Goal: Use online tool/utility: Utilize a website feature to perform a specific function

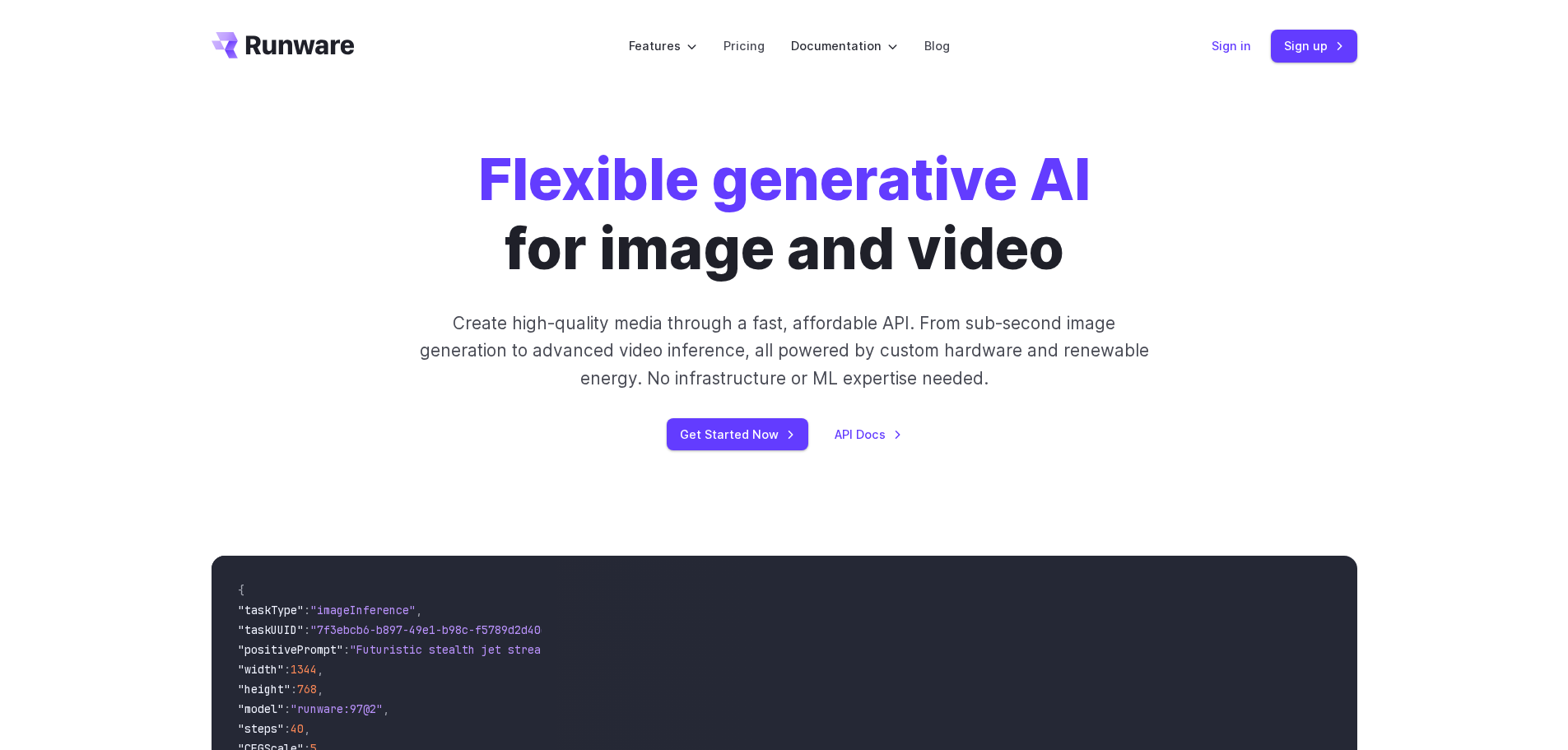
click at [1237, 43] on link "Sign in" at bounding box center [1232, 45] width 40 height 19
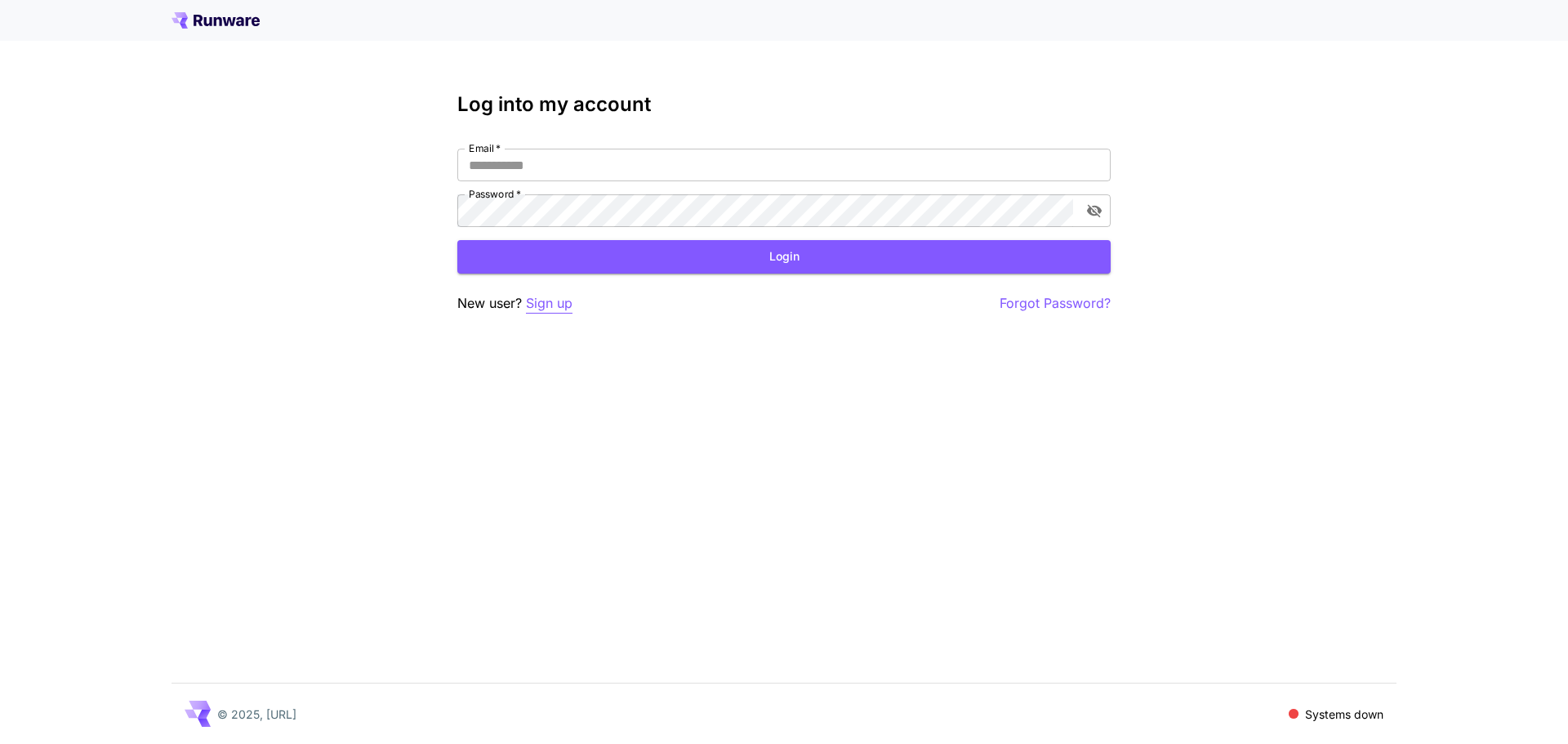
click at [549, 300] on p "Sign up" at bounding box center [549, 303] width 47 height 21
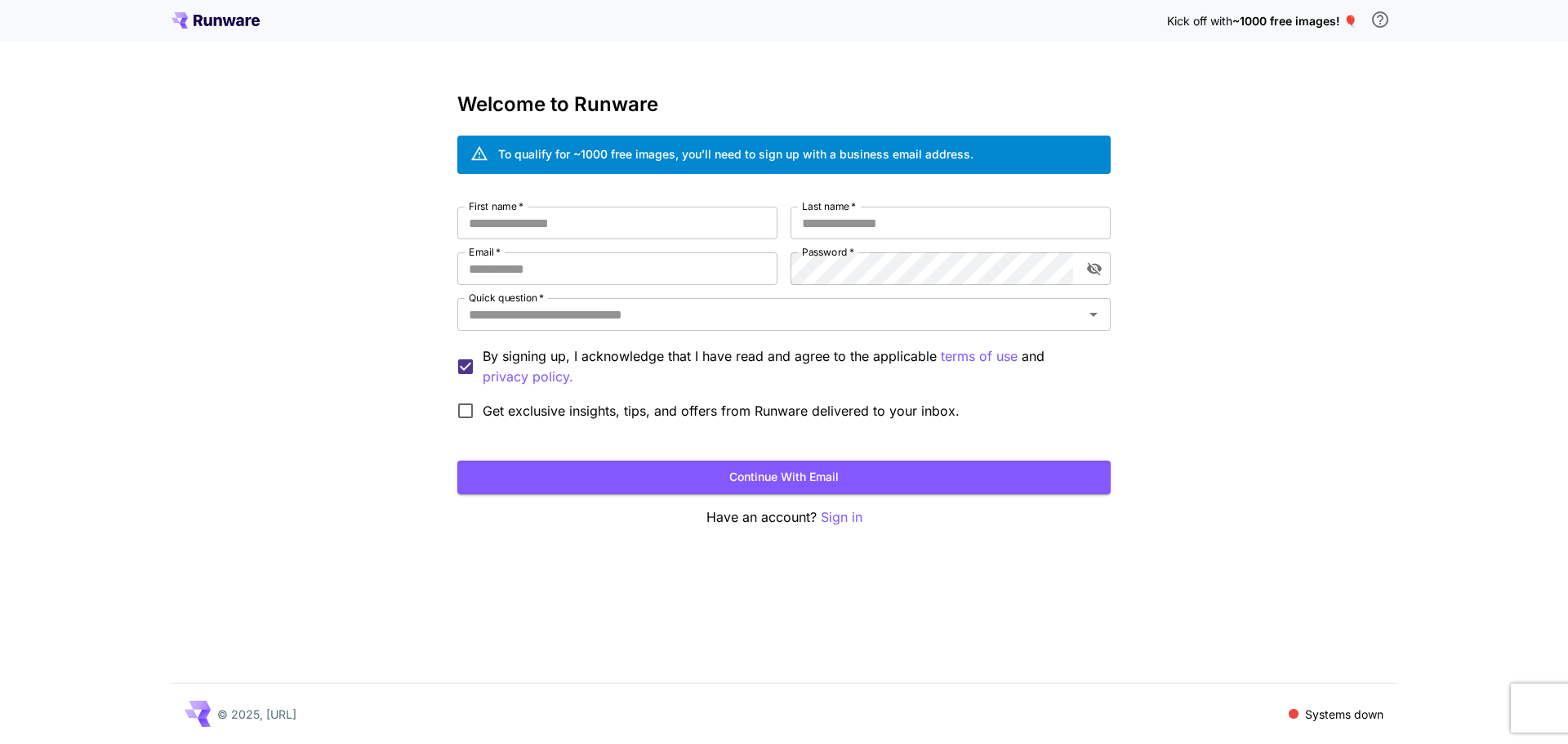
click at [204, 20] on icon at bounding box center [208, 22] width 8 height 9
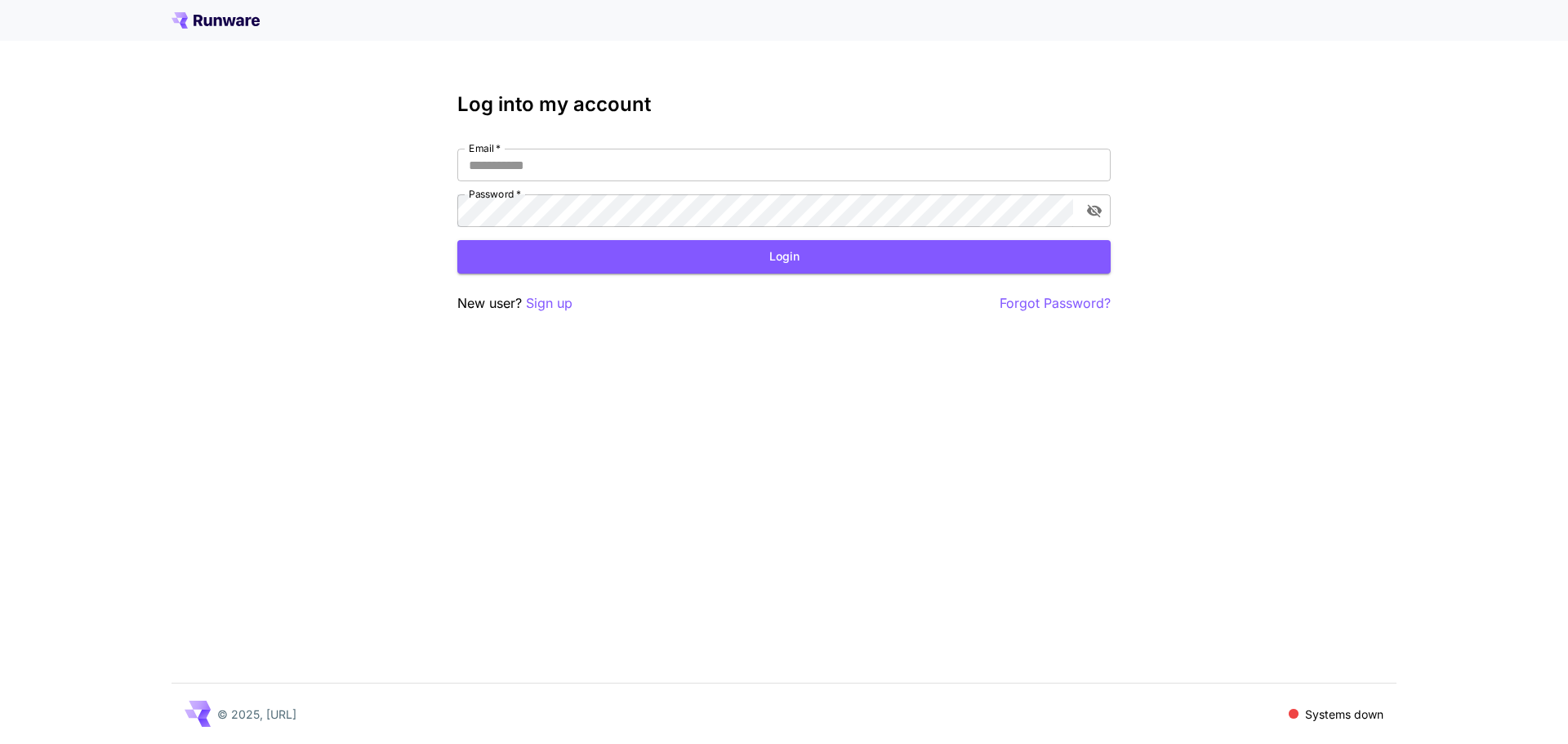
click at [227, 9] on div at bounding box center [784, 20] width 1568 height 40
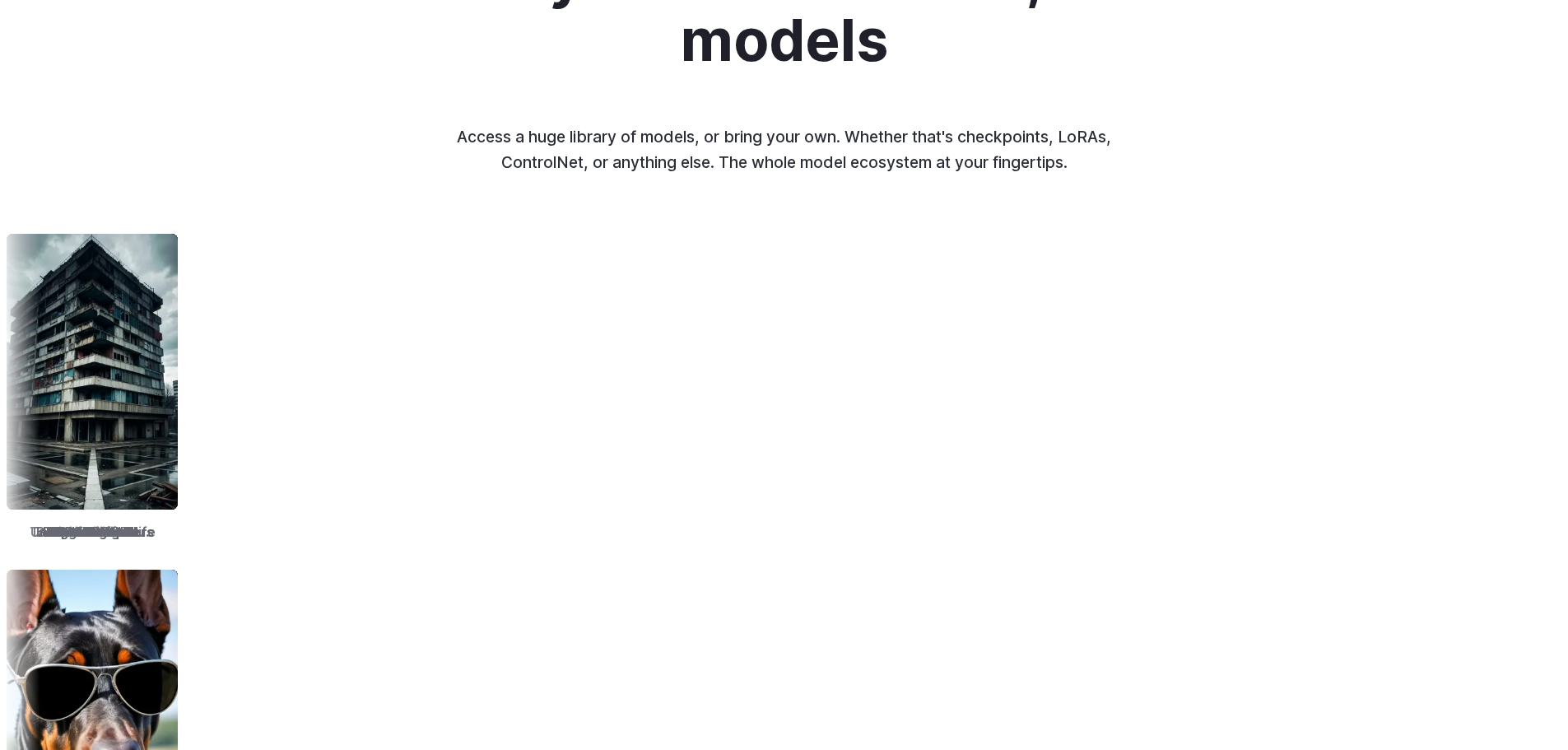
scroll to position [2554, 0]
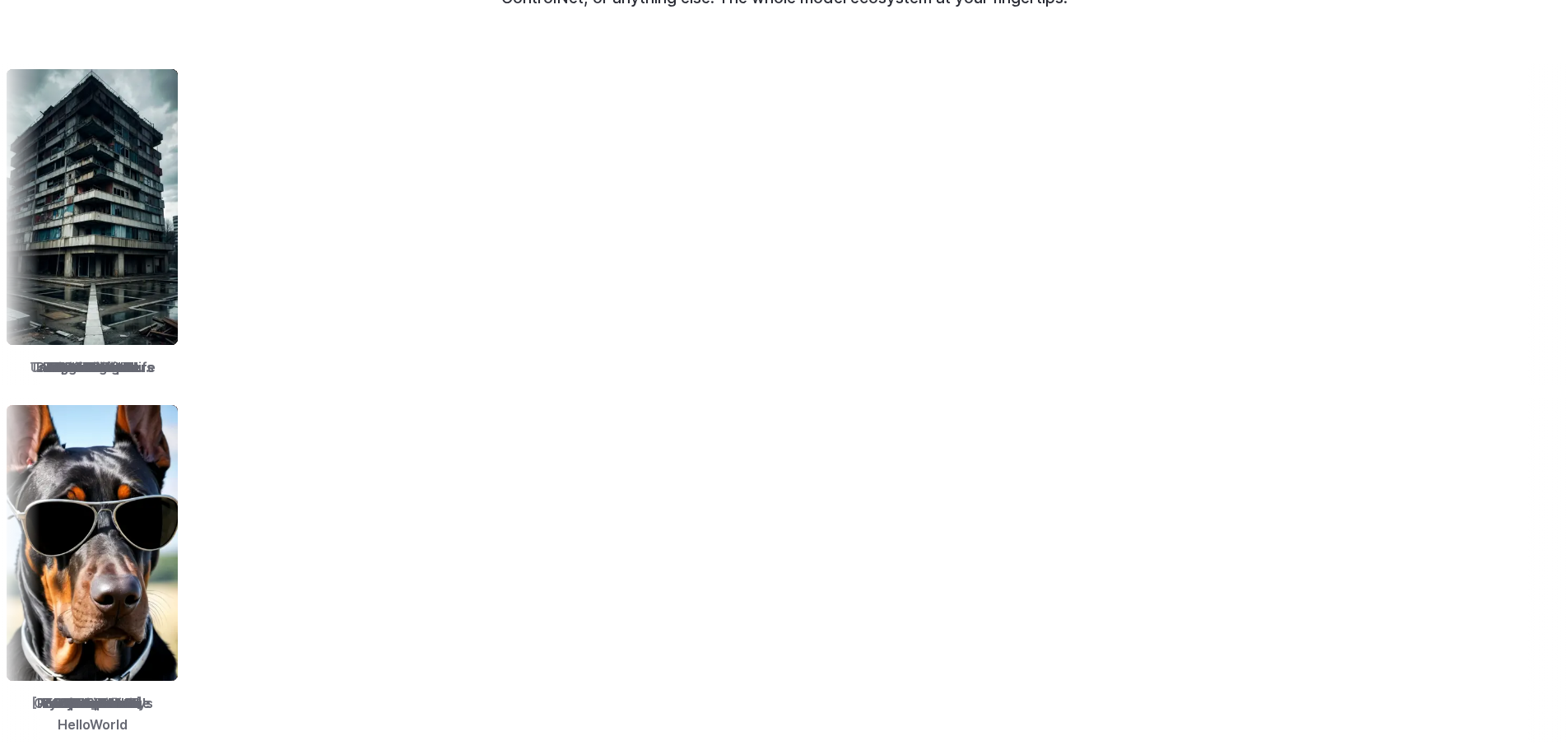
click at [181, 466] on img at bounding box center [95, 543] width 171 height 276
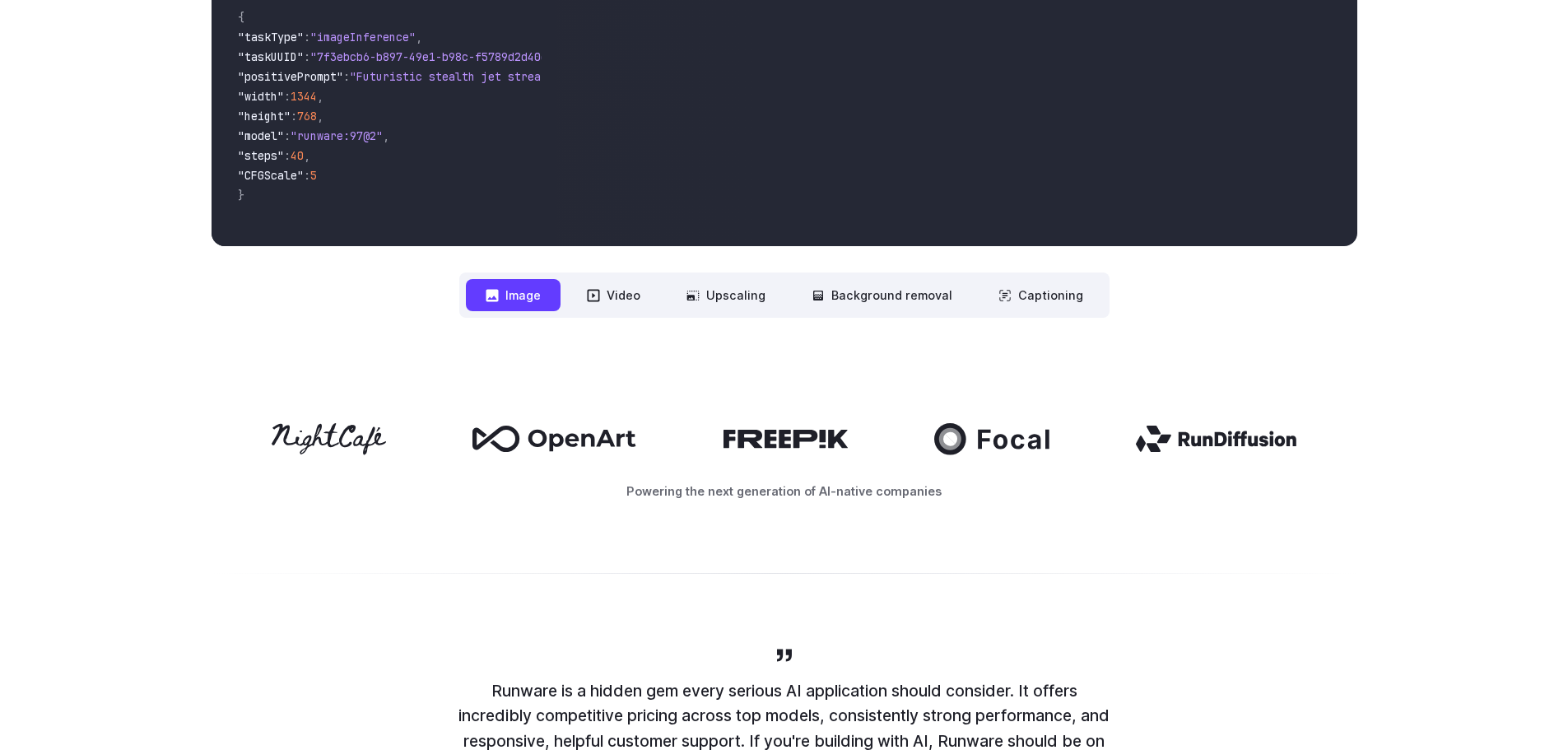
scroll to position [247, 0]
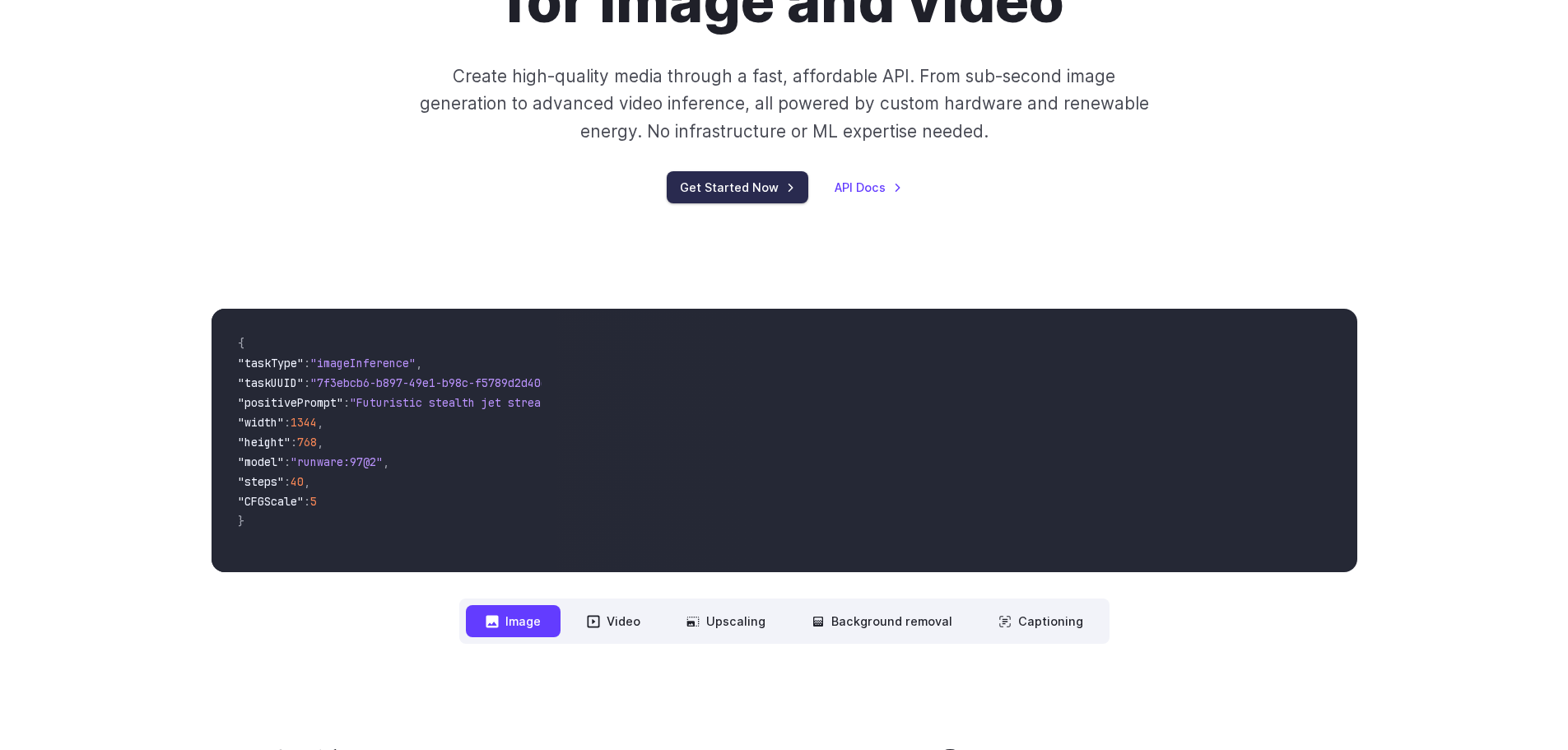
click at [764, 187] on link "Get Started Now" at bounding box center [738, 187] width 141 height 32
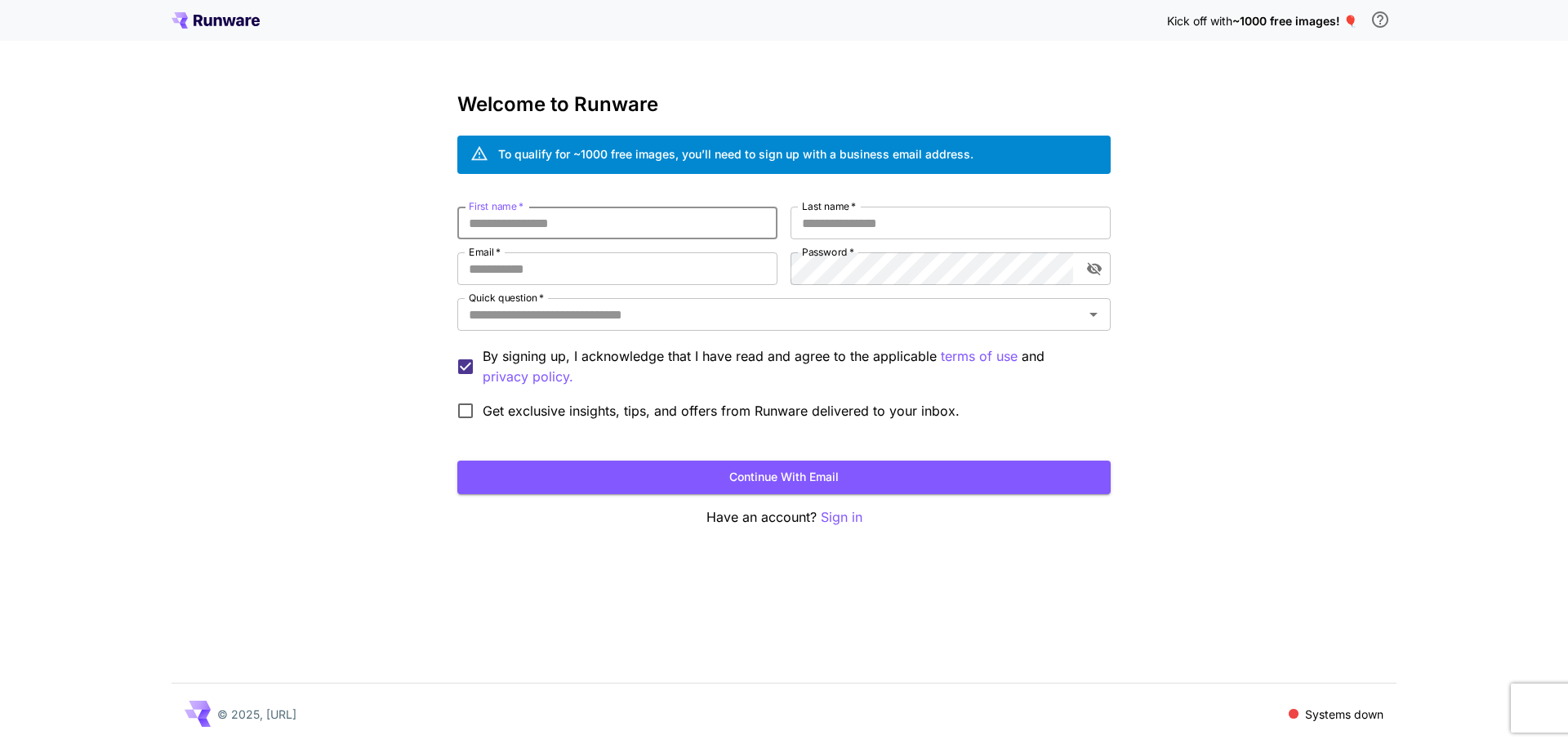
click at [610, 220] on input "First name   *" at bounding box center [618, 223] width 320 height 32
click at [611, 221] on input "First name   *" at bounding box center [618, 223] width 320 height 32
type input "*******"
type input "********"
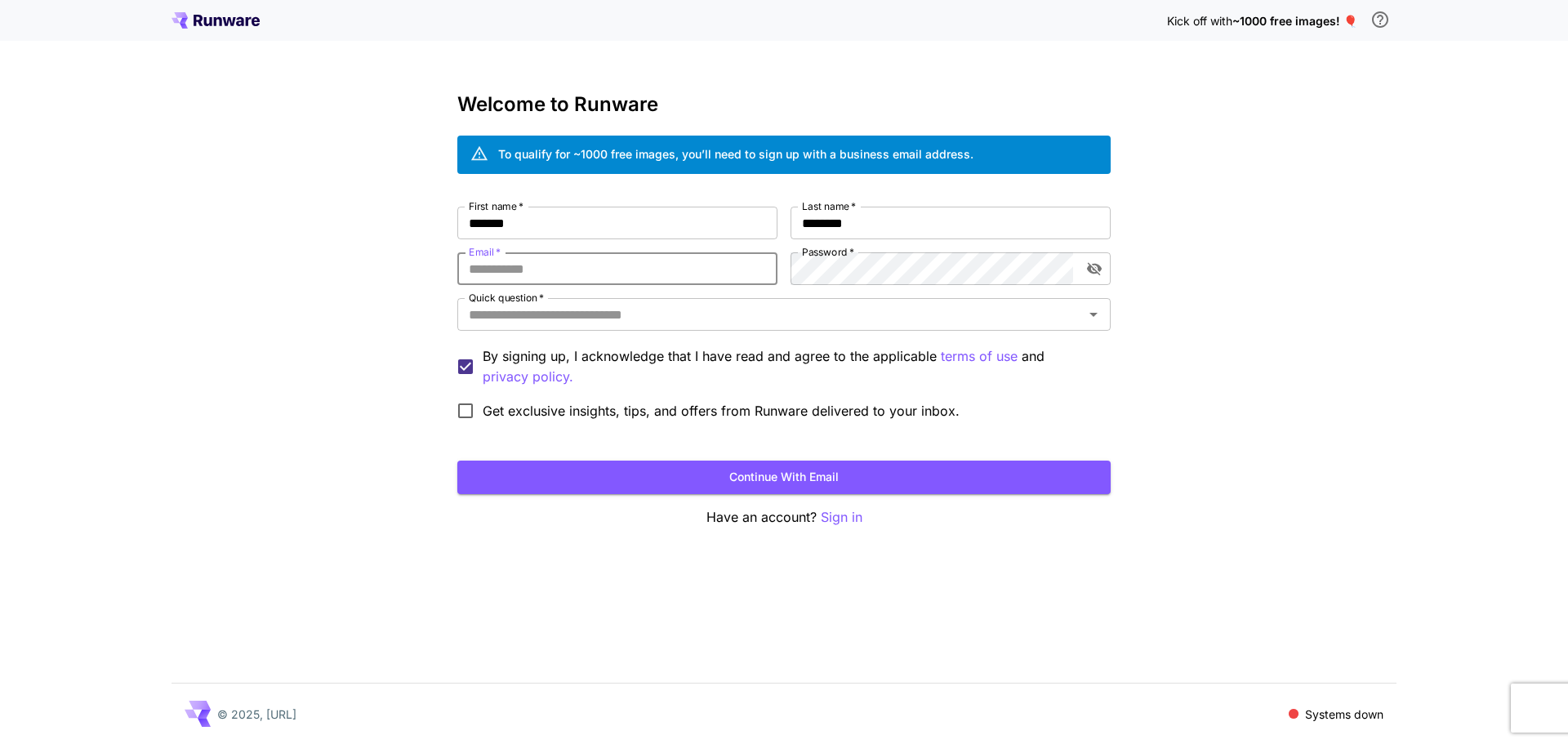
click at [599, 263] on input "Email   *" at bounding box center [618, 269] width 320 height 32
paste input "**********"
type input "**********"
drag, startPoint x: 1342, startPoint y: 359, endPoint x: 1137, endPoint y: 309, distance: 211.0
click at [1332, 350] on div "**********" at bounding box center [784, 372] width 1568 height 744
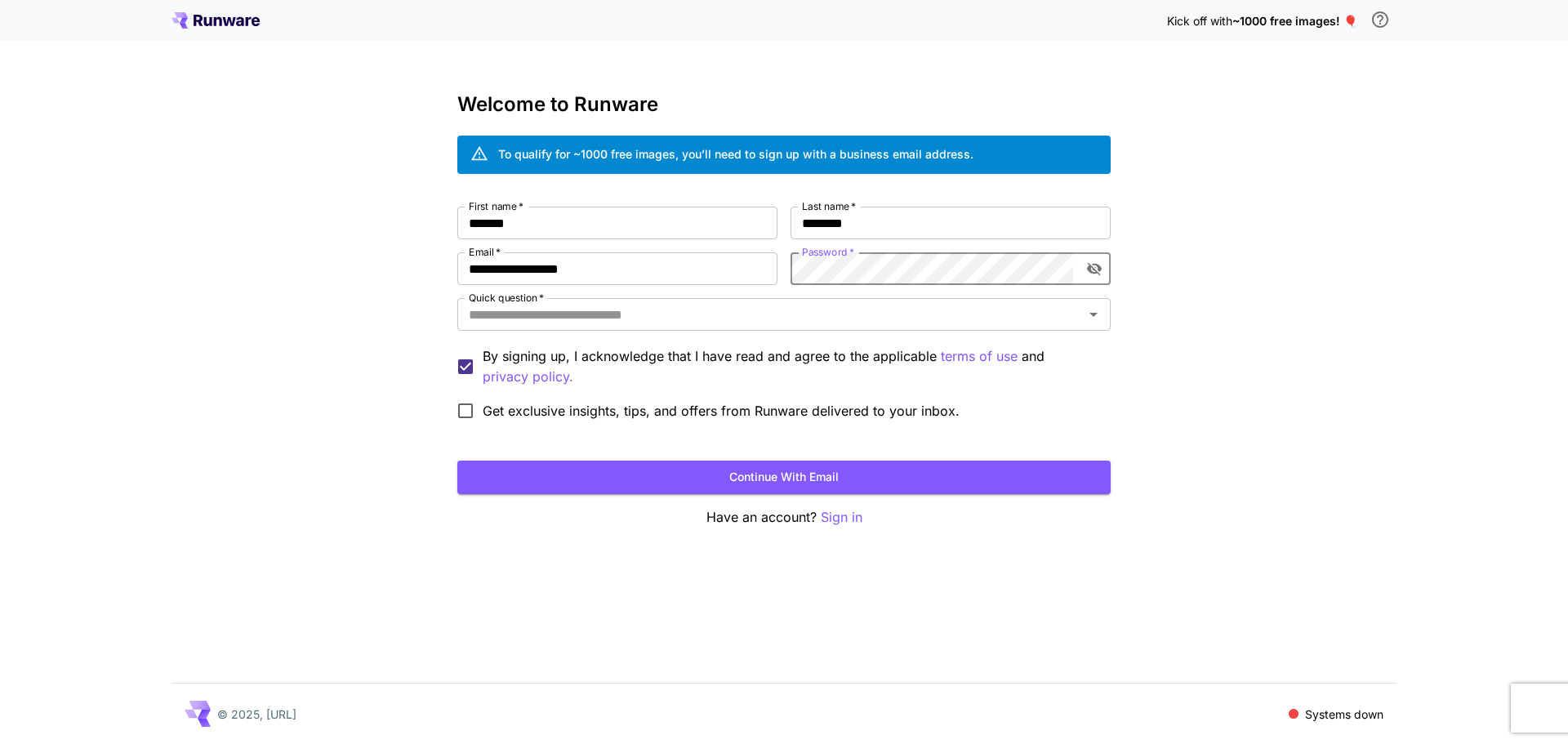
click at [1109, 269] on button "toggle password visibility" at bounding box center [1094, 268] width 30 height 30
click at [735, 268] on div "**********" at bounding box center [784, 318] width 654 height 221
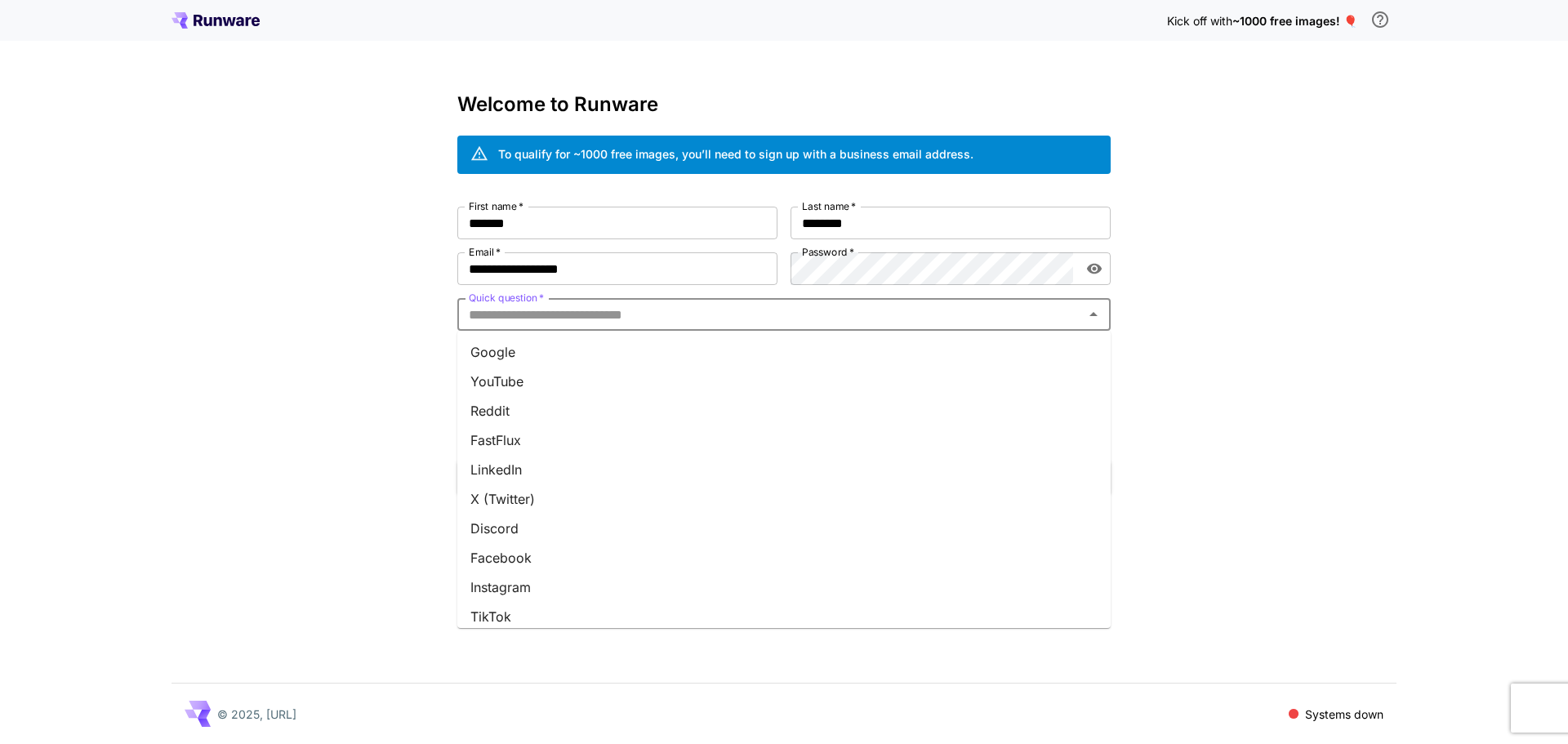
click at [702, 309] on input "Quick question   *" at bounding box center [771, 314] width 617 height 22
click at [610, 338] on li "Google" at bounding box center [784, 352] width 654 height 30
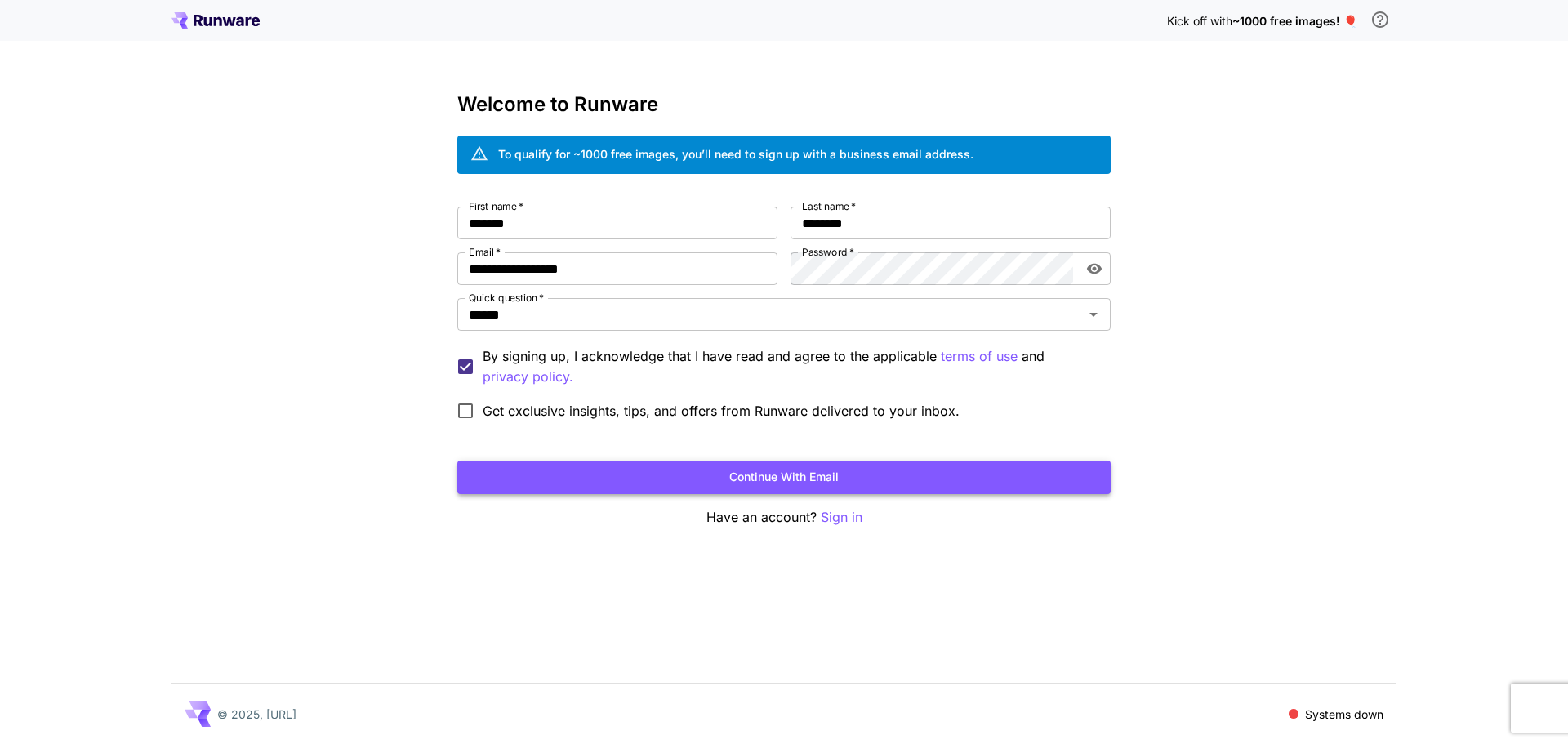
click at [853, 481] on button "Continue with email" at bounding box center [784, 477] width 654 height 33
click at [927, 477] on button "Continue with email" at bounding box center [784, 477] width 654 height 33
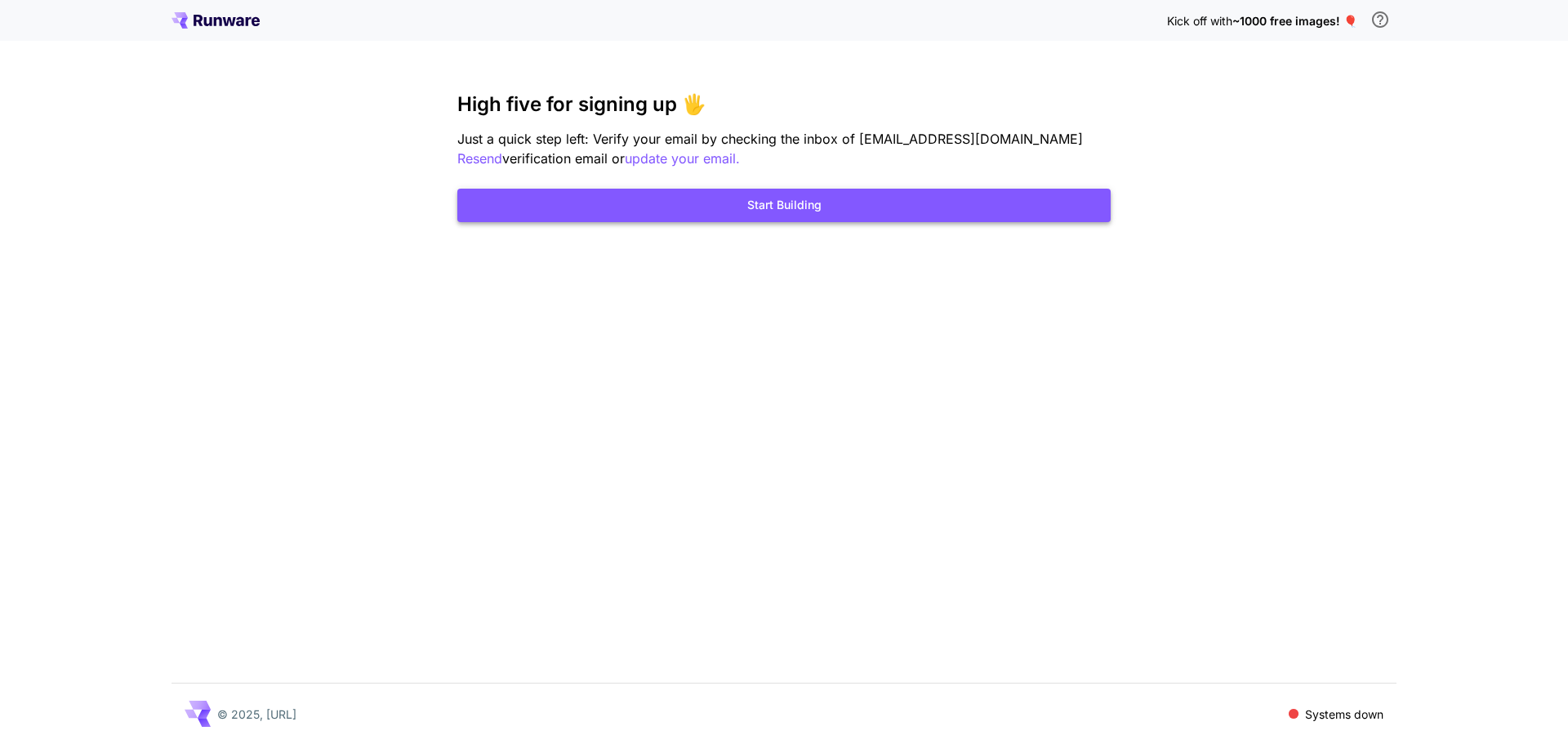
click at [776, 209] on button "Start Building" at bounding box center [784, 205] width 654 height 33
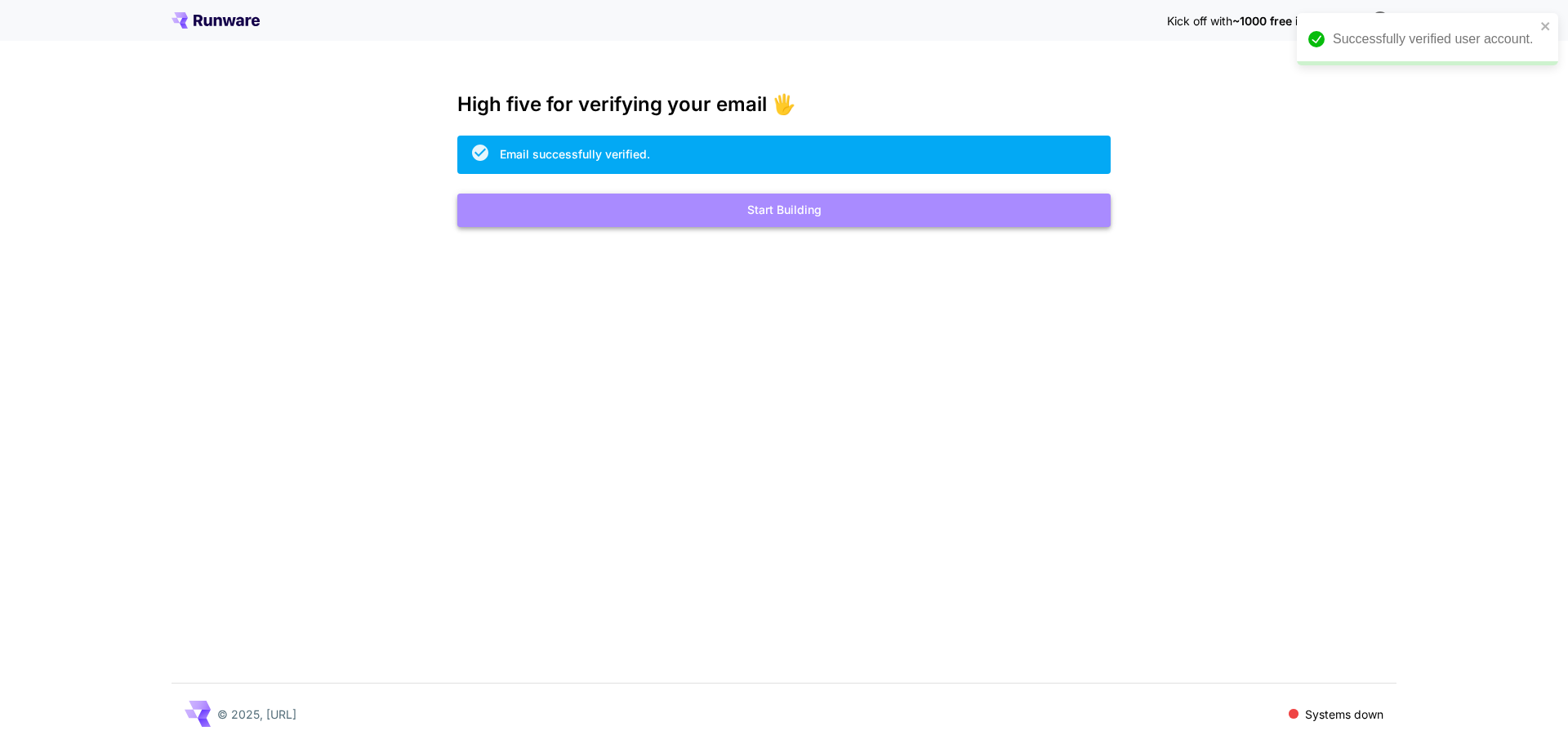
click at [763, 208] on button "Start Building" at bounding box center [784, 210] width 654 height 33
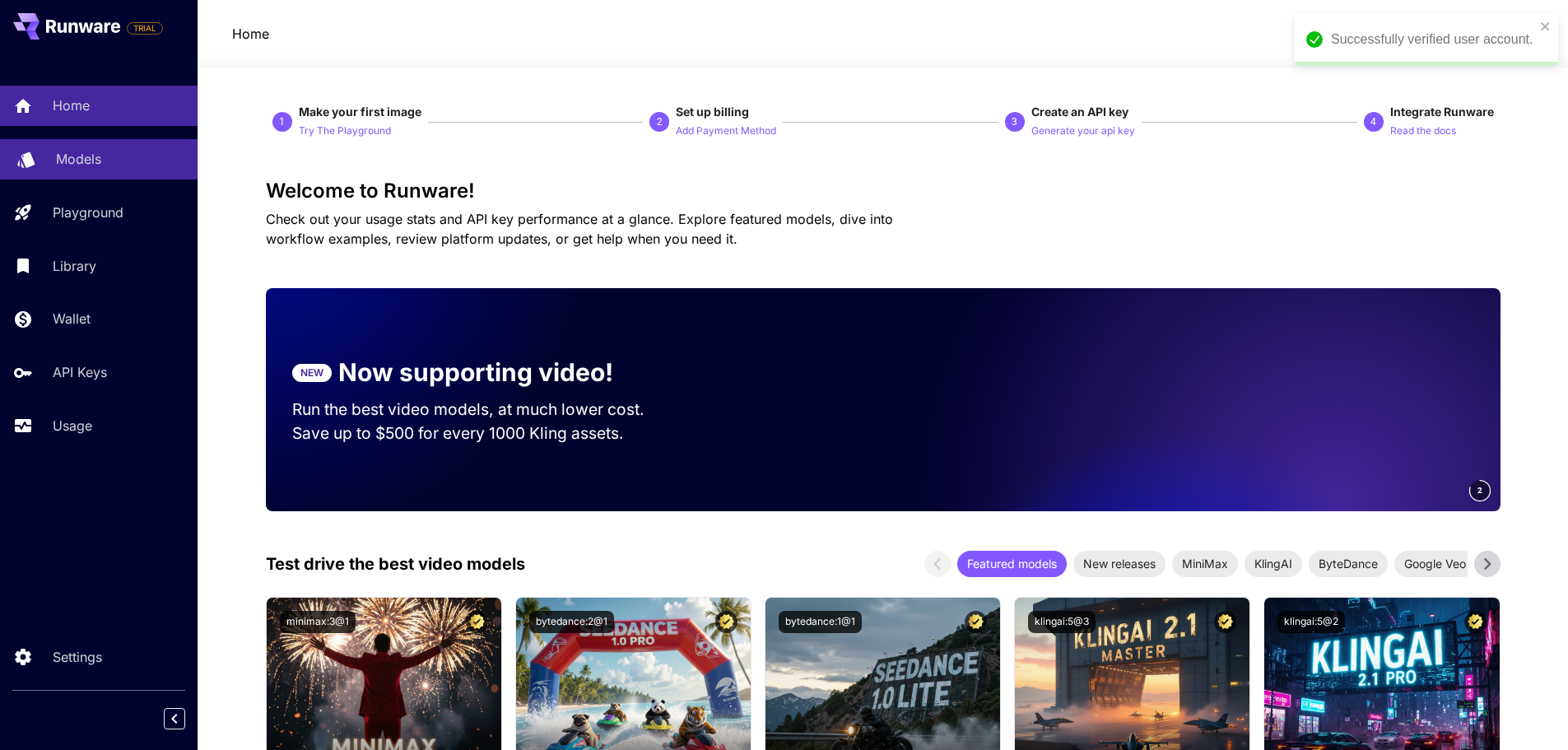
click at [109, 162] on div "Models" at bounding box center [121, 159] width 129 height 20
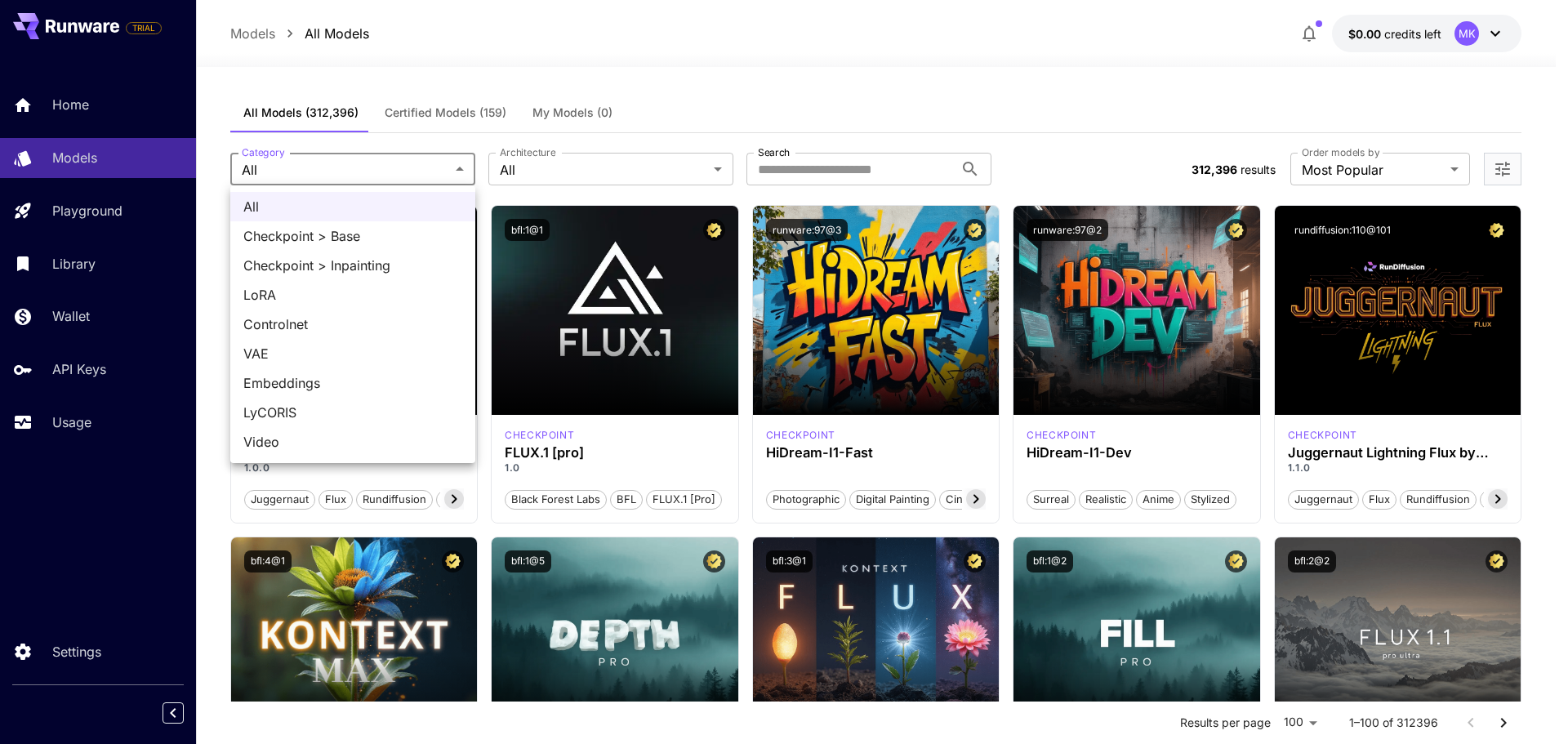
click at [369, 265] on span "Checkpoint > Inpainting" at bounding box center [352, 265] width 218 height 20
type input "**********"
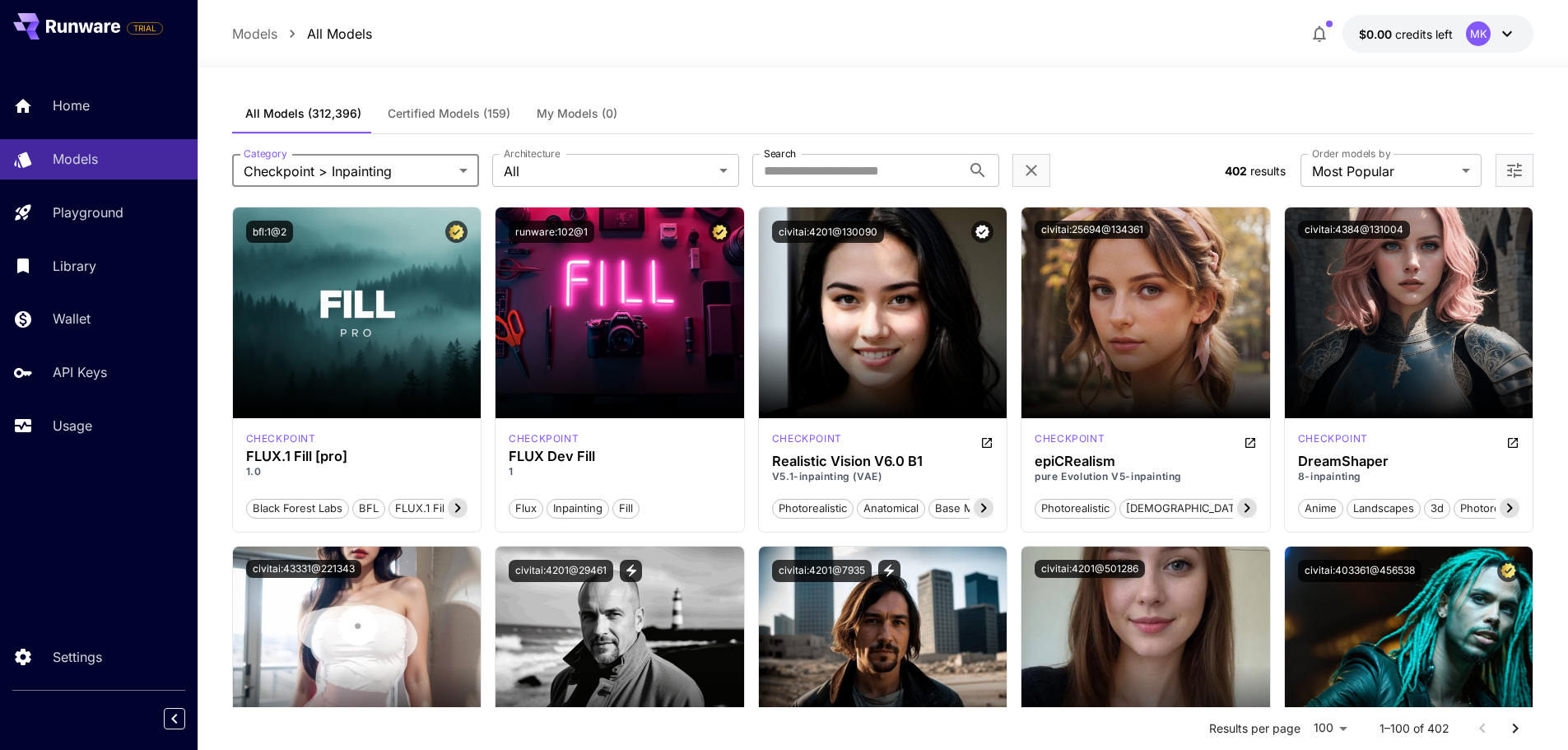
click at [1484, 30] on div "MK" at bounding box center [1478, 34] width 24 height 24
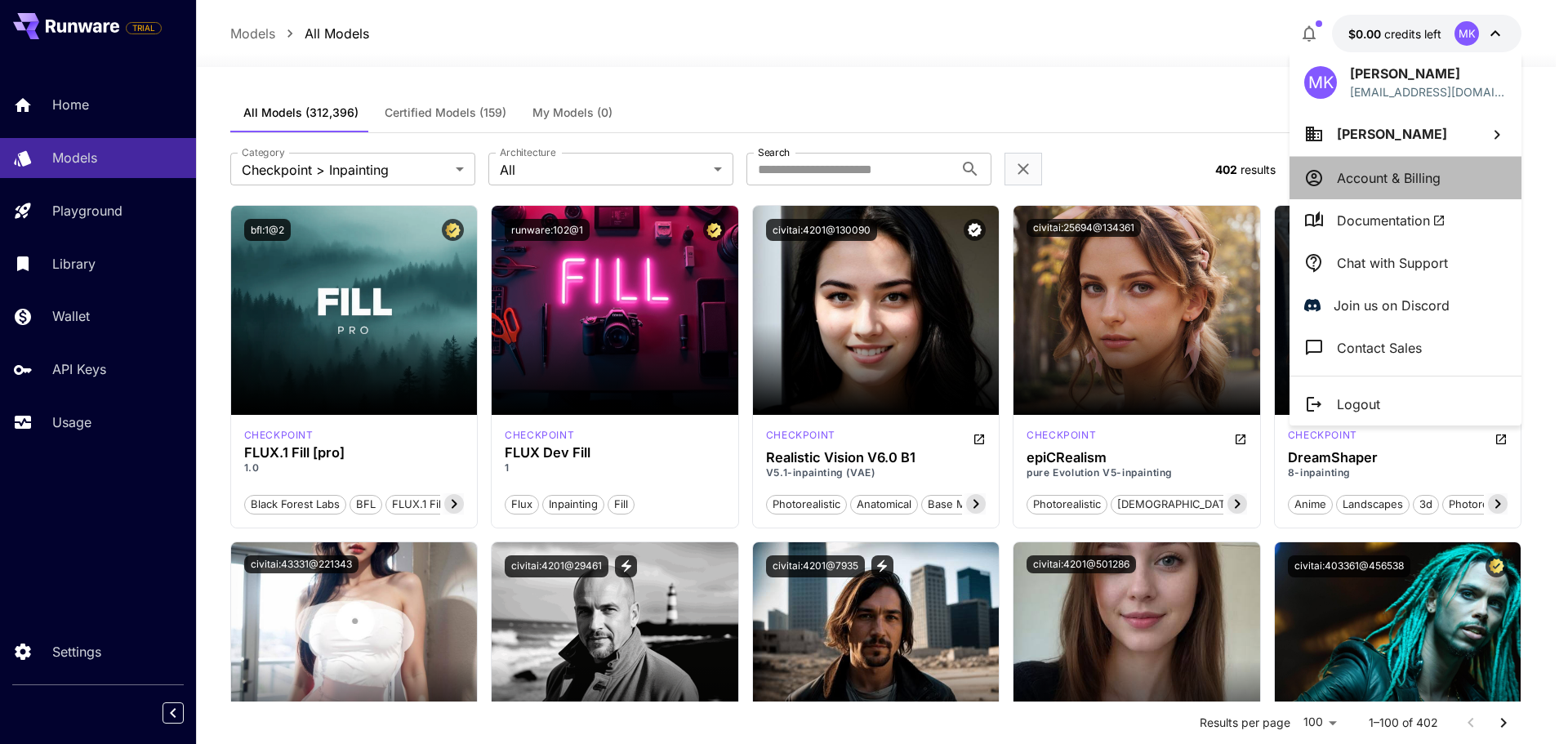
click at [1403, 181] on p "Account & Billing" at bounding box center [1388, 178] width 103 height 20
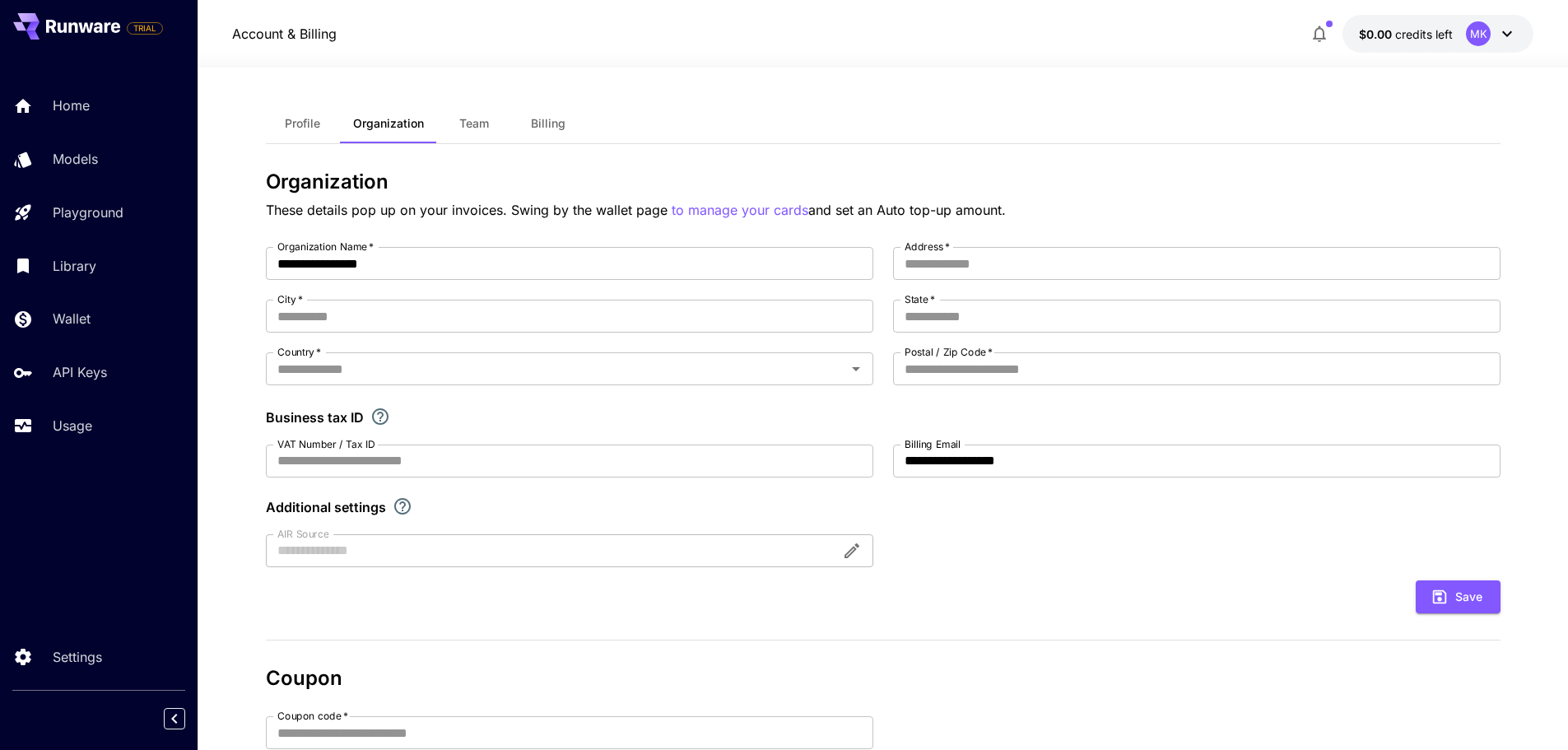
click at [737, 97] on div "**********" at bounding box center [883, 536] width 1234 height 939
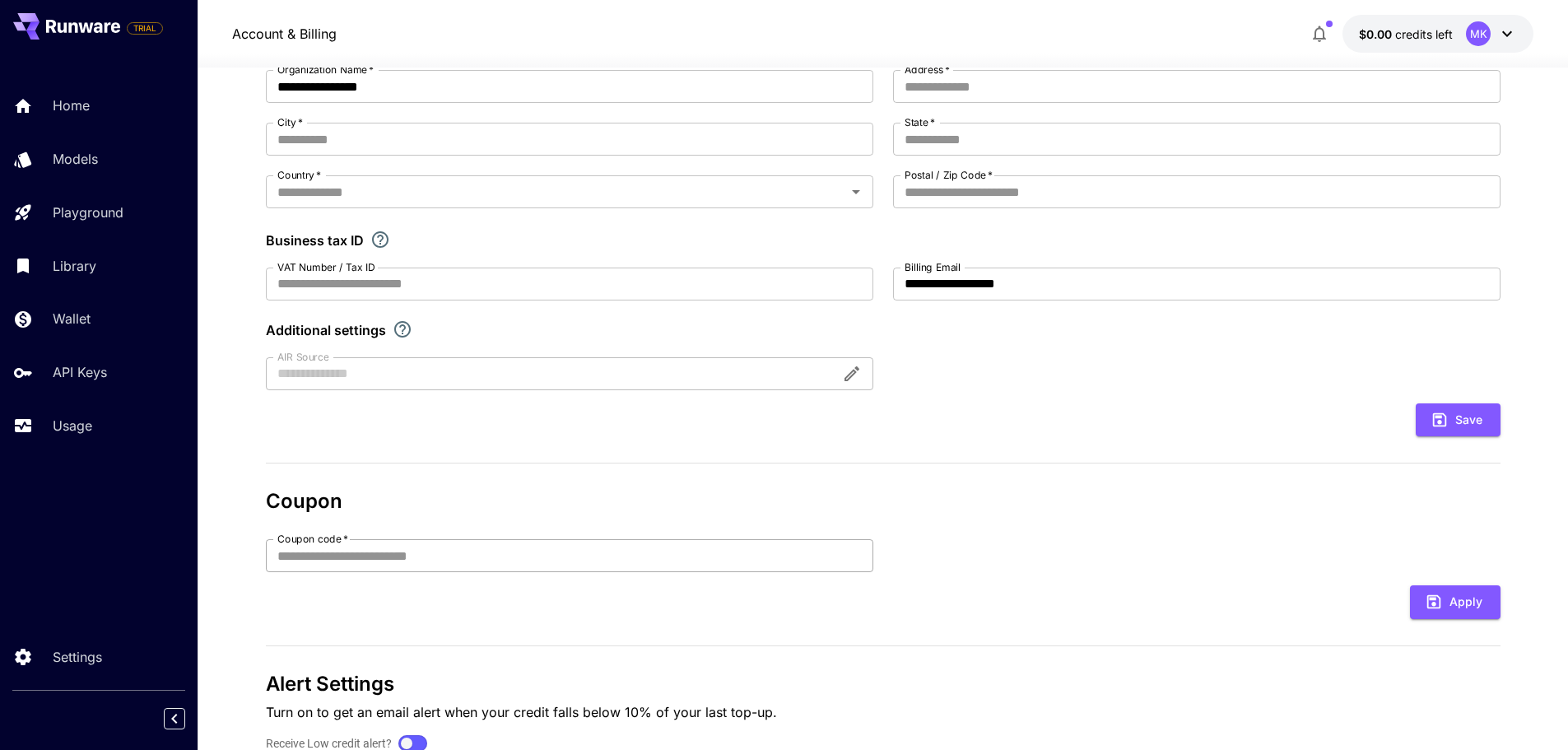
scroll to position [256, 0]
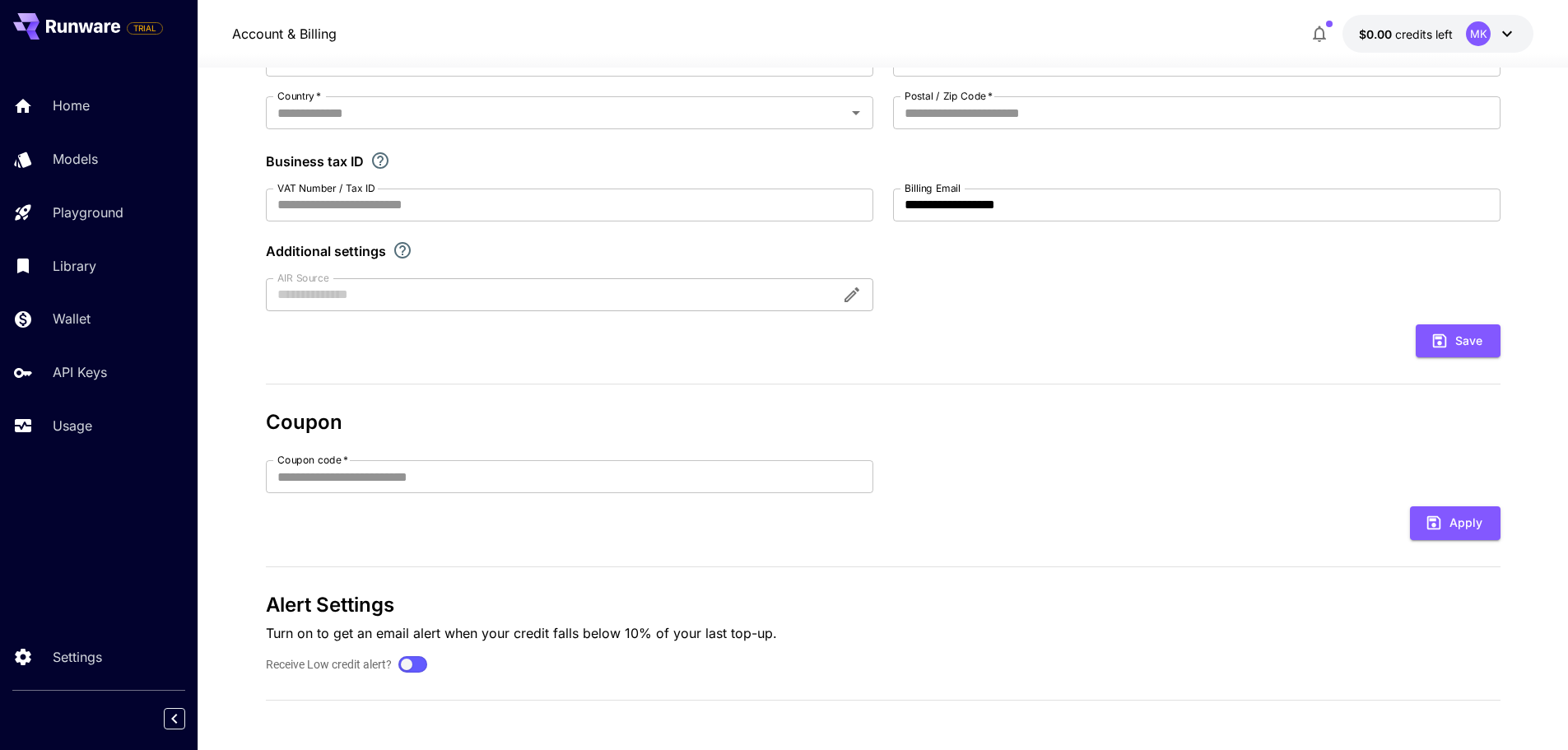
click at [411, 667] on div at bounding box center [412, 665] width 24 height 12
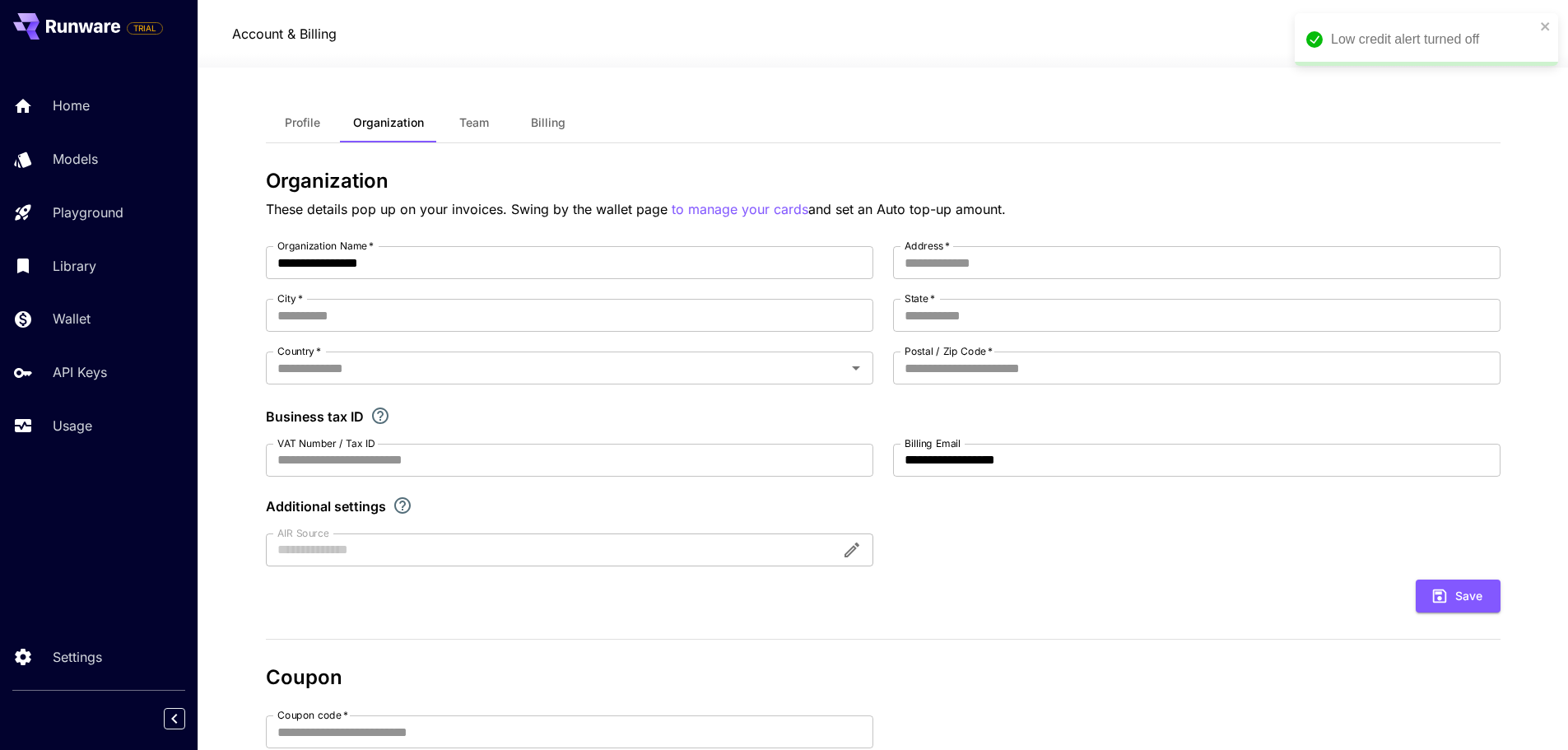
scroll to position [0, 0]
click at [314, 115] on button "Profile" at bounding box center [303, 123] width 74 height 40
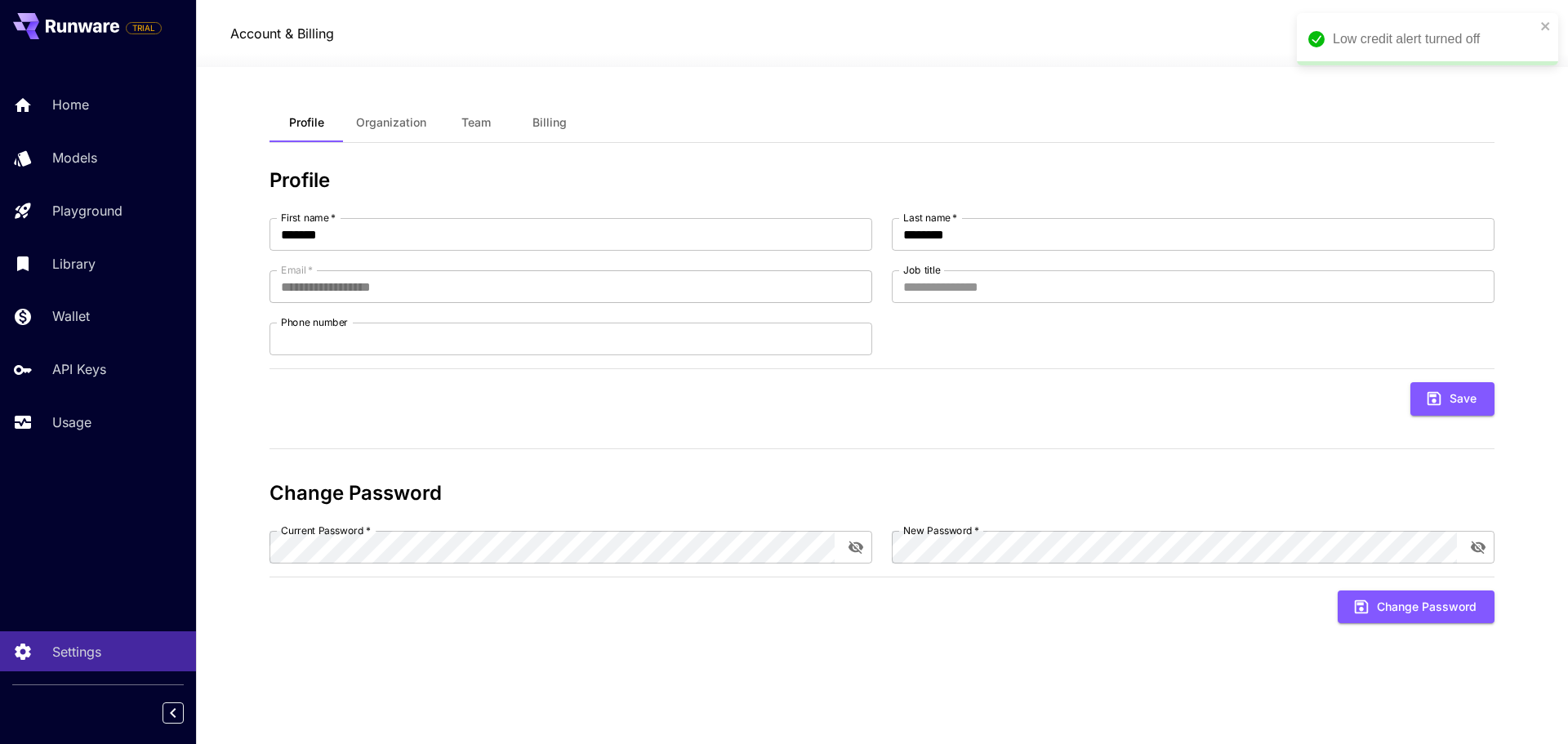
click at [452, 120] on button "Team" at bounding box center [477, 122] width 74 height 40
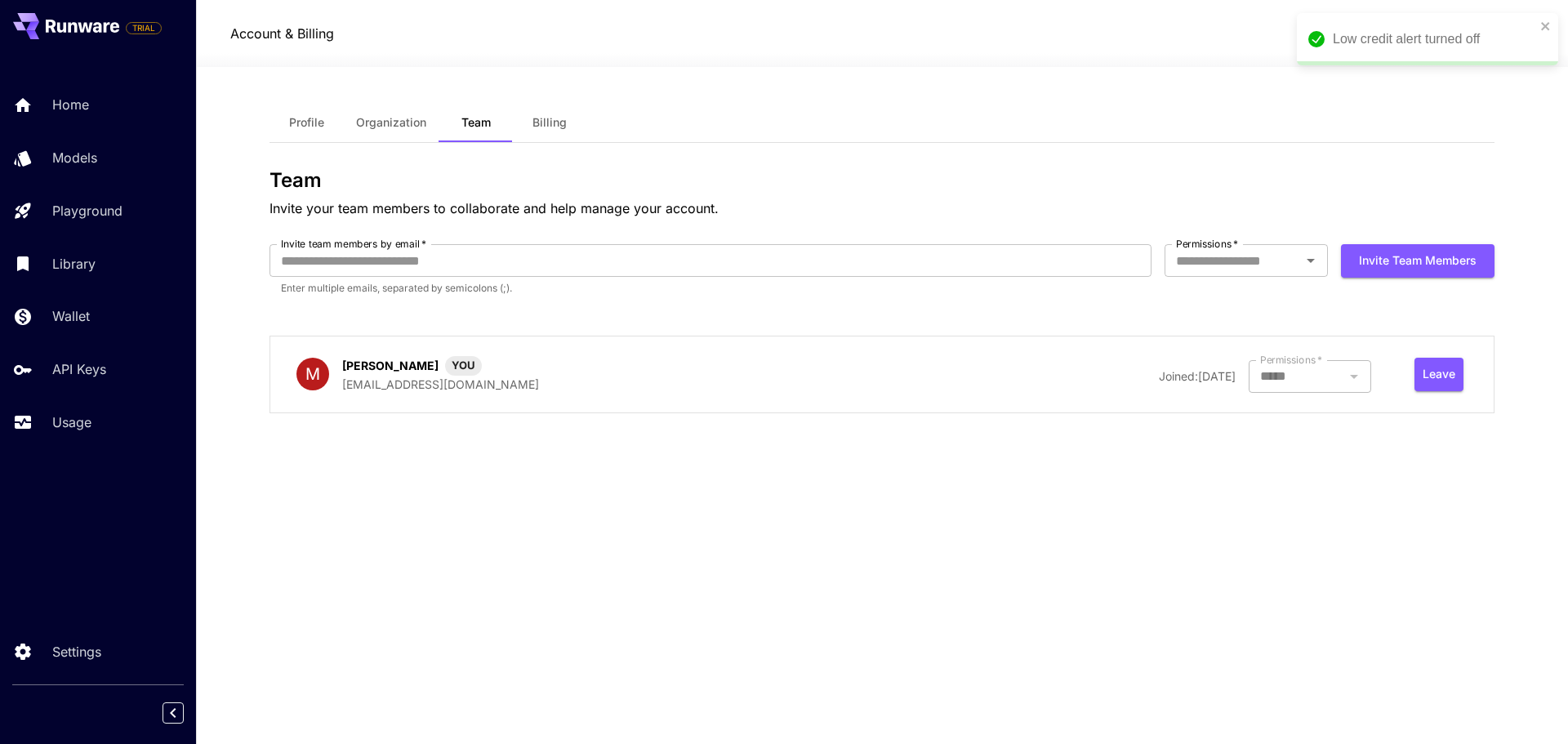
click at [574, 124] on button "Billing" at bounding box center [549, 122] width 74 height 40
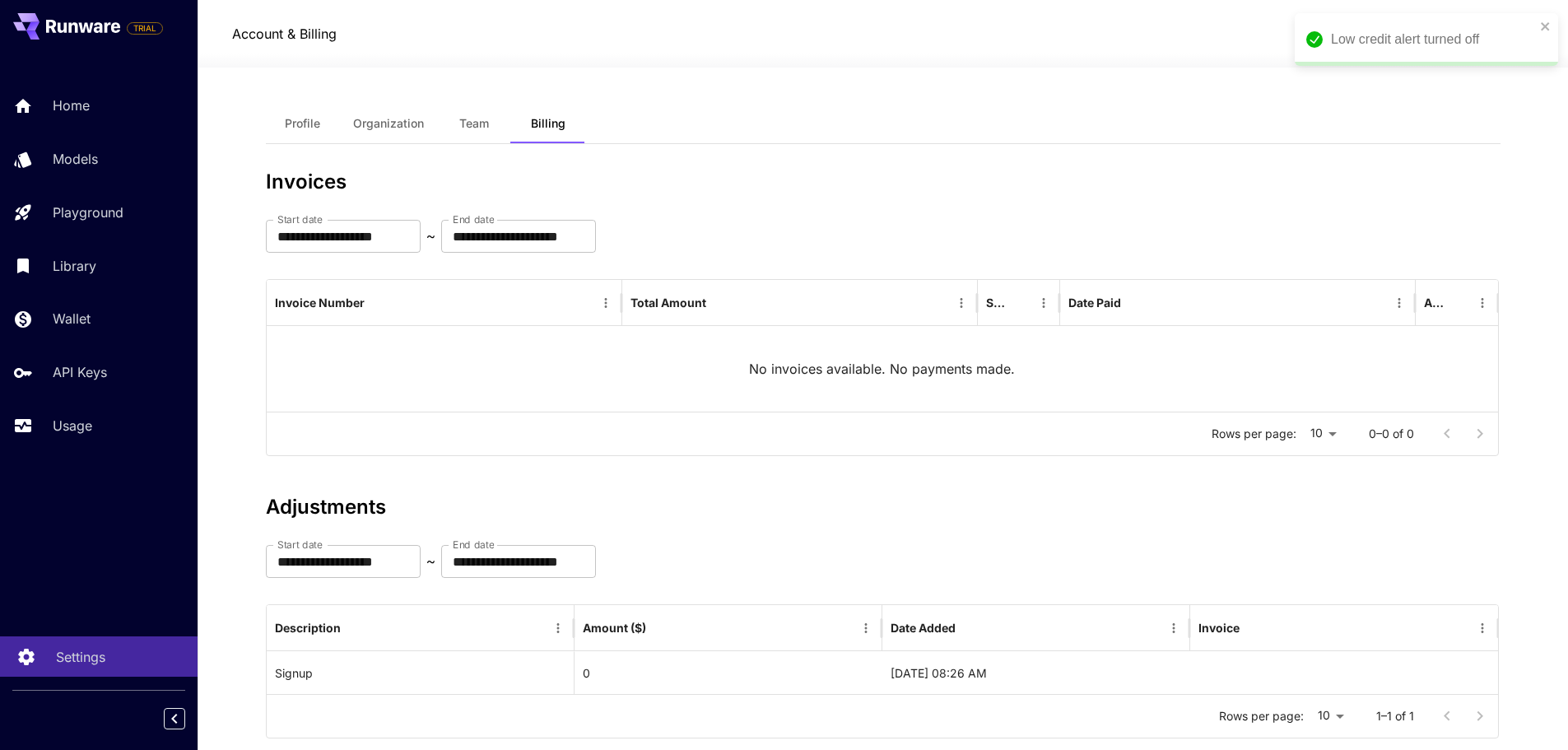
click at [112, 667] on div "Settings" at bounding box center [121, 657] width 129 height 20
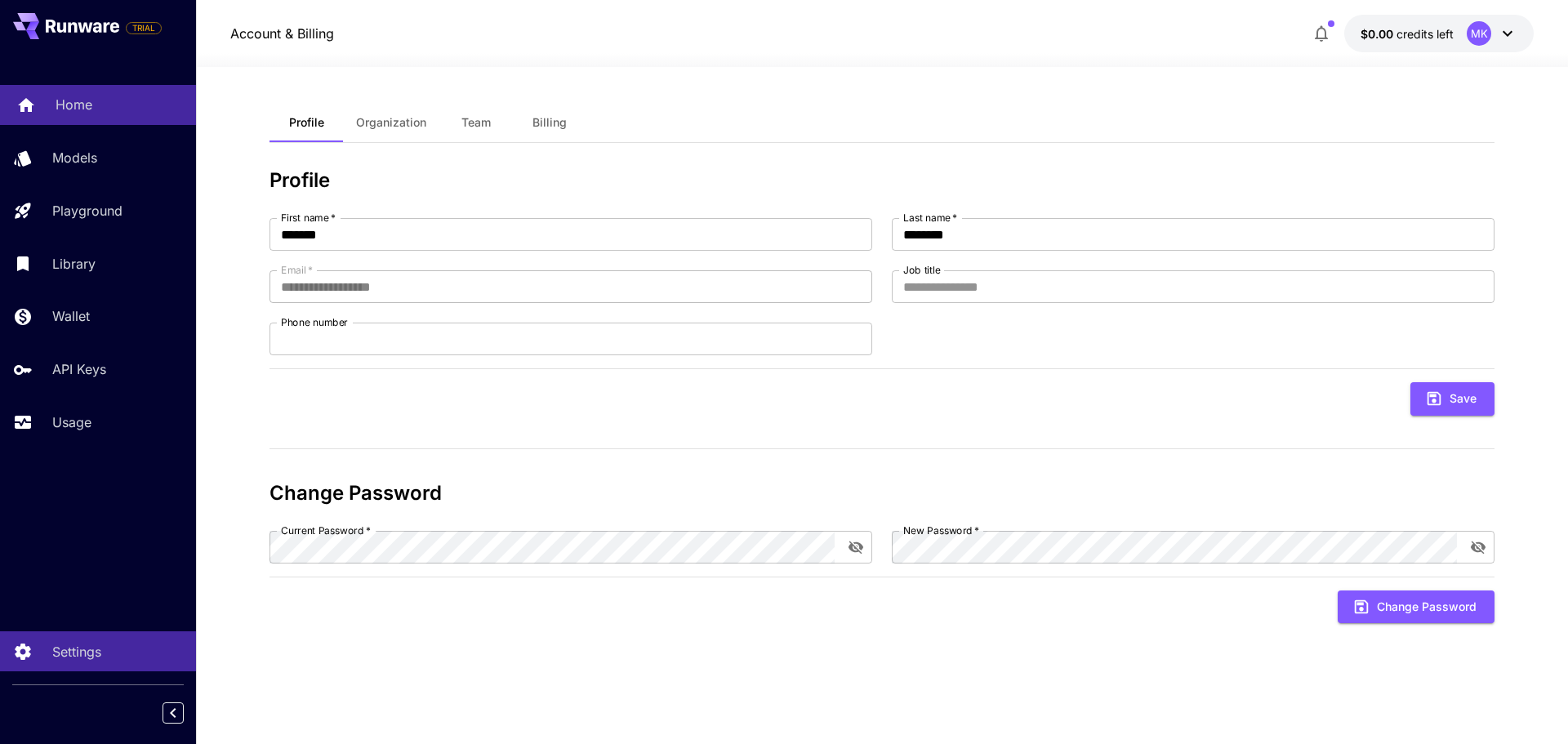
click at [76, 119] on link "Home" at bounding box center [98, 104] width 196 height 40
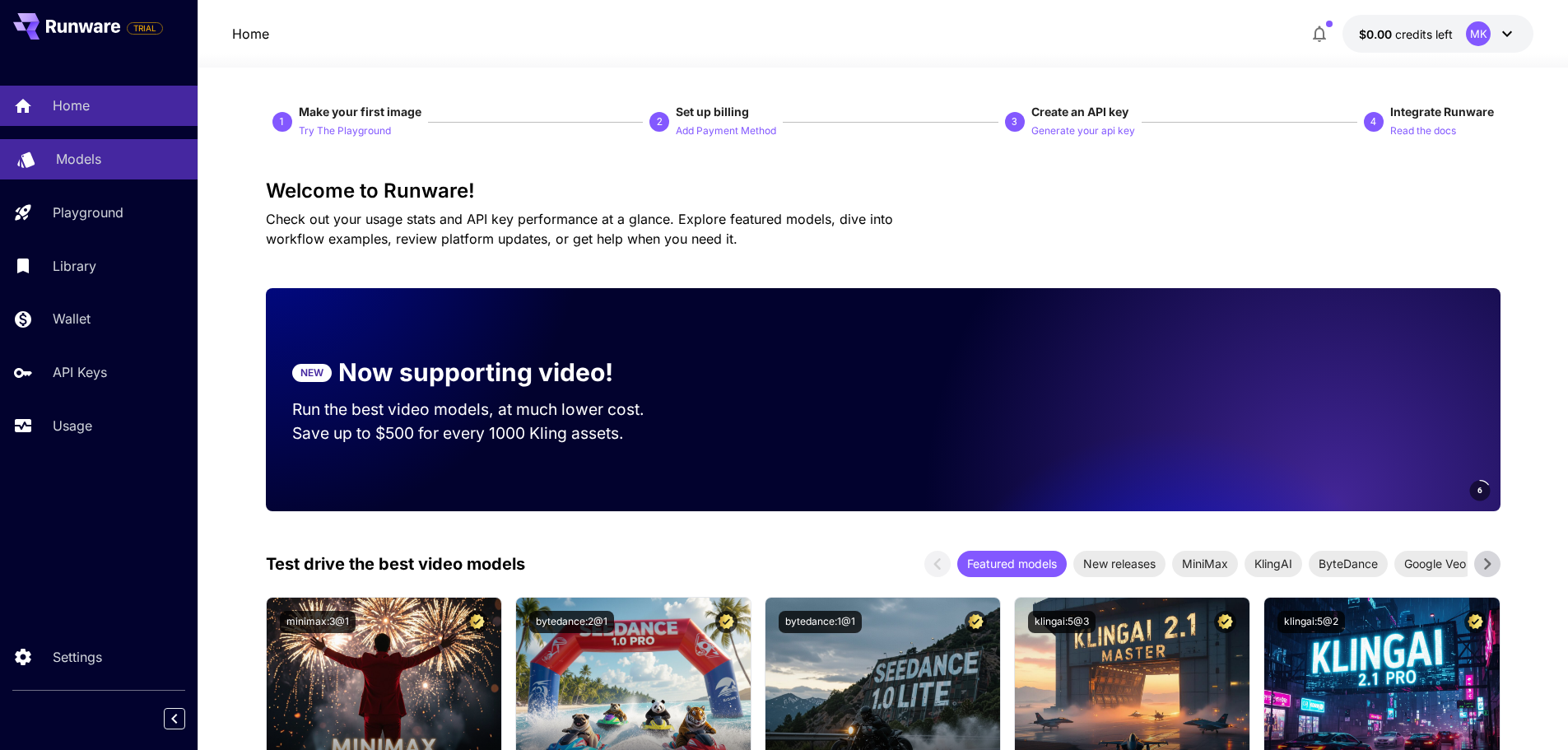
click at [85, 168] on p "Models" at bounding box center [79, 159] width 45 height 20
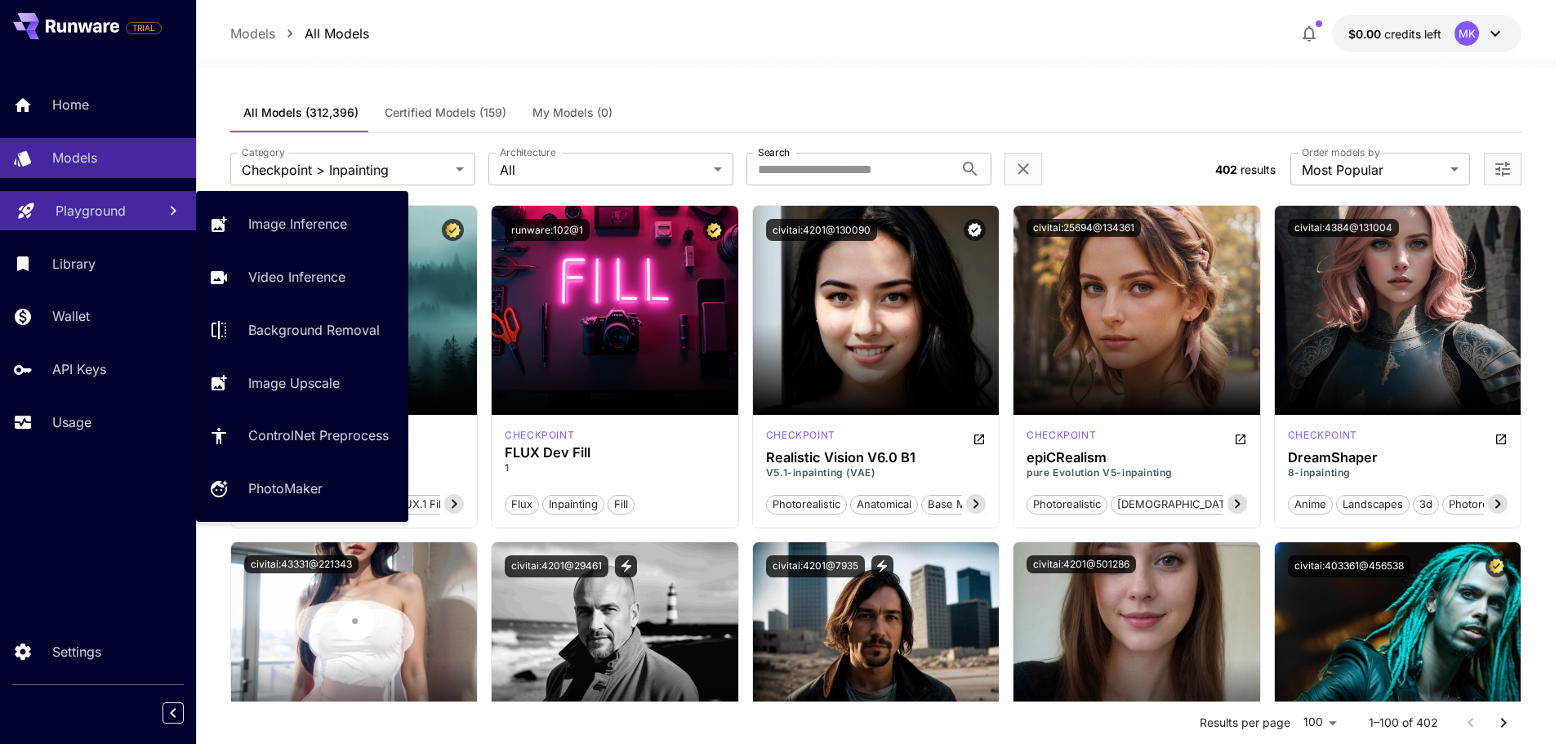
click at [94, 219] on p "Playground" at bounding box center [91, 211] width 70 height 20
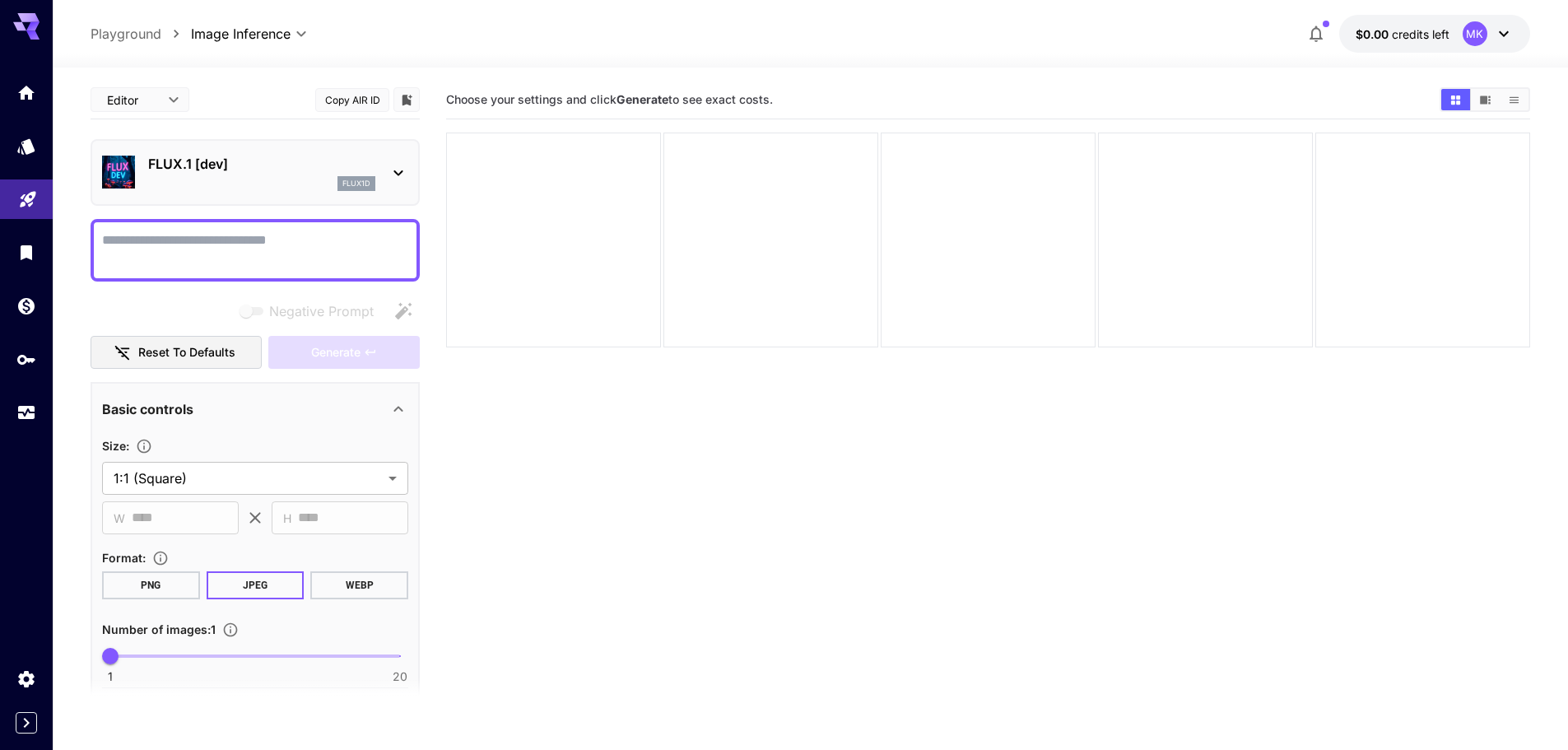
click at [127, 93] on body "**********" at bounding box center [784, 440] width 1568 height 881
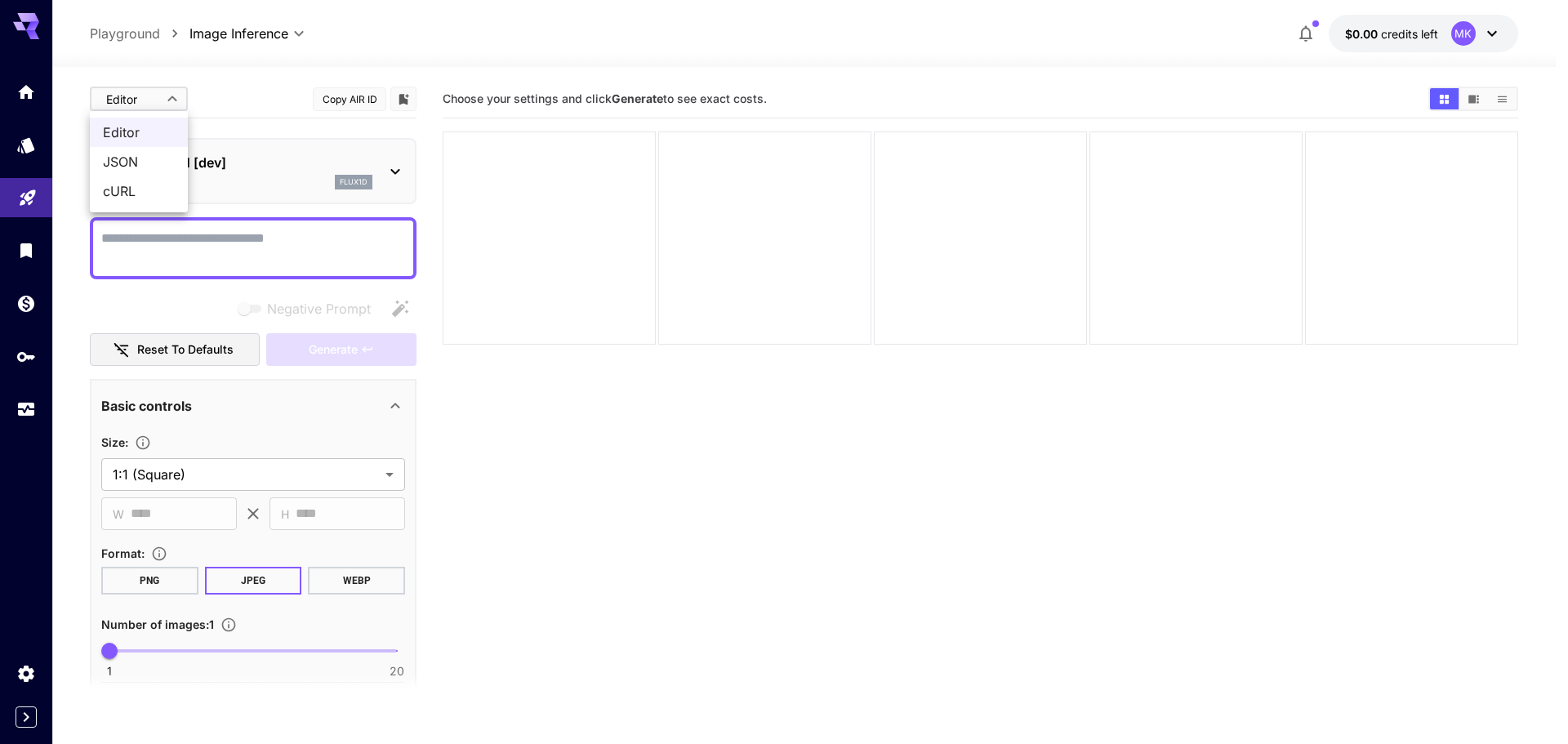
click at [127, 93] on div at bounding box center [784, 372] width 1568 height 744
click at [241, 33] on body "**********" at bounding box center [784, 436] width 1568 height 874
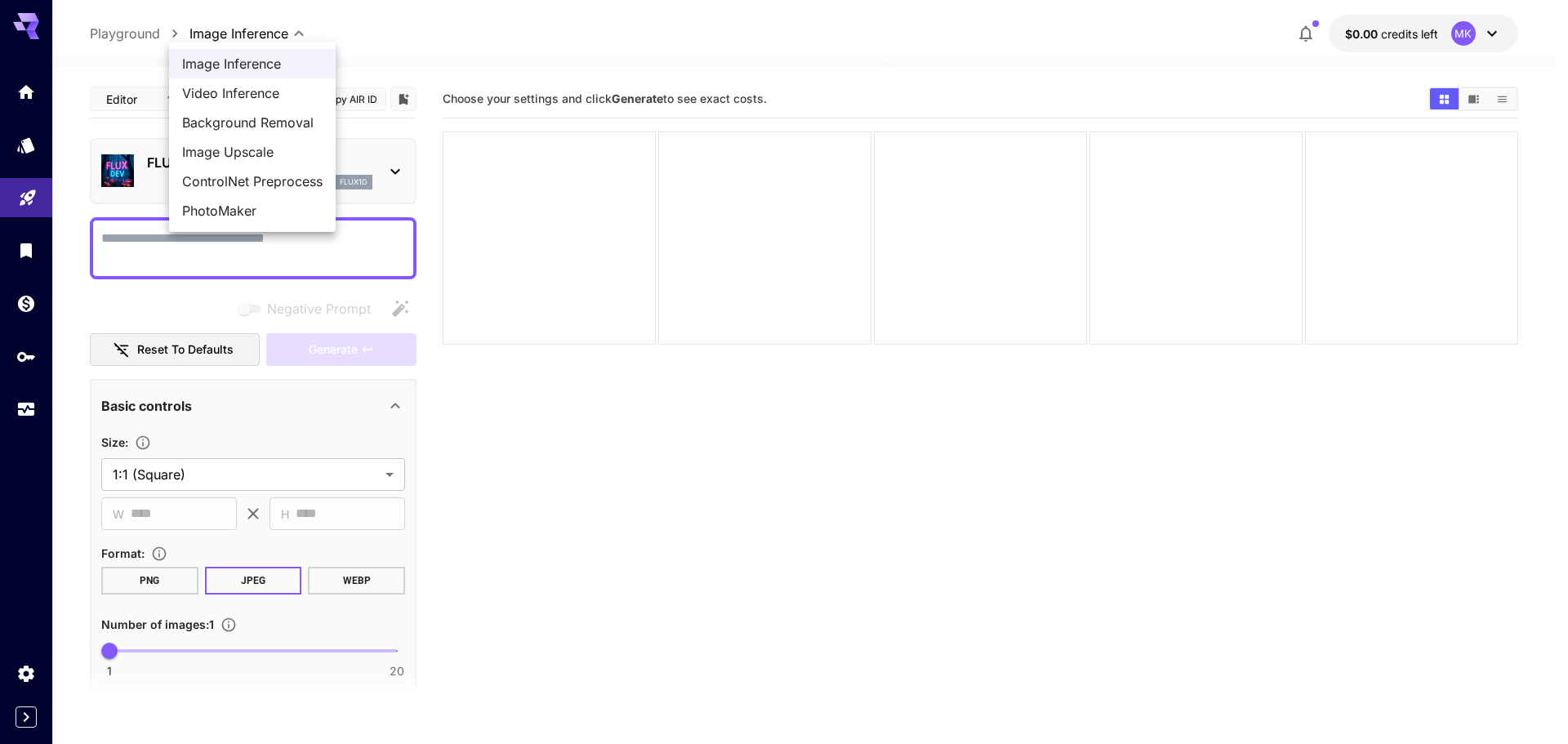
click at [262, 149] on span "Image Upscale" at bounding box center [253, 152] width 140 height 20
type input "**********"
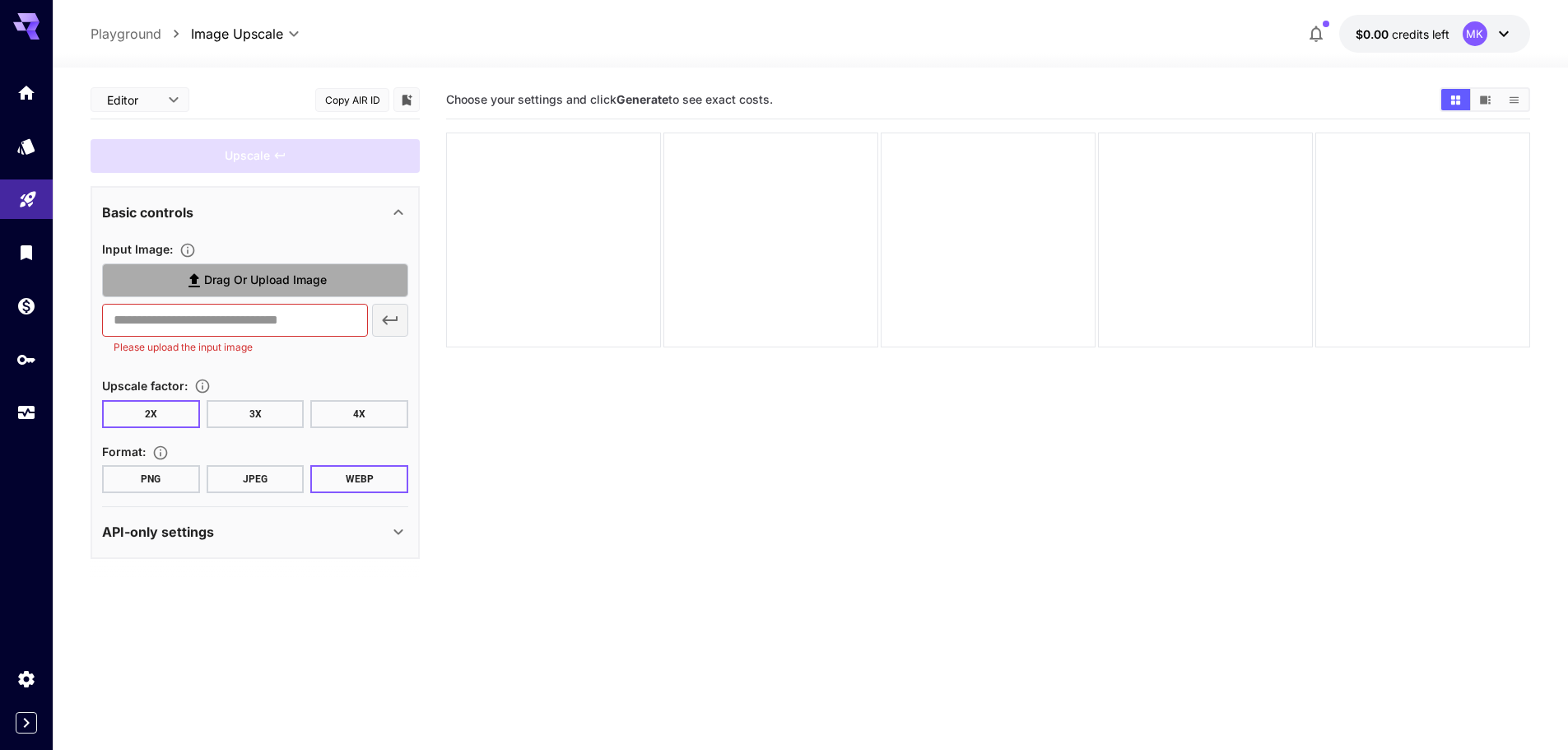
click at [292, 274] on span "Drag or upload image" at bounding box center [265, 280] width 122 height 21
click at [0, 0] on input "Drag or upload image" at bounding box center [0, 0] width 0 height 0
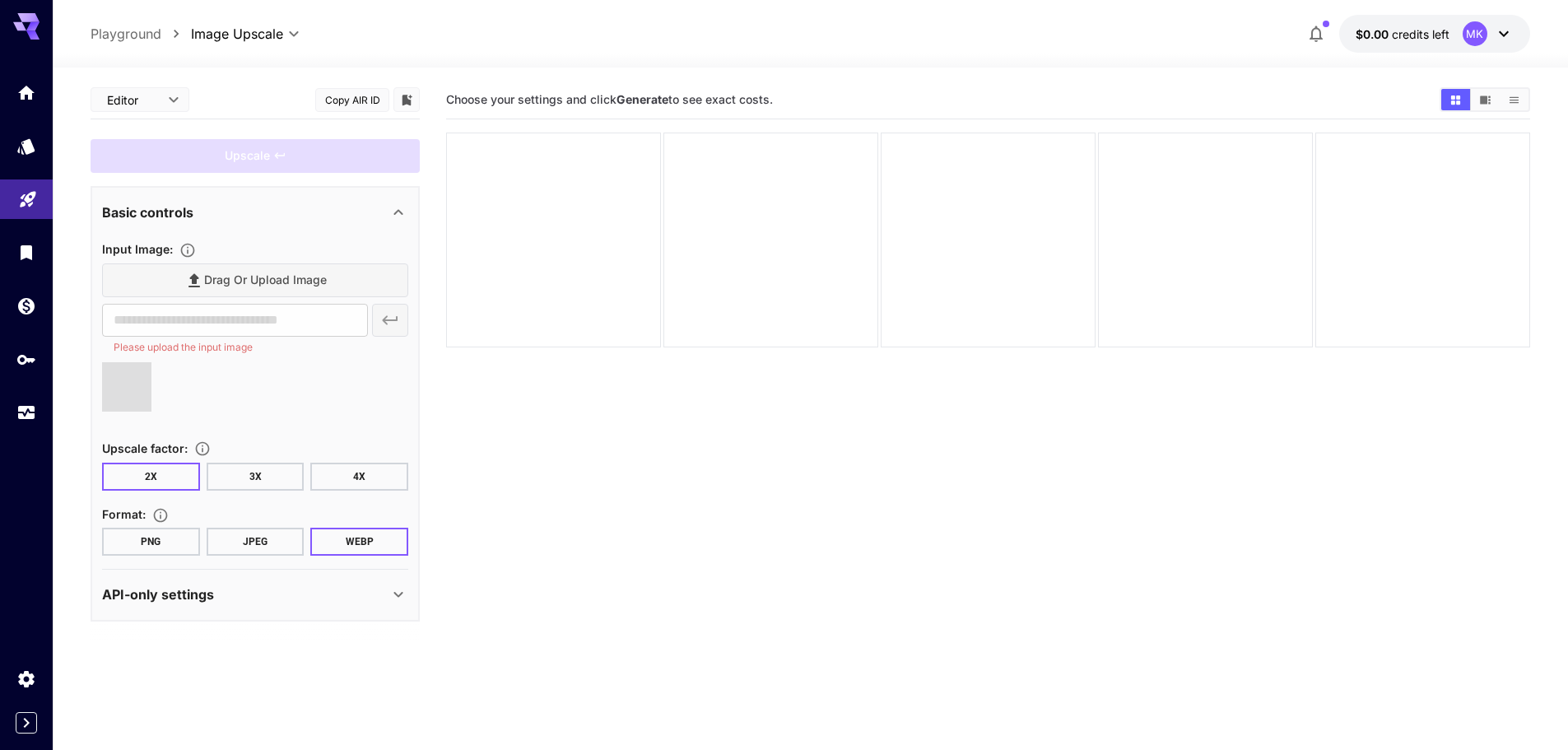
type input "**********"
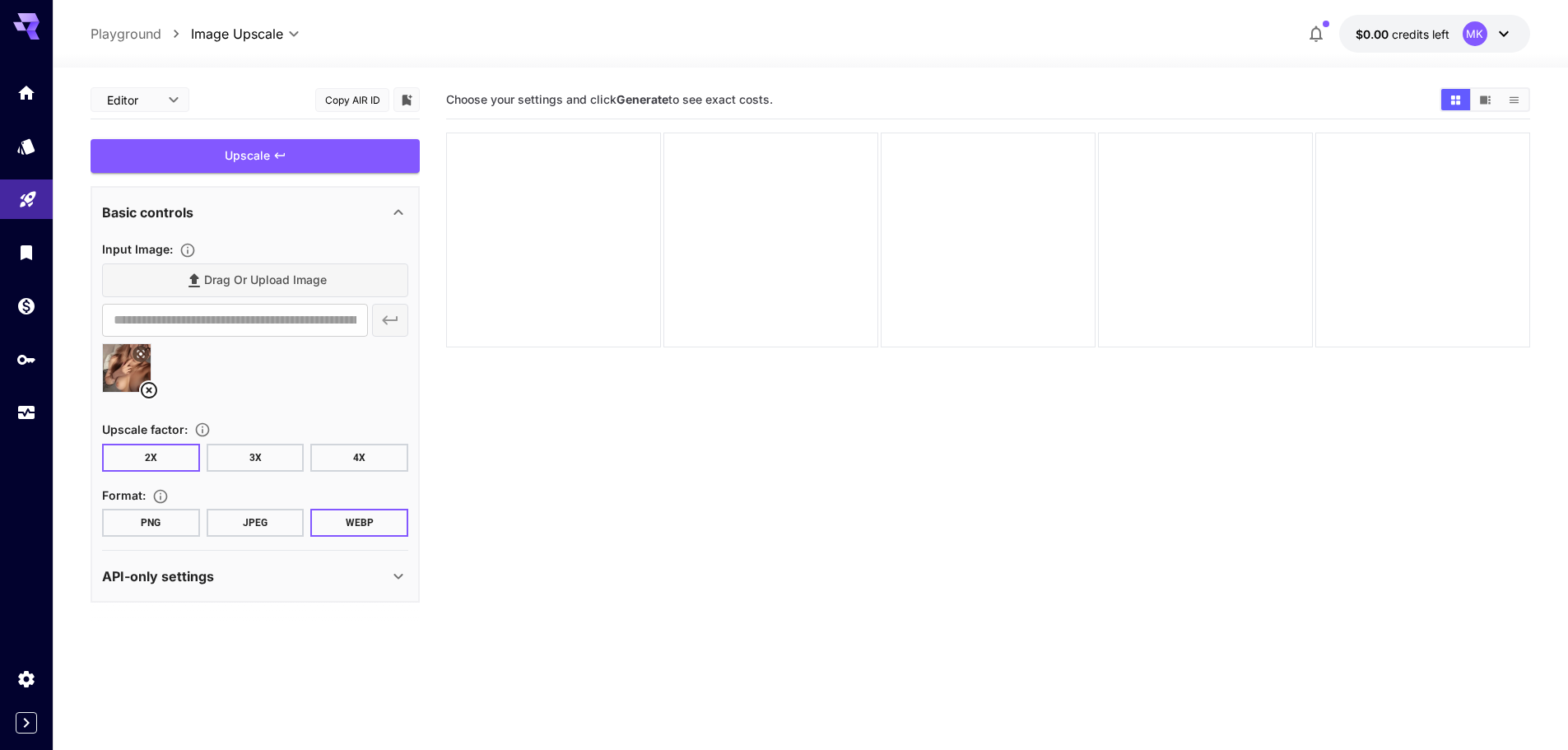
click at [254, 512] on button "JPEG" at bounding box center [256, 522] width 98 height 28
click at [350, 572] on div "API-only settings" at bounding box center [246, 577] width 286 height 20
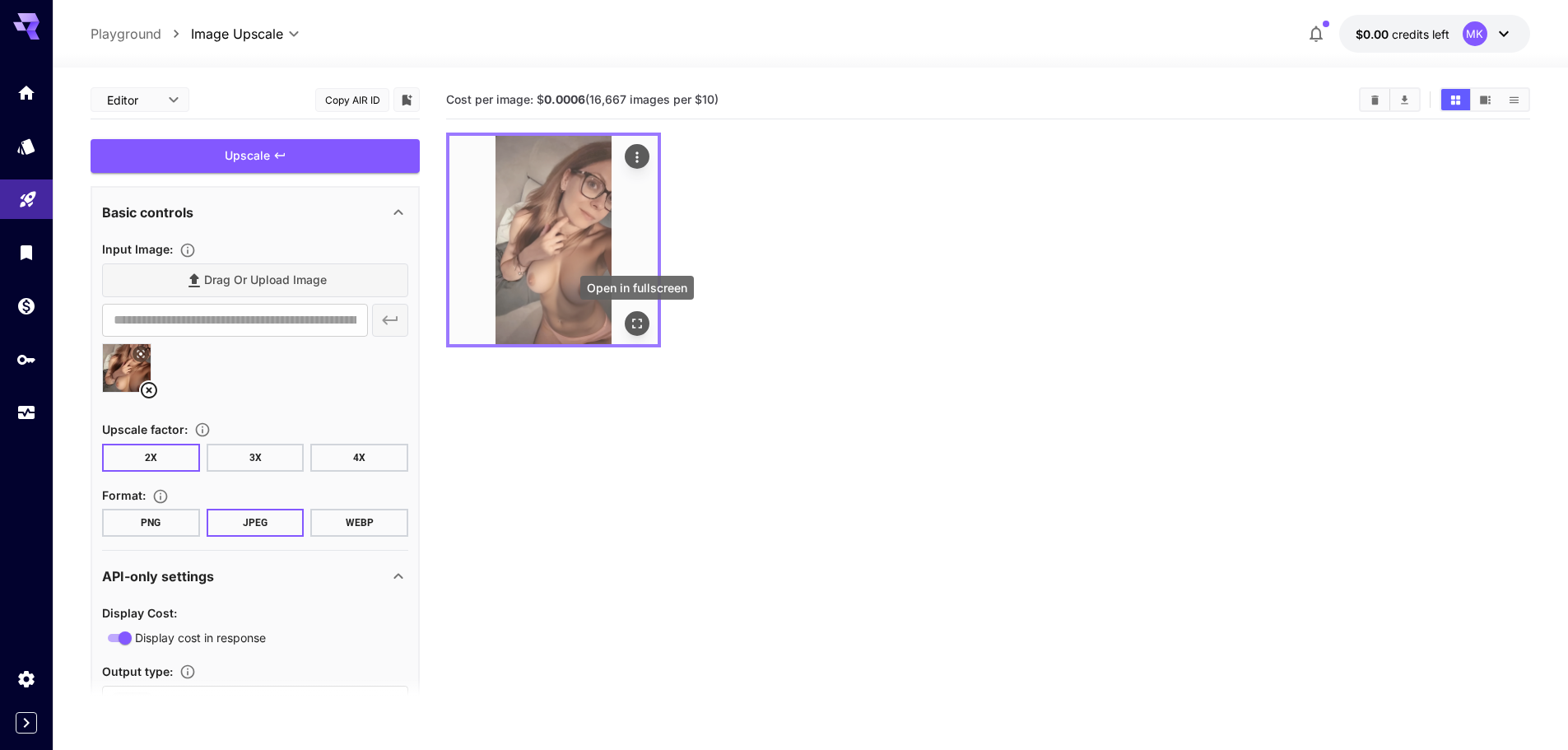
click at [644, 323] on icon "Open in fullscreen" at bounding box center [637, 324] width 16 height 16
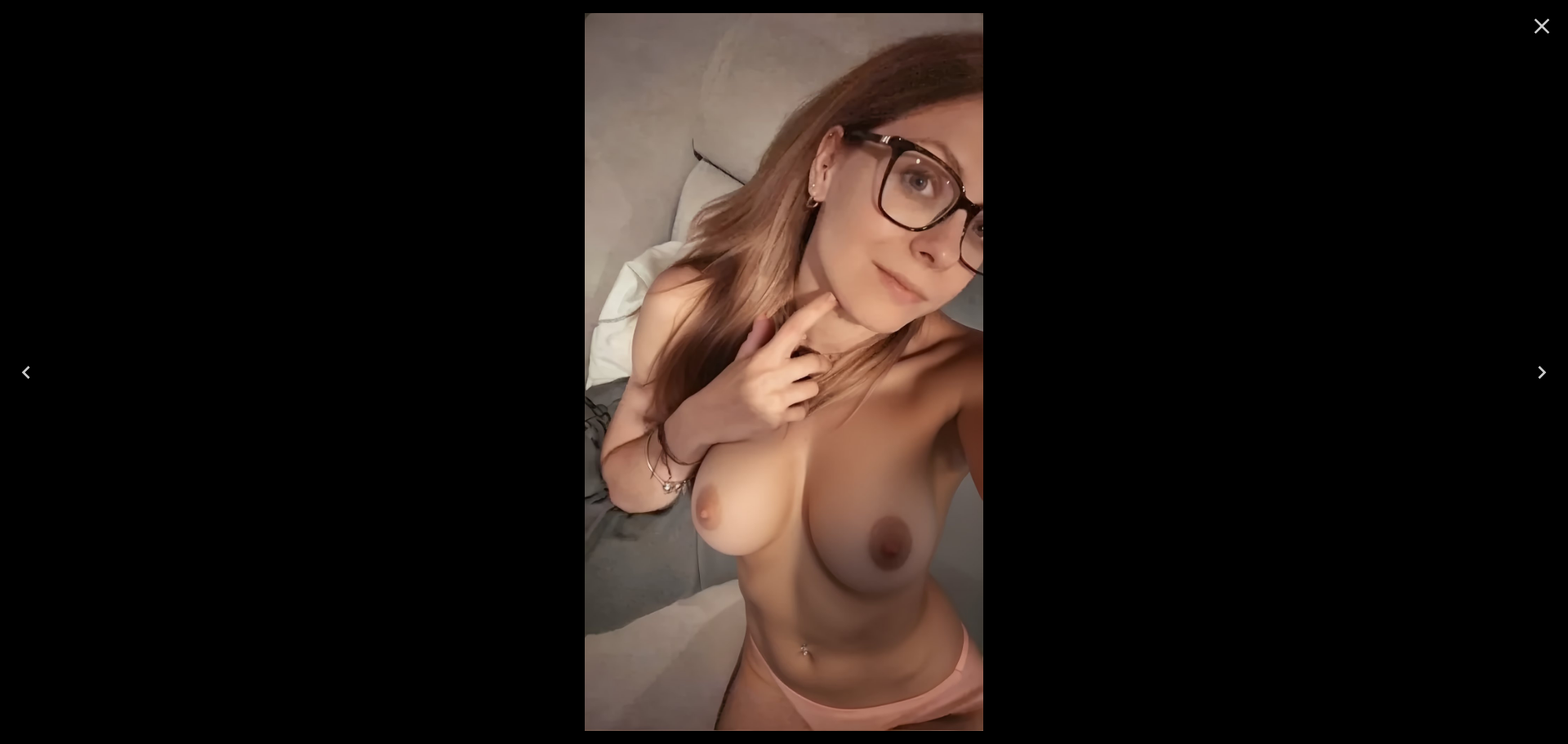
click at [899, 296] on img at bounding box center [783, 372] width 398 height 718
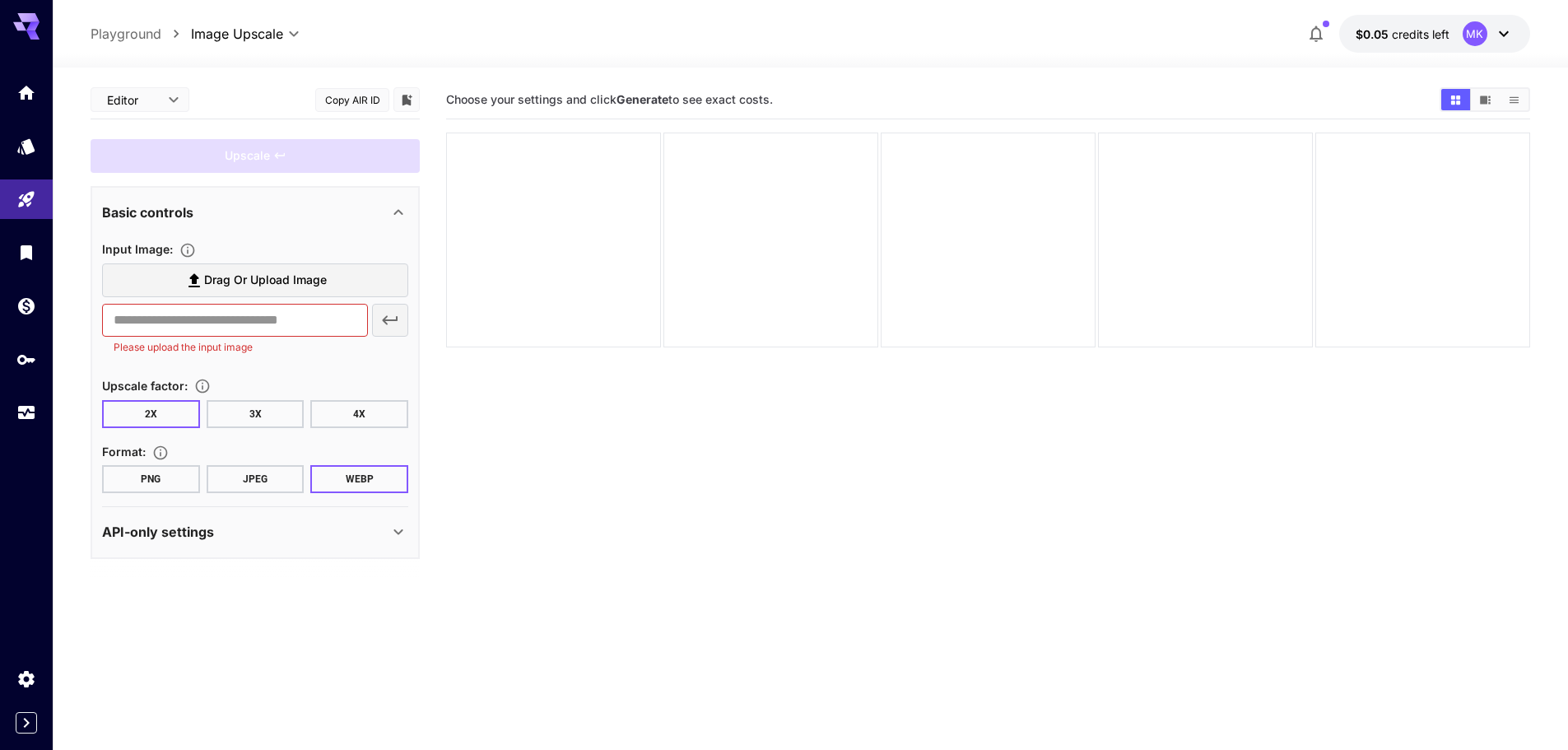
click at [164, 32] on ol "Playground Image Upscale" at bounding box center [140, 34] width 101 height 20
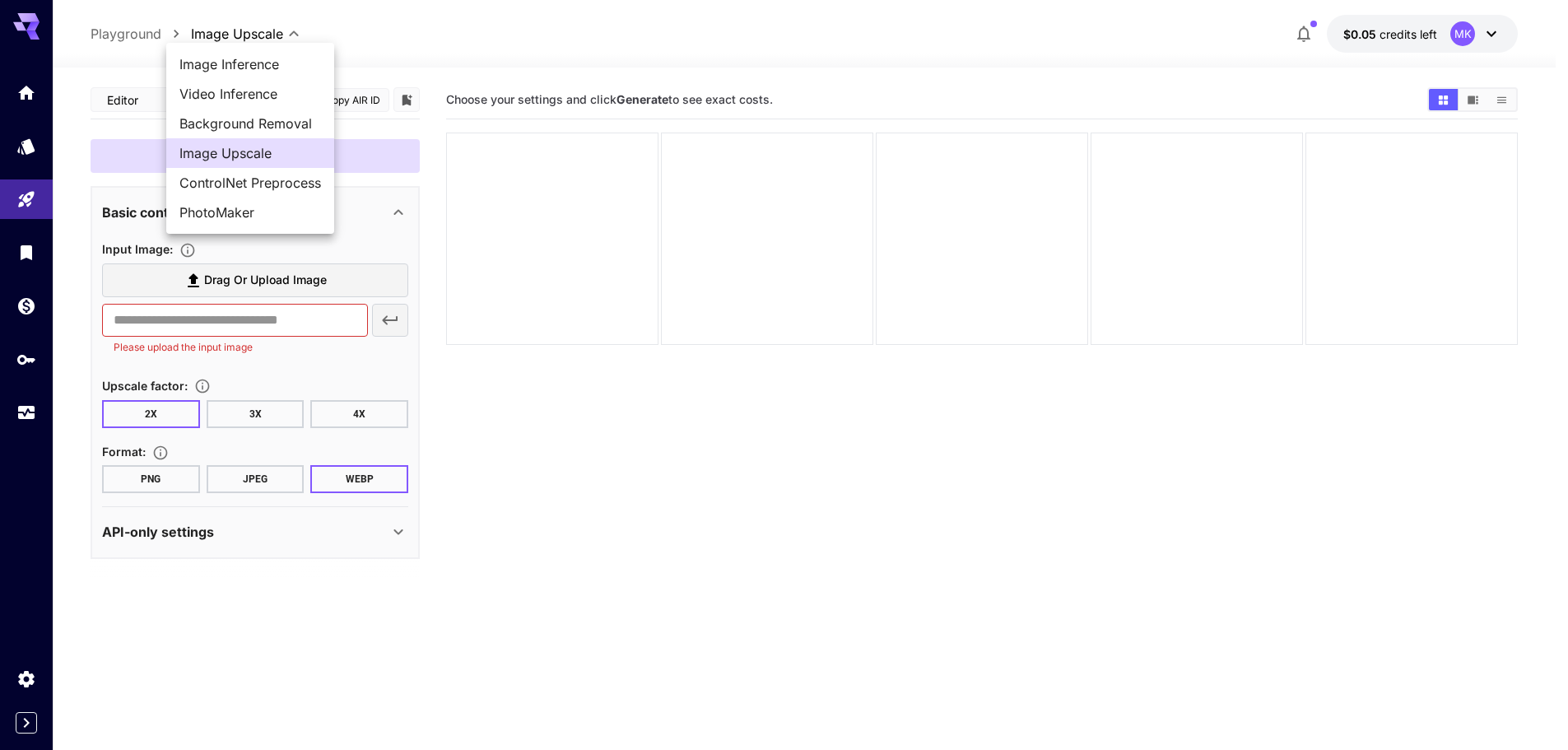
click at [224, 39] on body "**********" at bounding box center [784, 440] width 1568 height 881
click at [231, 61] on span "Image Inference" at bounding box center [250, 64] width 141 height 20
type input "**********"
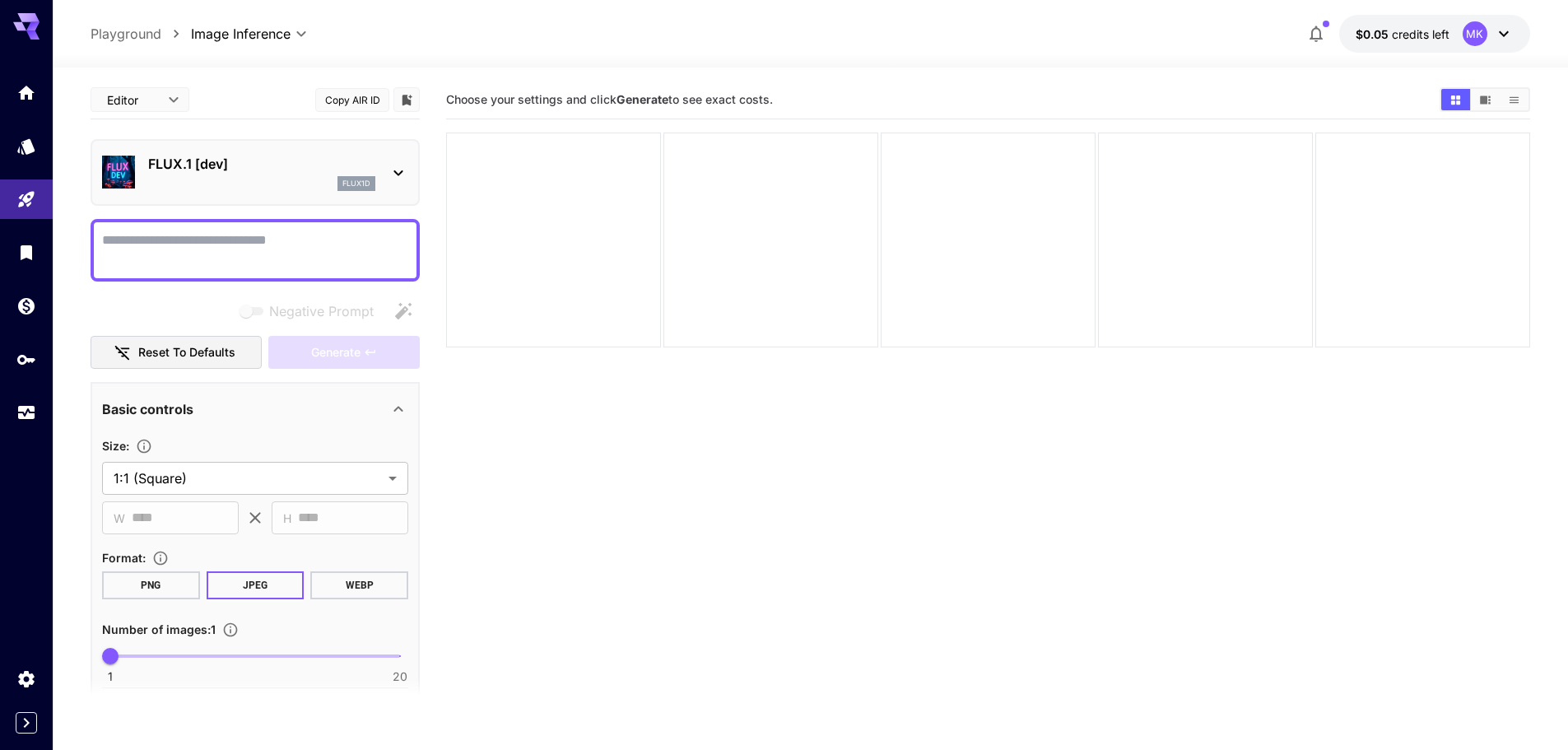
click at [376, 193] on div "FLUX.1 [dev] flux1d" at bounding box center [256, 172] width 306 height 50
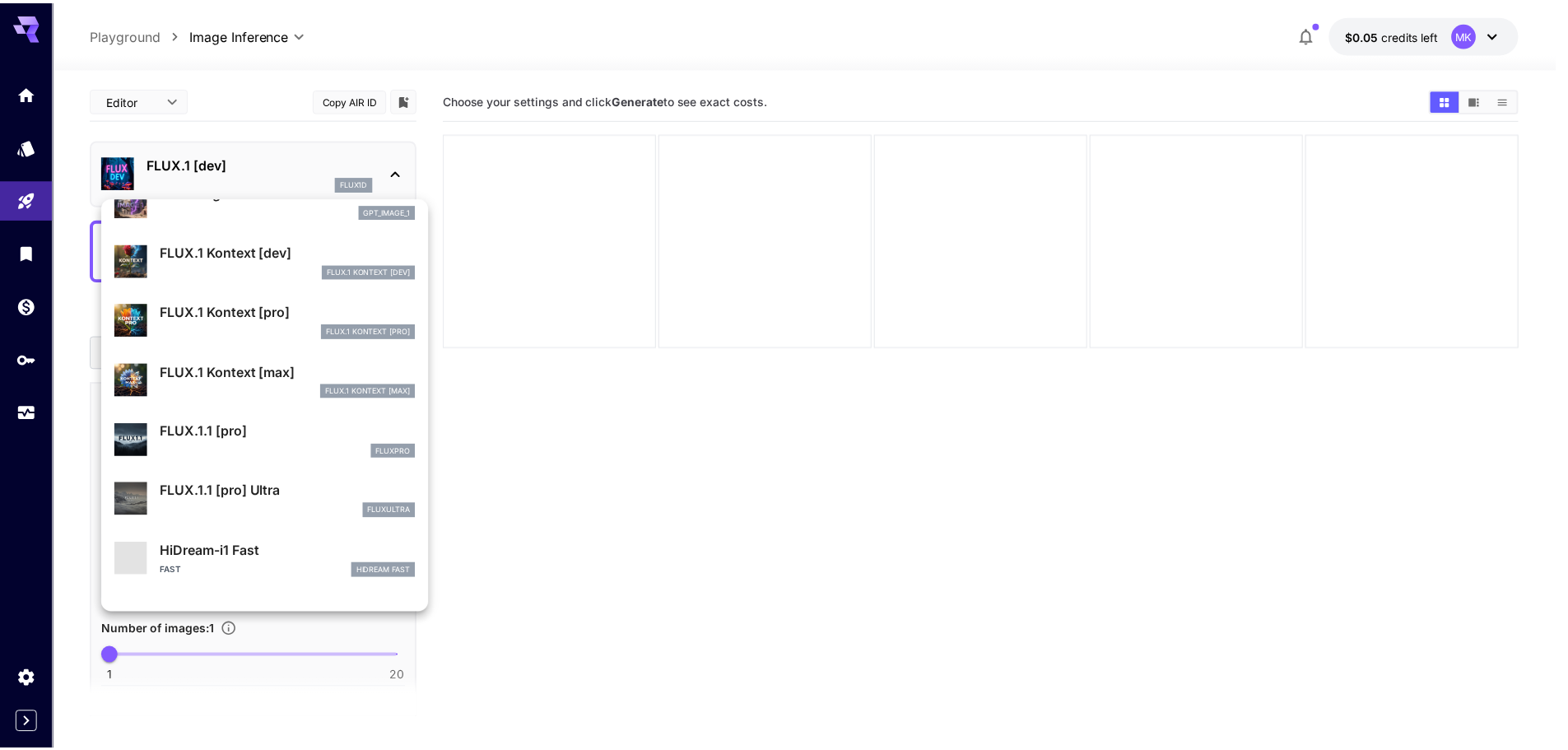
scroll to position [1153, 0]
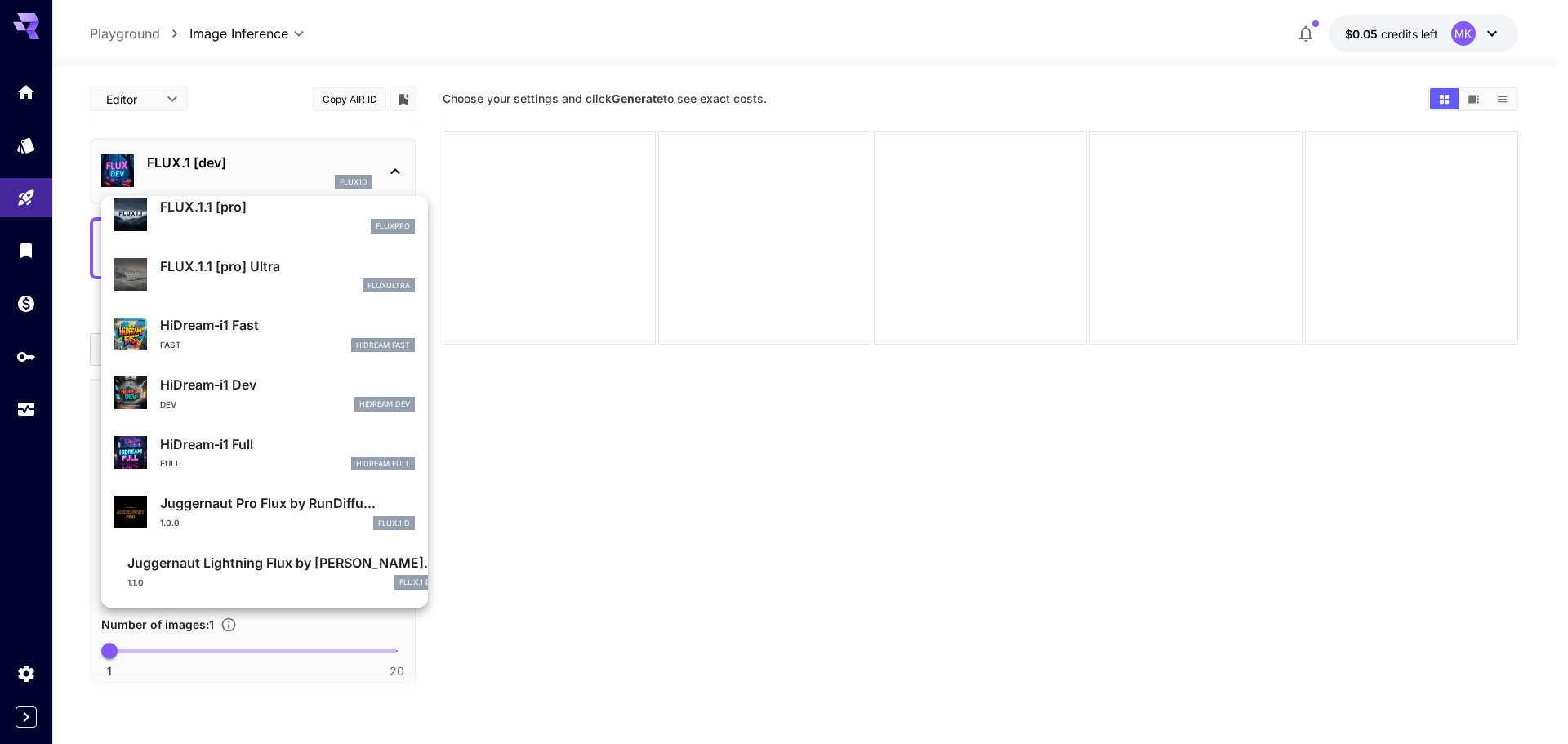
click at [40, 85] on div at bounding box center [784, 372] width 1568 height 744
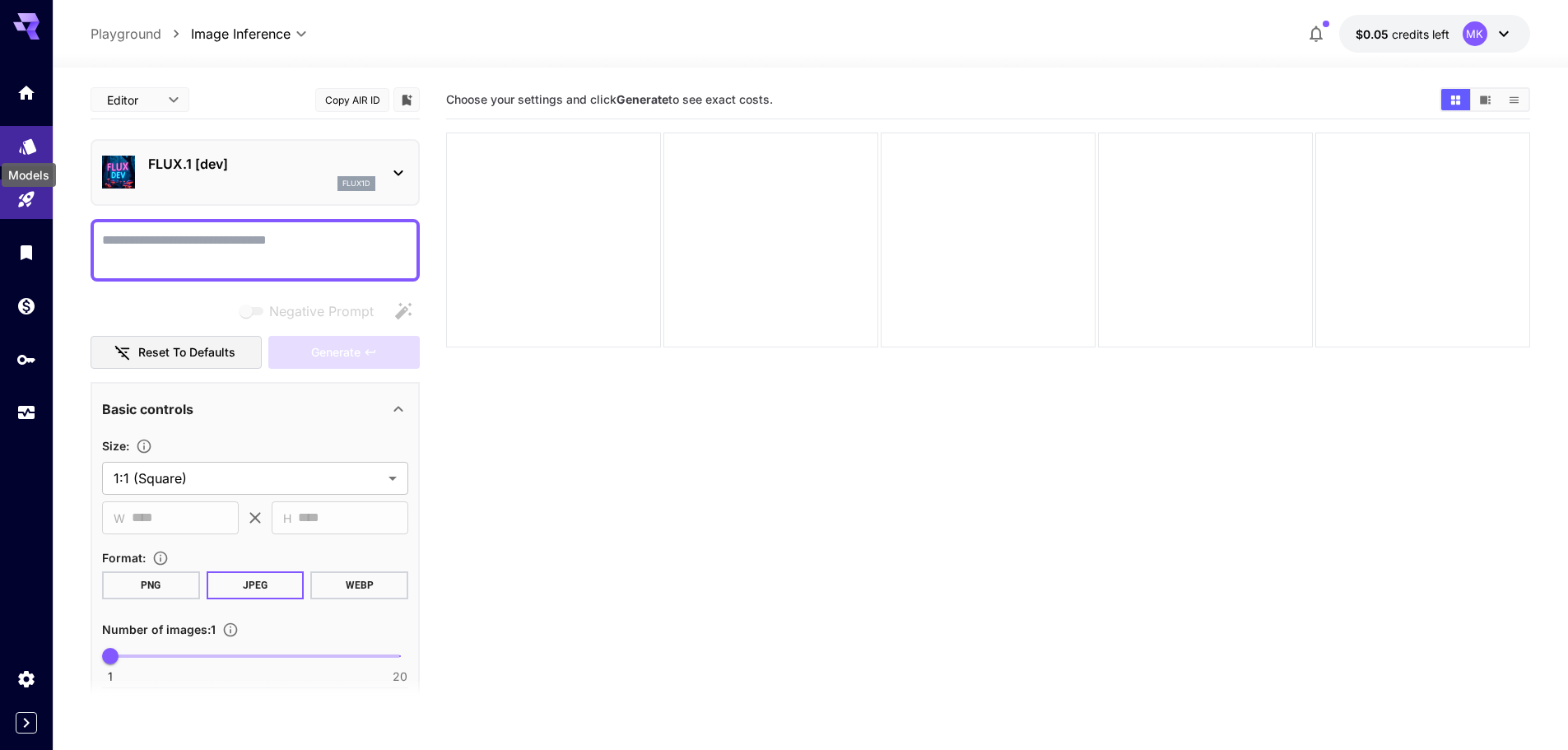
click at [31, 141] on icon "Models" at bounding box center [27, 141] width 17 height 15
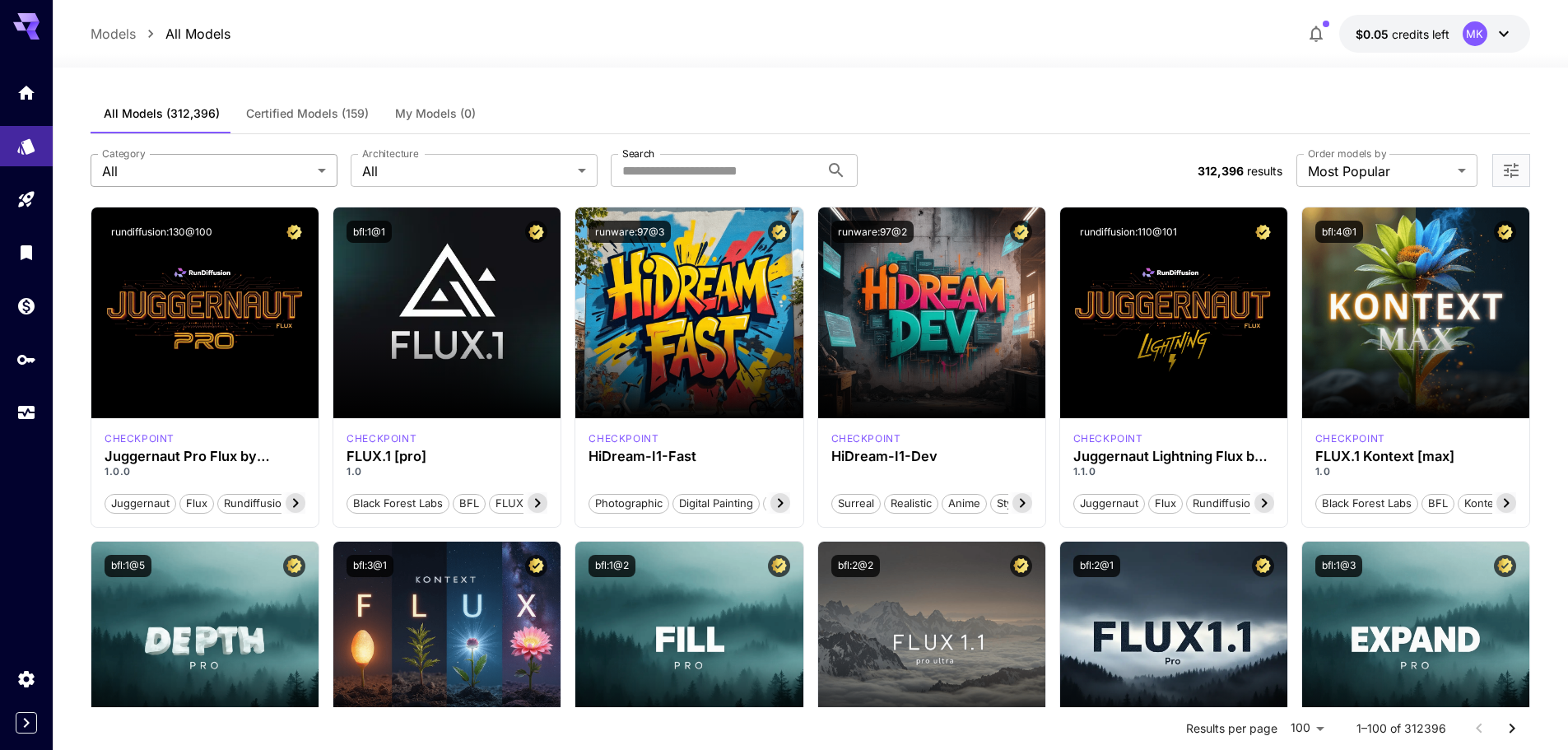
click at [220, 189] on div "**********" at bounding box center [810, 170] width 1440 height 73
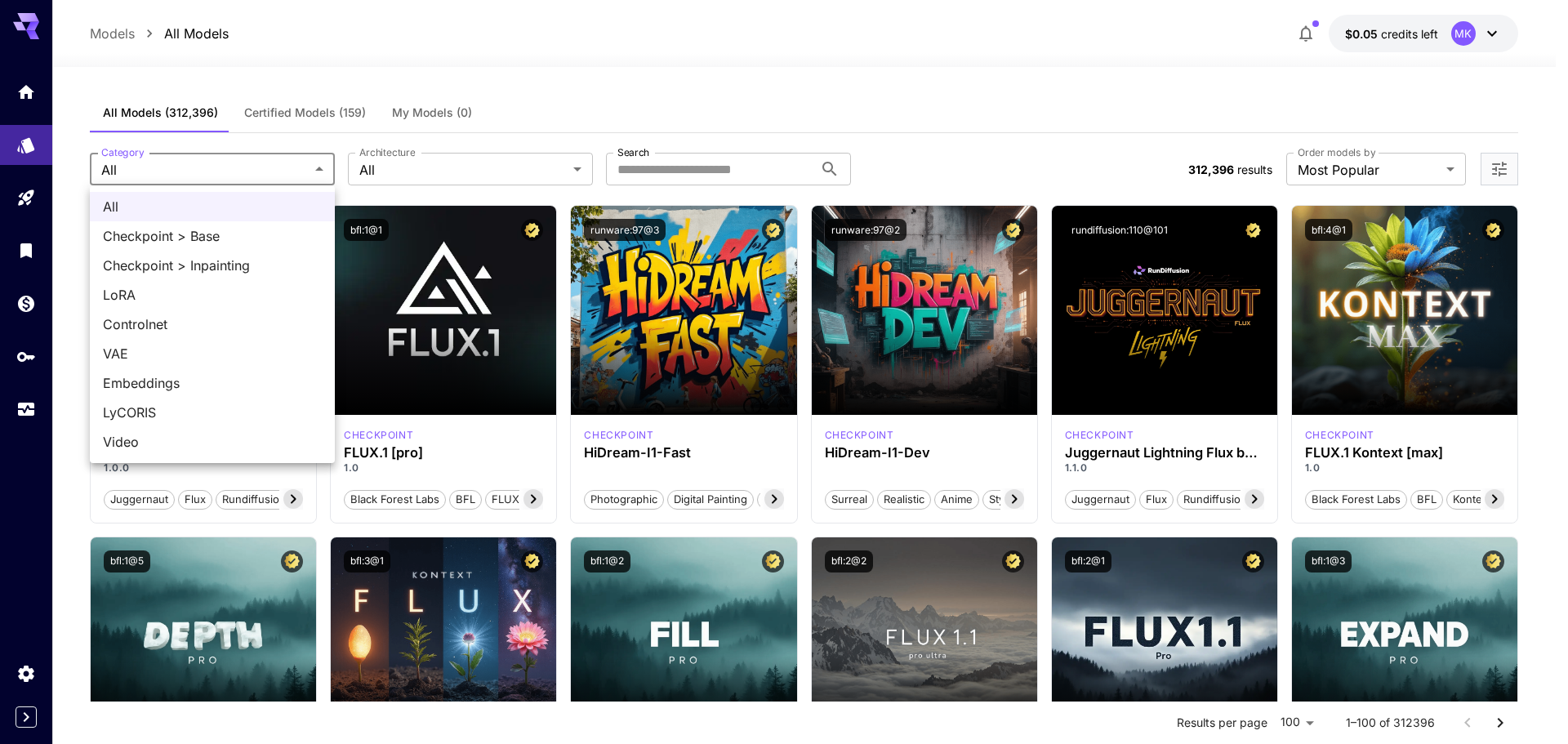
click at [254, 264] on span "Checkpoint > Inpainting" at bounding box center [211, 265] width 218 height 20
type input "**********"
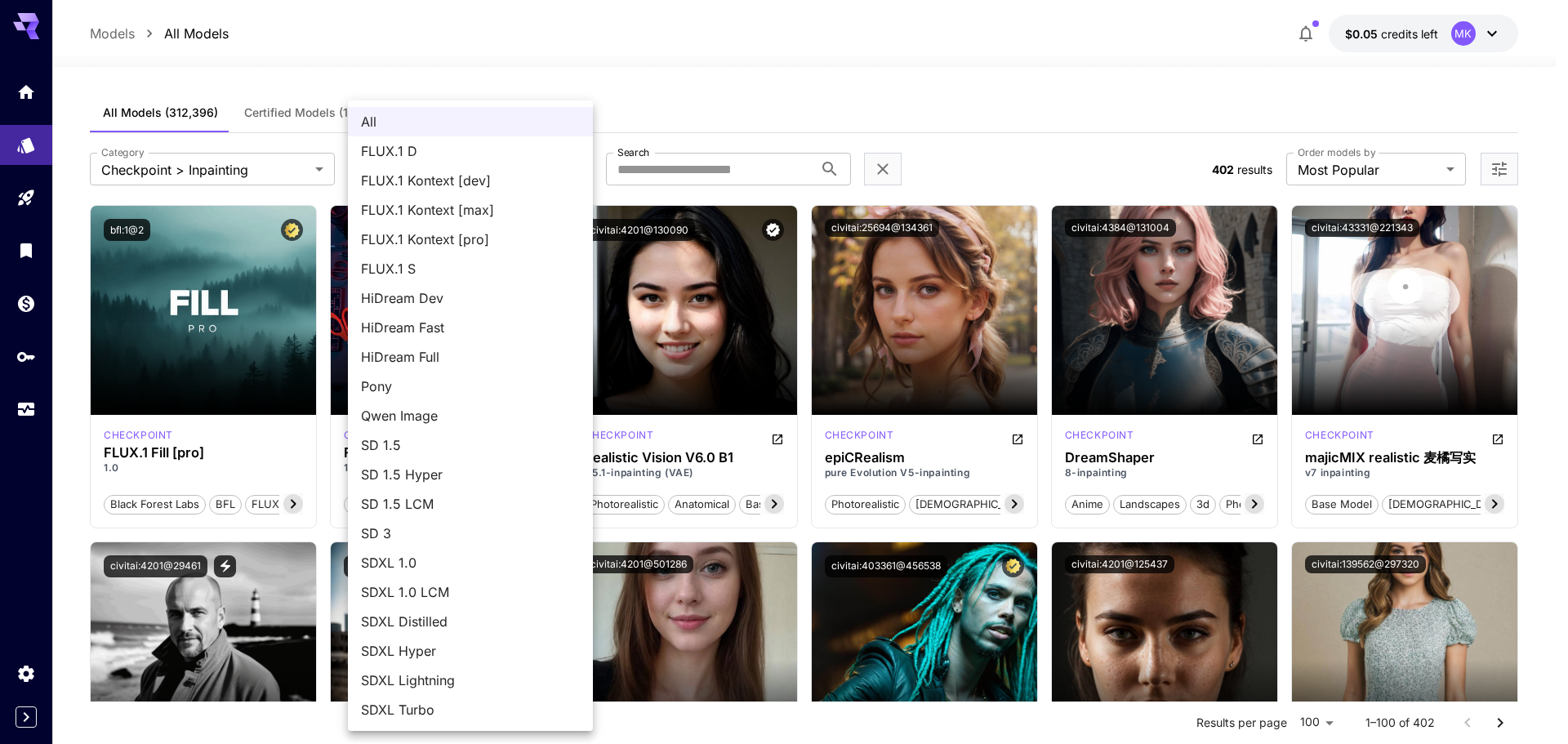
click at [669, 66] on div at bounding box center [784, 372] width 1568 height 744
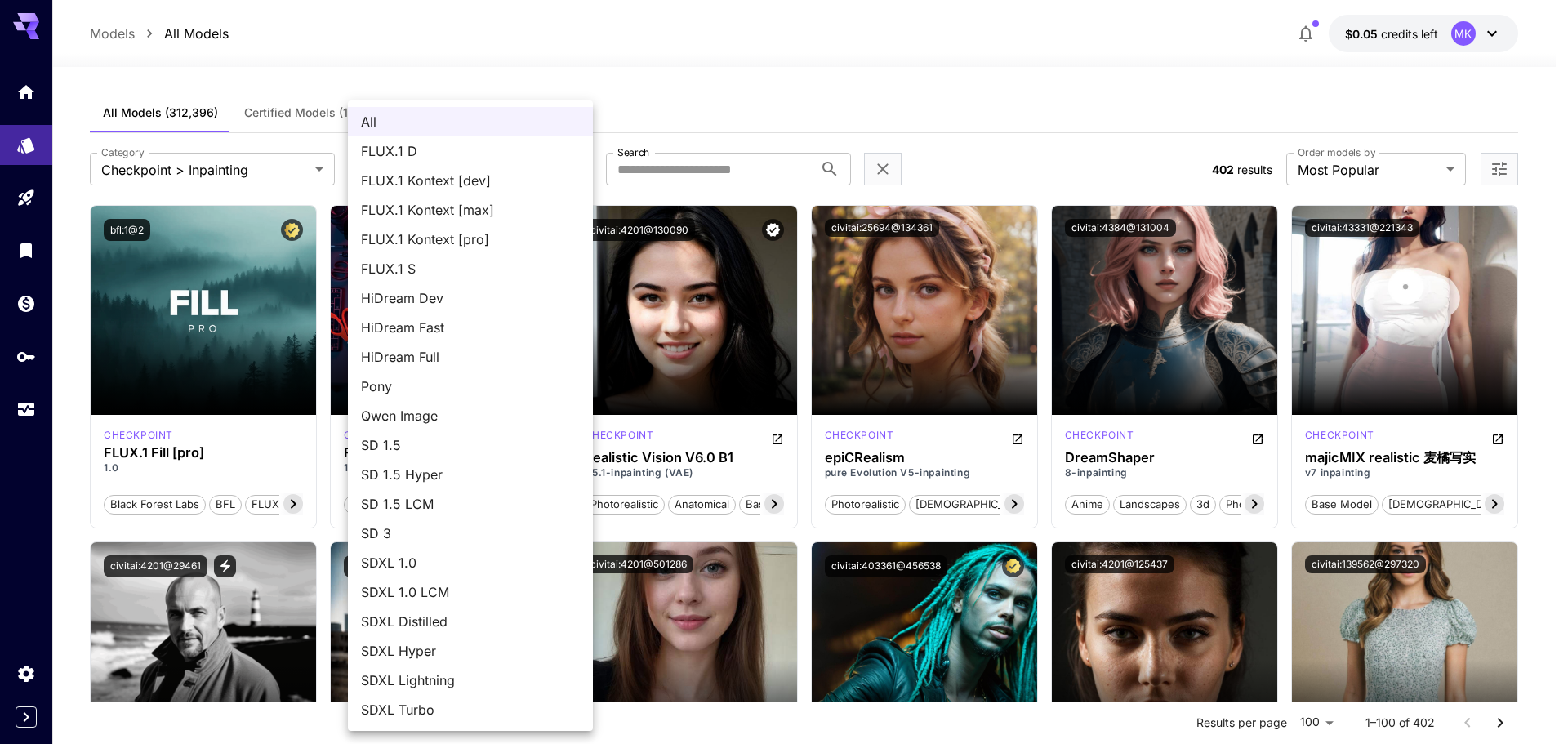
click at [432, 620] on span "SDXL Distilled" at bounding box center [469, 622] width 218 height 20
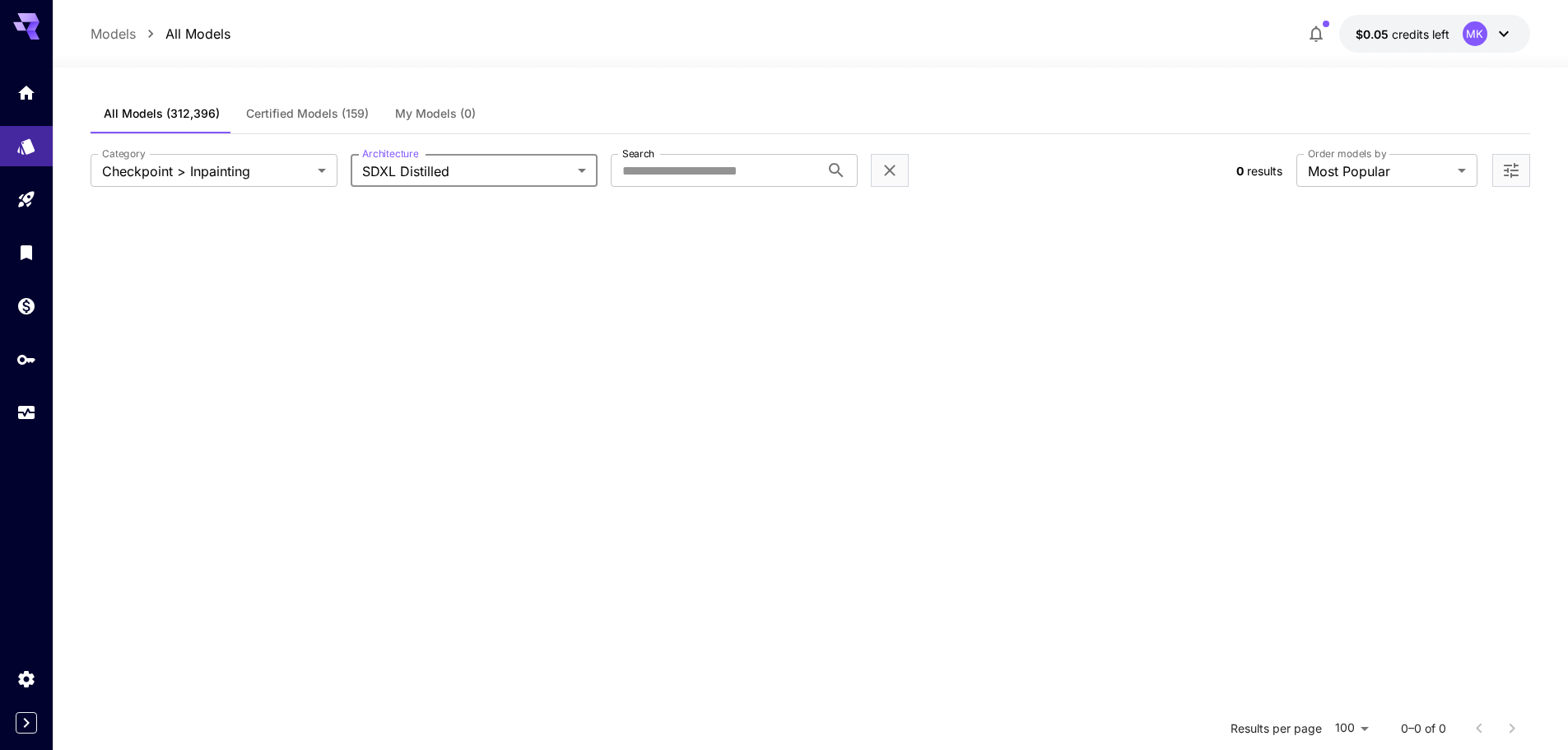
click at [543, 163] on body "**********" at bounding box center [784, 524] width 1568 height 1049
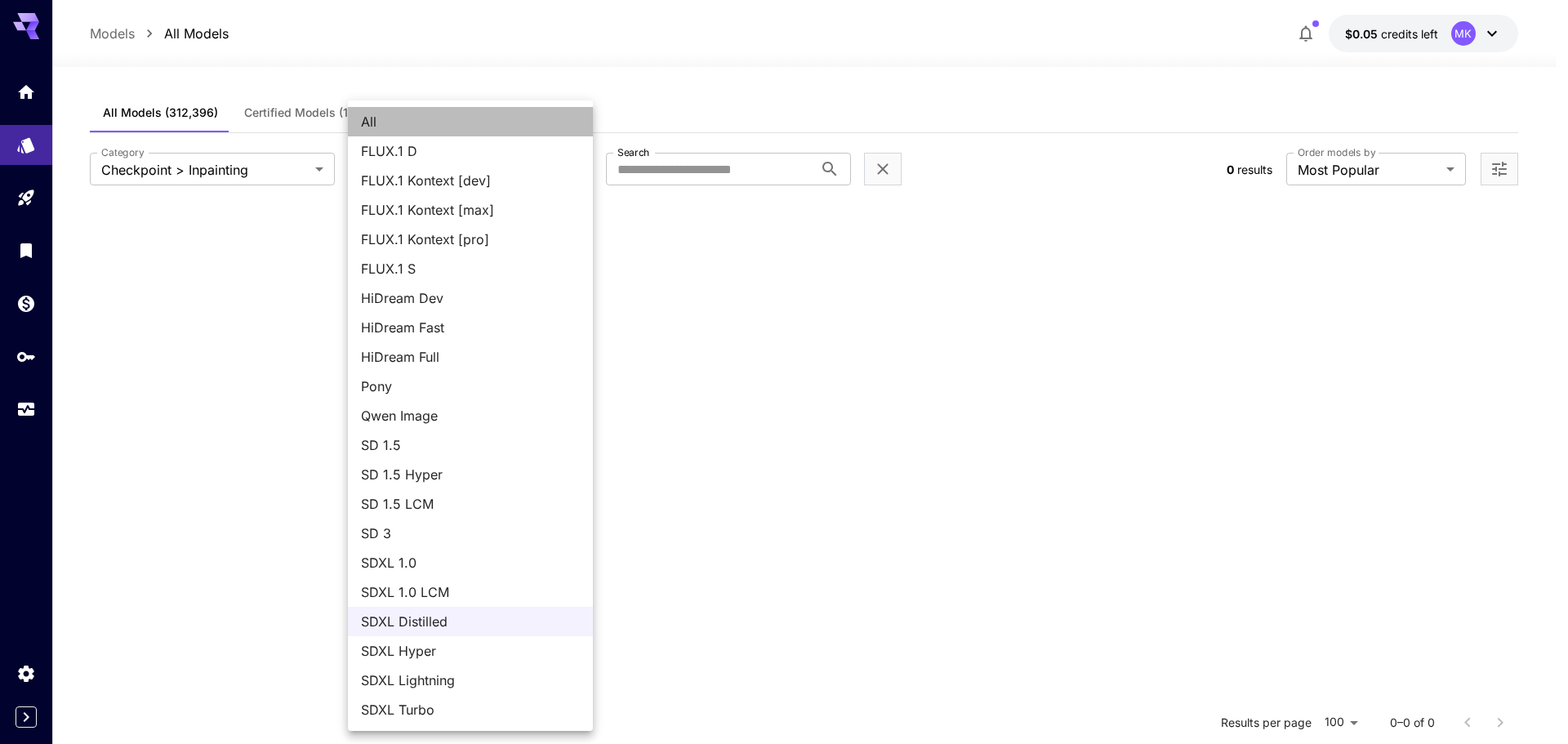
click at [438, 122] on span "All" at bounding box center [469, 121] width 218 height 20
type input "***"
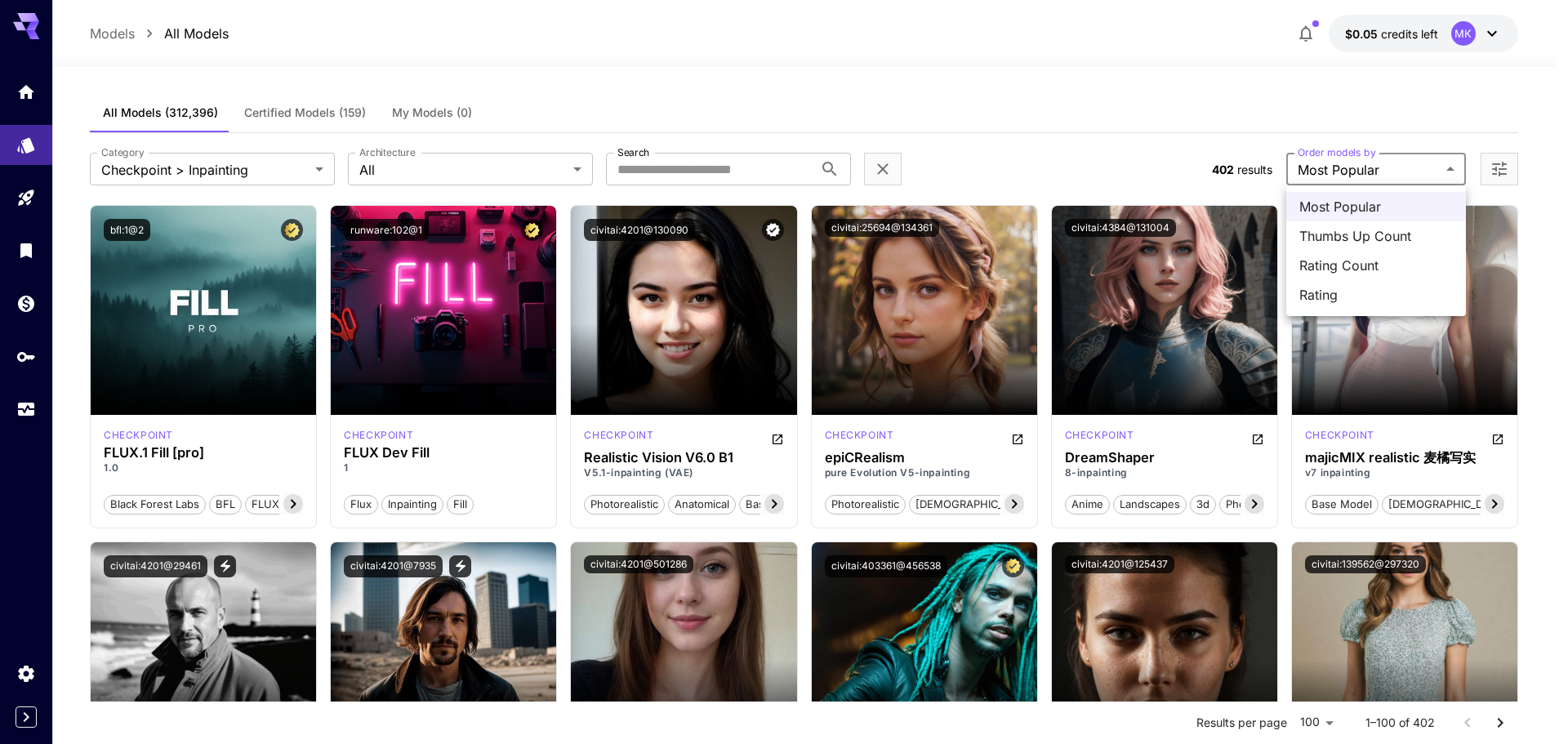
click at [1124, 123] on div at bounding box center [784, 372] width 1568 height 744
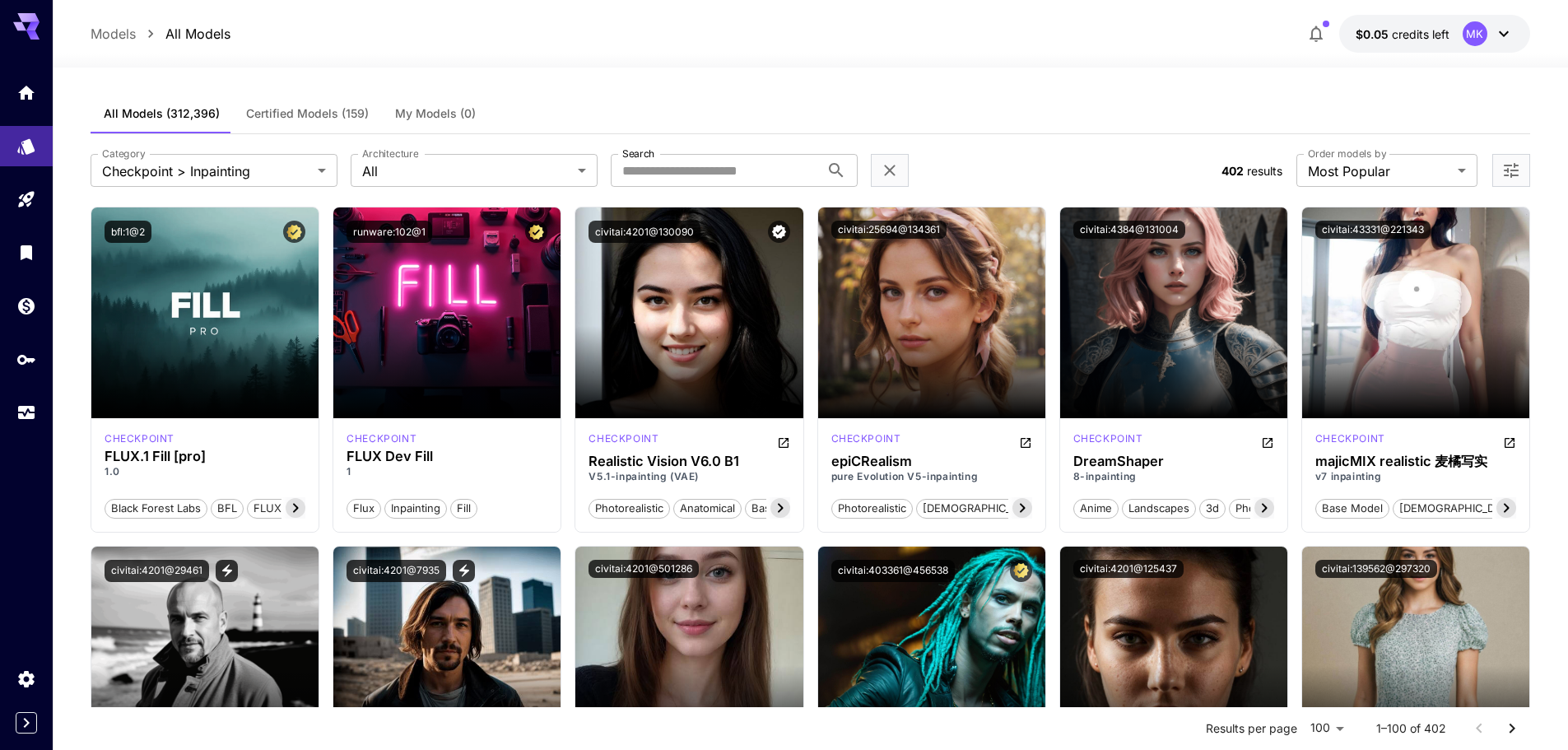
click at [1513, 32] on icon at bounding box center [1504, 34] width 20 height 20
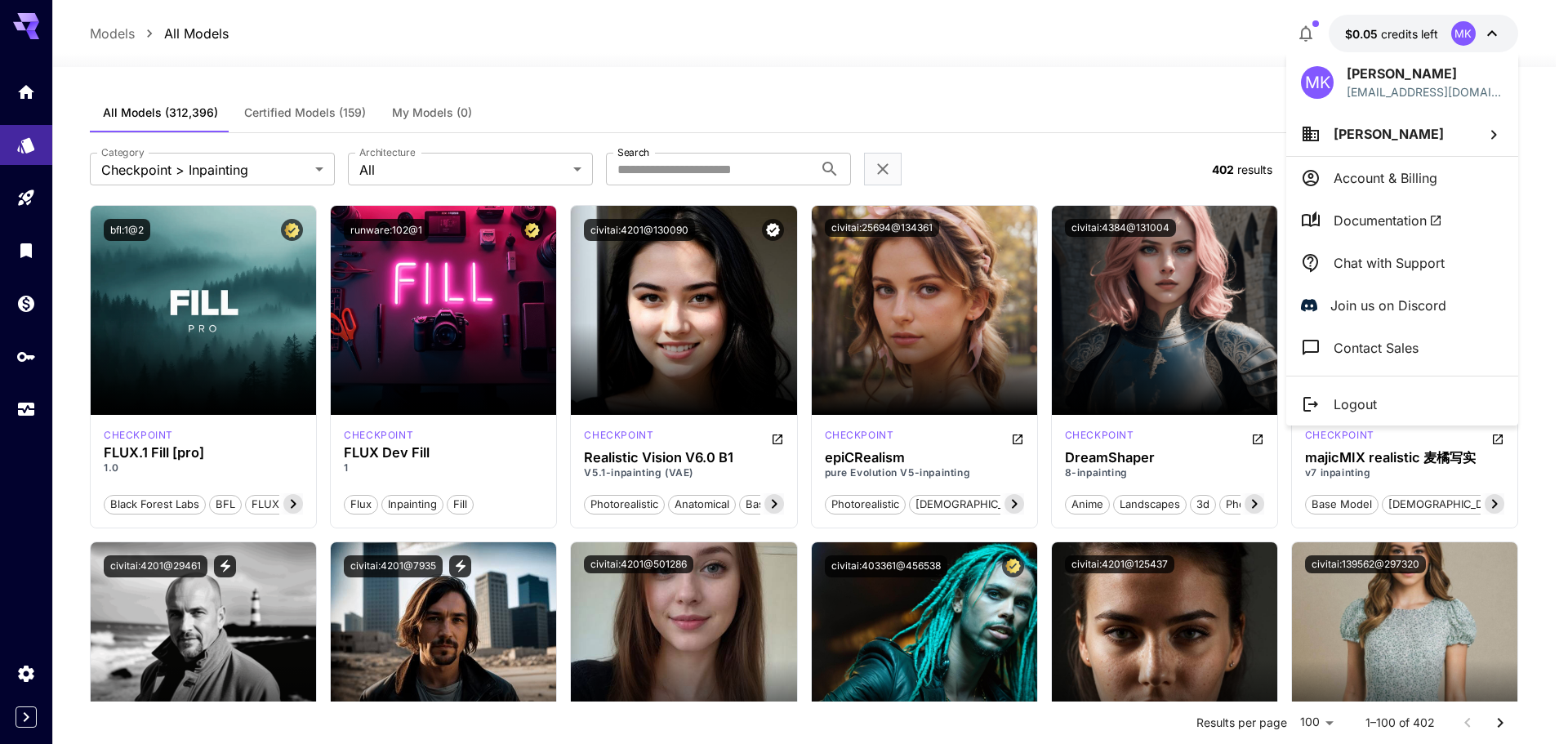
click at [1153, 71] on div at bounding box center [784, 372] width 1568 height 744
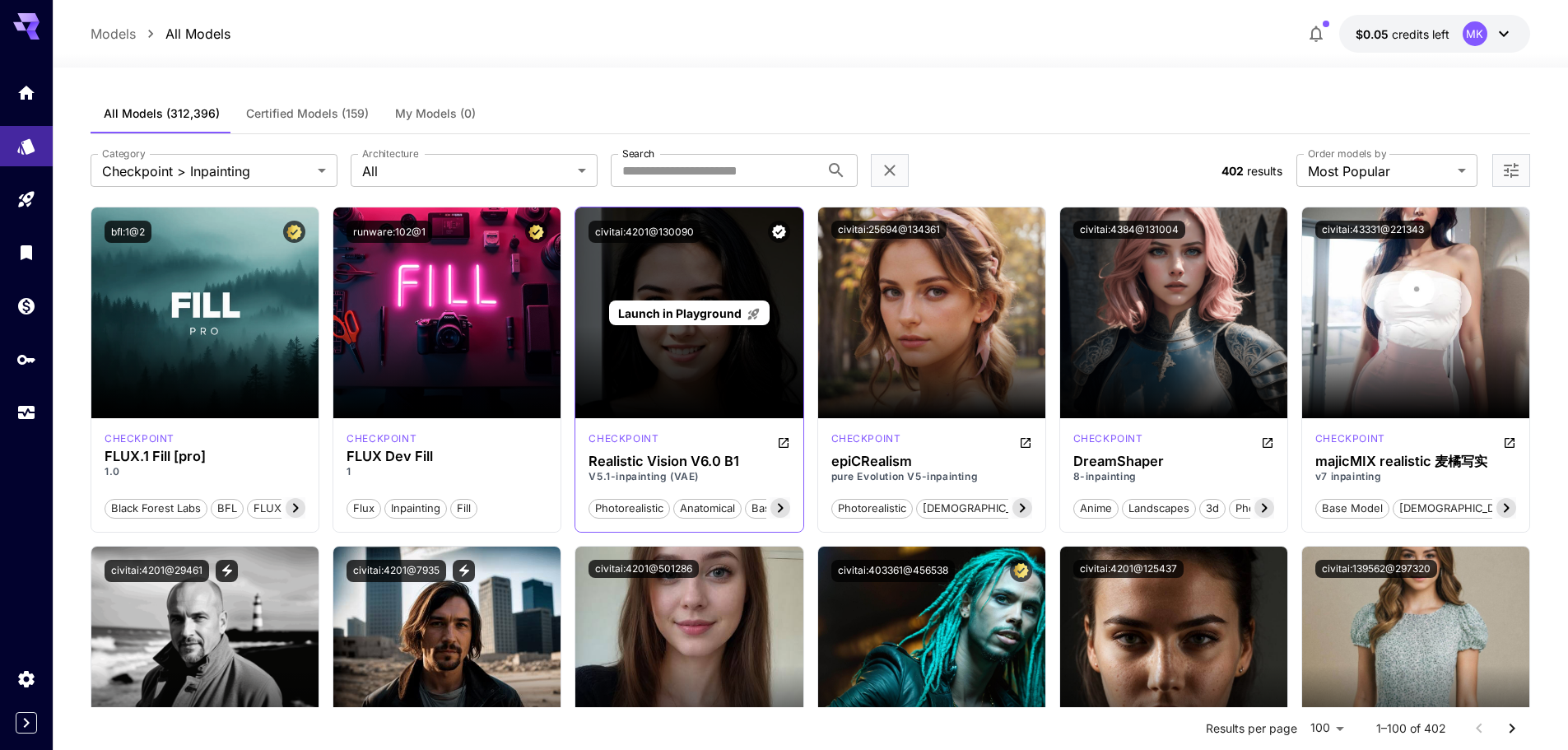
click at [696, 314] on span "Launch in Playground" at bounding box center [680, 313] width 123 height 14
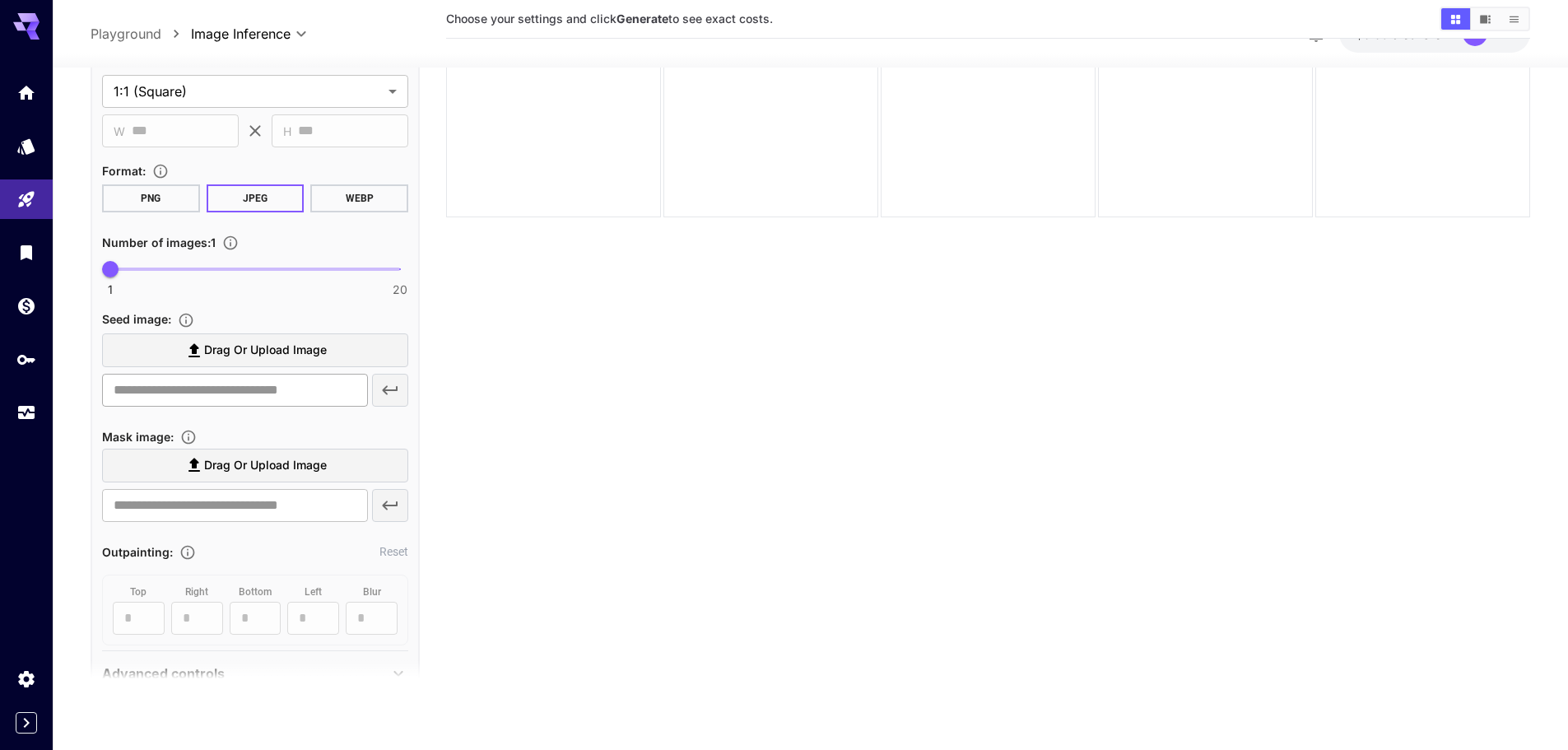
scroll to position [412, 0]
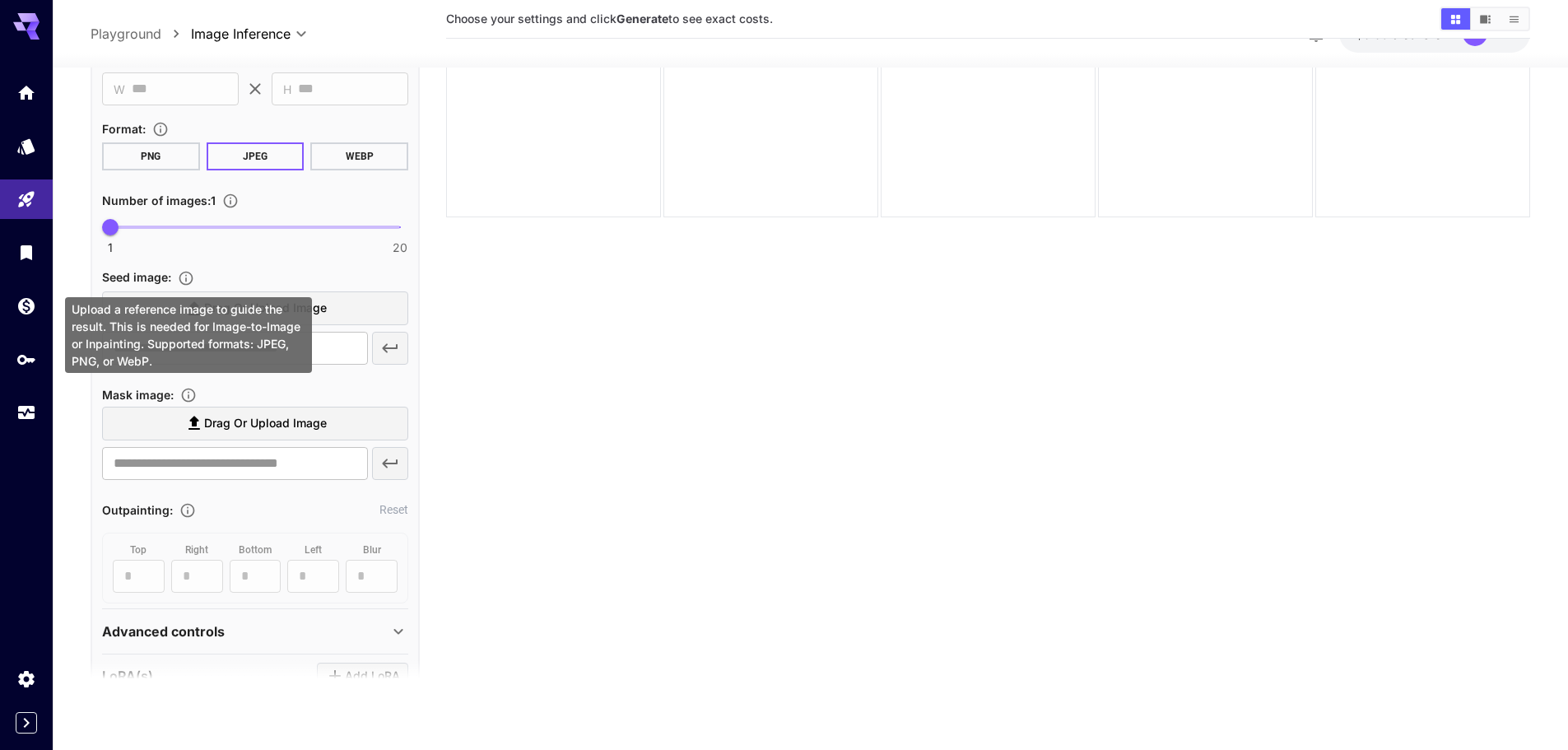
click at [193, 276] on icon "Upload a reference image to guide the result. This is needed for Image-to-Image…" at bounding box center [186, 278] width 16 height 16
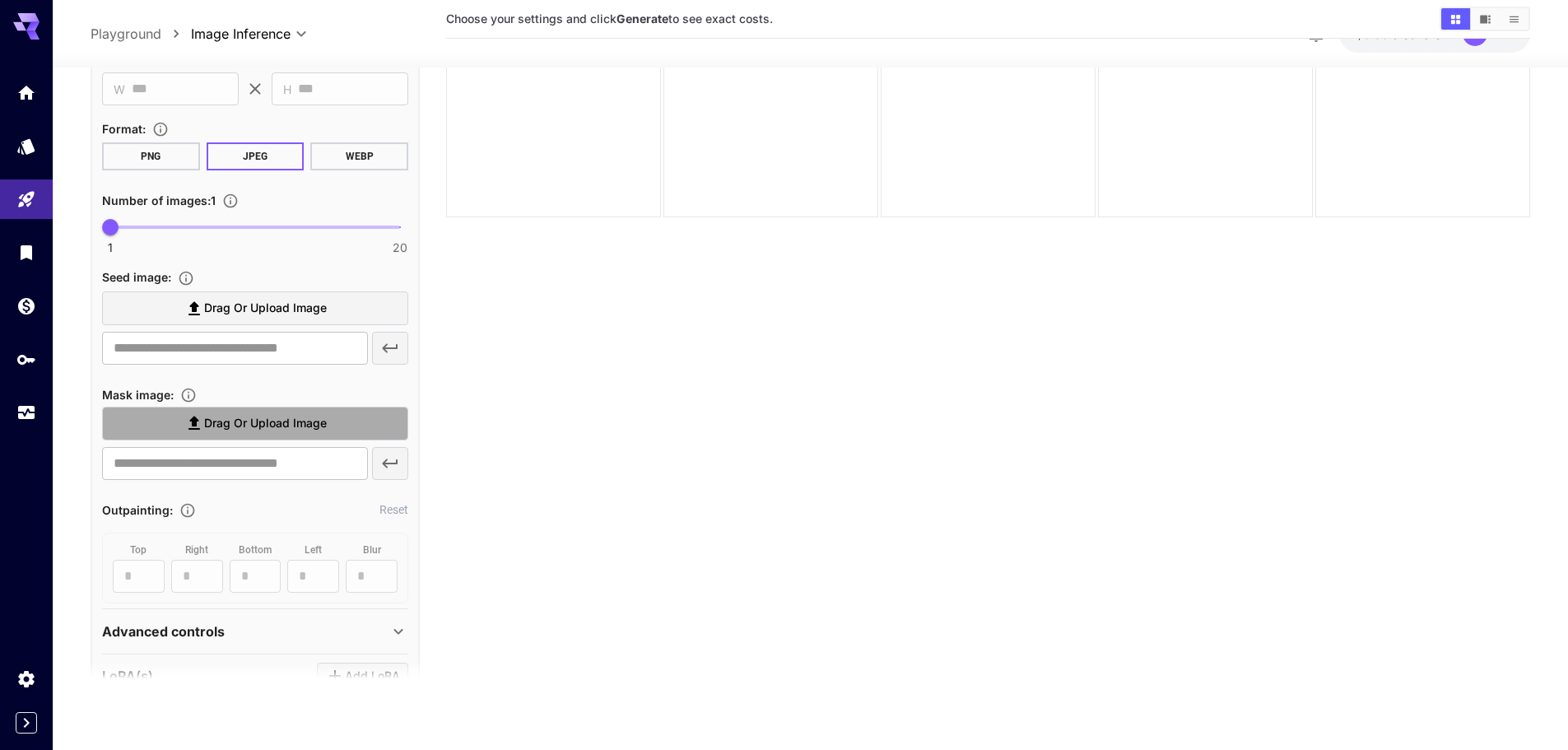
click at [259, 417] on span "Drag or upload image" at bounding box center [265, 424] width 122 height 21
click at [0, 0] on input "Drag or upload image" at bounding box center [0, 0] width 0 height 0
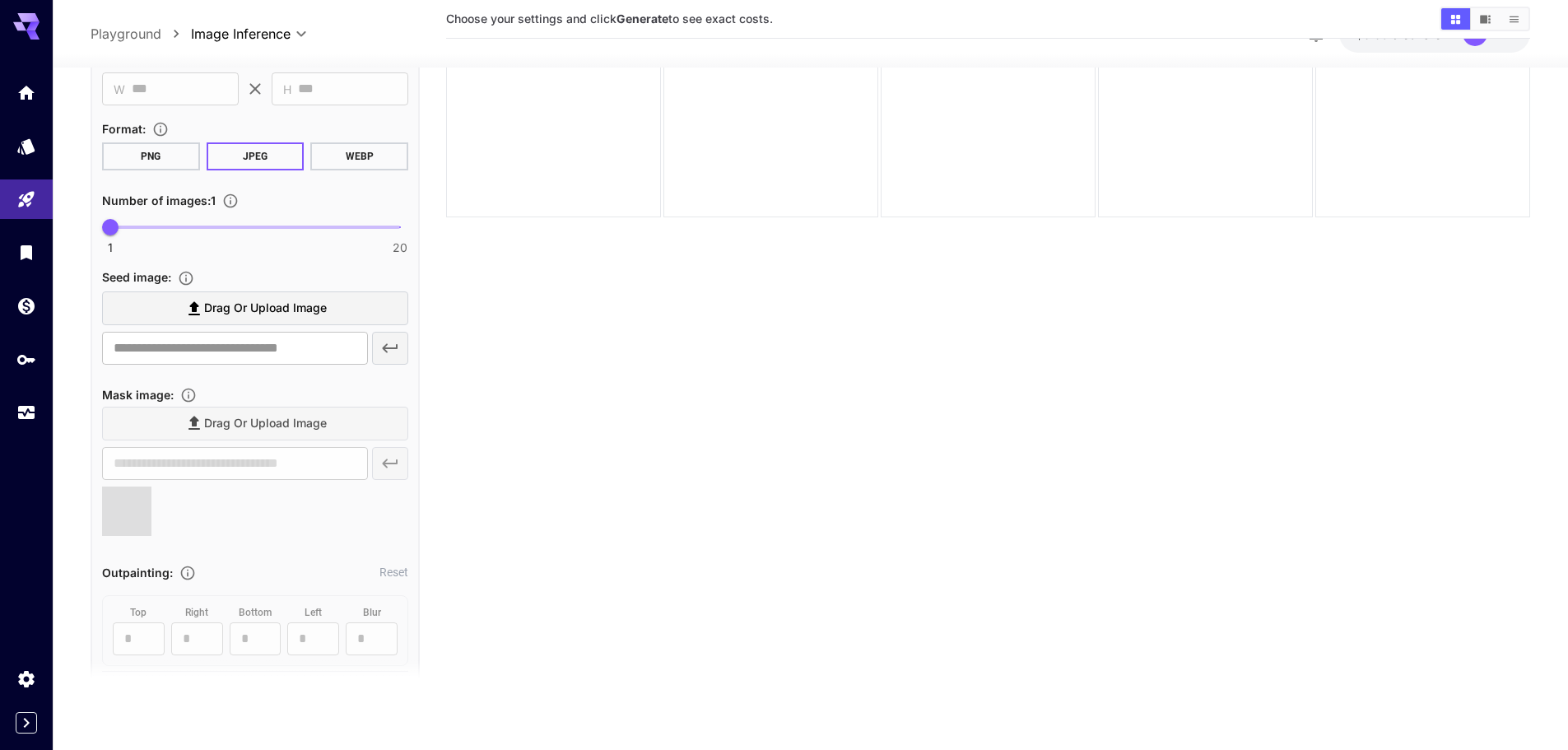
type input "**********"
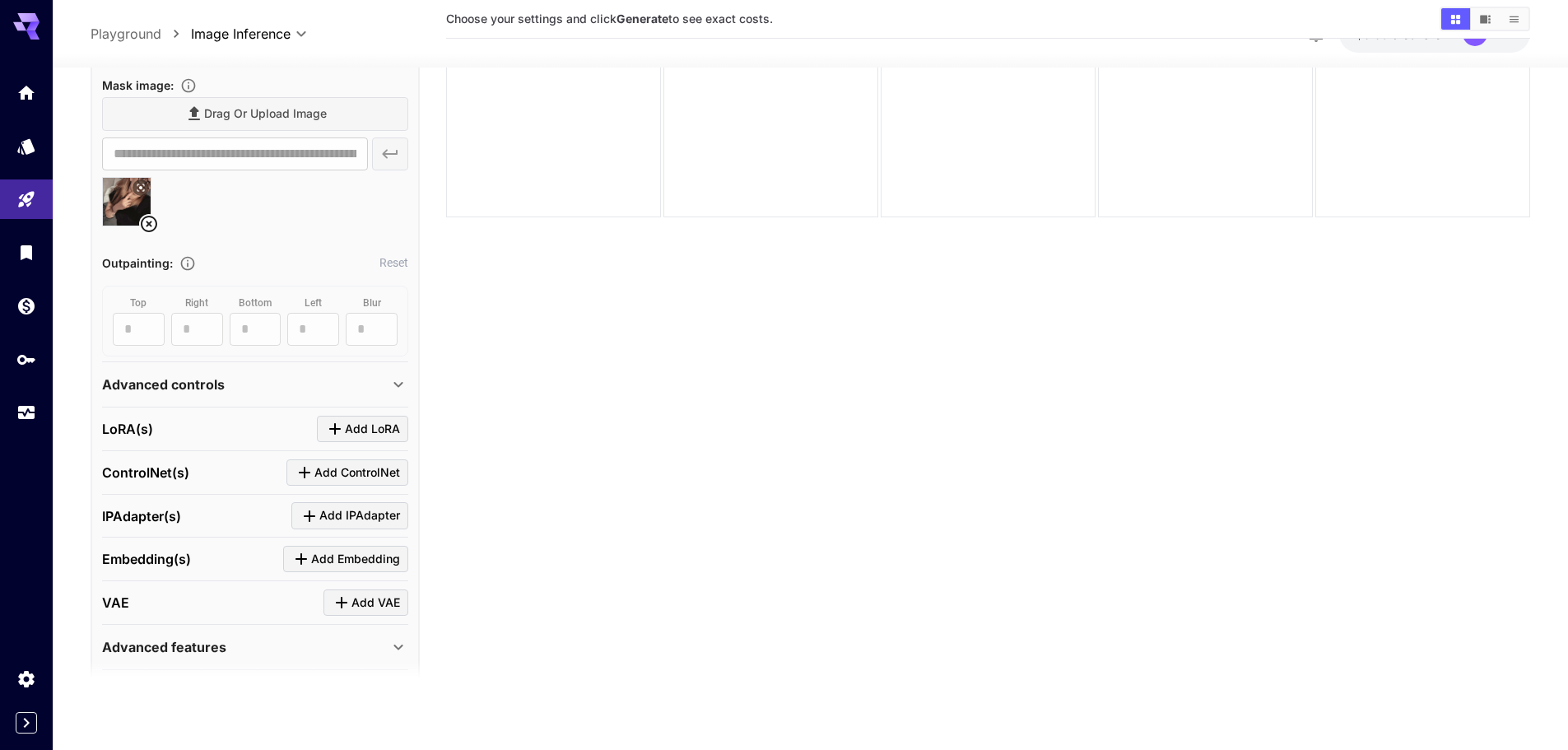
scroll to position [614, 0]
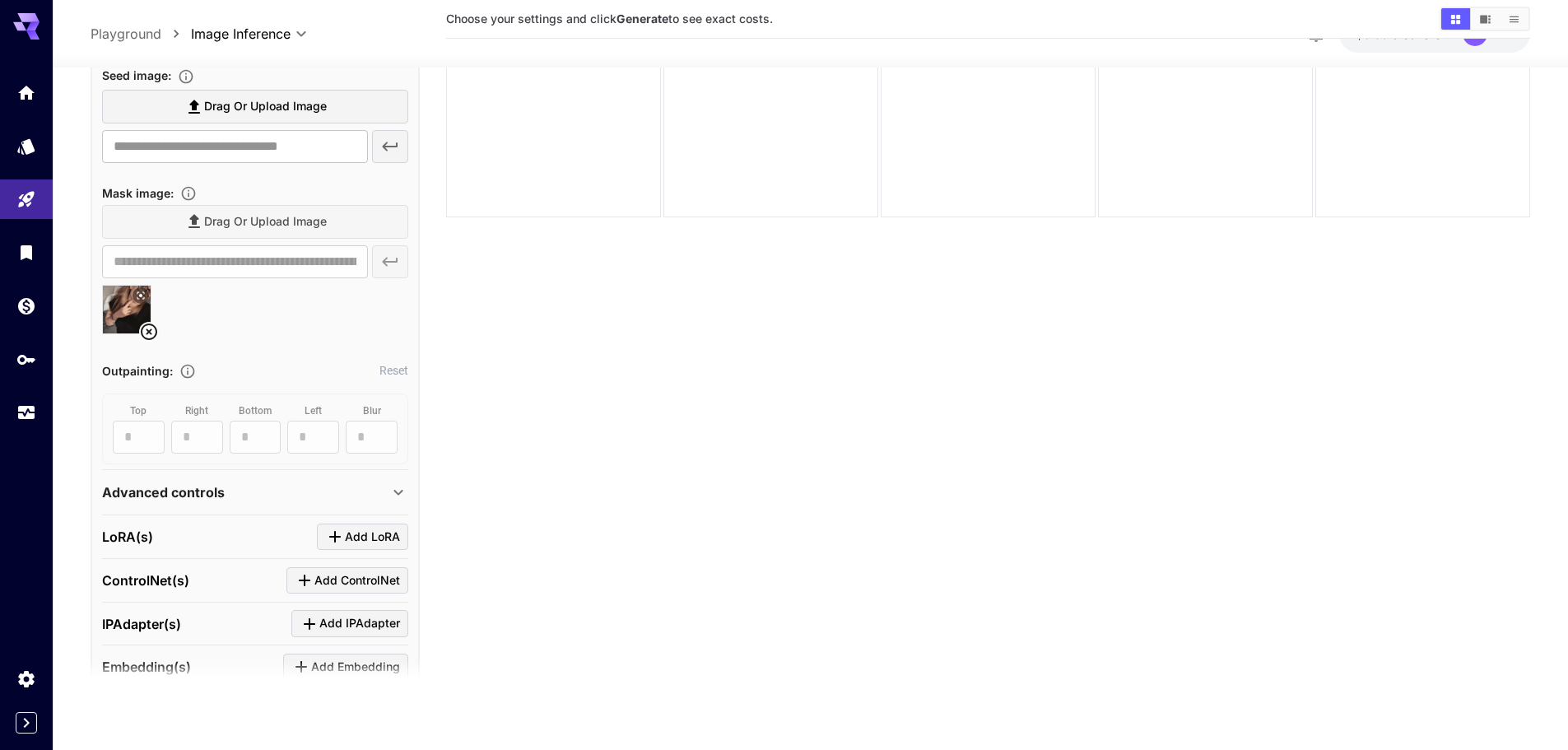
click at [126, 304] on img at bounding box center [127, 308] width 48 height 48
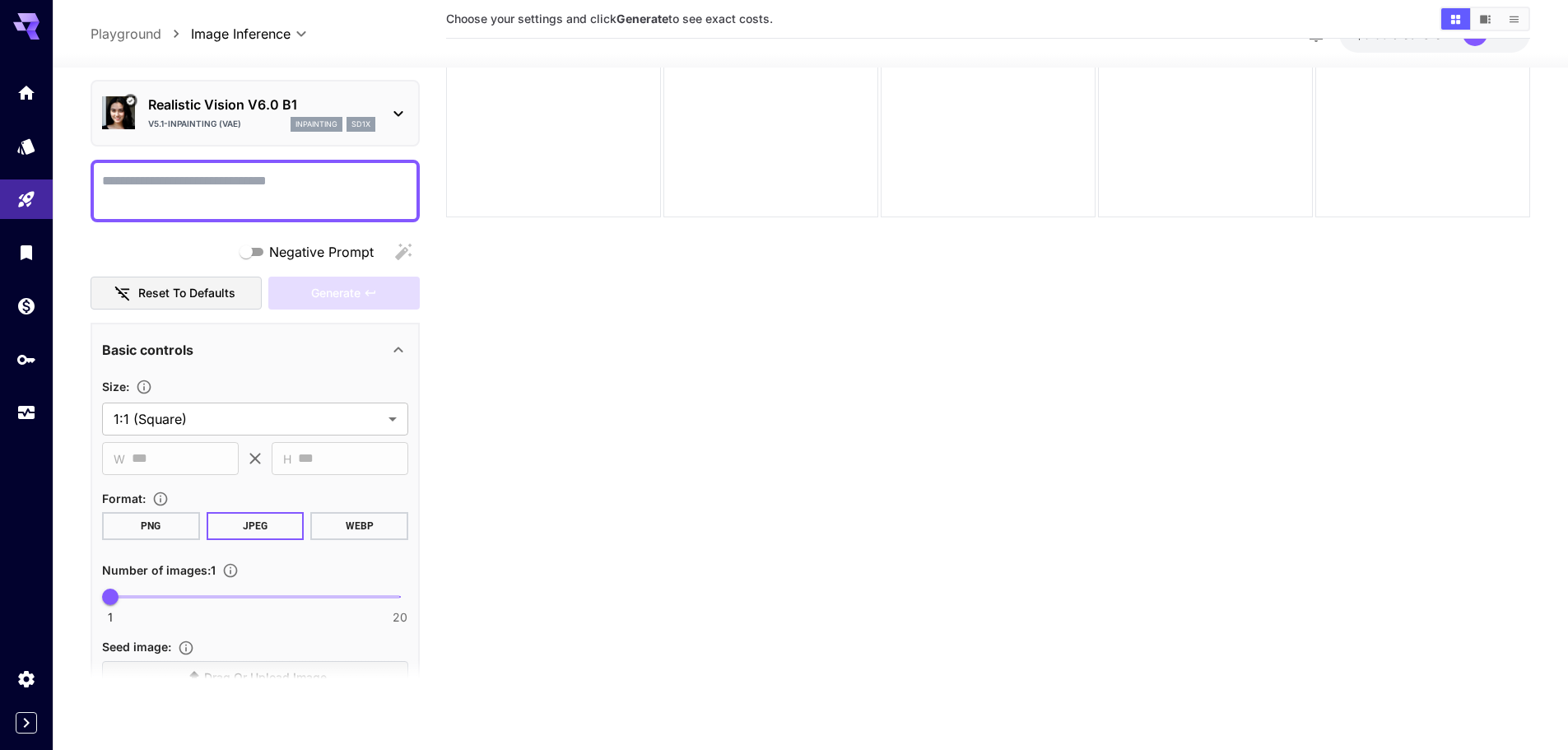
scroll to position [0, 0]
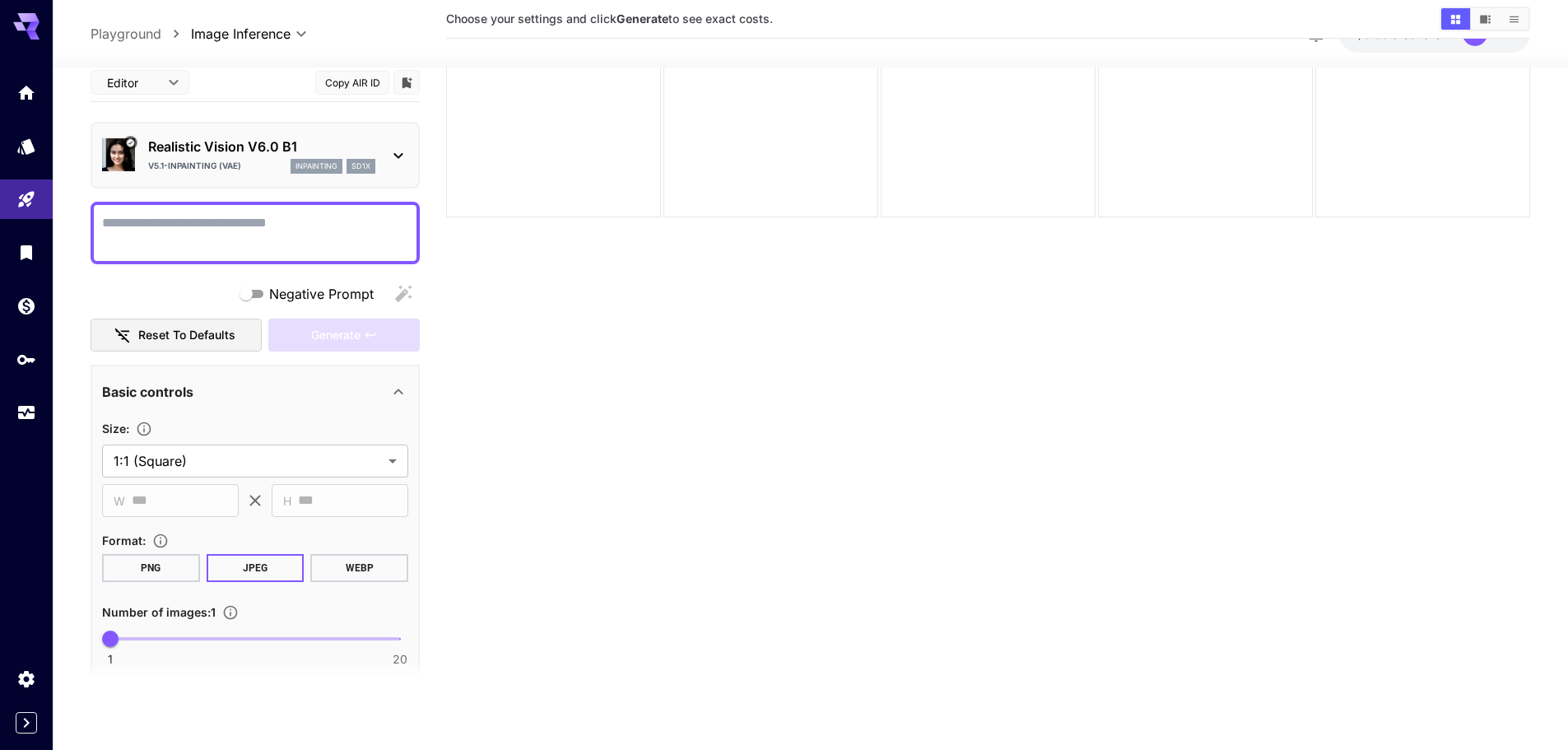
click at [178, 564] on button "PNG" at bounding box center [151, 567] width 98 height 28
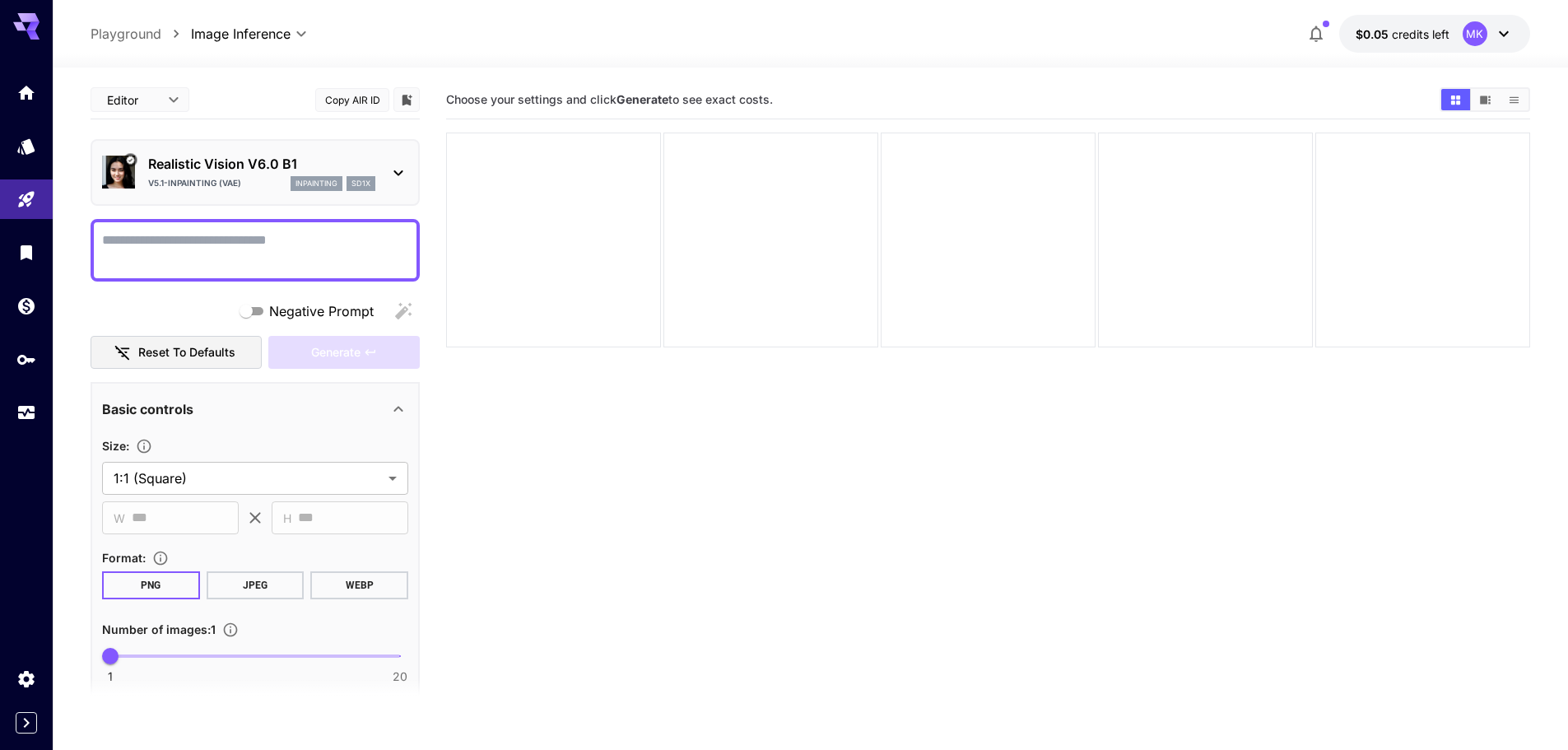
click at [142, 238] on textarea "Negative Prompt" at bounding box center [256, 250] width 306 height 40
paste textarea "**********"
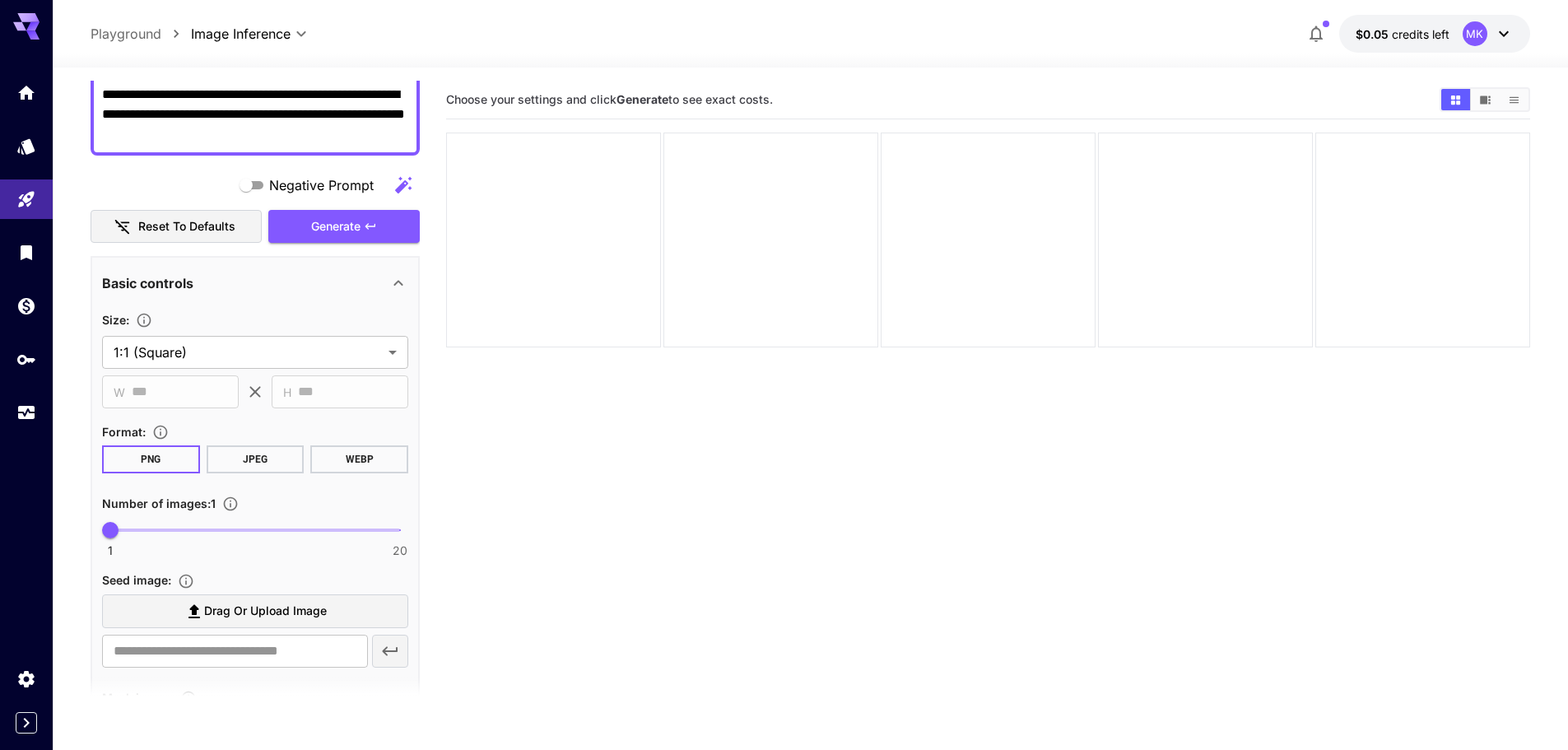
scroll to position [165, 0]
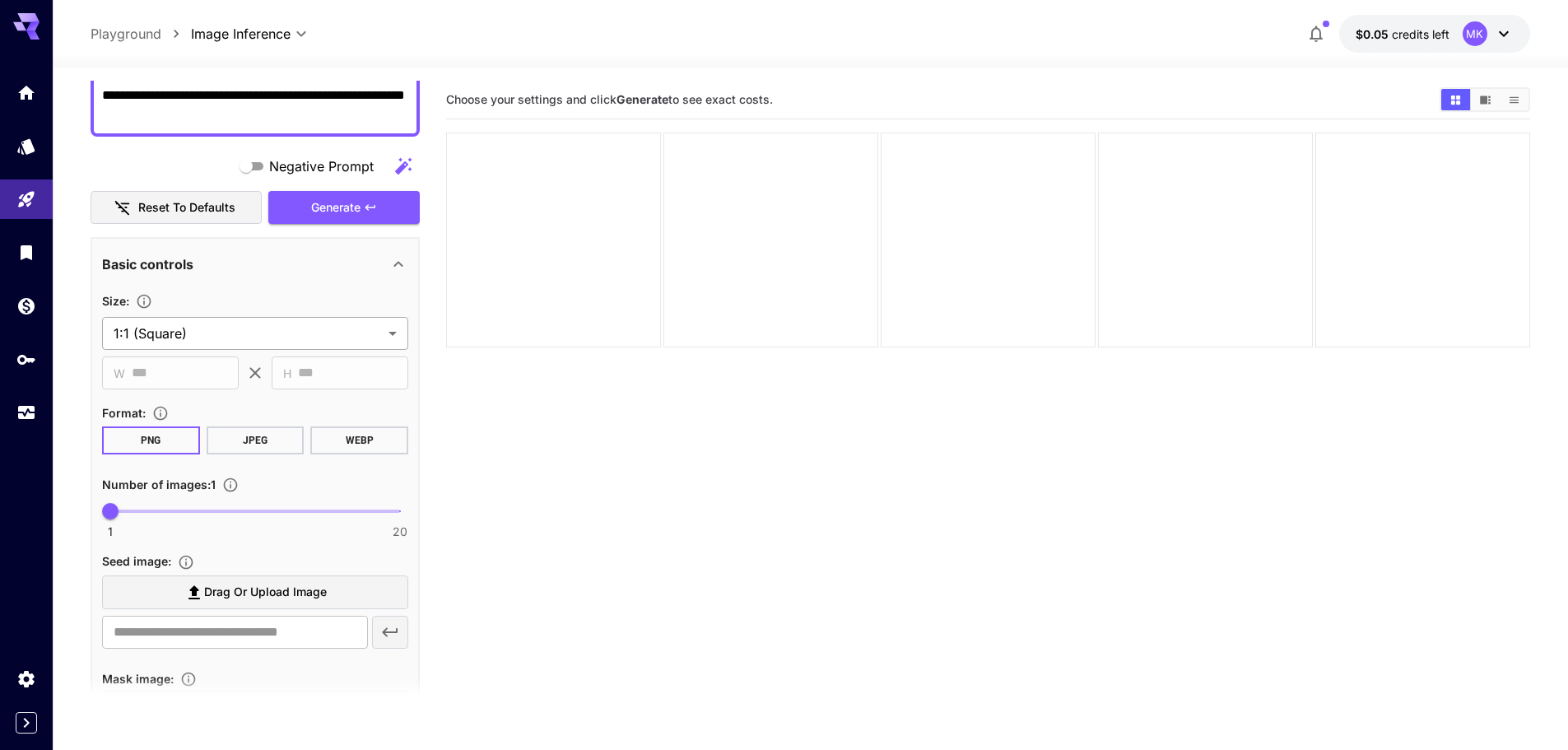
type textarea "**********"
click at [246, 326] on body "**********" at bounding box center [784, 440] width 1568 height 881
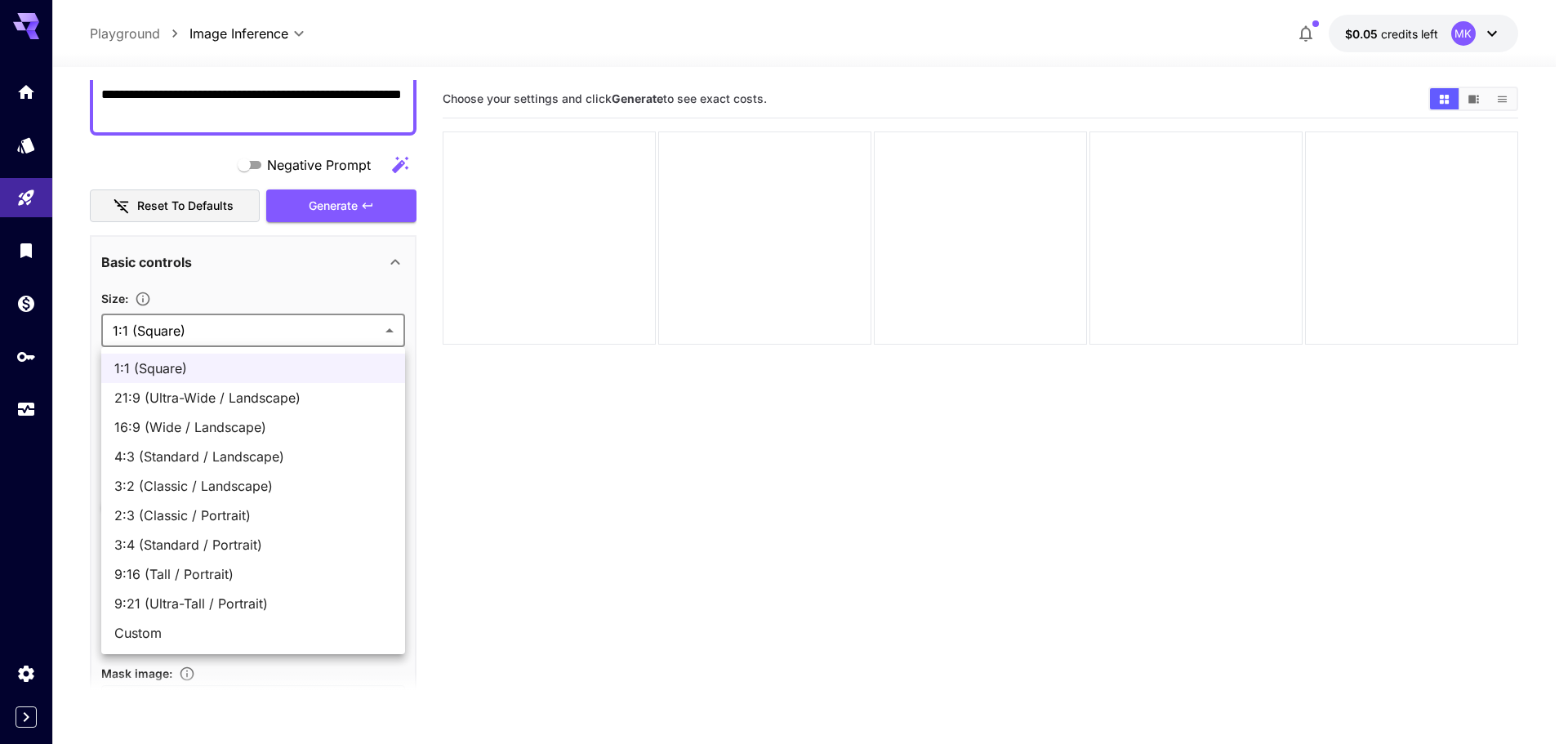
click at [617, 447] on div at bounding box center [784, 372] width 1568 height 744
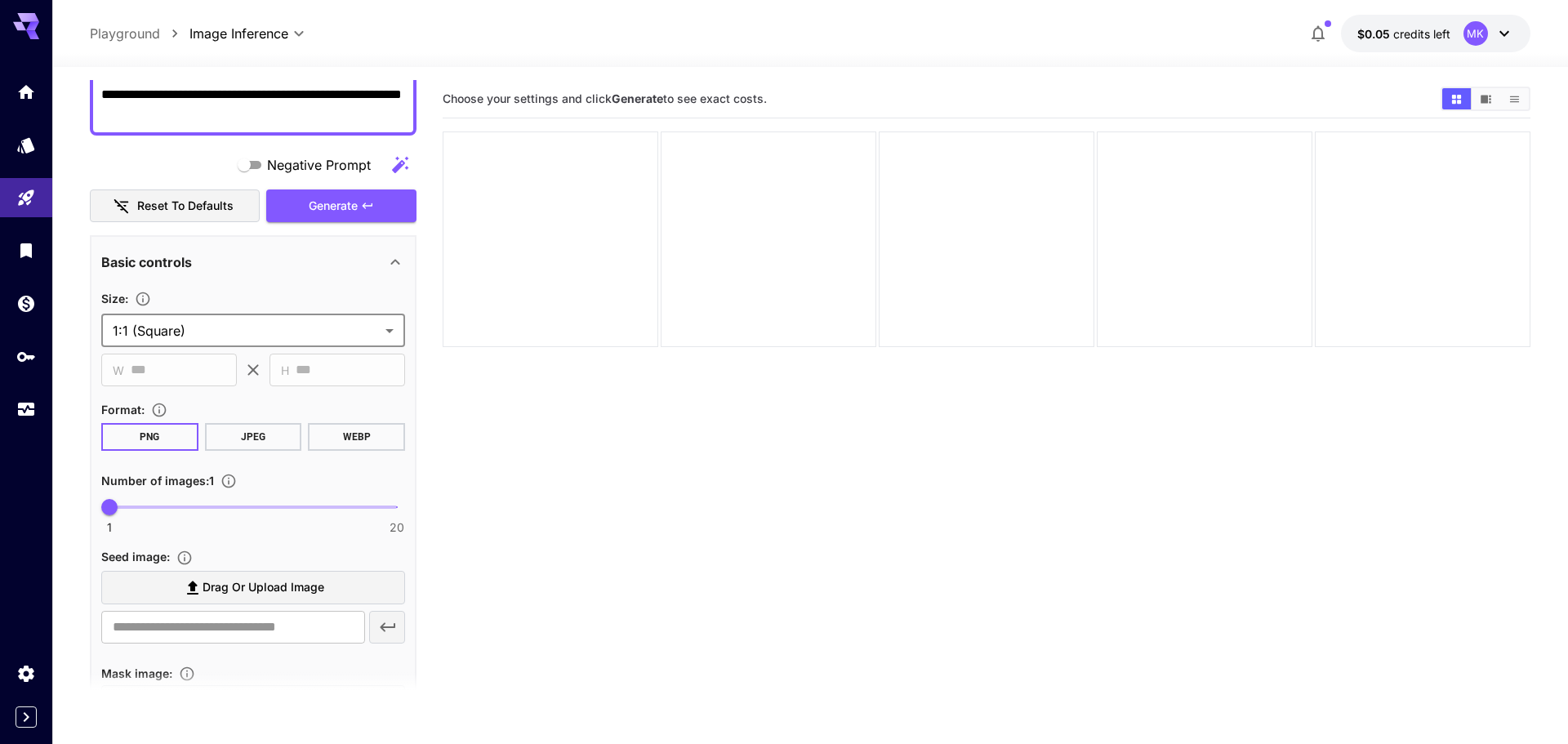
click at [235, 330] on body "**********" at bounding box center [784, 436] width 1568 height 874
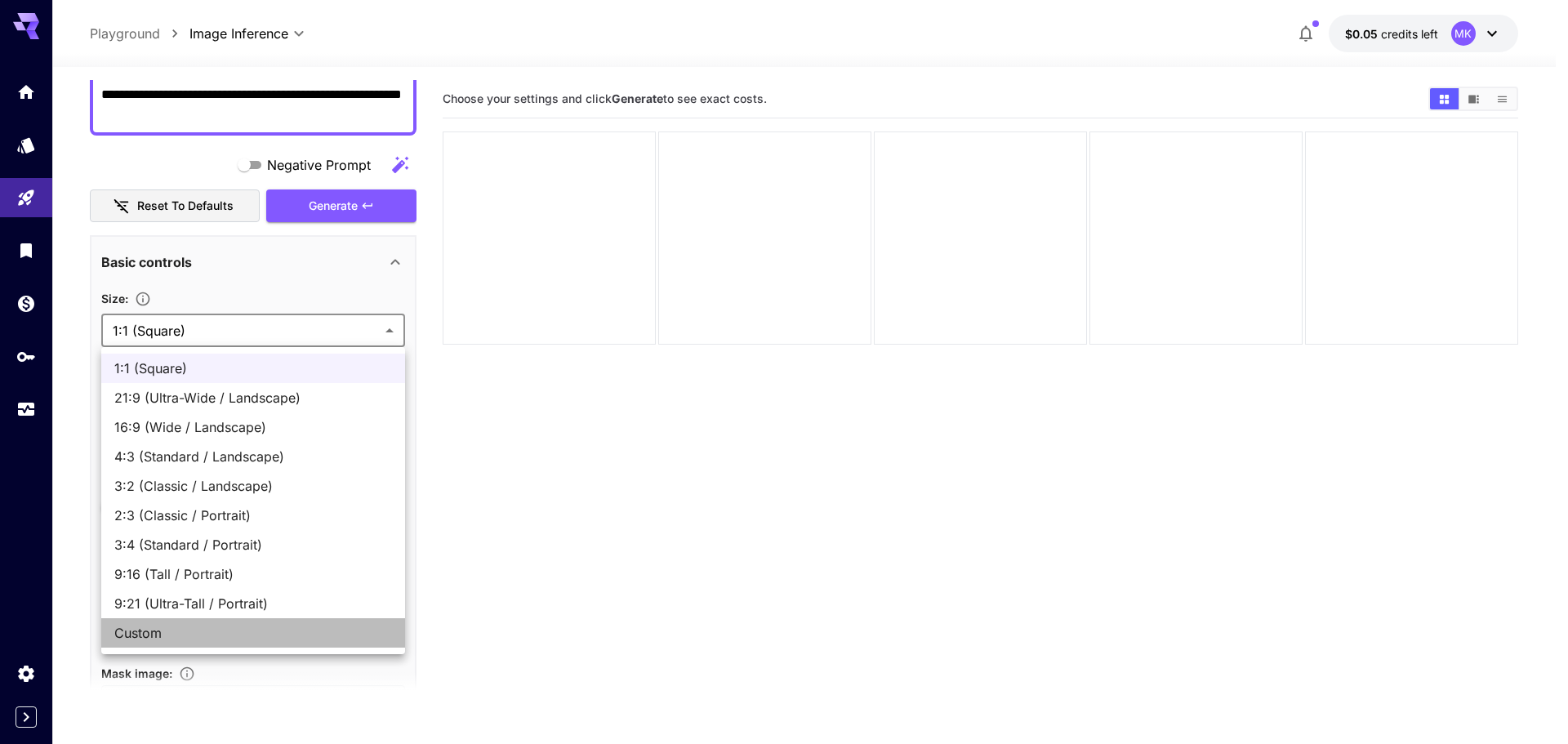
click at [135, 634] on span "Custom" at bounding box center [253, 633] width 278 height 20
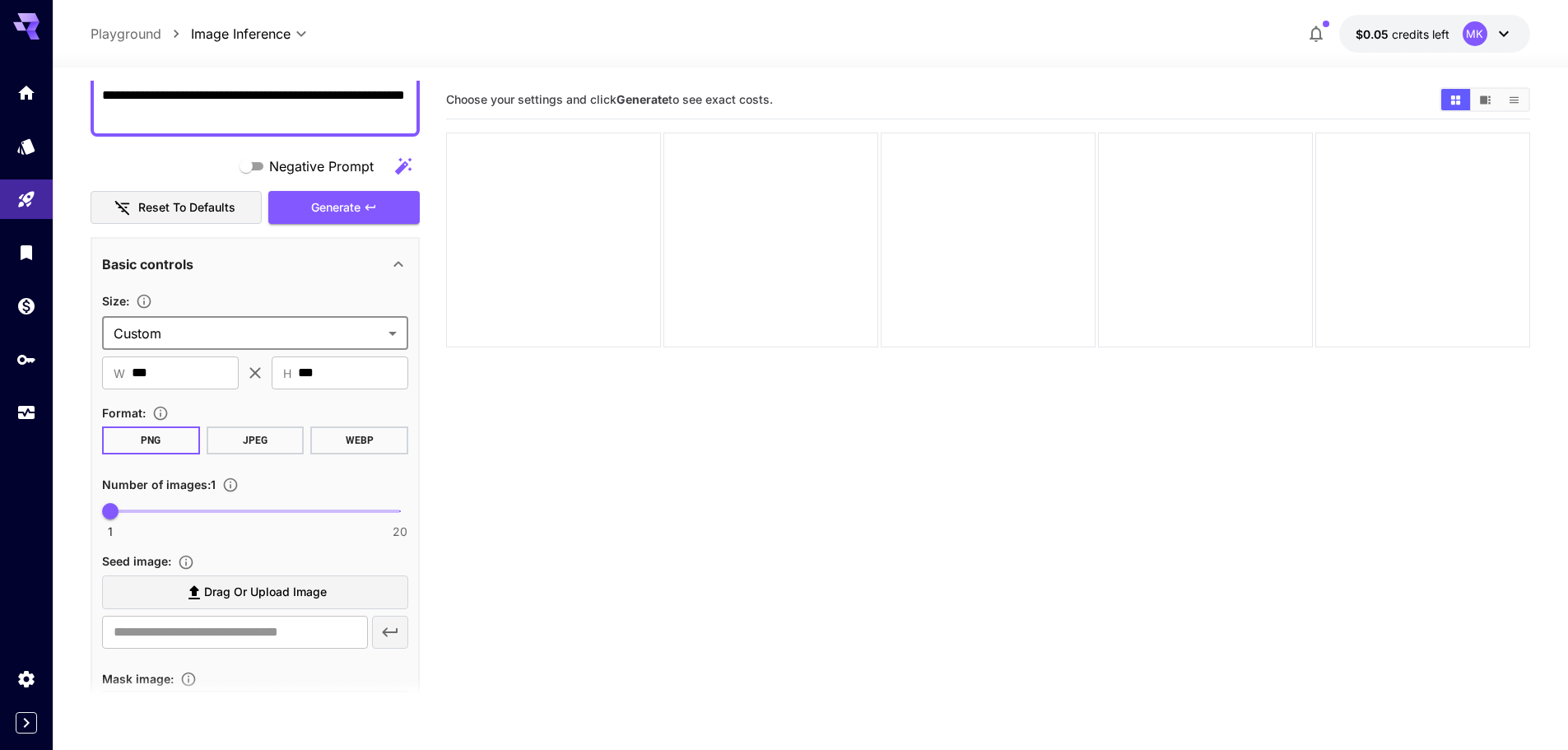
click at [241, 326] on body "**********" at bounding box center [784, 440] width 1568 height 881
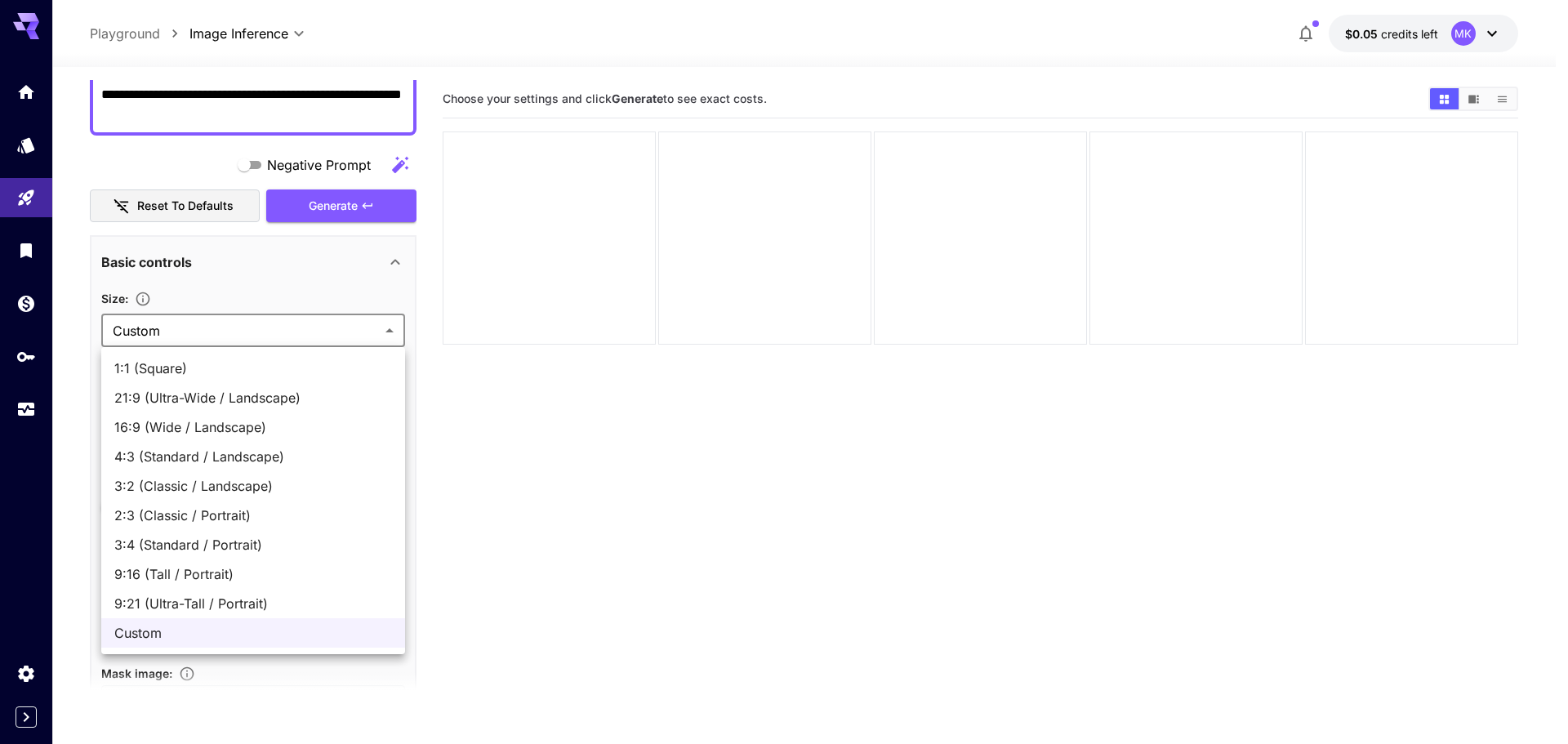
click at [191, 357] on li "1:1 (Square)" at bounding box center [254, 368] width 304 height 30
type input "**********"
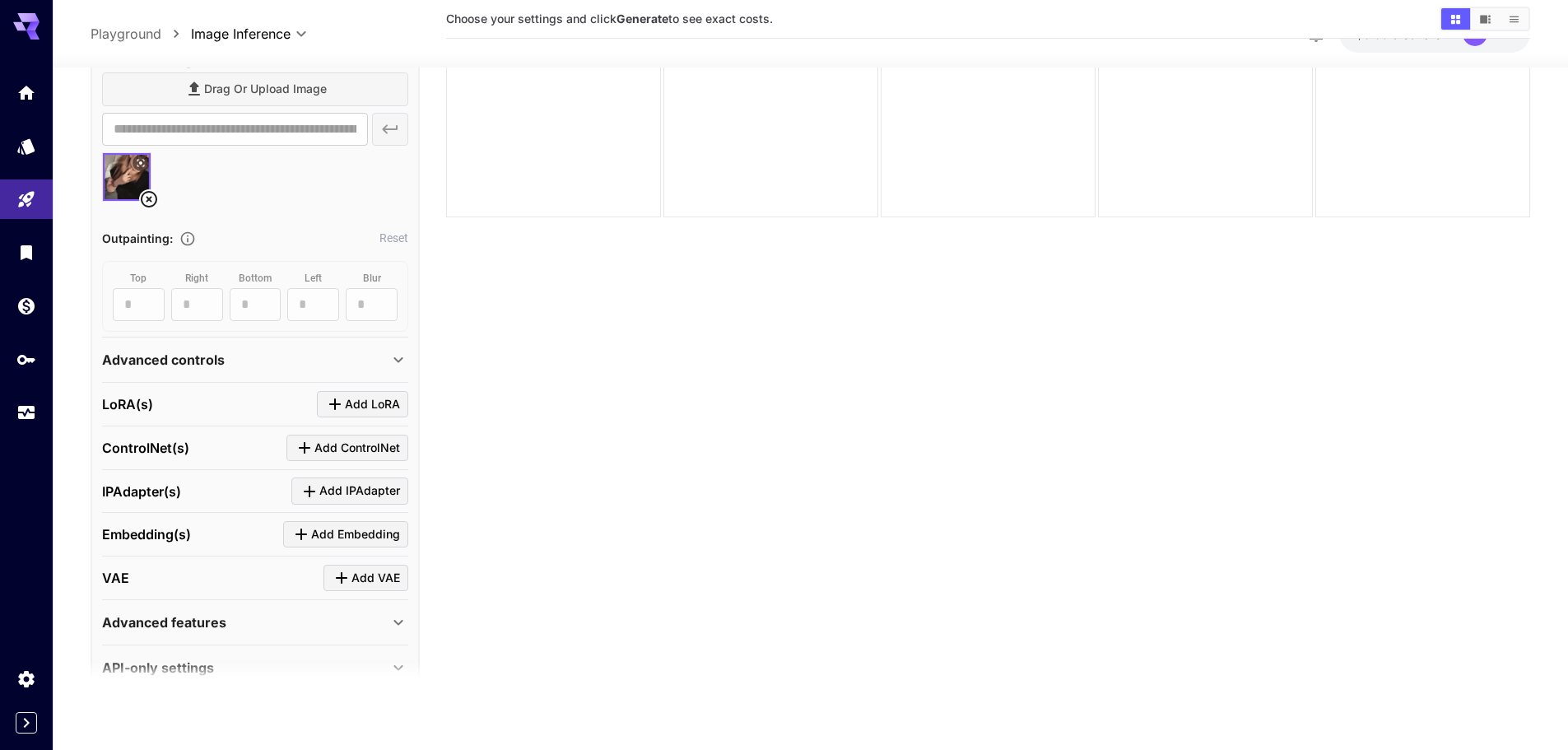
scroll to position [798, 0]
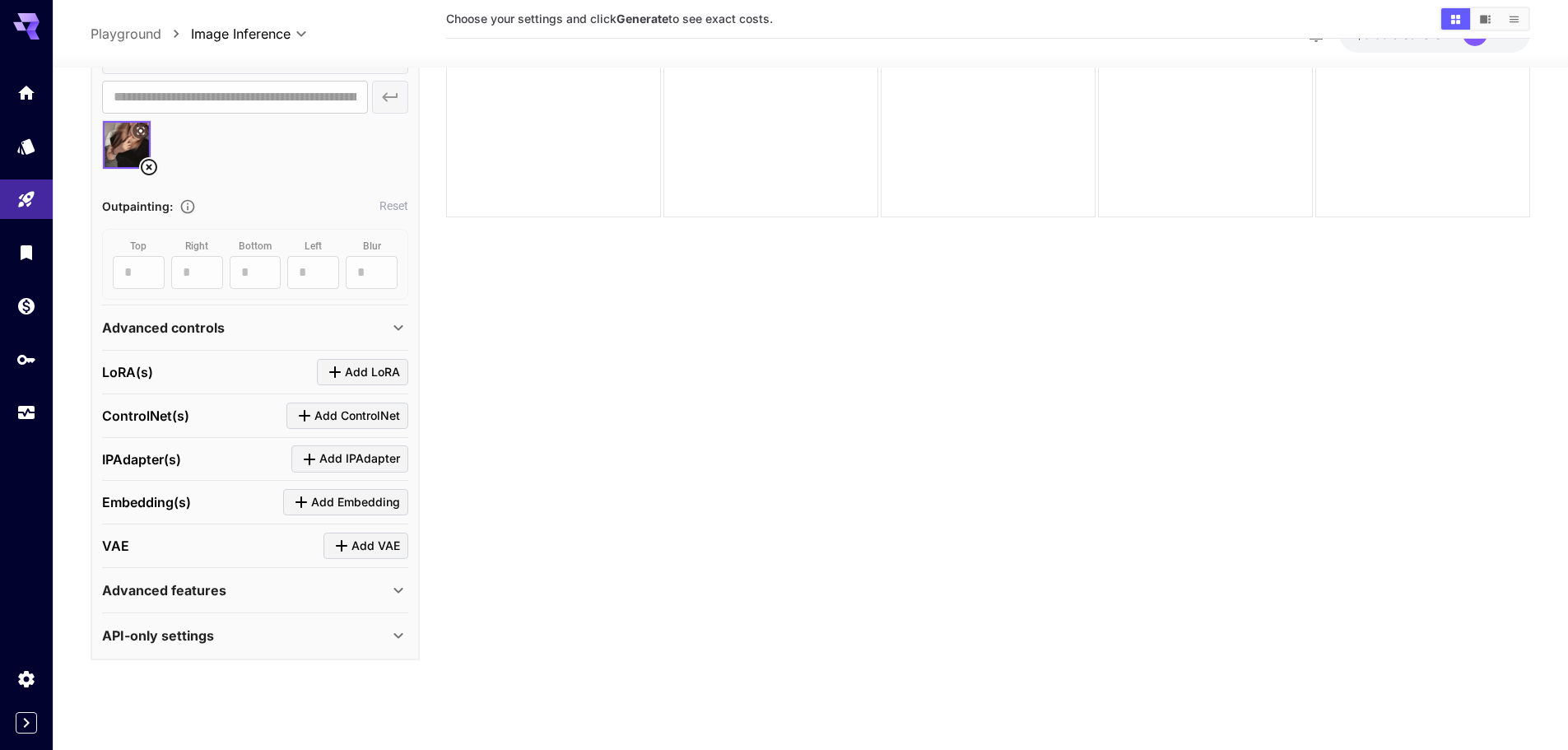
click at [302, 324] on div "Advanced controls" at bounding box center [246, 328] width 286 height 20
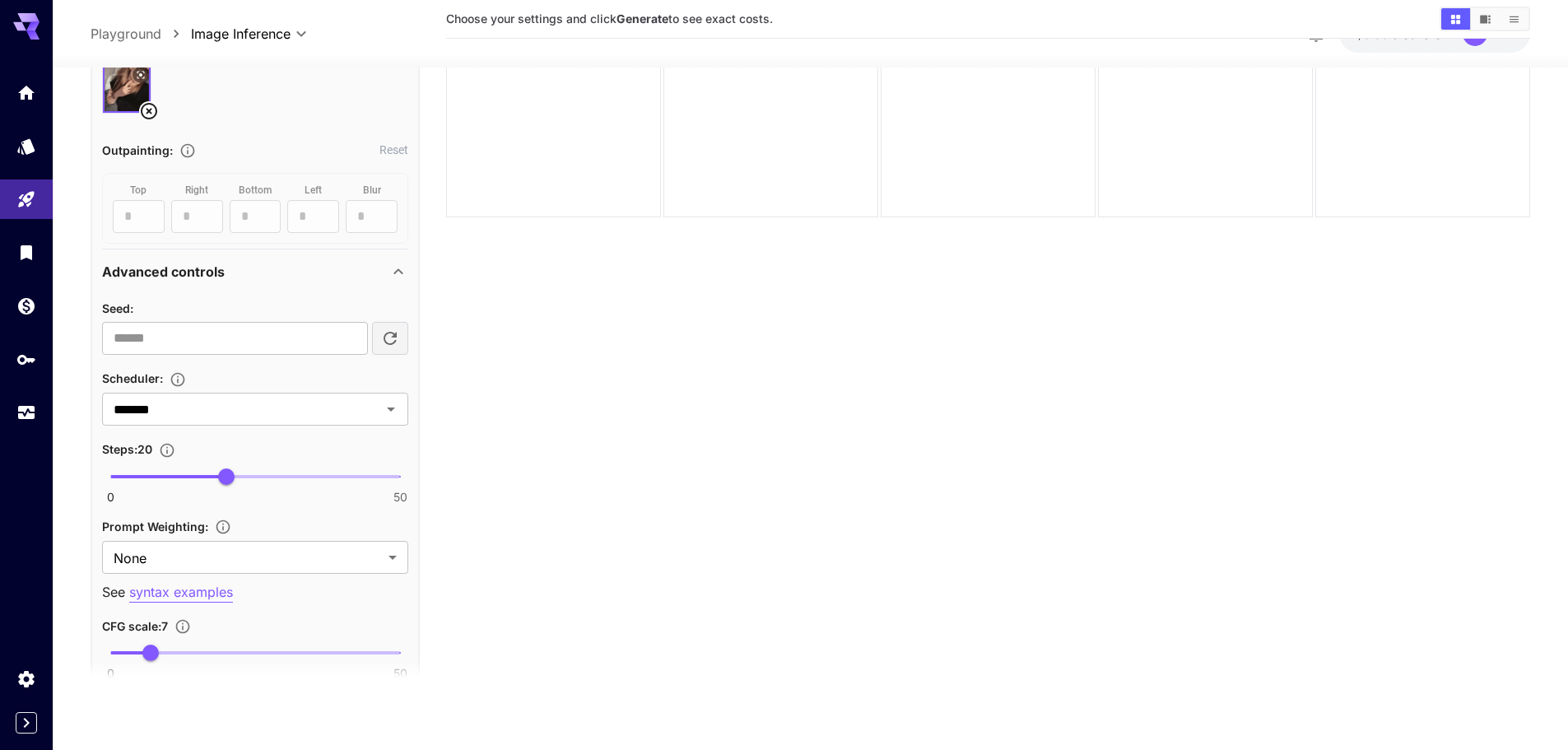
scroll to position [881, 0]
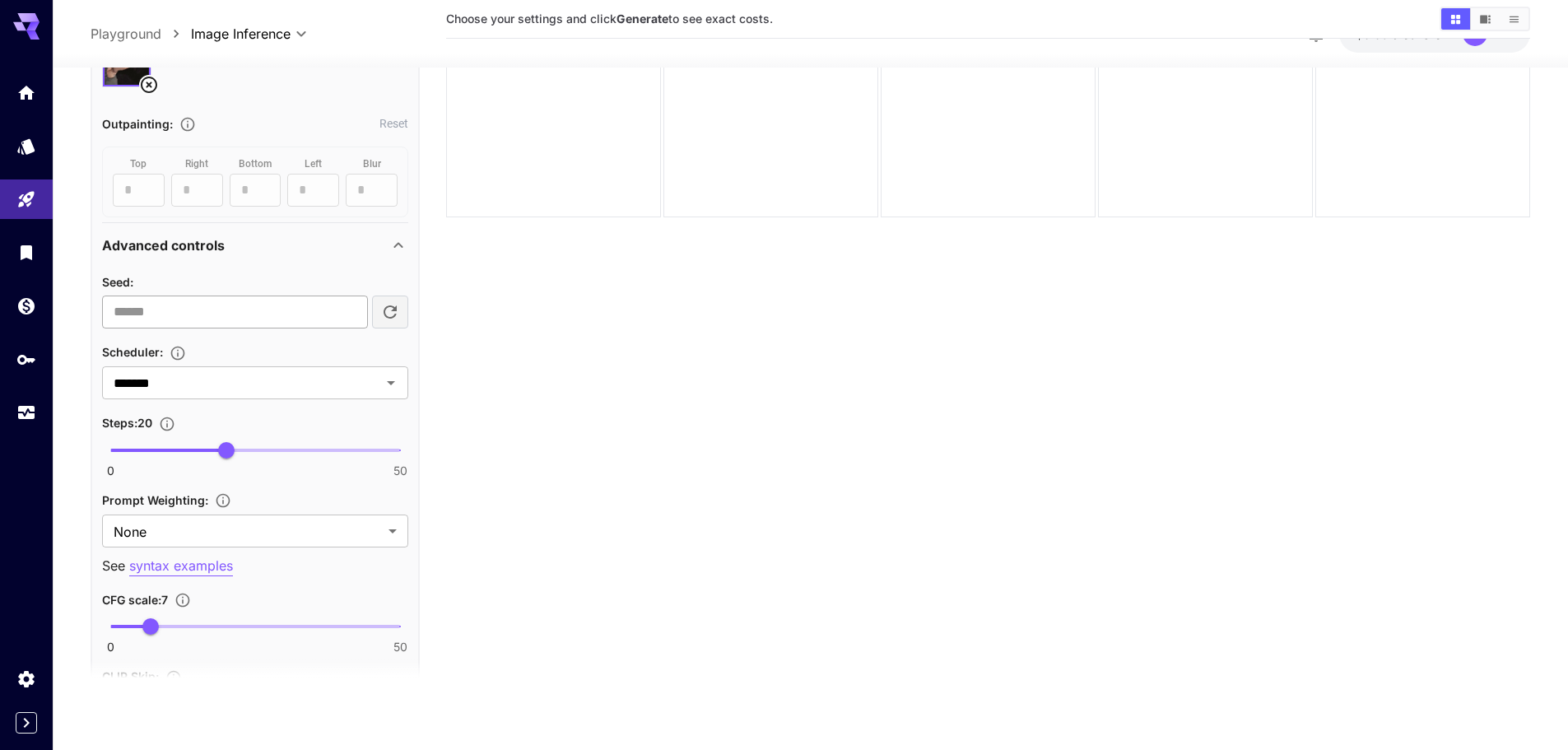
click at [292, 310] on input "number" at bounding box center [235, 312] width 266 height 33
click at [270, 443] on span "0 50 20" at bounding box center [256, 449] width 290 height 24
type input "**"
drag, startPoint x: 278, startPoint y: 444, endPoint x: 301, endPoint y: 446, distance: 23.1
click at [301, 446] on span "33" at bounding box center [301, 450] width 16 height 16
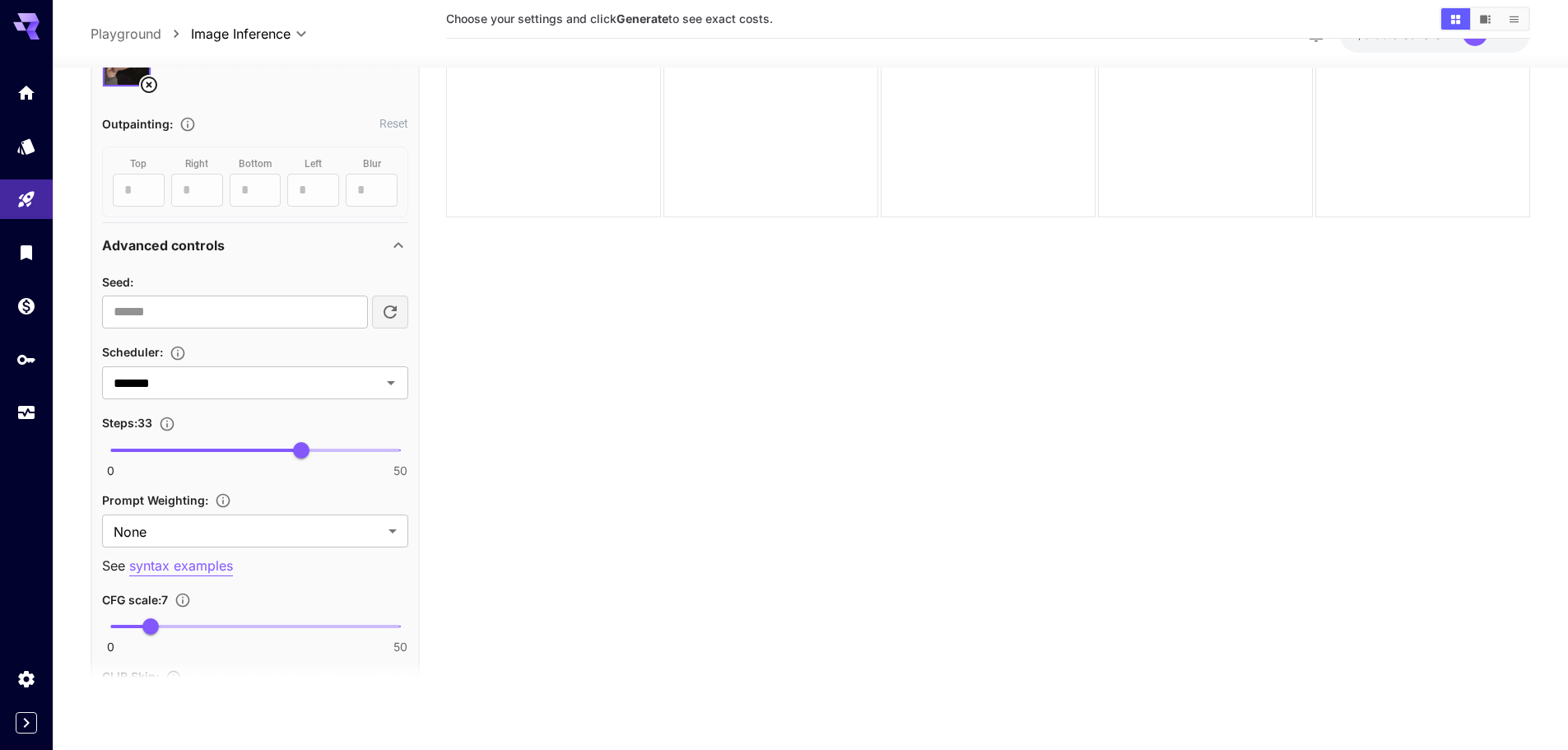
click at [584, 473] on section "Choose your settings and click Generate to see exact costs." at bounding box center [988, 326] width 1084 height 750
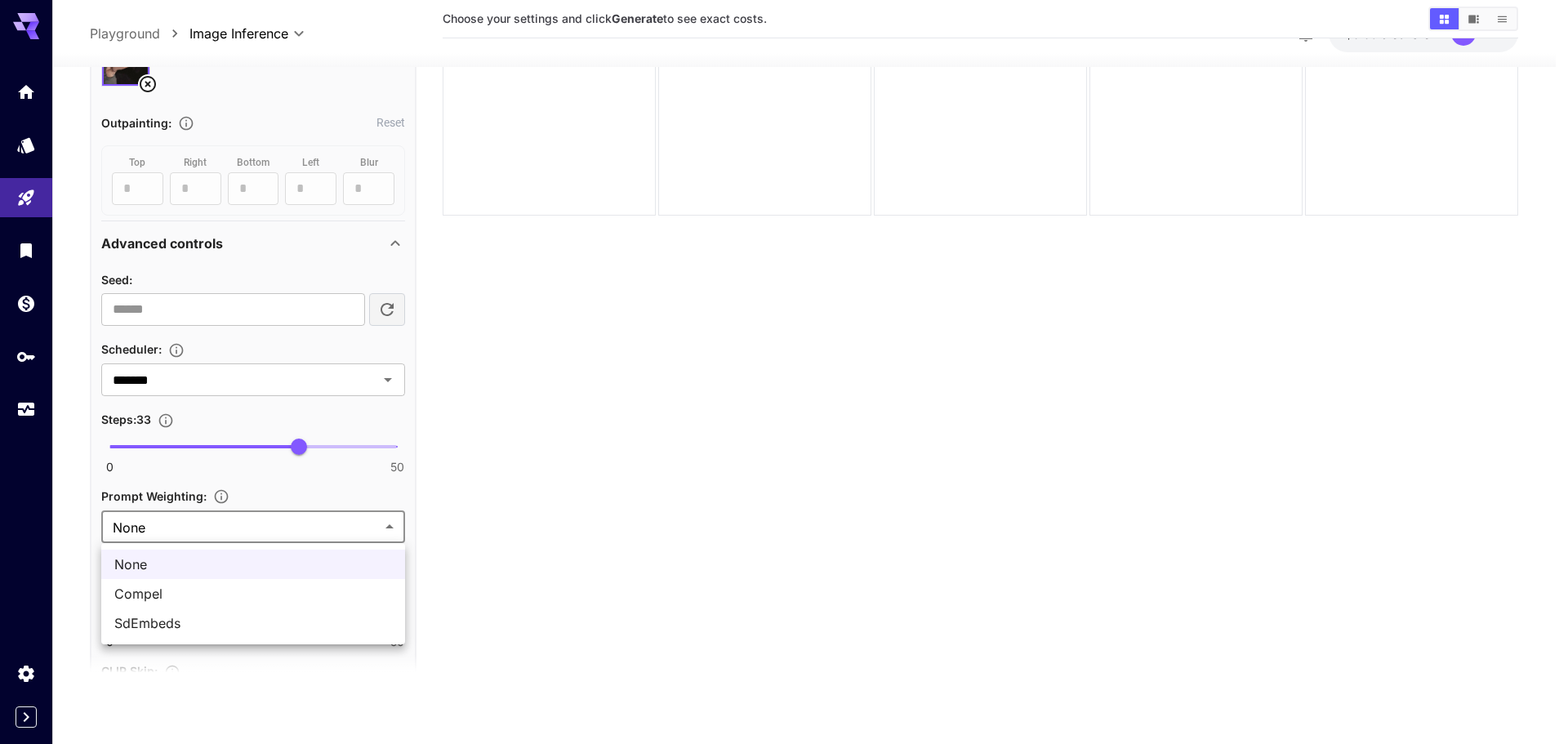
click at [313, 524] on body "**********" at bounding box center [784, 307] width 1568 height 874
click at [313, 524] on div at bounding box center [784, 372] width 1568 height 744
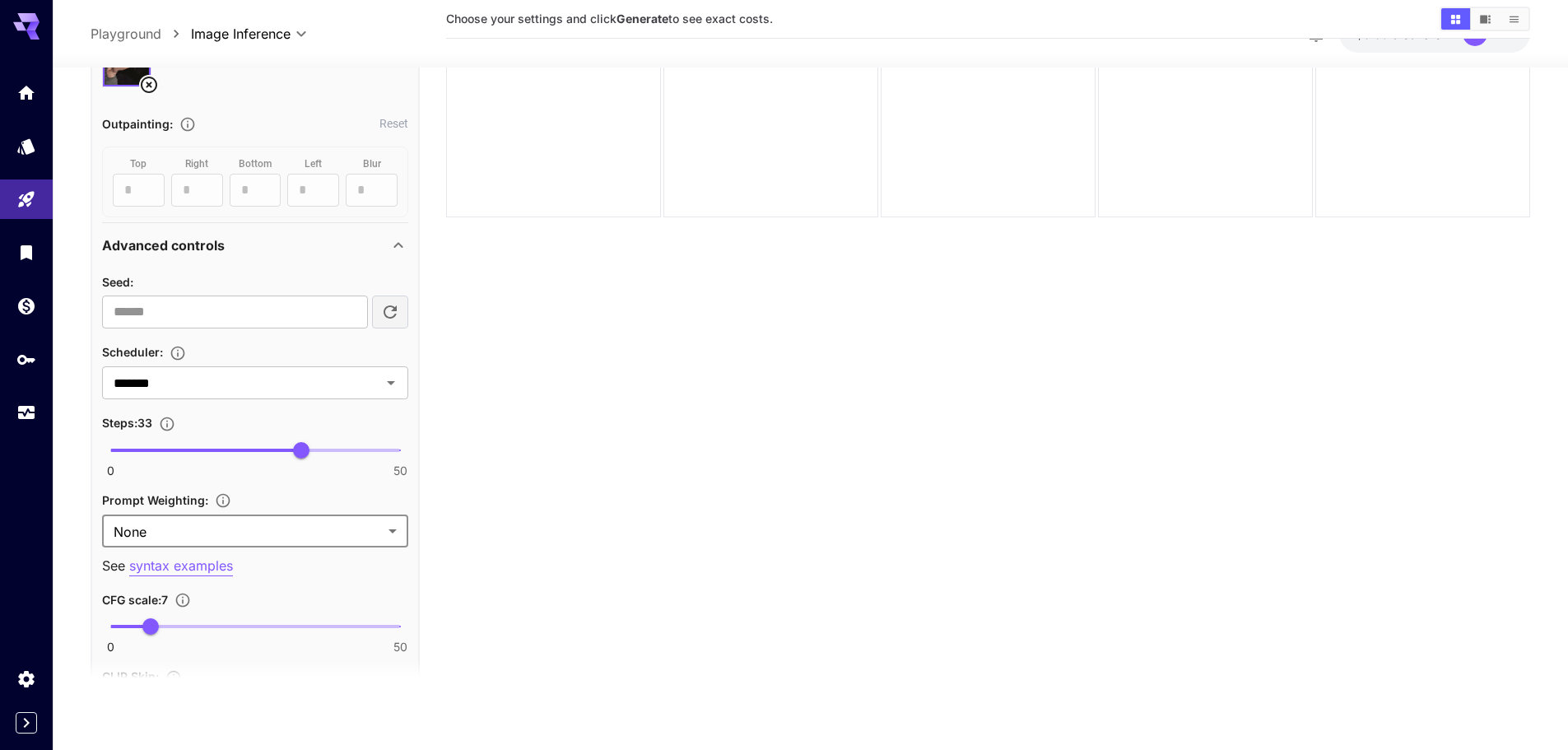
click at [403, 239] on icon at bounding box center [399, 246] width 20 height 20
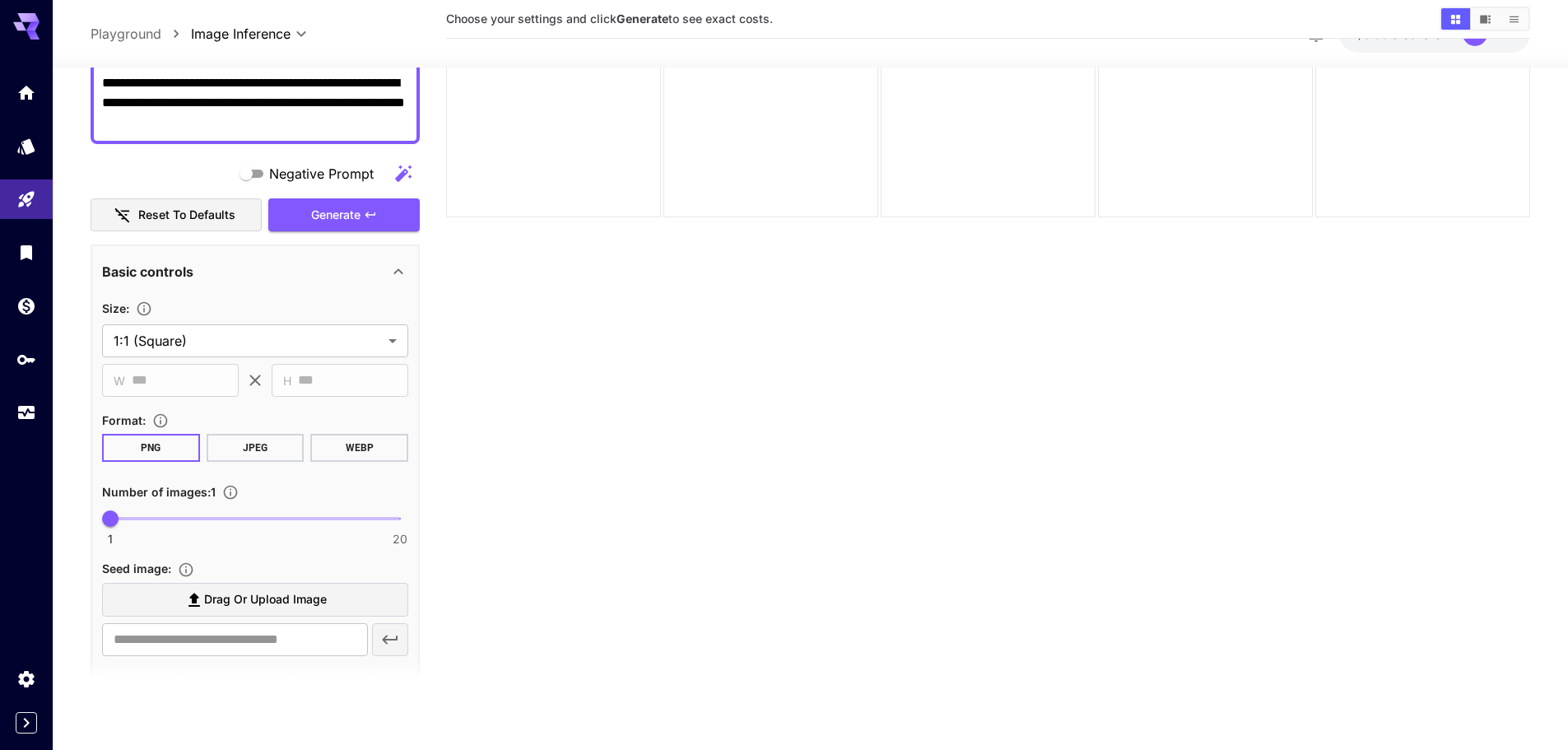
scroll to position [0, 0]
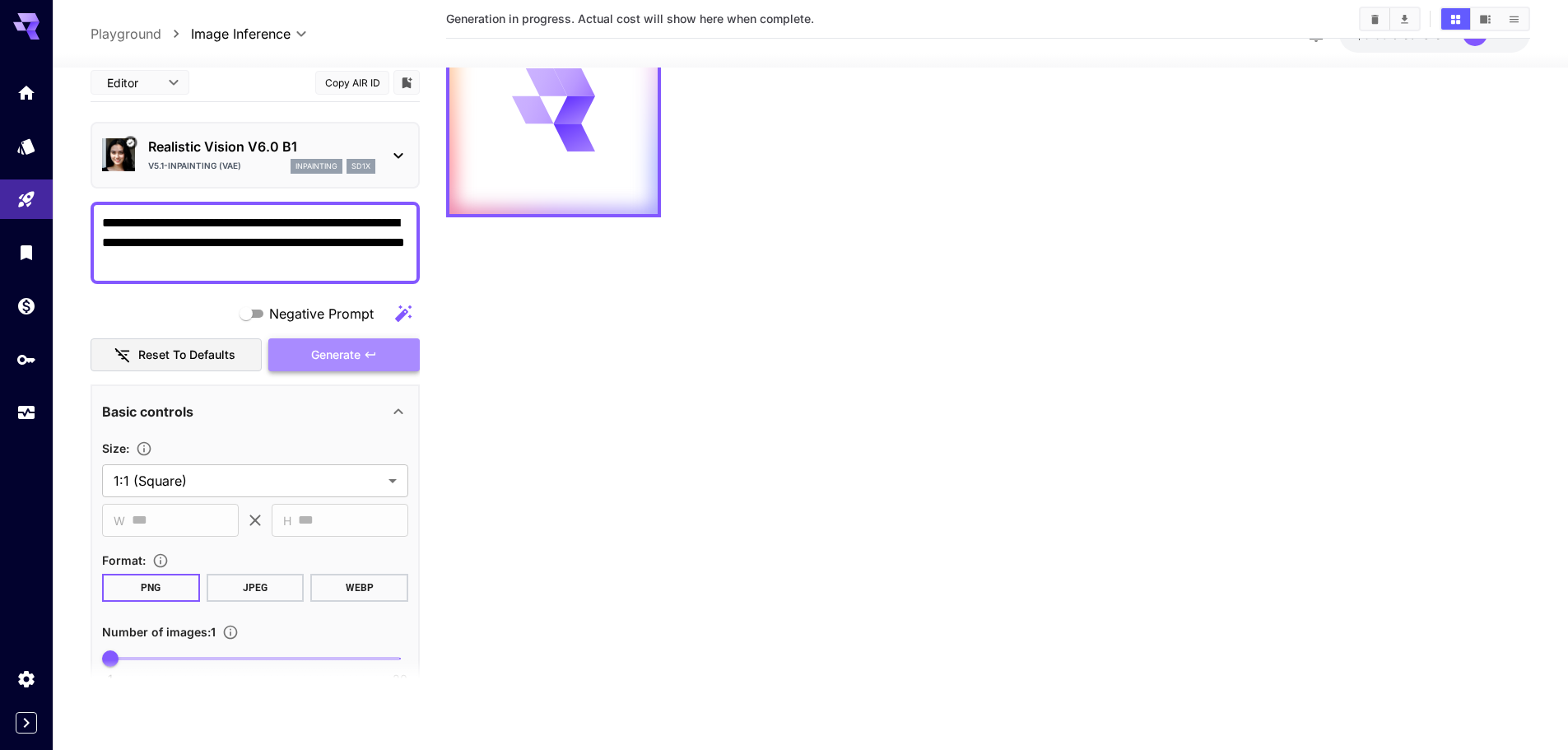
click at [336, 349] on span "Generate" at bounding box center [335, 355] width 49 height 21
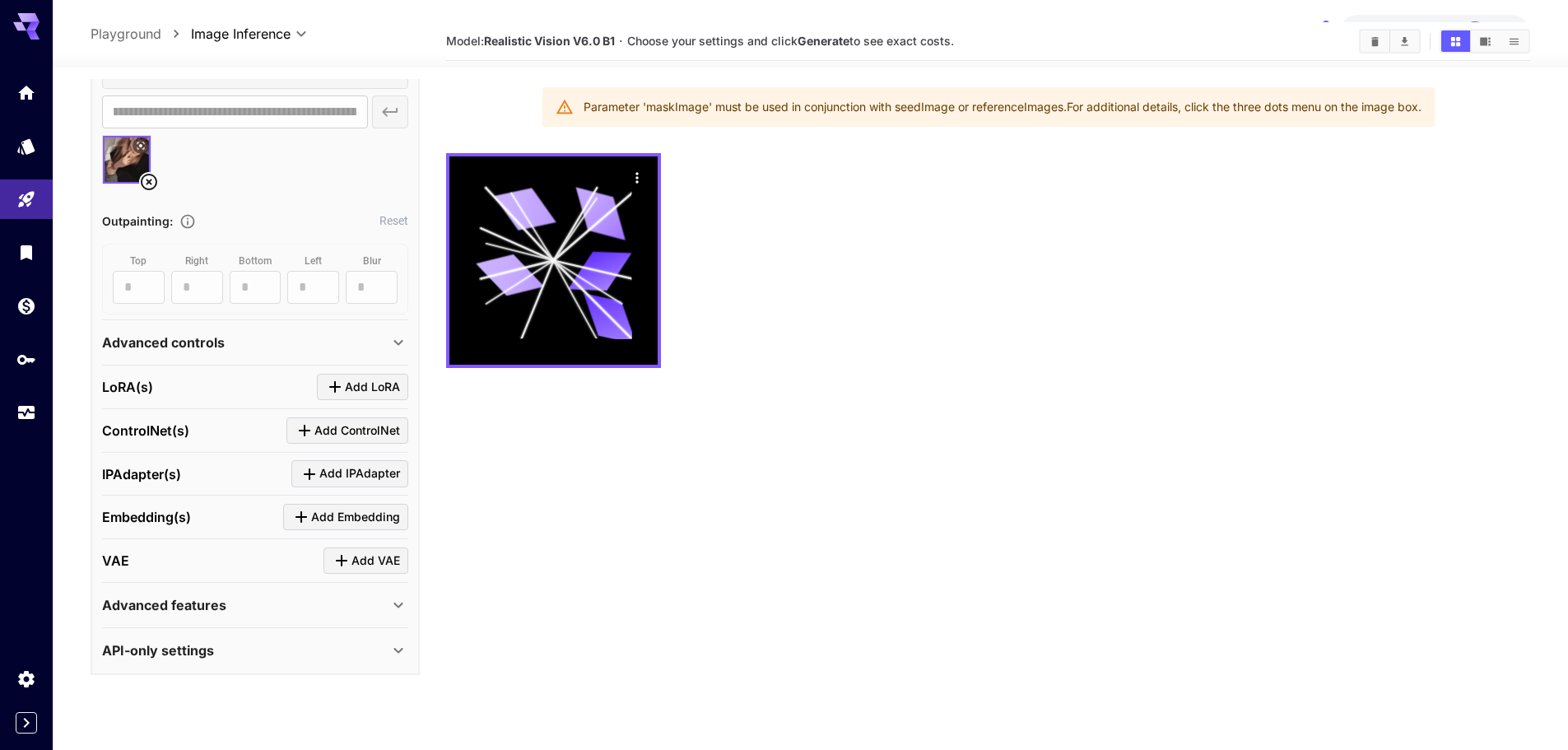
scroll to position [131, 0]
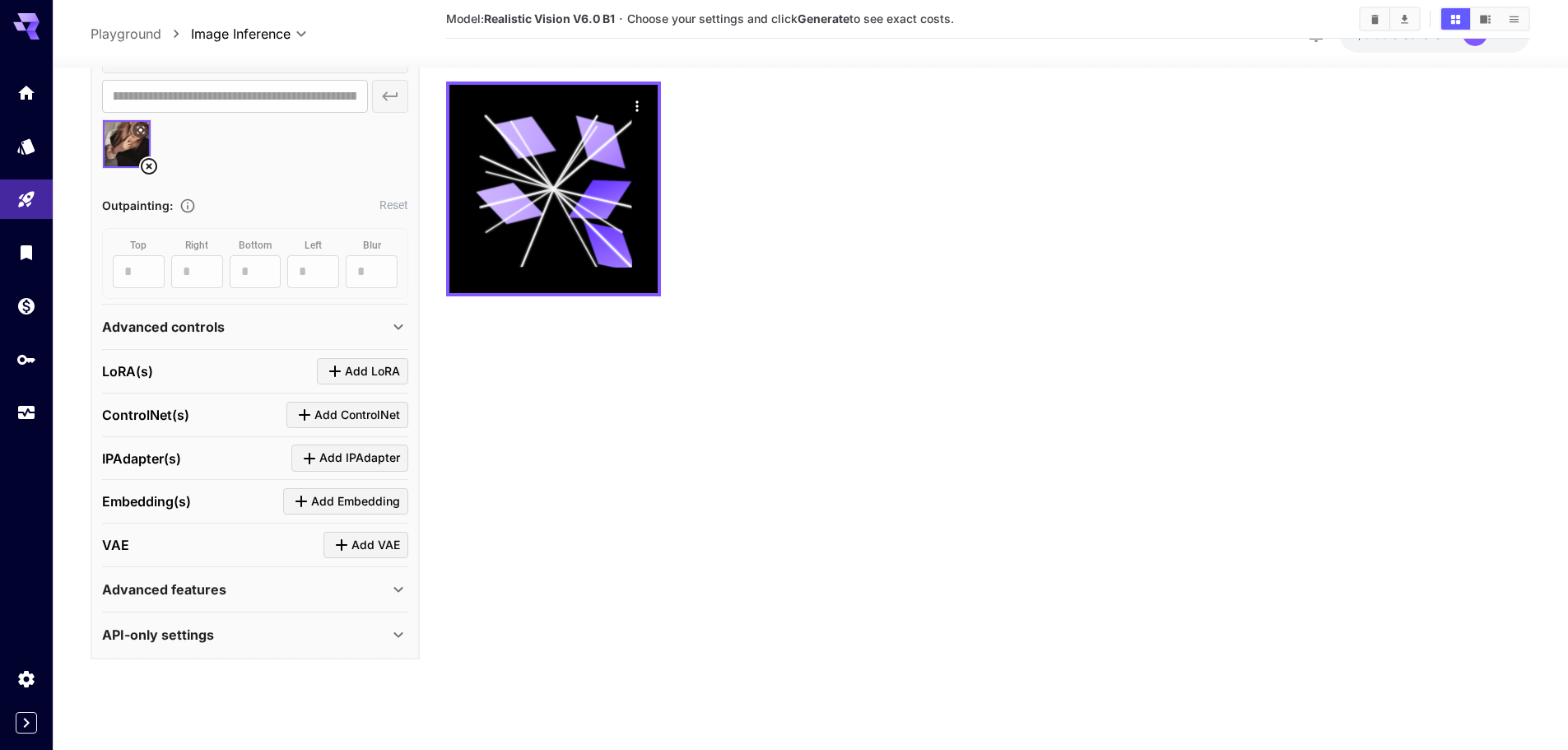
click at [247, 629] on div "API-only settings" at bounding box center [246, 635] width 286 height 20
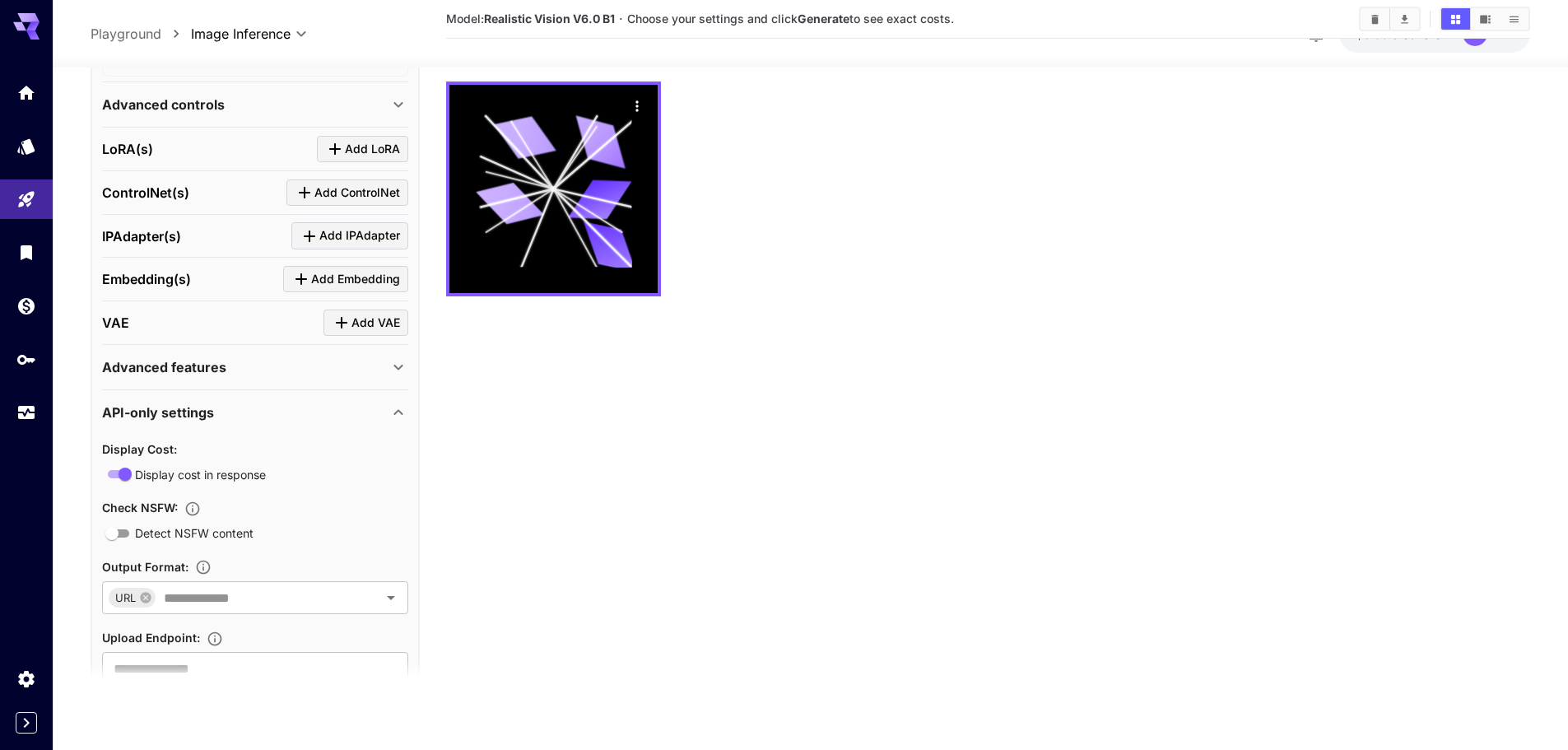
scroll to position [912, 0]
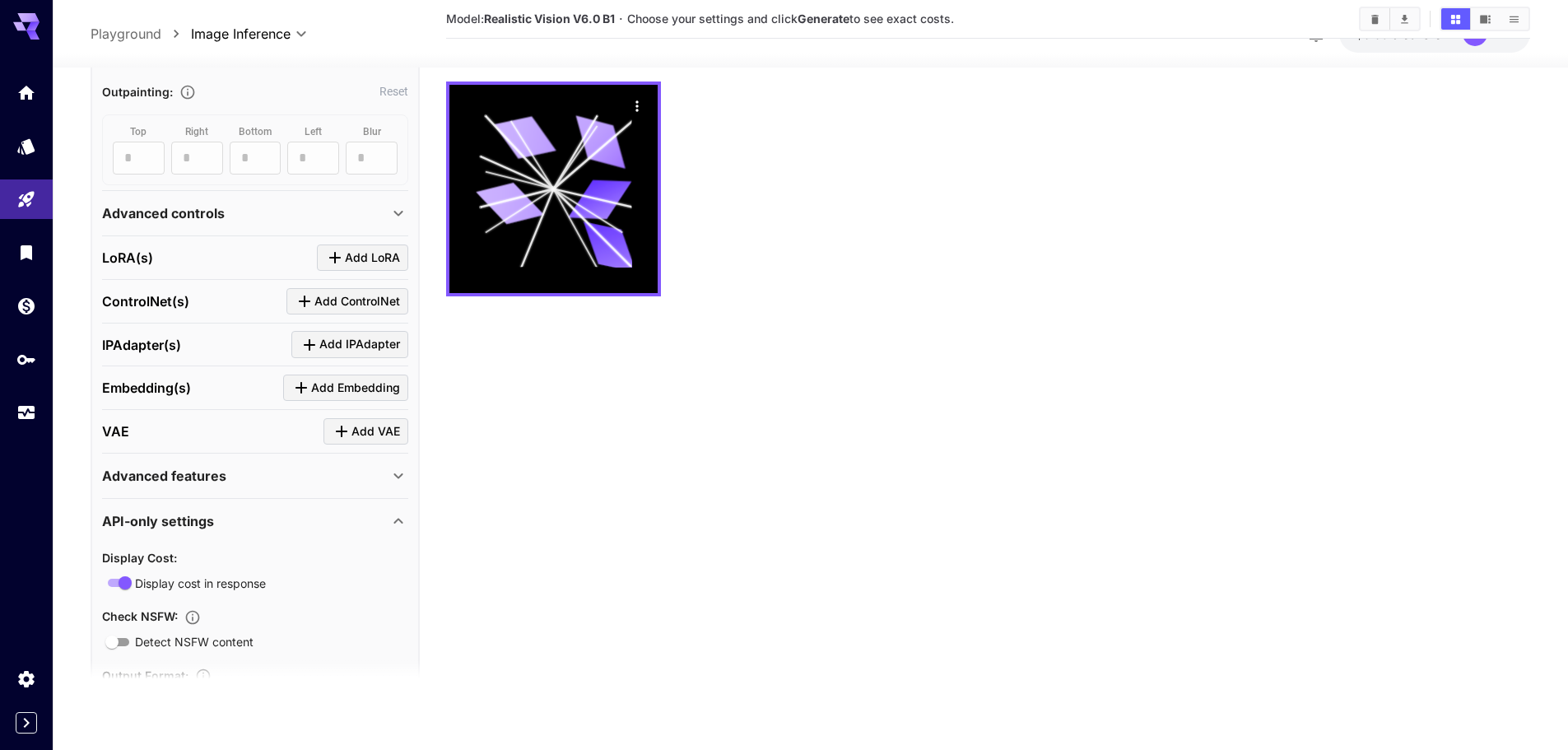
click at [254, 485] on div "Advanced features" at bounding box center [246, 476] width 286 height 20
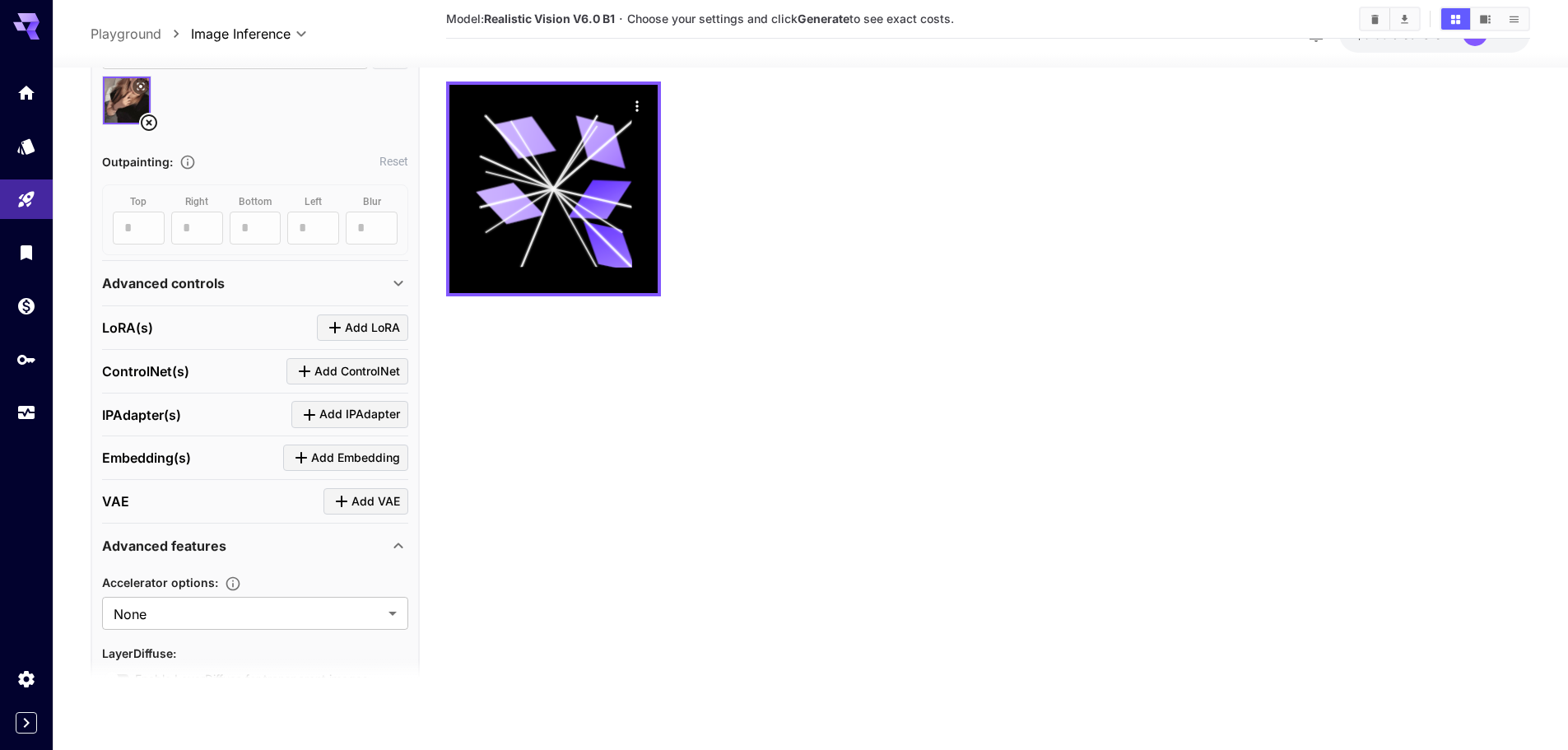
scroll to position [583, 0]
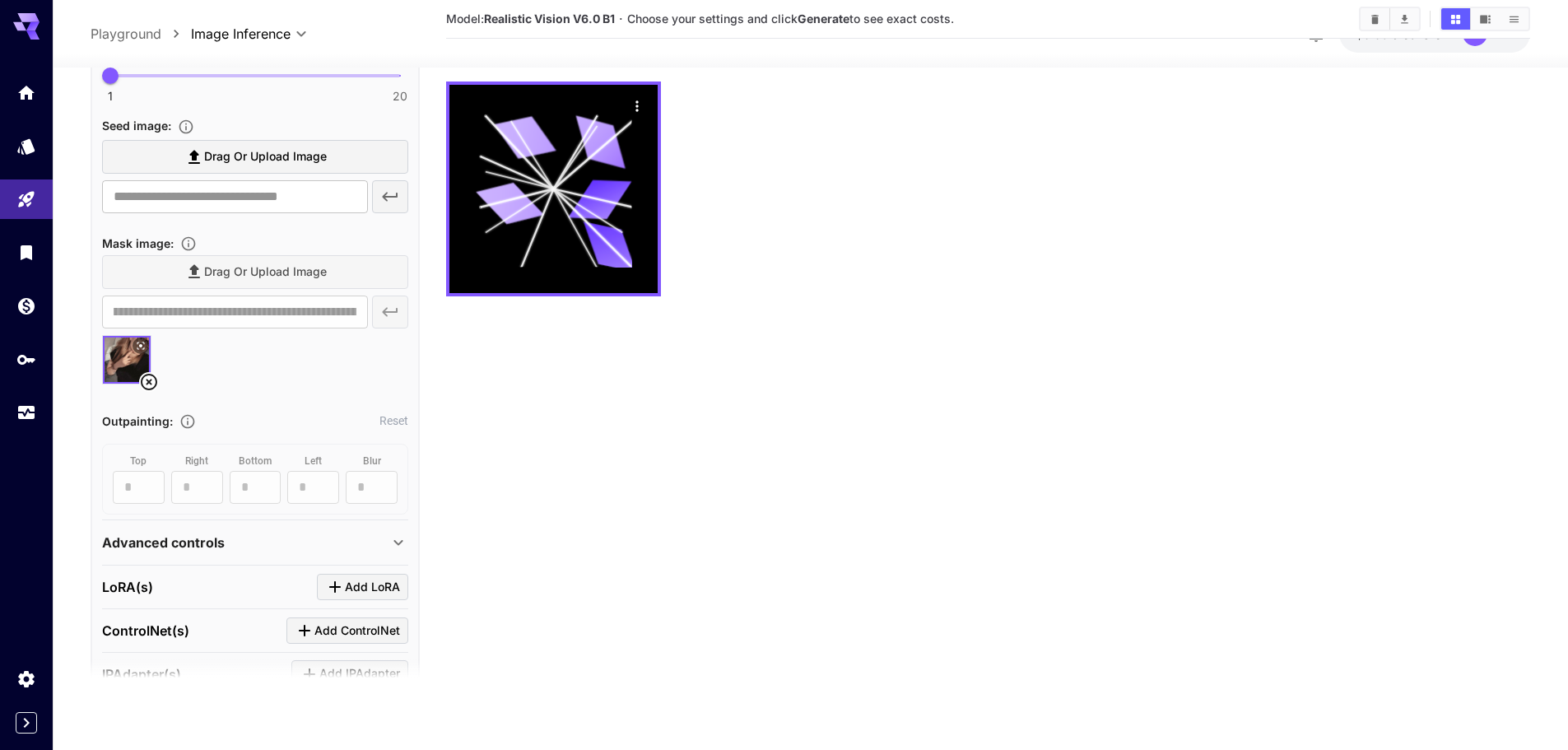
click at [268, 346] on div at bounding box center [256, 365] width 306 height 63
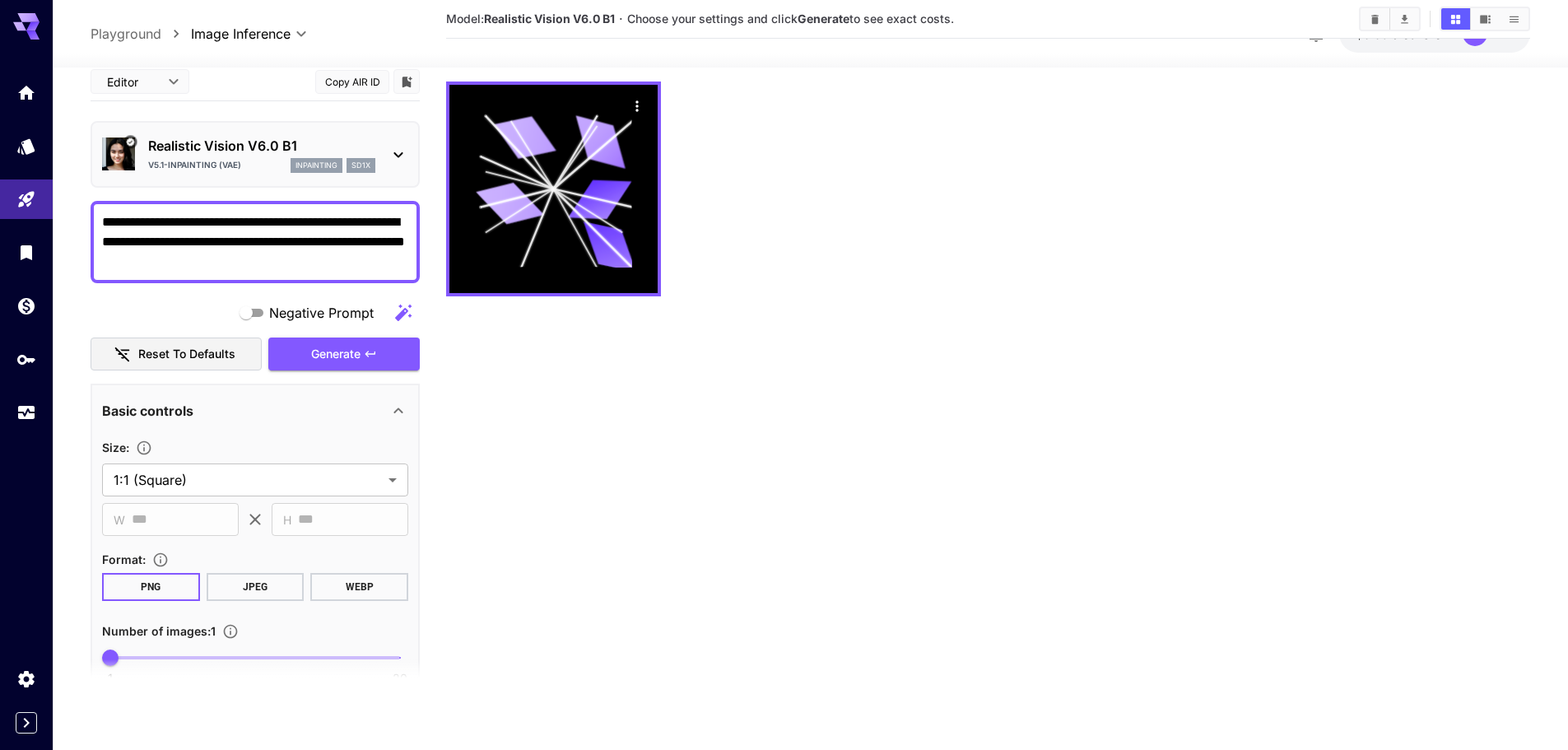
scroll to position [0, 0]
click at [175, 76] on body "**********" at bounding box center [784, 309] width 1568 height 881
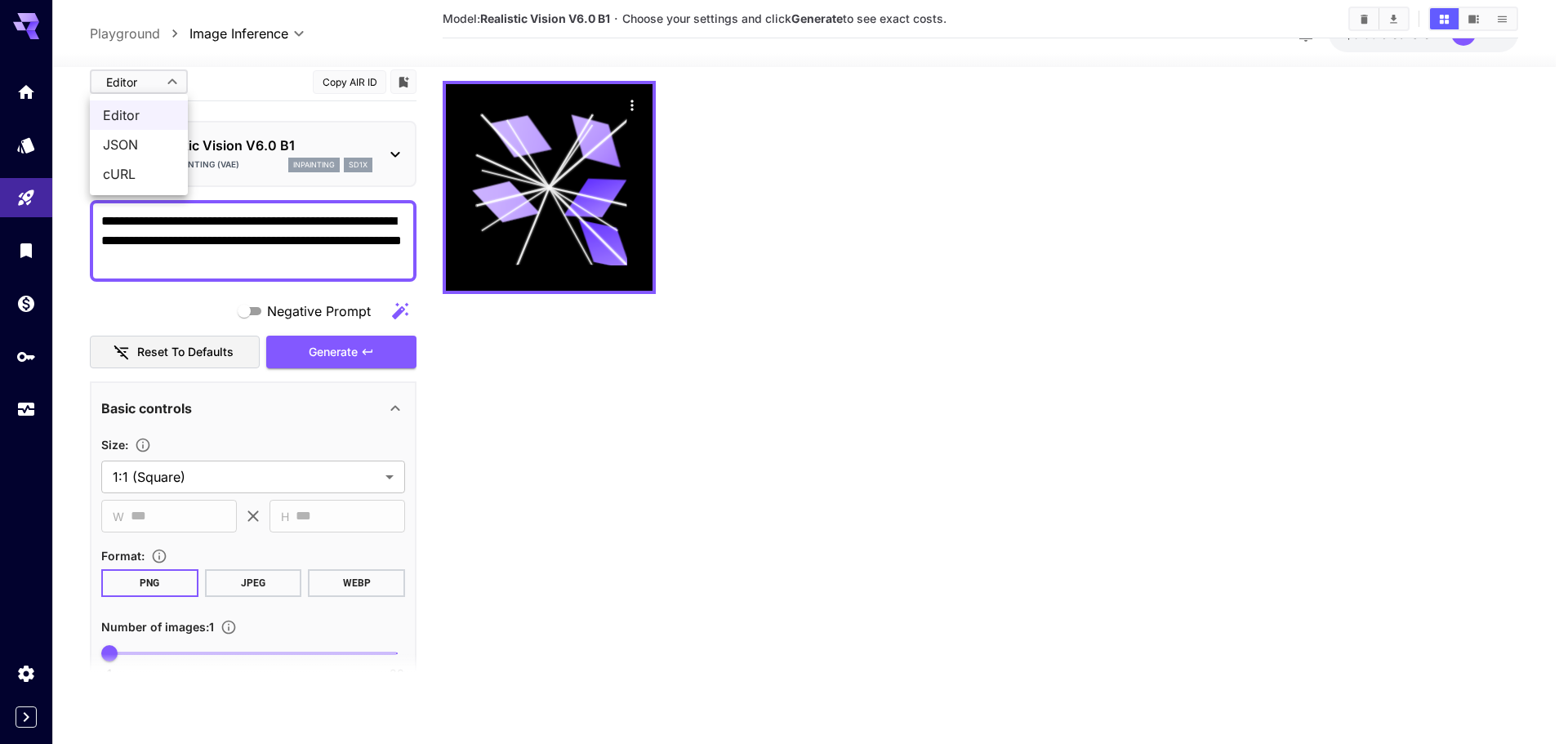
click at [176, 76] on div at bounding box center [784, 372] width 1568 height 744
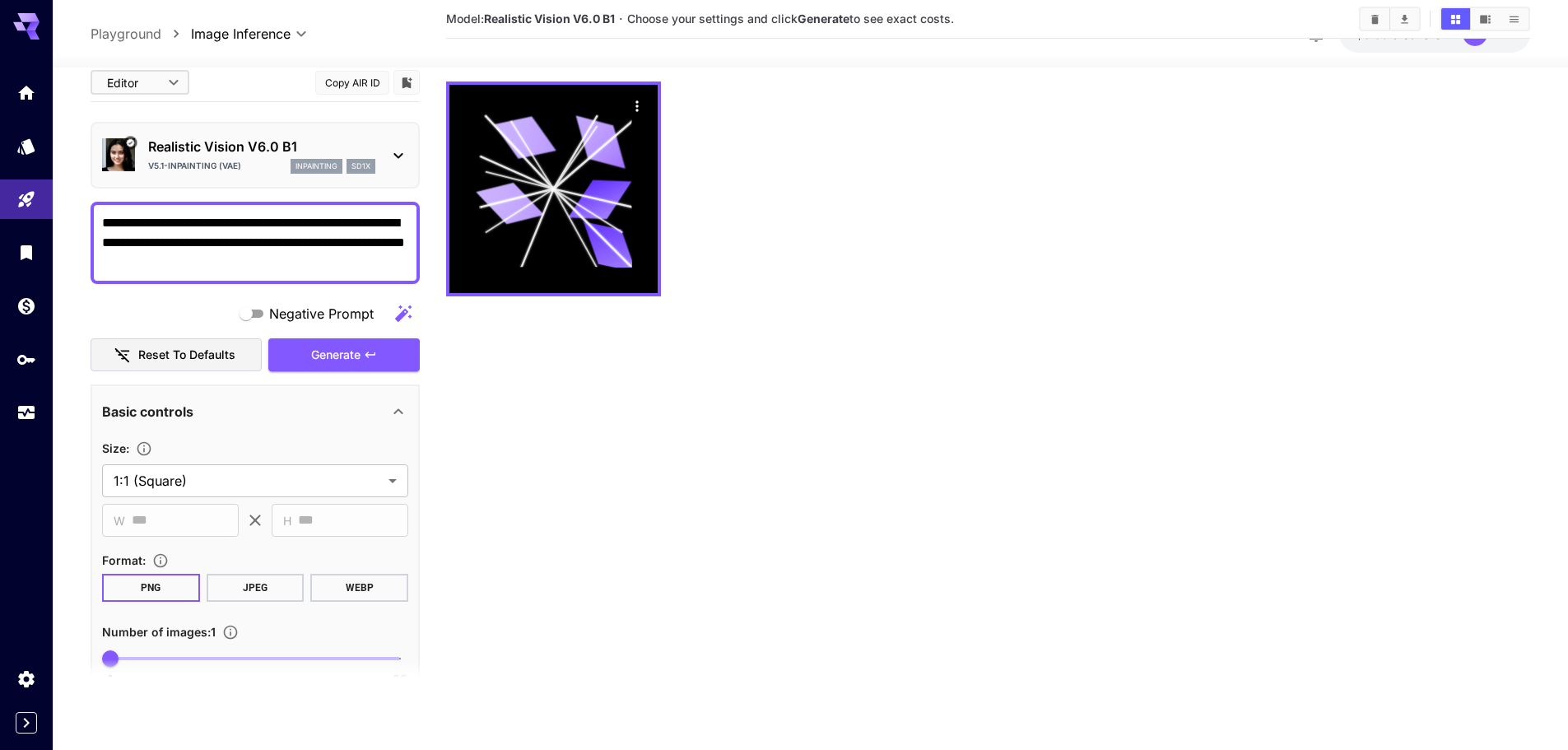
click at [396, 147] on icon at bounding box center [399, 155] width 20 height 20
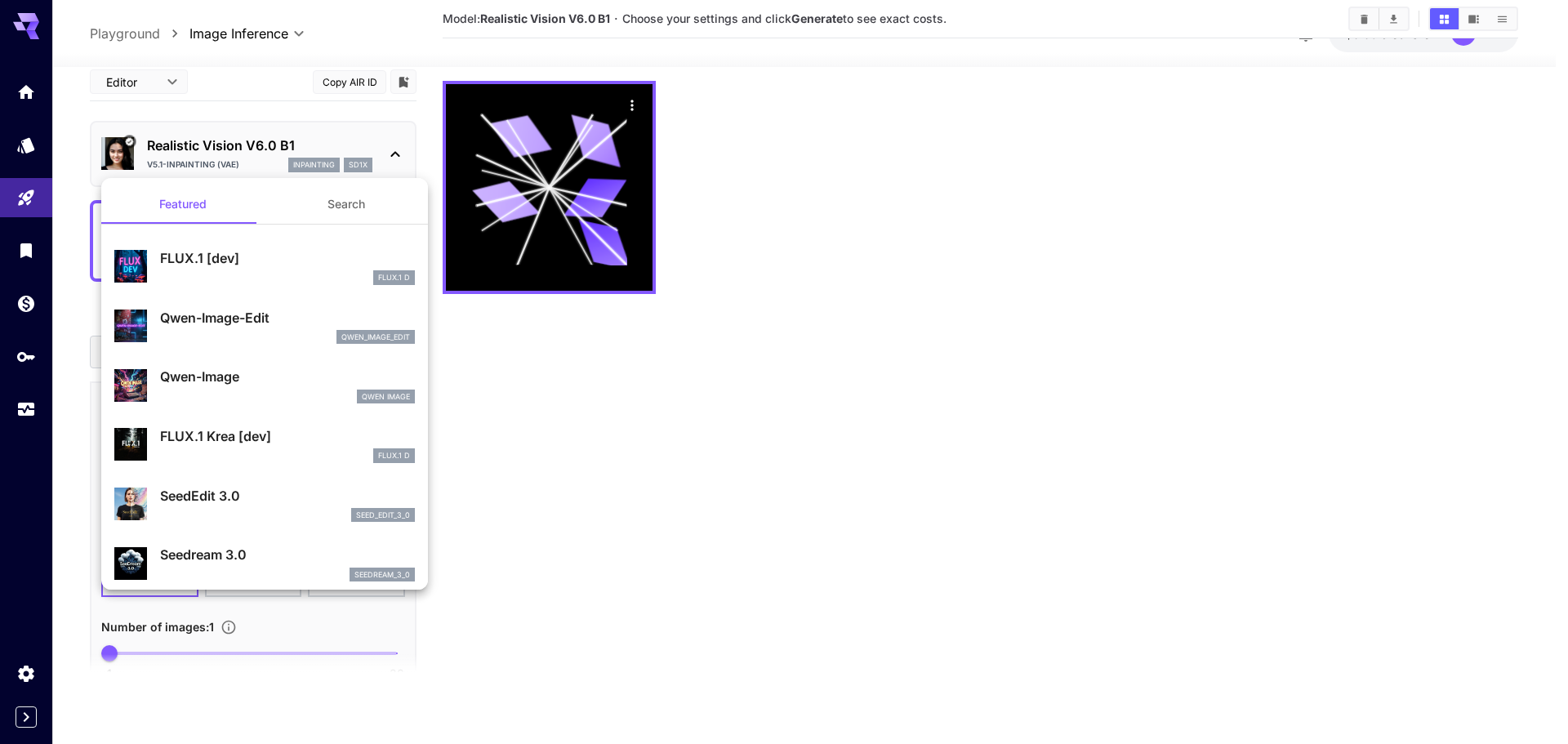
click at [393, 146] on div at bounding box center [784, 372] width 1568 height 744
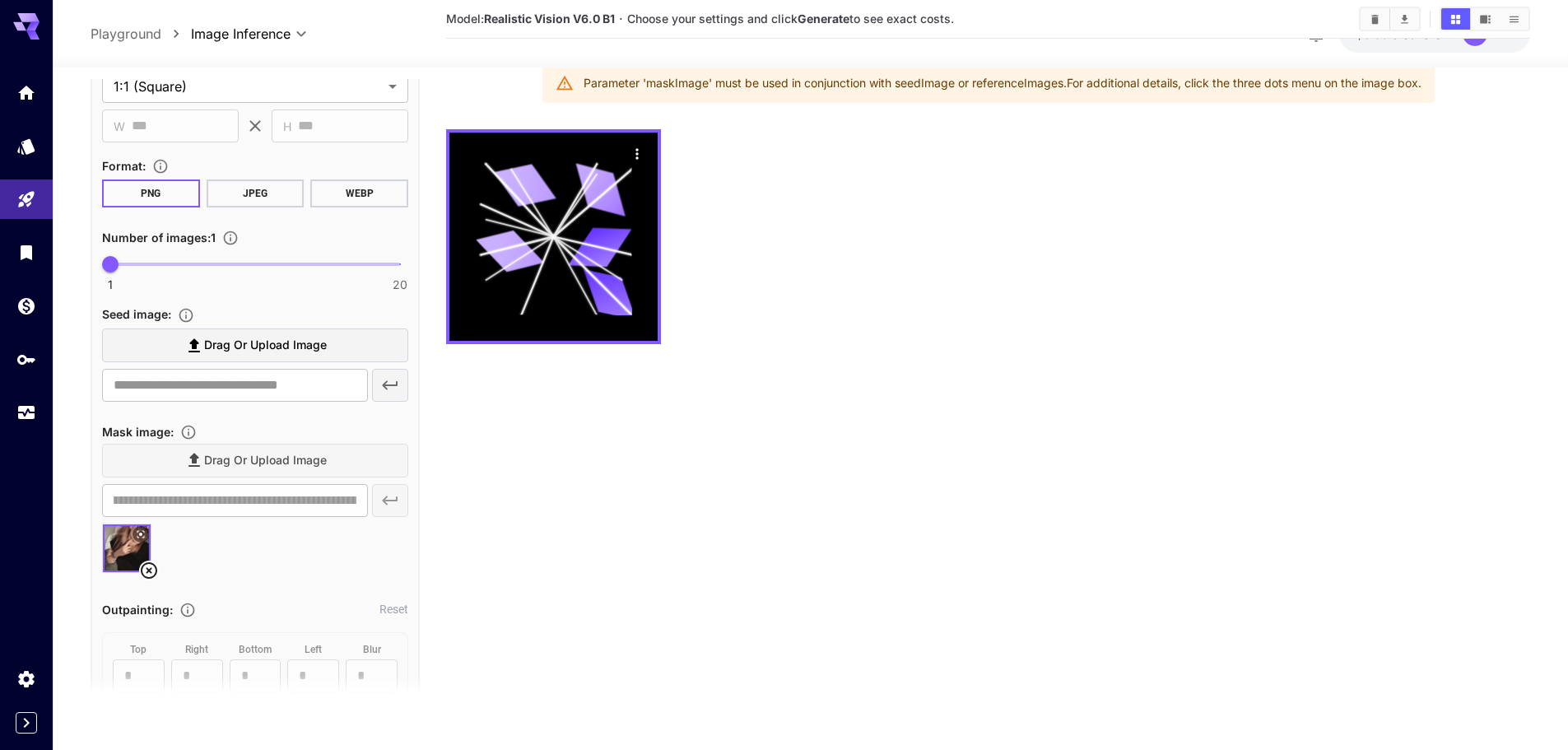
scroll to position [412, 0]
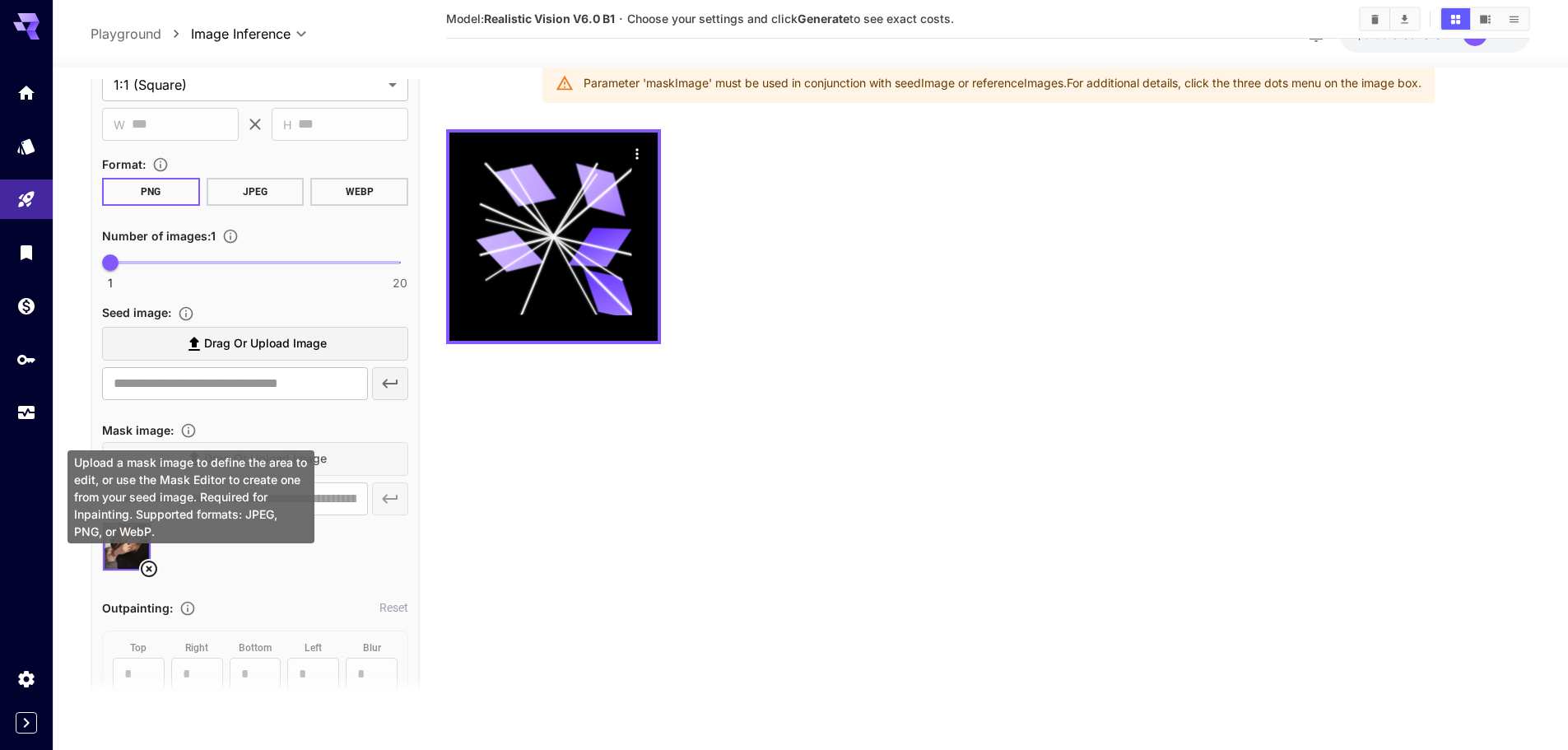
click at [186, 429] on icon "Upload a mask image to define the area to edit, or use the Mask Editor to creat…" at bounding box center [189, 431] width 16 height 16
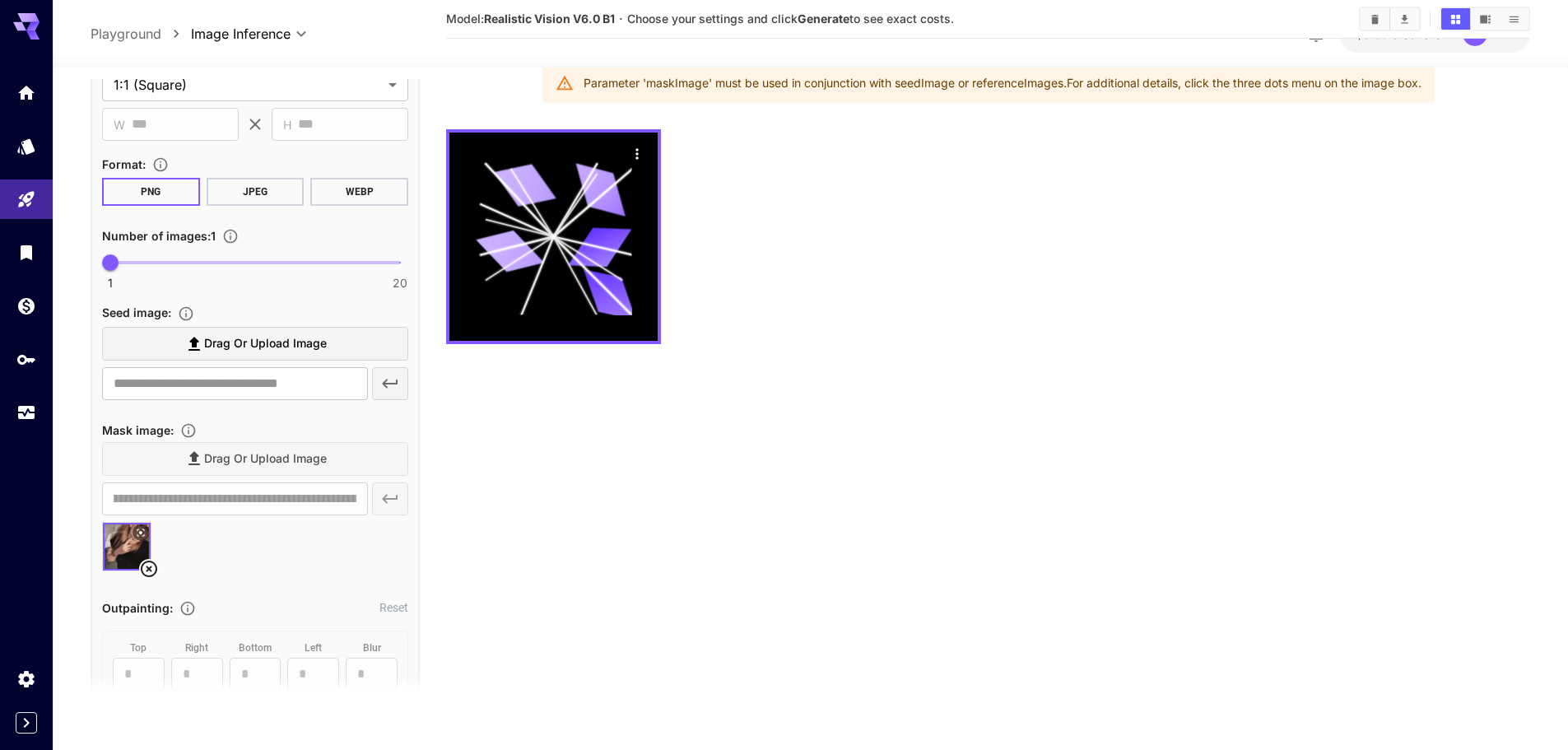
drag, startPoint x: 212, startPoint y: 559, endPoint x: 153, endPoint y: 560, distance: 59.0
click at [212, 558] on div at bounding box center [256, 553] width 306 height 63
click at [136, 545] on img at bounding box center [127, 547] width 48 height 48
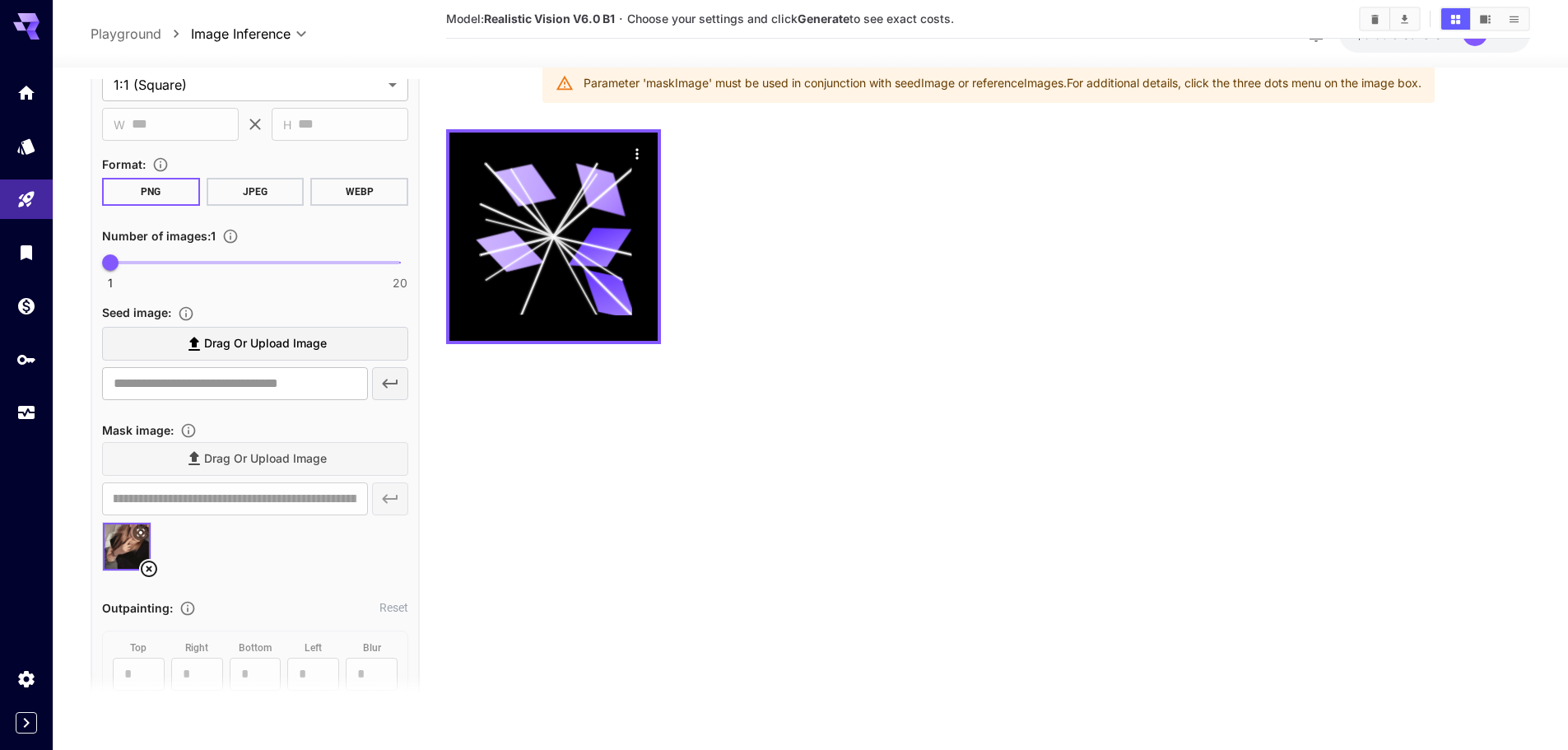
click at [136, 545] on img at bounding box center [127, 547] width 48 height 48
click at [136, 559] on img at bounding box center [127, 547] width 48 height 48
click at [131, 566] on img at bounding box center [127, 547] width 48 height 48
click at [147, 571] on icon at bounding box center [149, 570] width 16 height 16
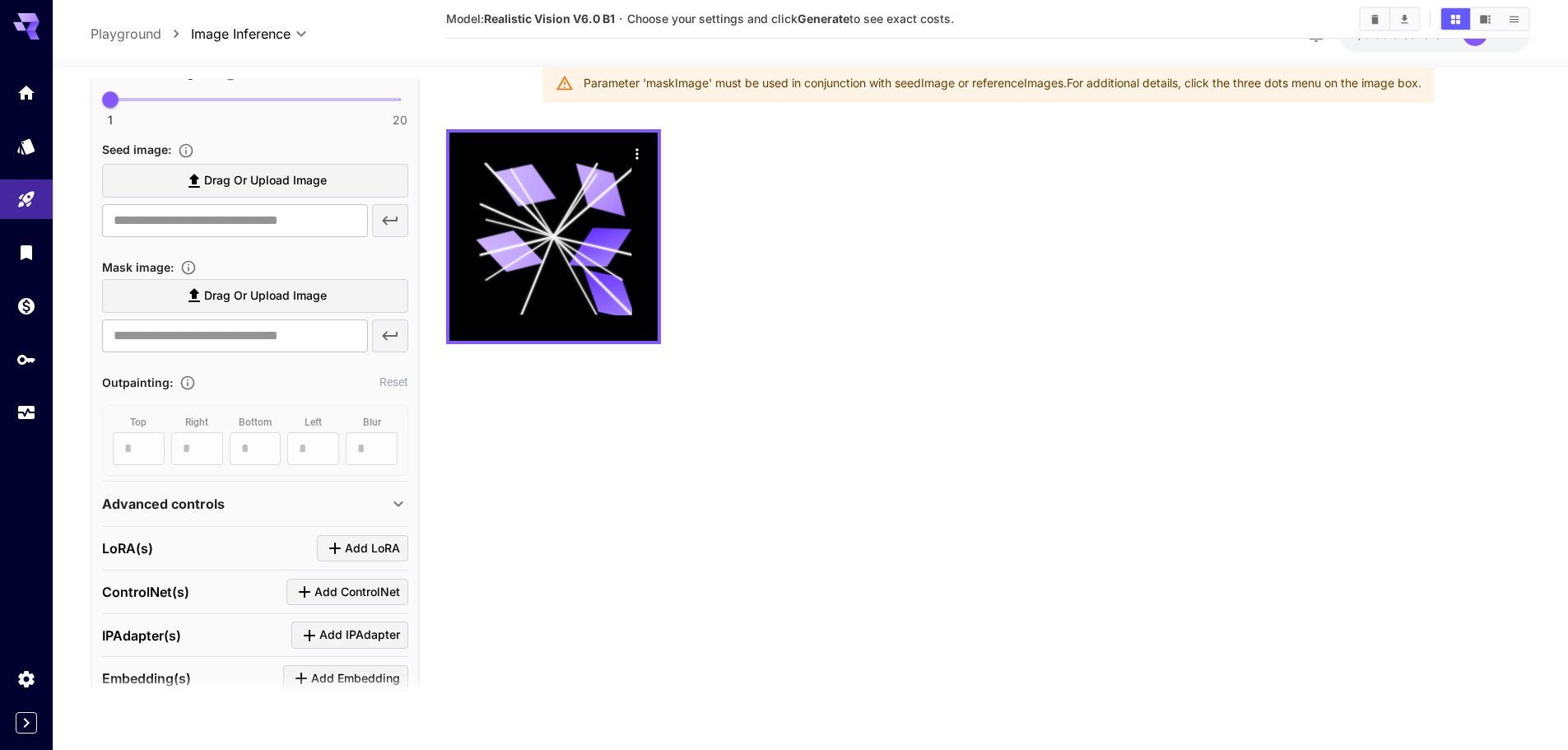
scroll to position [577, 0]
click at [328, 288] on label "Drag or upload image" at bounding box center [256, 294] width 306 height 34
click at [0, 0] on input "Drag or upload image" at bounding box center [0, 0] width 0 height 0
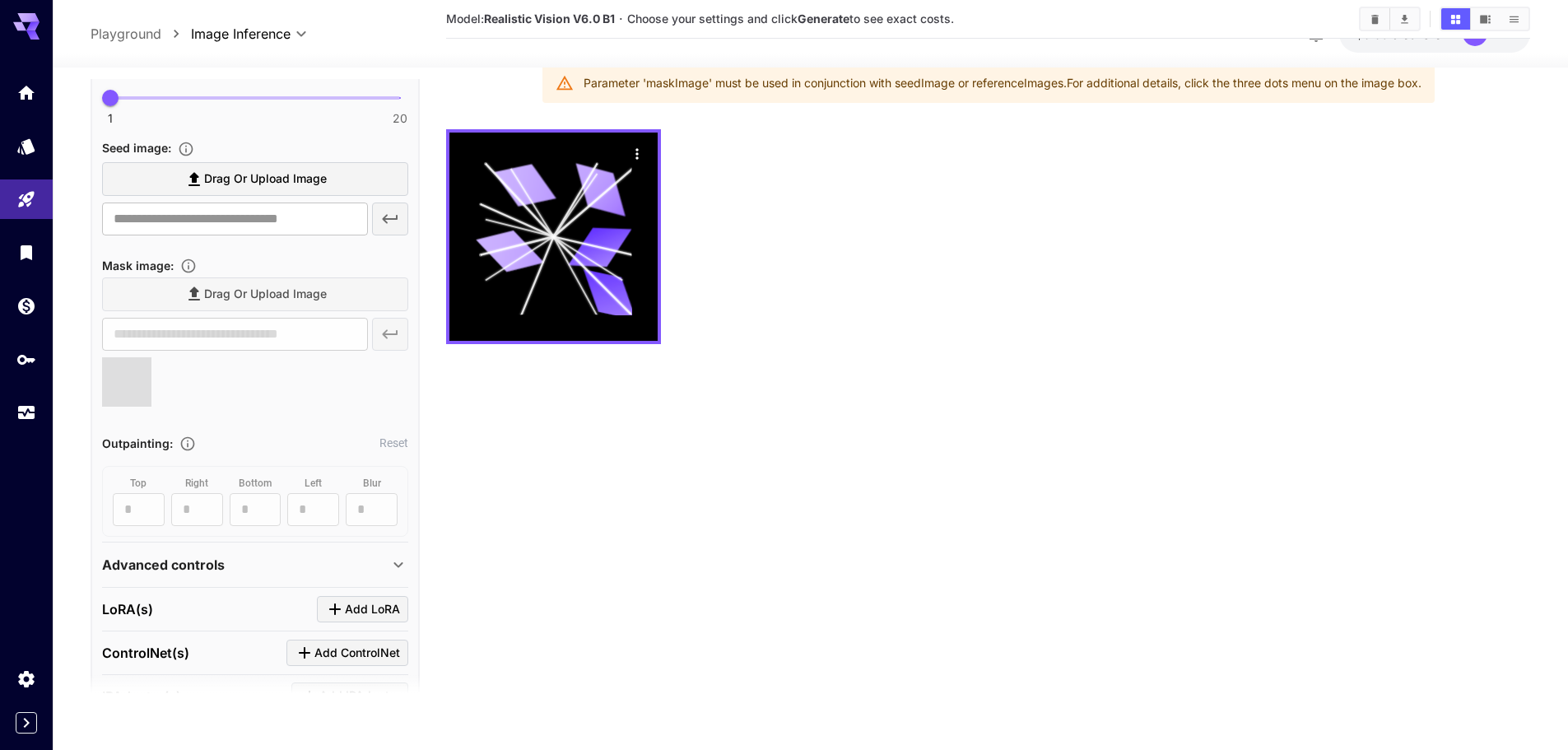
type input "**********"
click at [139, 364] on icon at bounding box center [140, 368] width 10 height 10
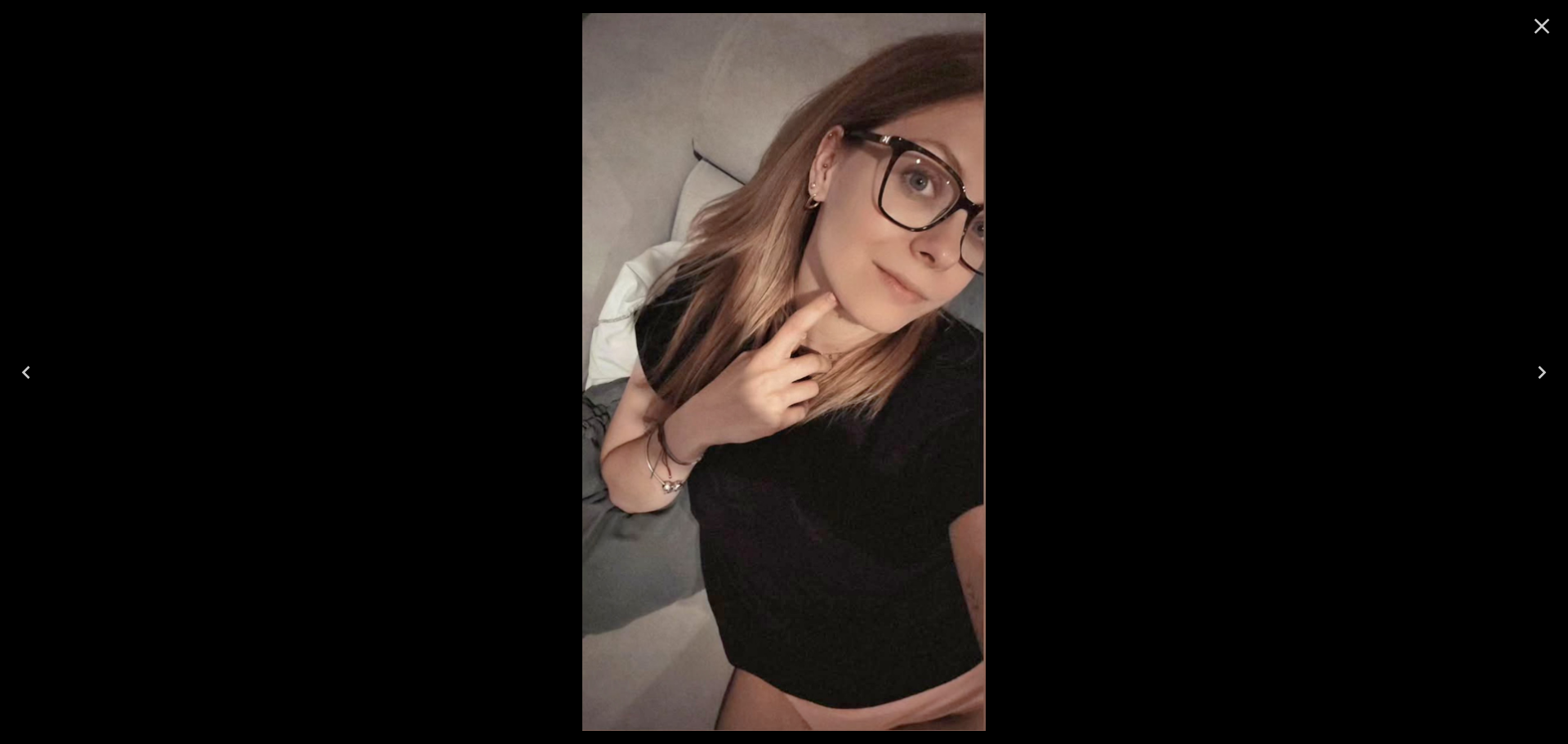
drag, startPoint x: 923, startPoint y: 251, endPoint x: 914, endPoint y: 433, distance: 182.2
click at [914, 433] on img at bounding box center [784, 372] width 404 height 718
drag, startPoint x: 824, startPoint y: 516, endPoint x: 765, endPoint y: 442, distance: 94.6
click at [798, 495] on img at bounding box center [784, 372] width 404 height 718
drag, startPoint x: 765, startPoint y: 442, endPoint x: 1214, endPoint y: 79, distance: 577.4
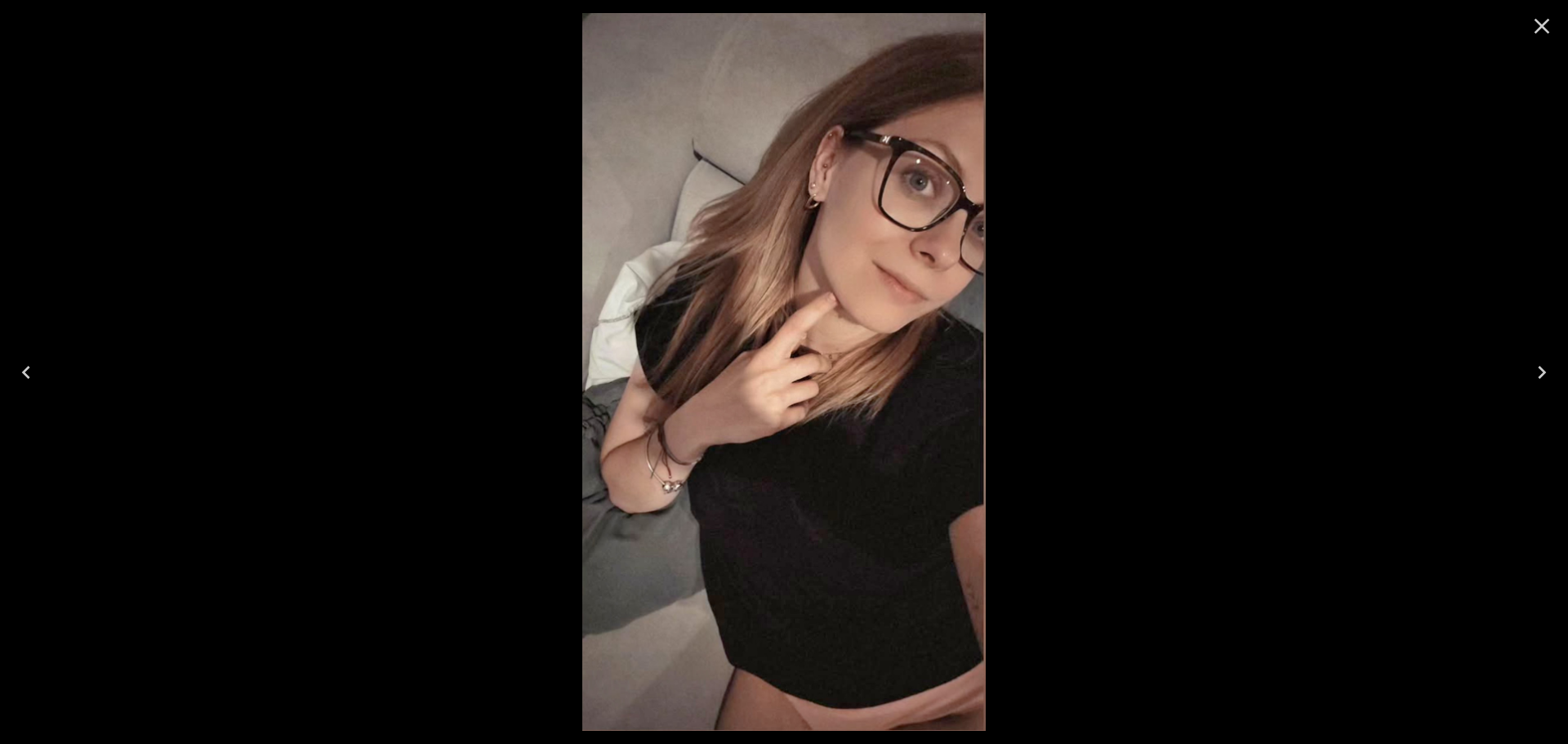
click at [938, 284] on div at bounding box center [784, 372] width 5644 height 744
click at [1545, 32] on icon "Close" at bounding box center [1541, 26] width 26 height 26
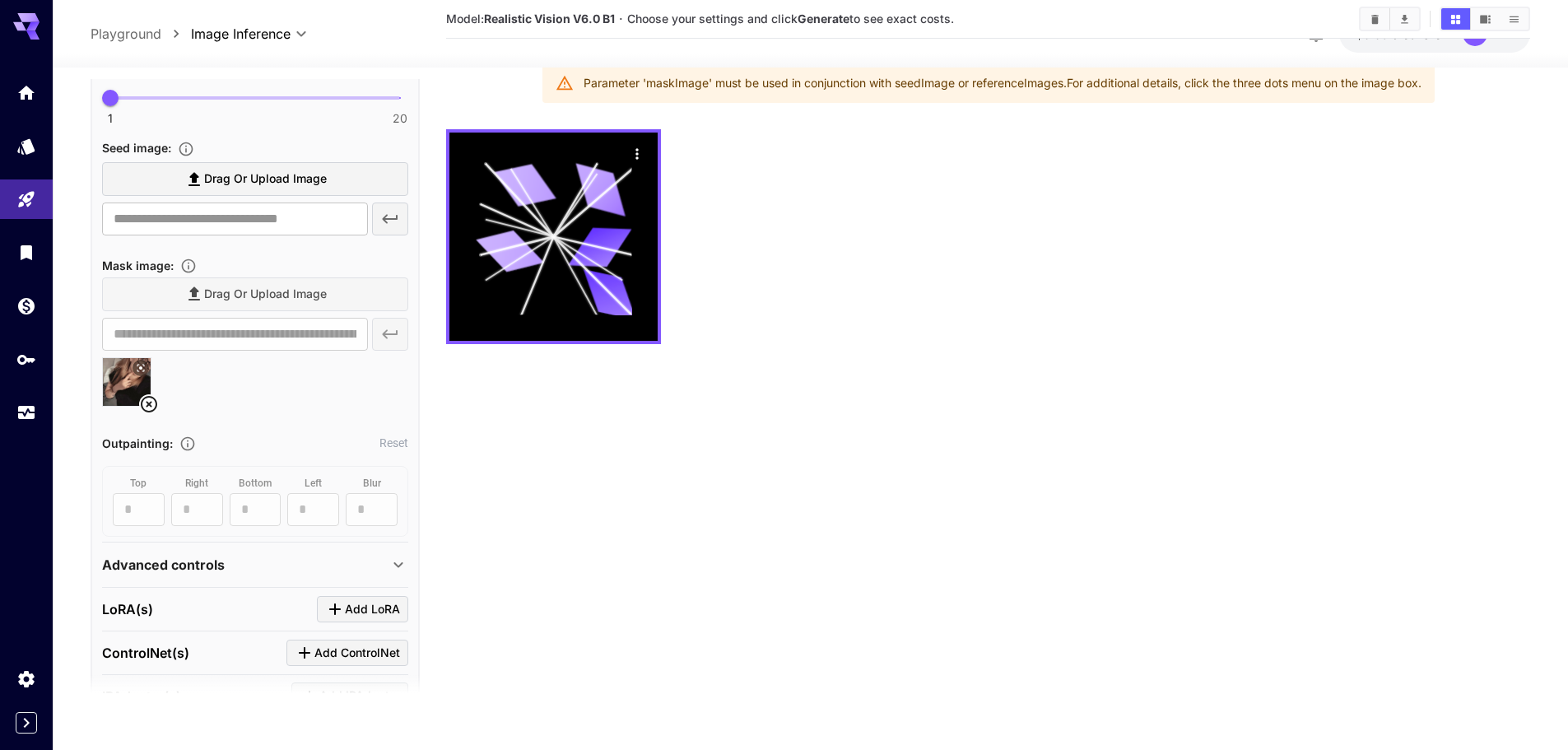
click at [672, 83] on div "Parameter 'maskImage' must be used in conjunction with seedImage or referenceIm…" at bounding box center [1002, 83] width 838 height 30
copy div "maskImage"
drag, startPoint x: 784, startPoint y: 612, endPoint x: 769, endPoint y: 589, distance: 27.5
click at [783, 611] on section "Model: Realistic Vision V6.0 B1 · Choose your settings and click Generate to se…" at bounding box center [988, 373] width 1084 height 750
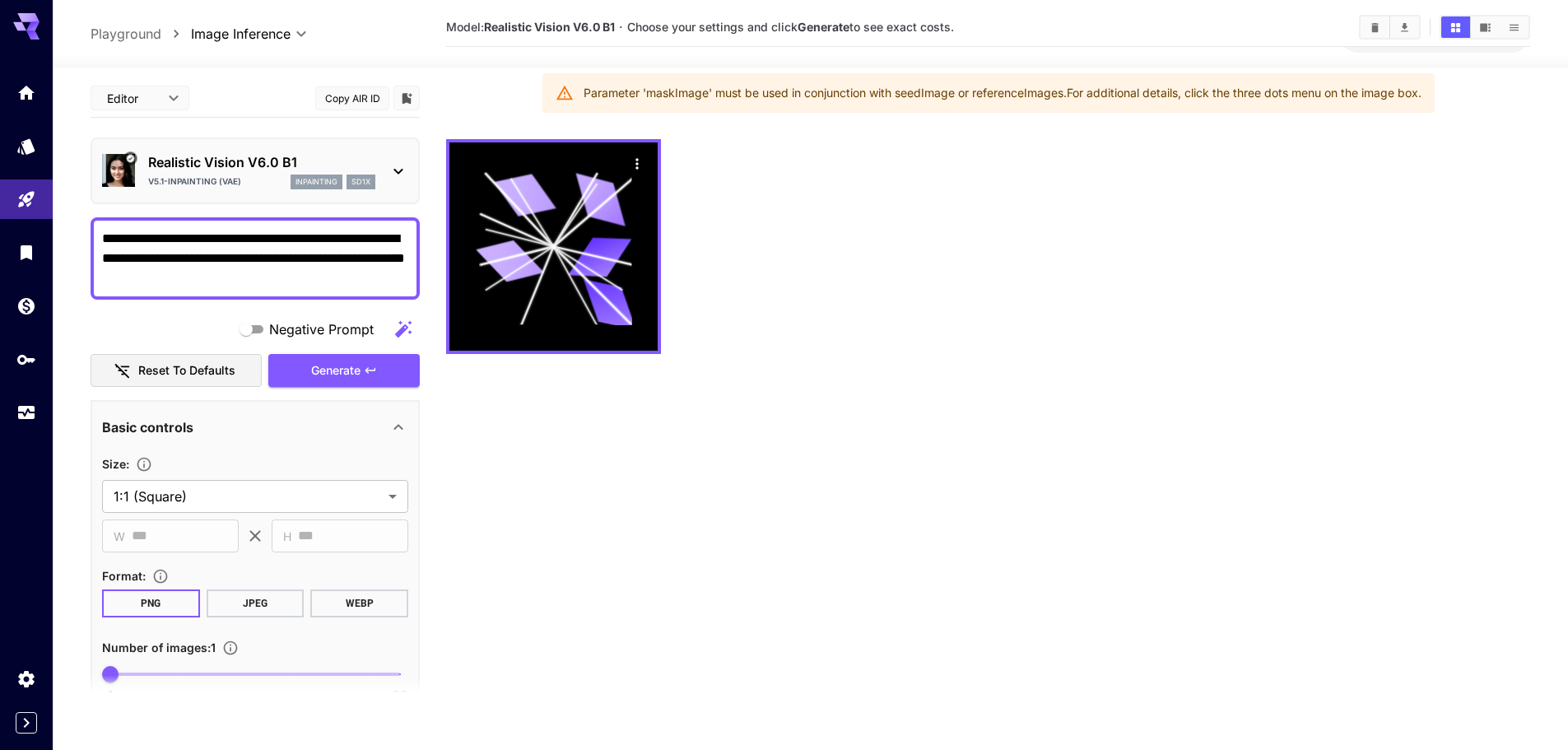
scroll to position [0, 0]
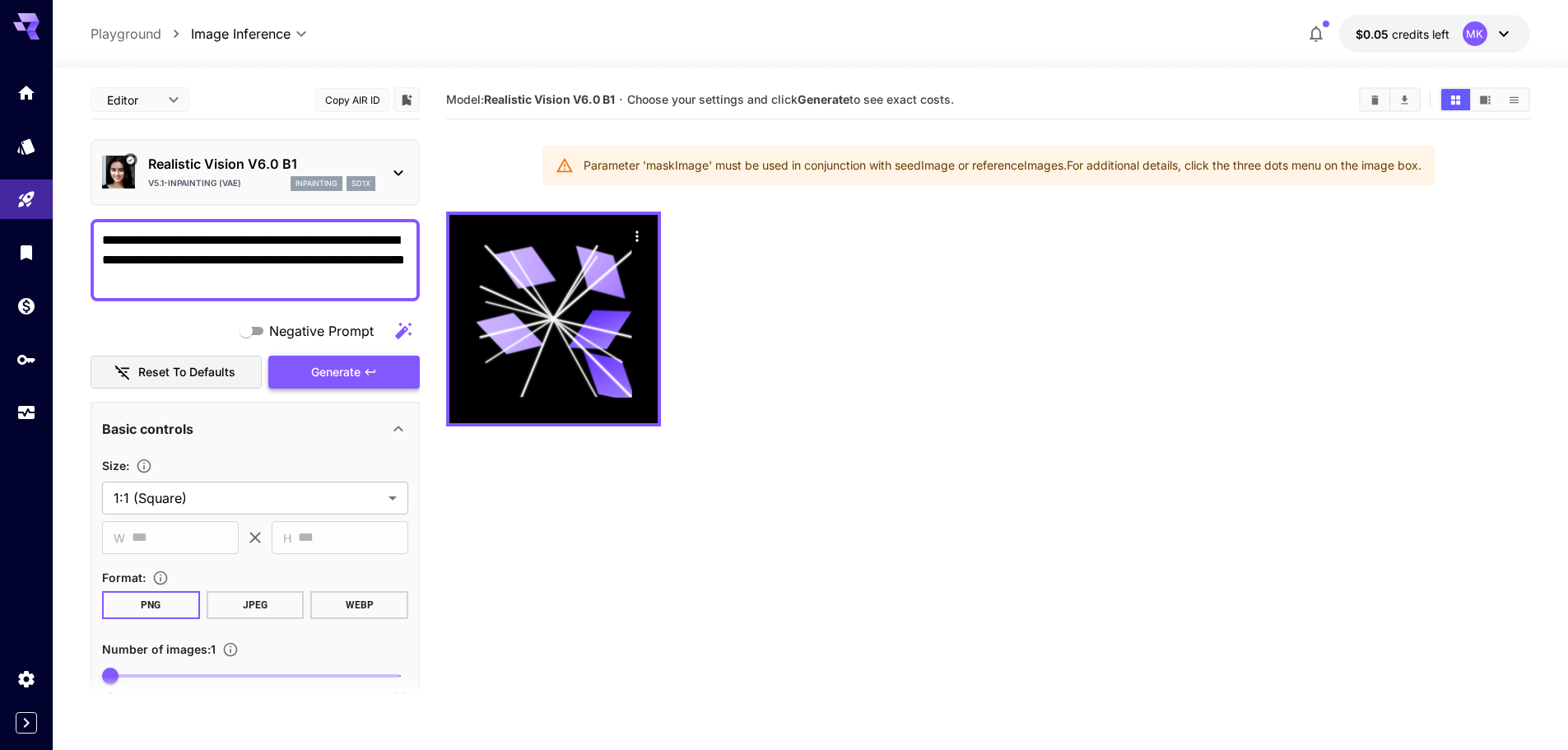
click at [353, 363] on span "Generate" at bounding box center [335, 373] width 49 height 21
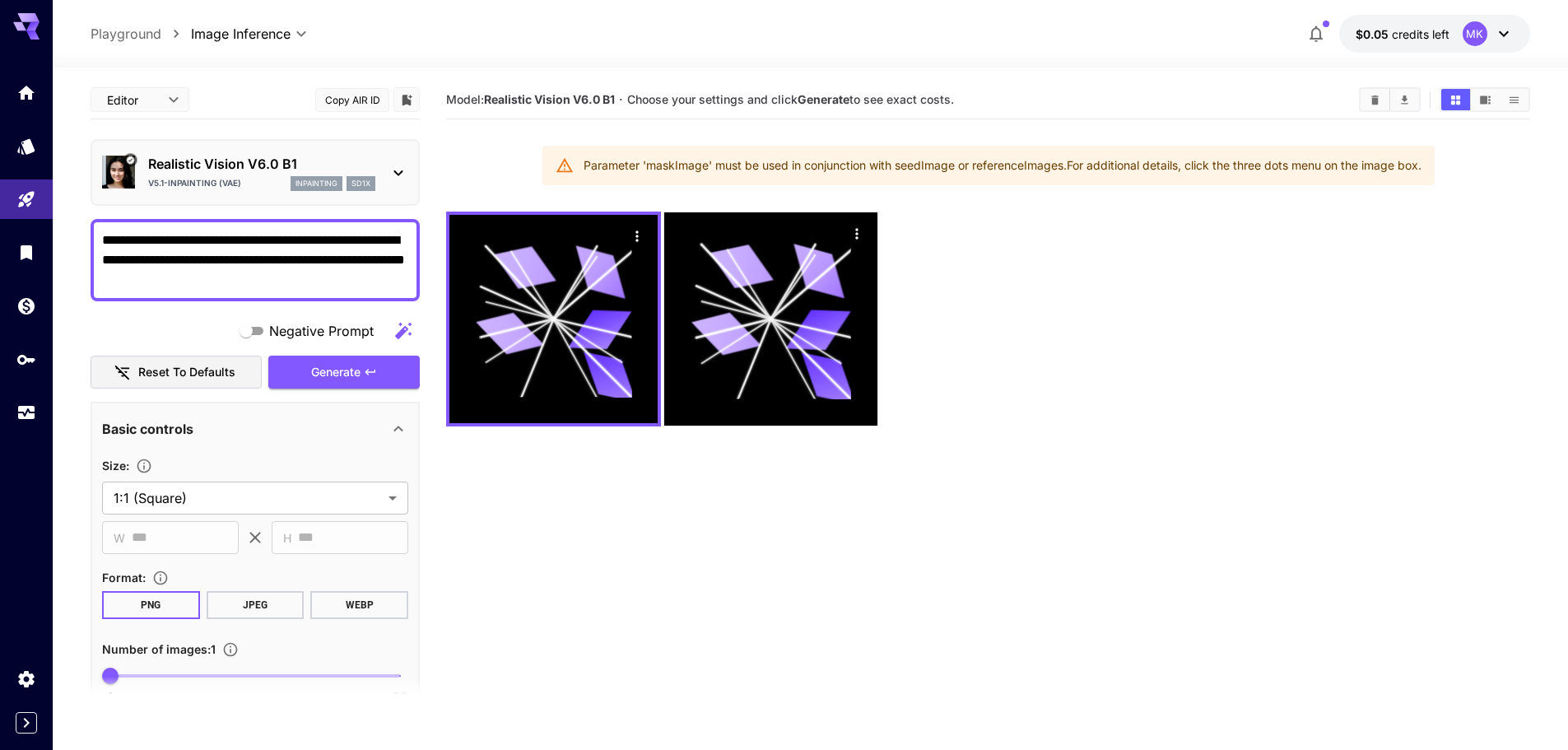
drag, startPoint x: 576, startPoint y: 161, endPoint x: 1428, endPoint y: 155, distance: 852.0
click at [1428, 155] on div "Parameter 'maskImage' must be used in conjunction with seedImage or referenceIm…" at bounding box center [989, 166] width 893 height 40
copy div "Parameter 'maskImage' must be used in conjunction with seedImage or referenceIm…"
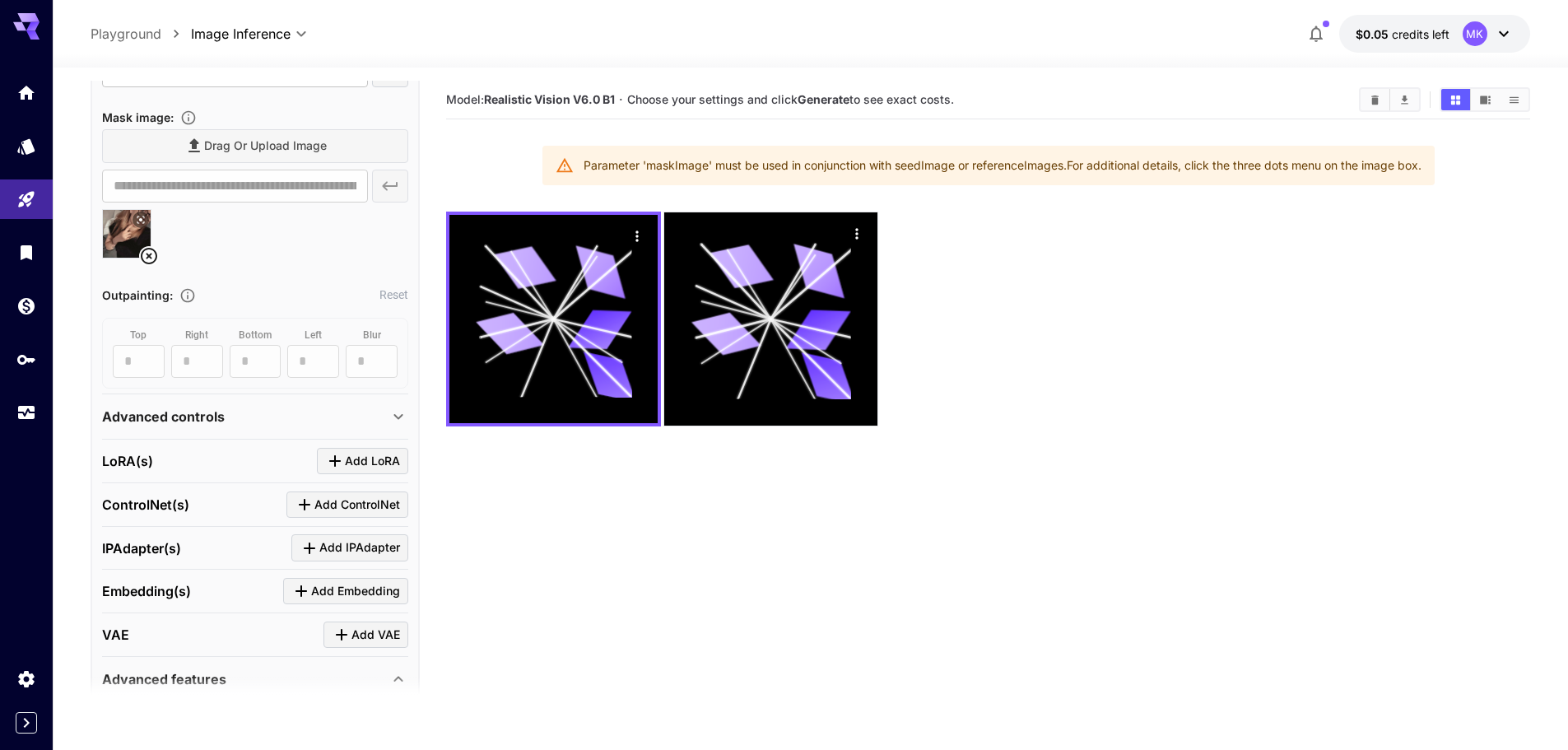
scroll to position [741, 0]
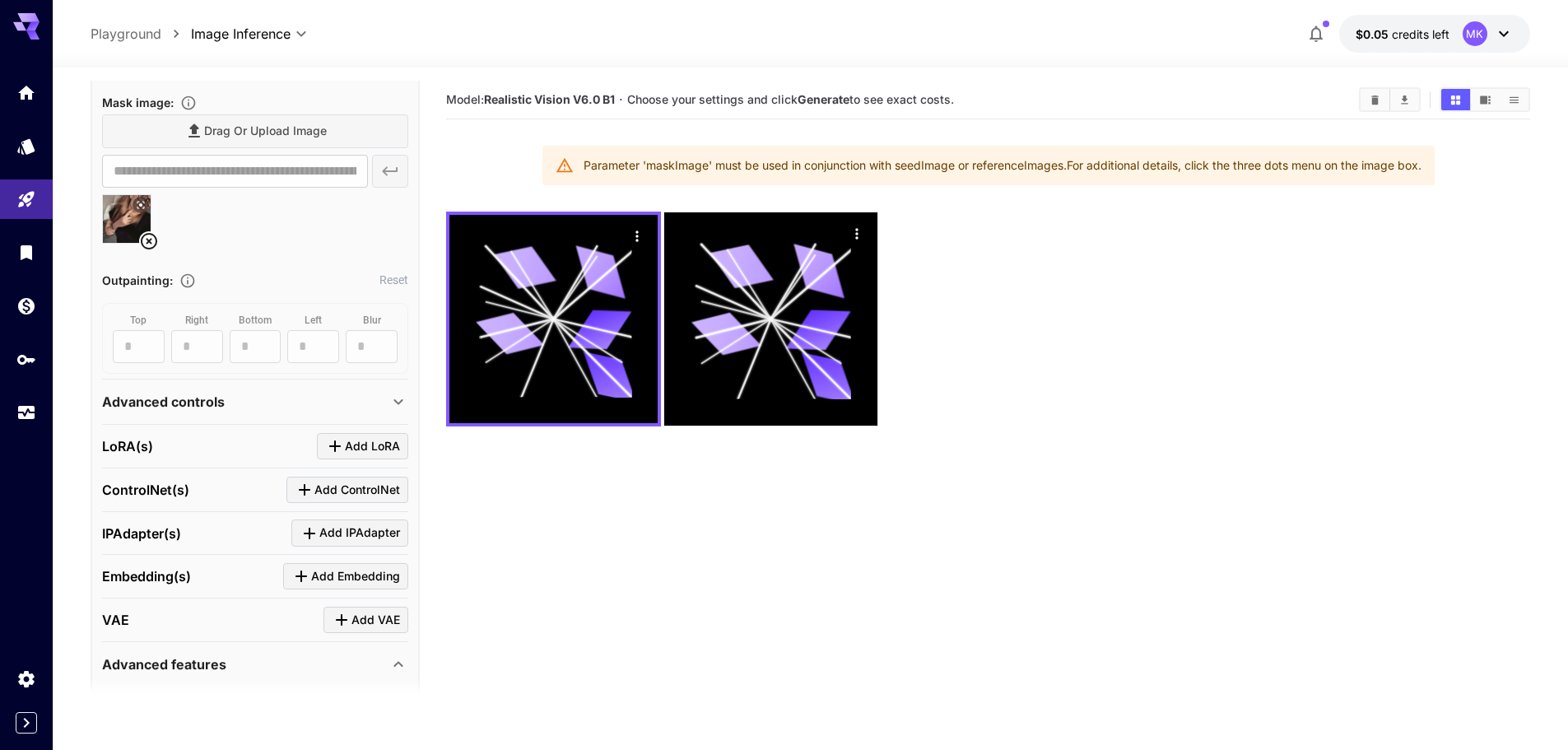
click at [278, 438] on div "LoRA(s) Add LoRA" at bounding box center [256, 447] width 306 height 27
click at [336, 484] on div "Click to add LoRA" at bounding box center [364, 483] width 112 height 24
click at [320, 492] on div "Click to add LoRA" at bounding box center [364, 483] width 112 height 24
click at [373, 443] on span "Add LoRA" at bounding box center [373, 446] width 55 height 21
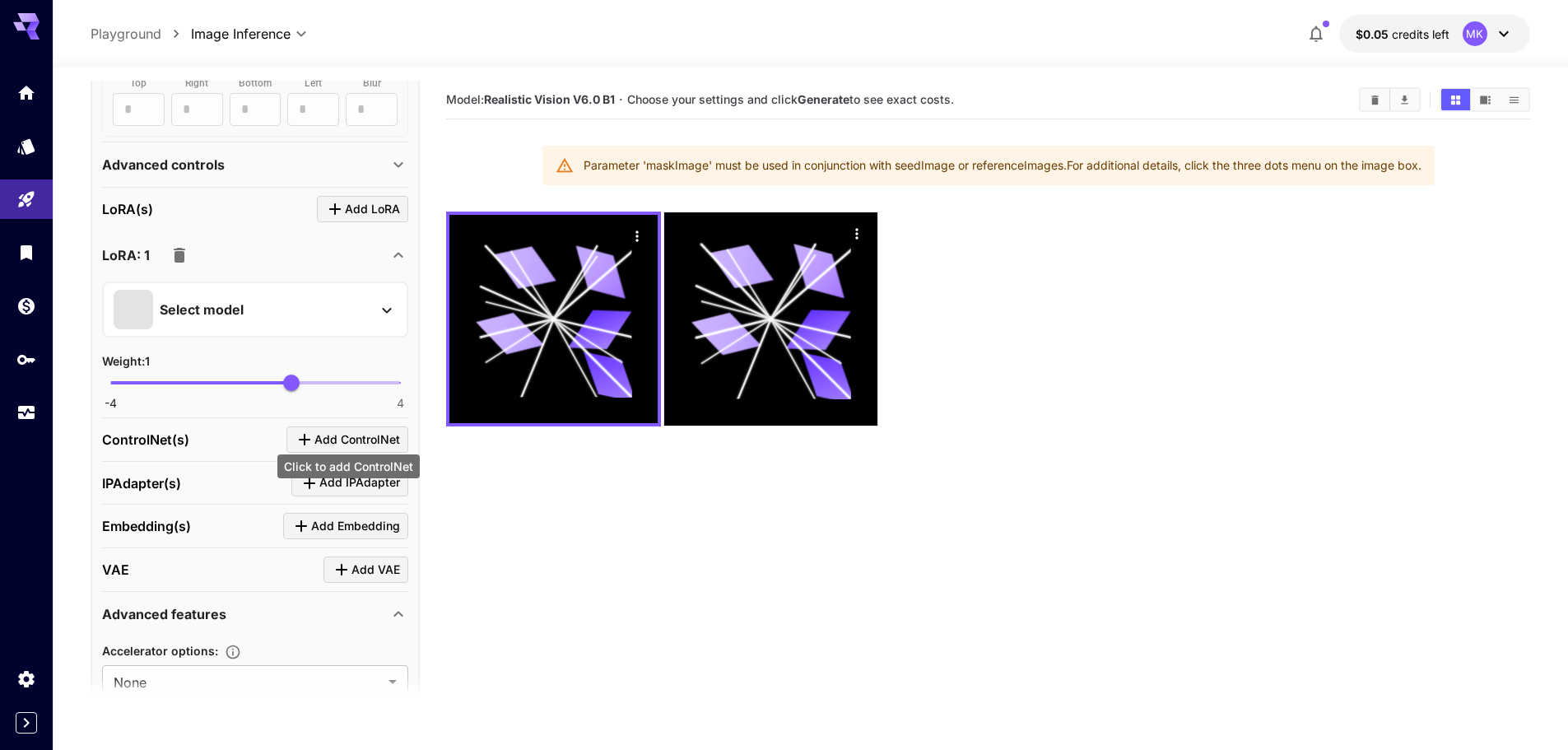
scroll to position [989, 0]
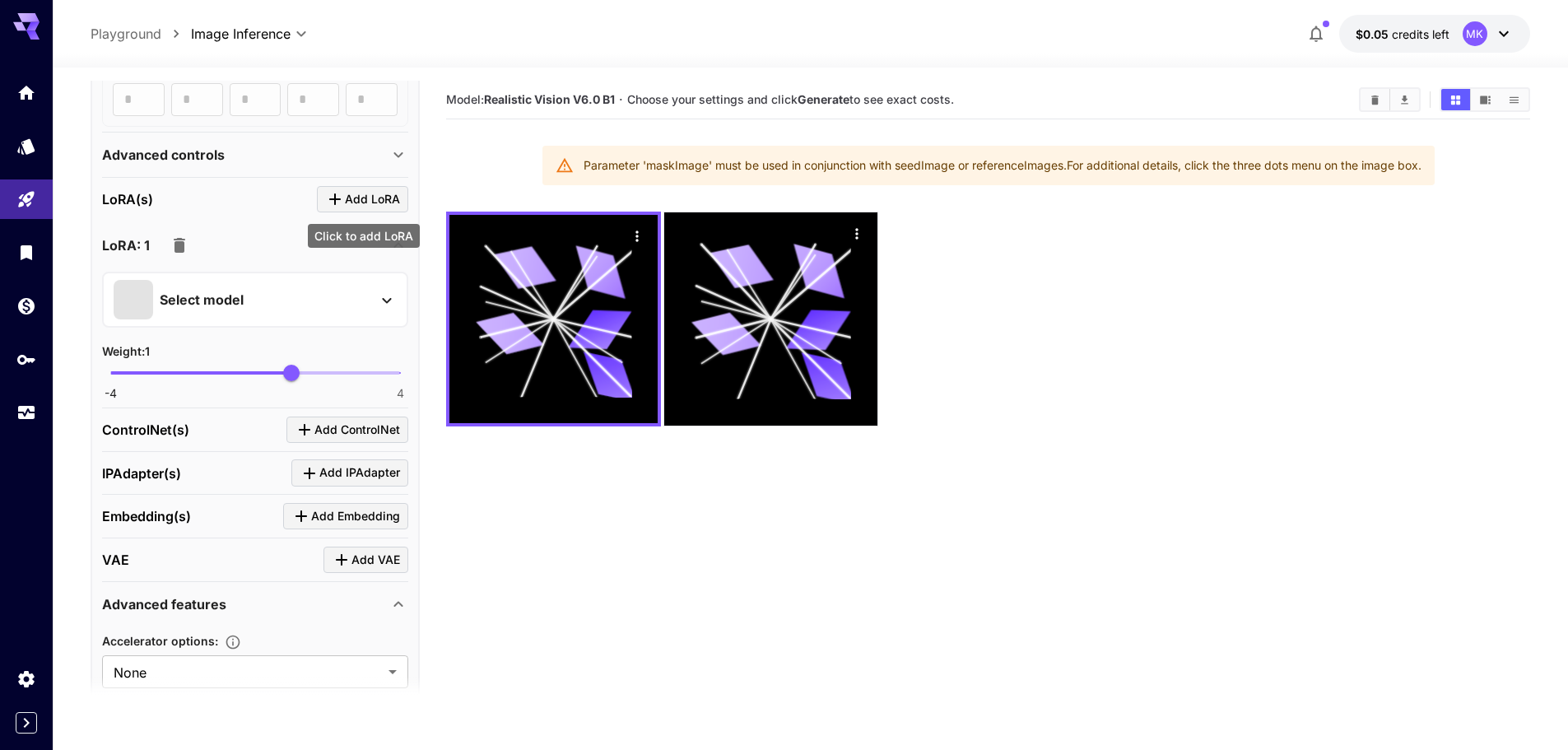
click at [359, 209] on span "Add LoRA" at bounding box center [373, 200] width 55 height 21
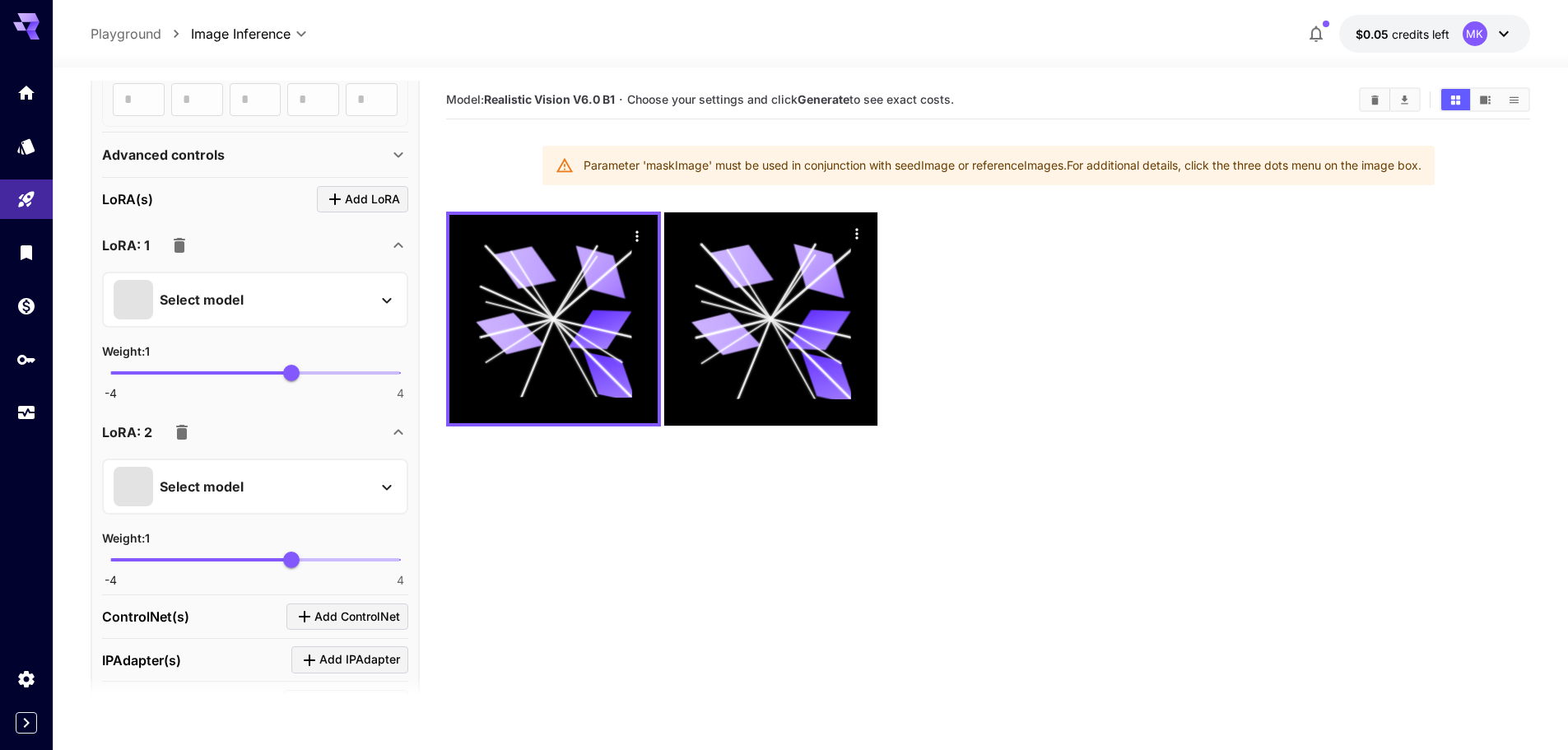
click at [400, 161] on icon at bounding box center [399, 155] width 20 height 20
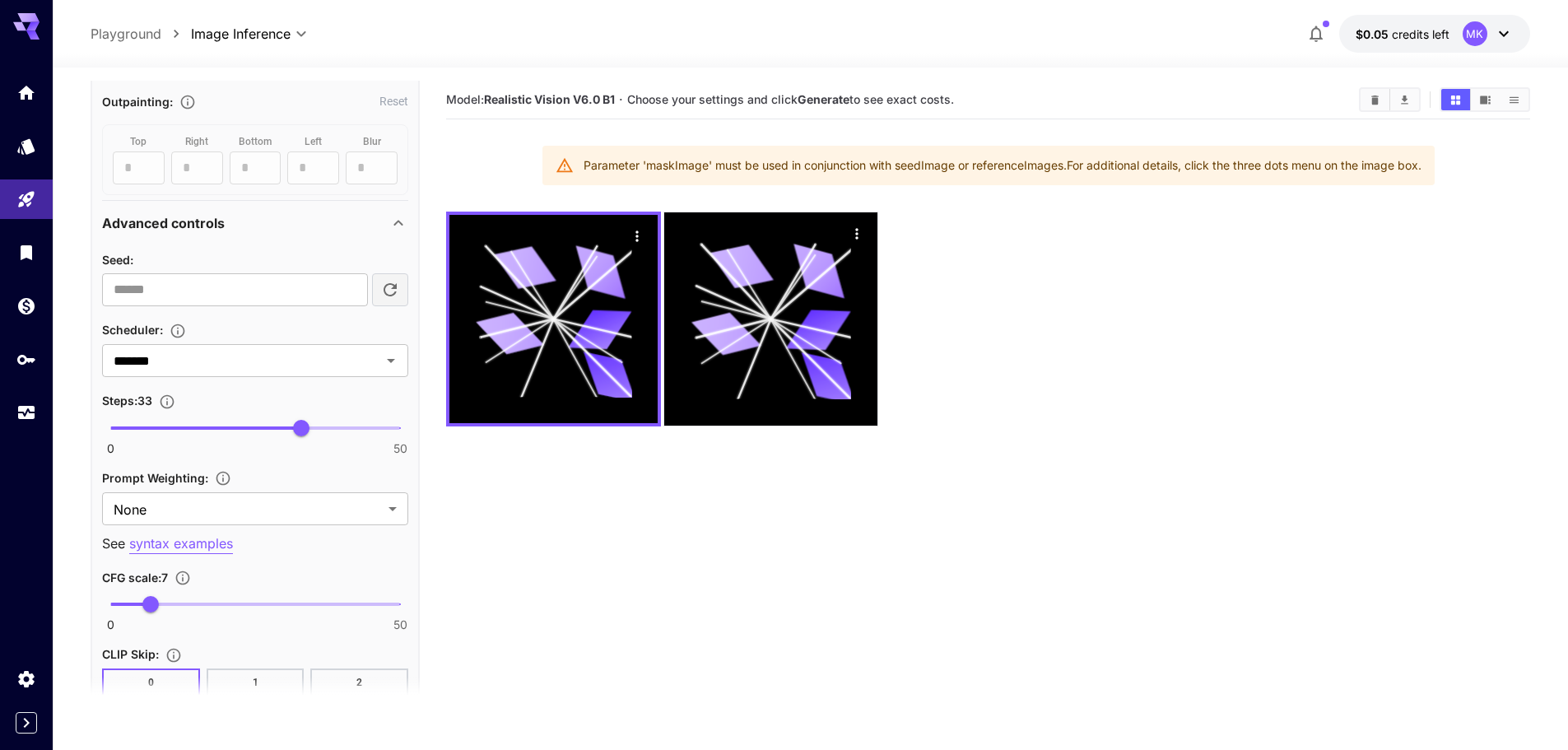
scroll to position [906, 0]
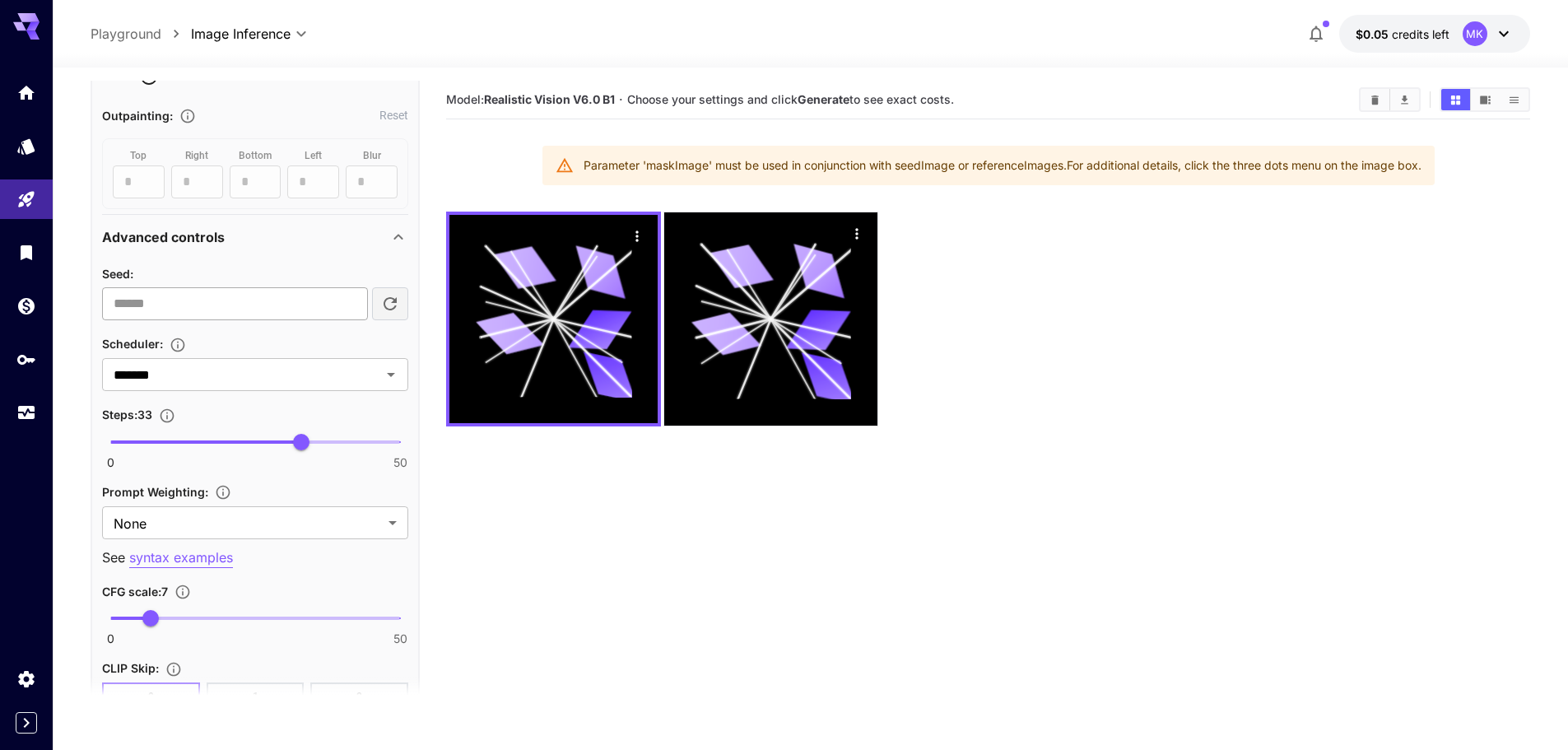
drag, startPoint x: 400, startPoint y: 235, endPoint x: 301, endPoint y: 301, distance: 119.0
click at [311, 295] on div "Advanced controls Seed : ​ Scheduler : ******* ​ Steps : 33 0 50 33 Prompt Weig…" at bounding box center [256, 471] width 306 height 507
click at [283, 308] on input "number" at bounding box center [235, 304] width 266 height 33
click at [246, 380] on input "*******" at bounding box center [230, 375] width 247 height 23
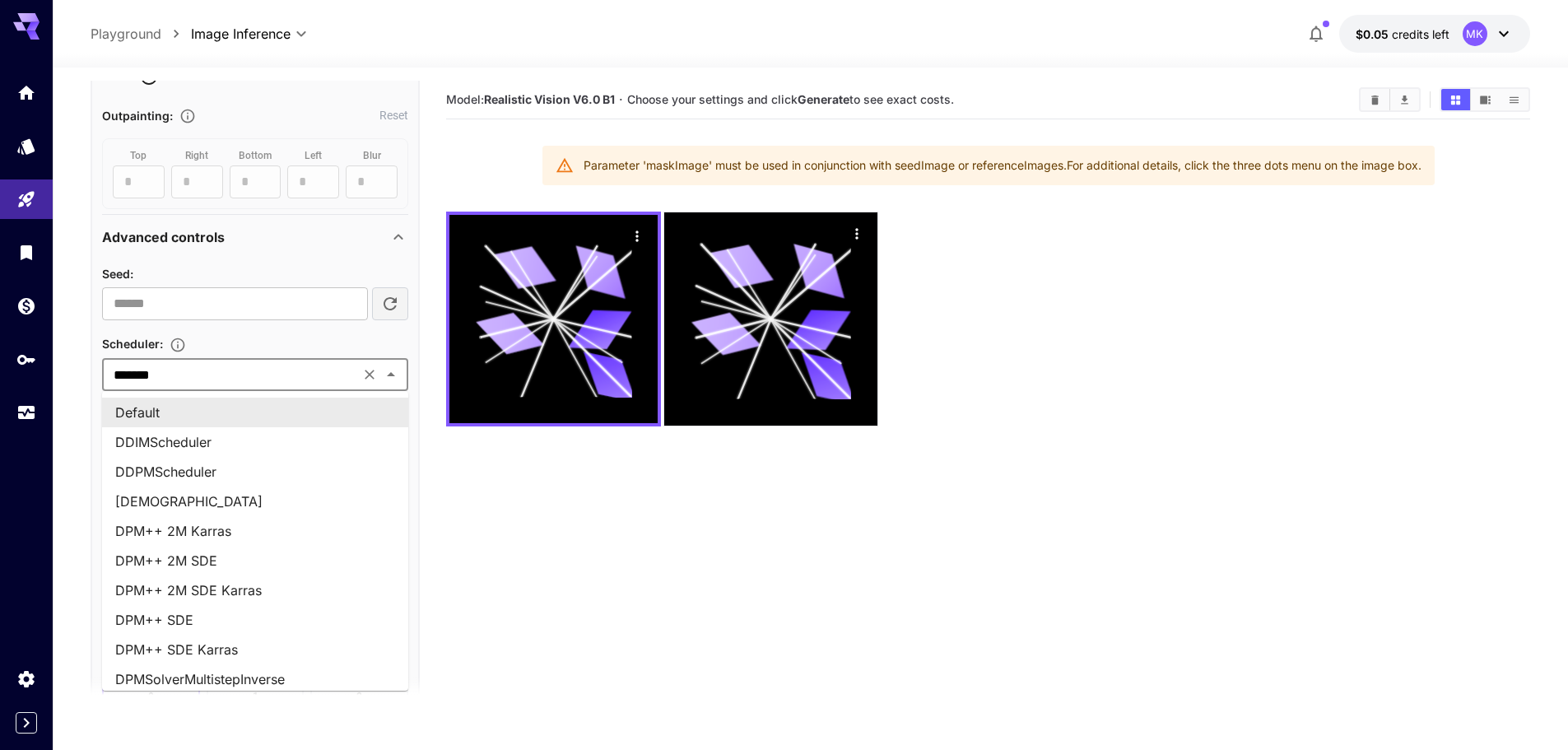
click at [396, 236] on icon at bounding box center [399, 238] width 20 height 20
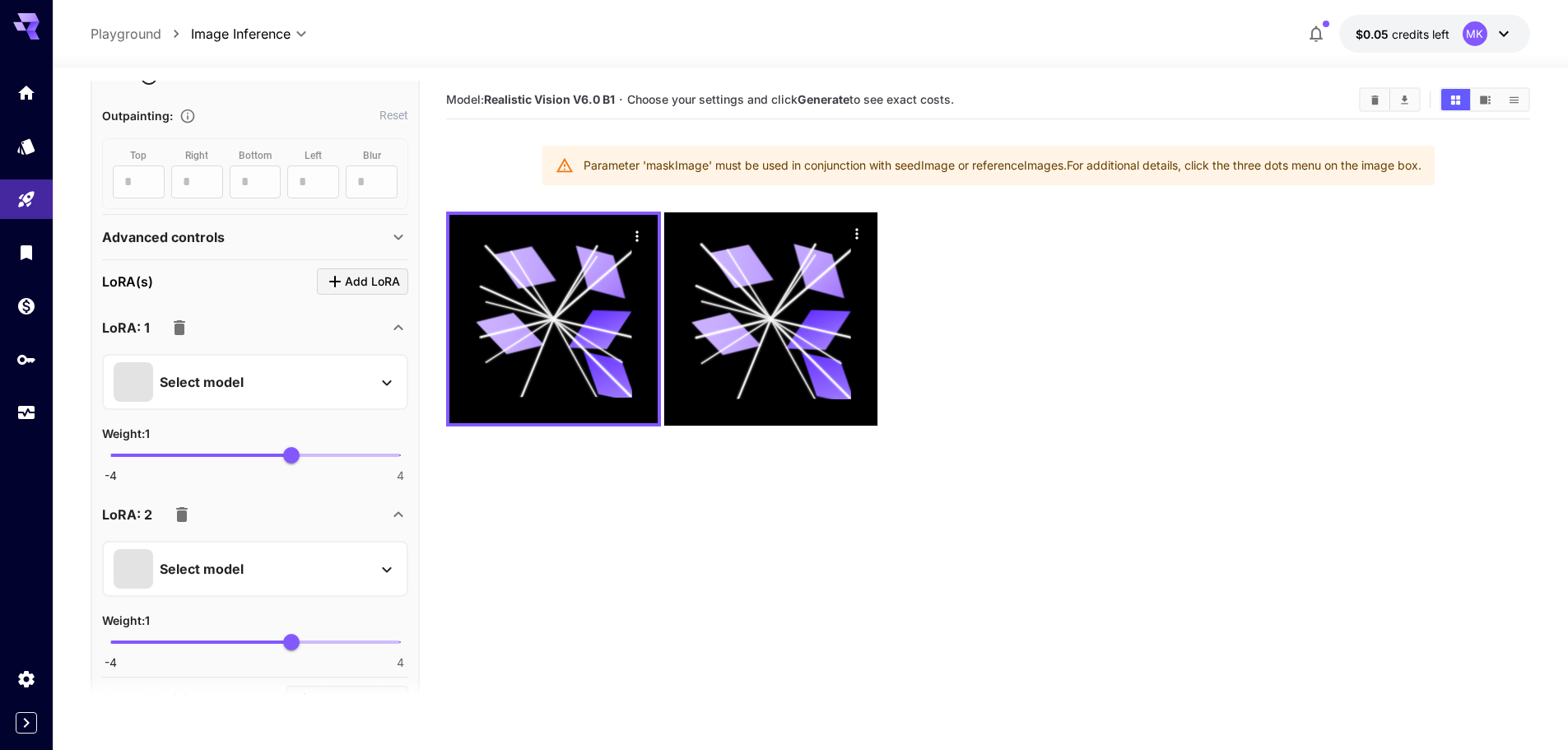
click at [194, 329] on button "button" at bounding box center [179, 327] width 33 height 33
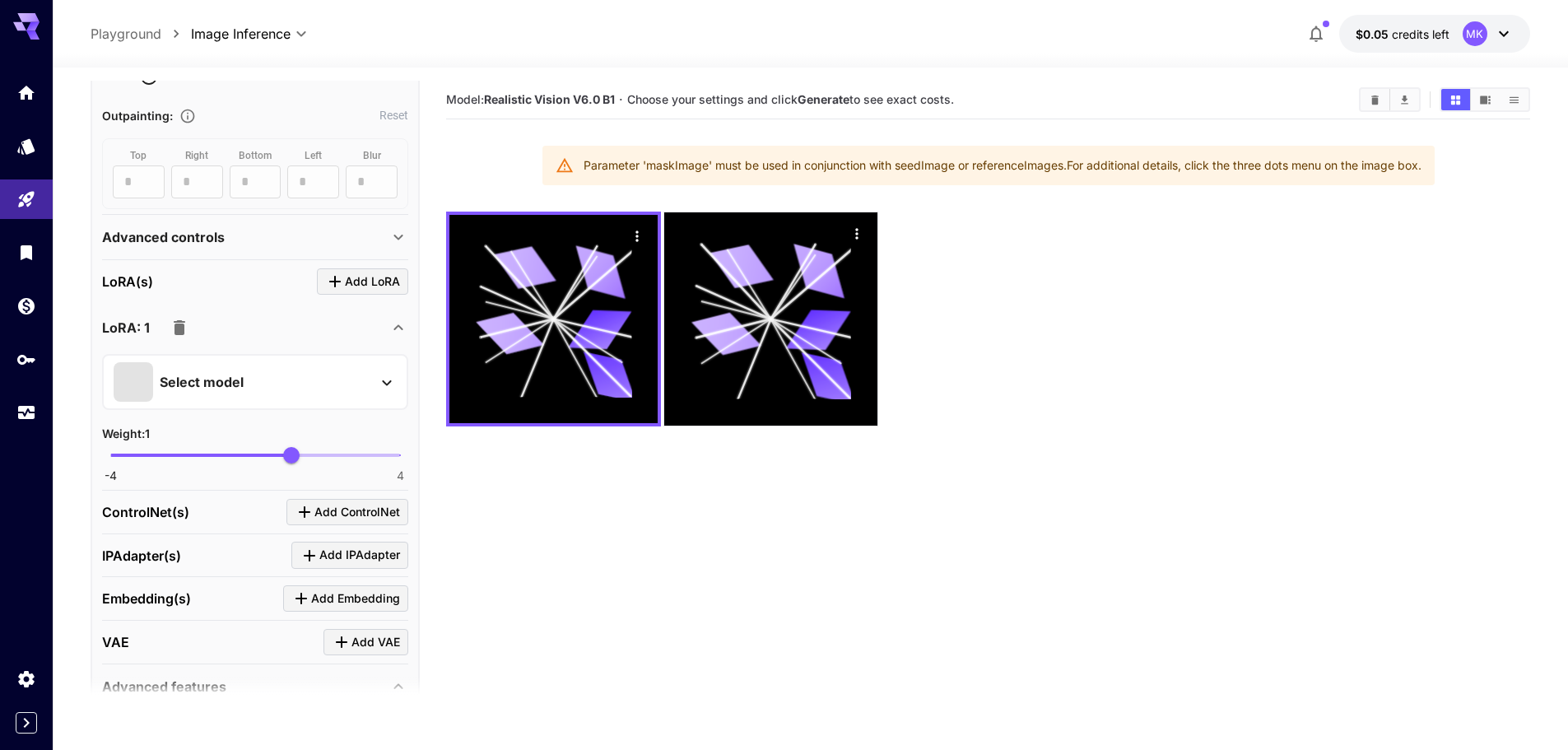
click at [188, 329] on icon "button" at bounding box center [179, 328] width 20 height 20
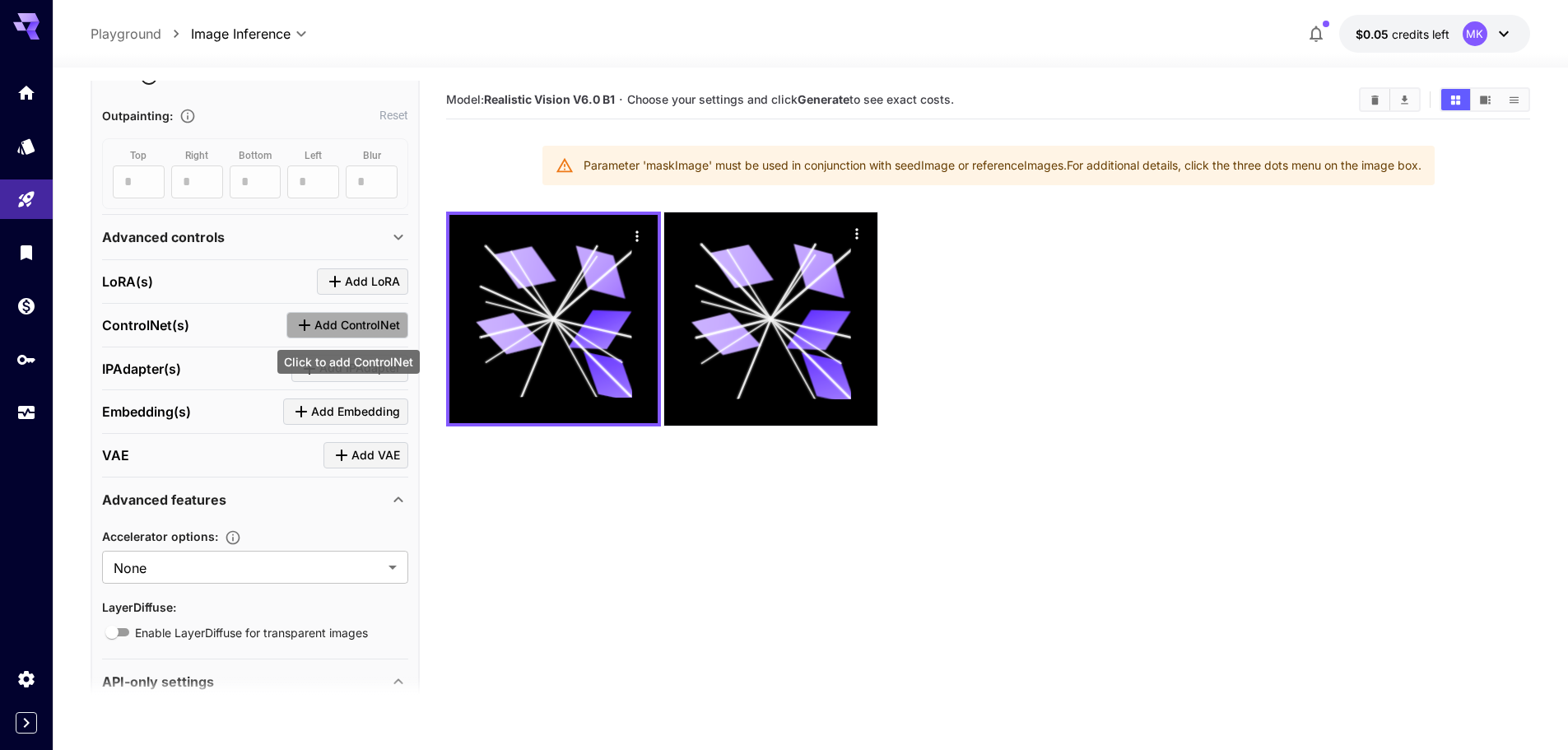
click at [350, 328] on span "Add ControlNet" at bounding box center [357, 326] width 85 height 21
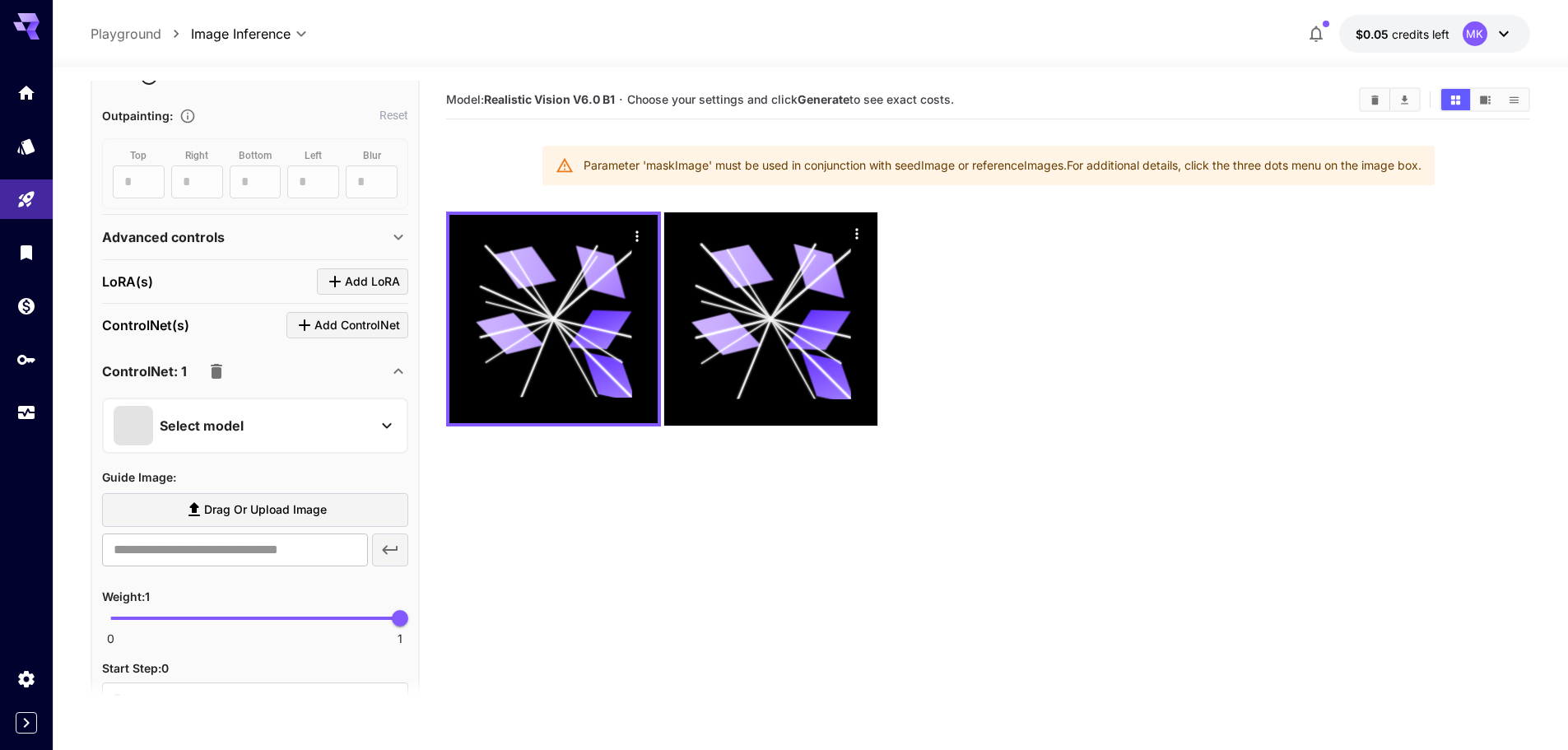
click at [230, 416] on div "Select model" at bounding box center [241, 426] width 256 height 40
click at [217, 367] on icon "button" at bounding box center [217, 372] width 20 height 20
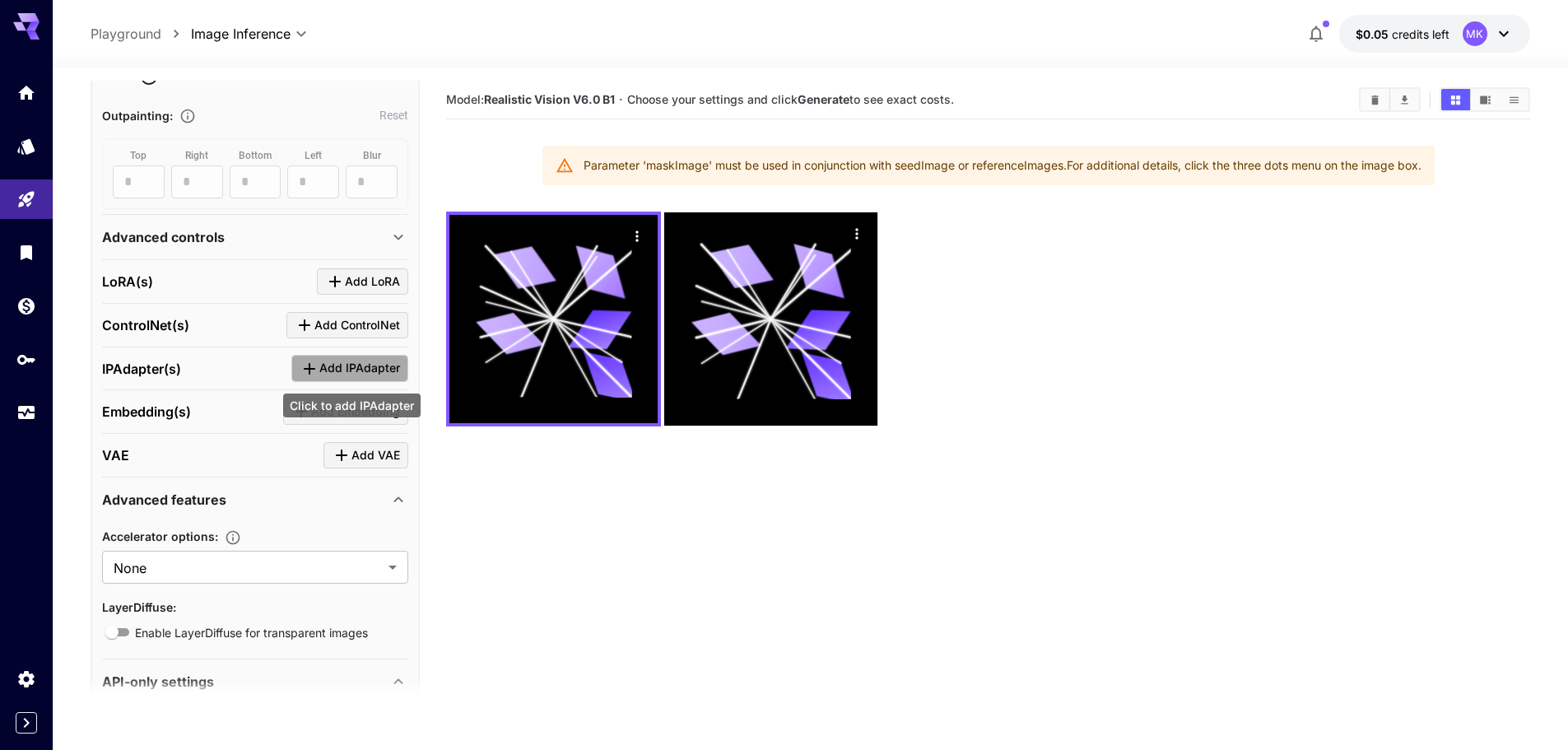
click at [323, 365] on span "Add IPAdapter" at bounding box center [359, 368] width 81 height 21
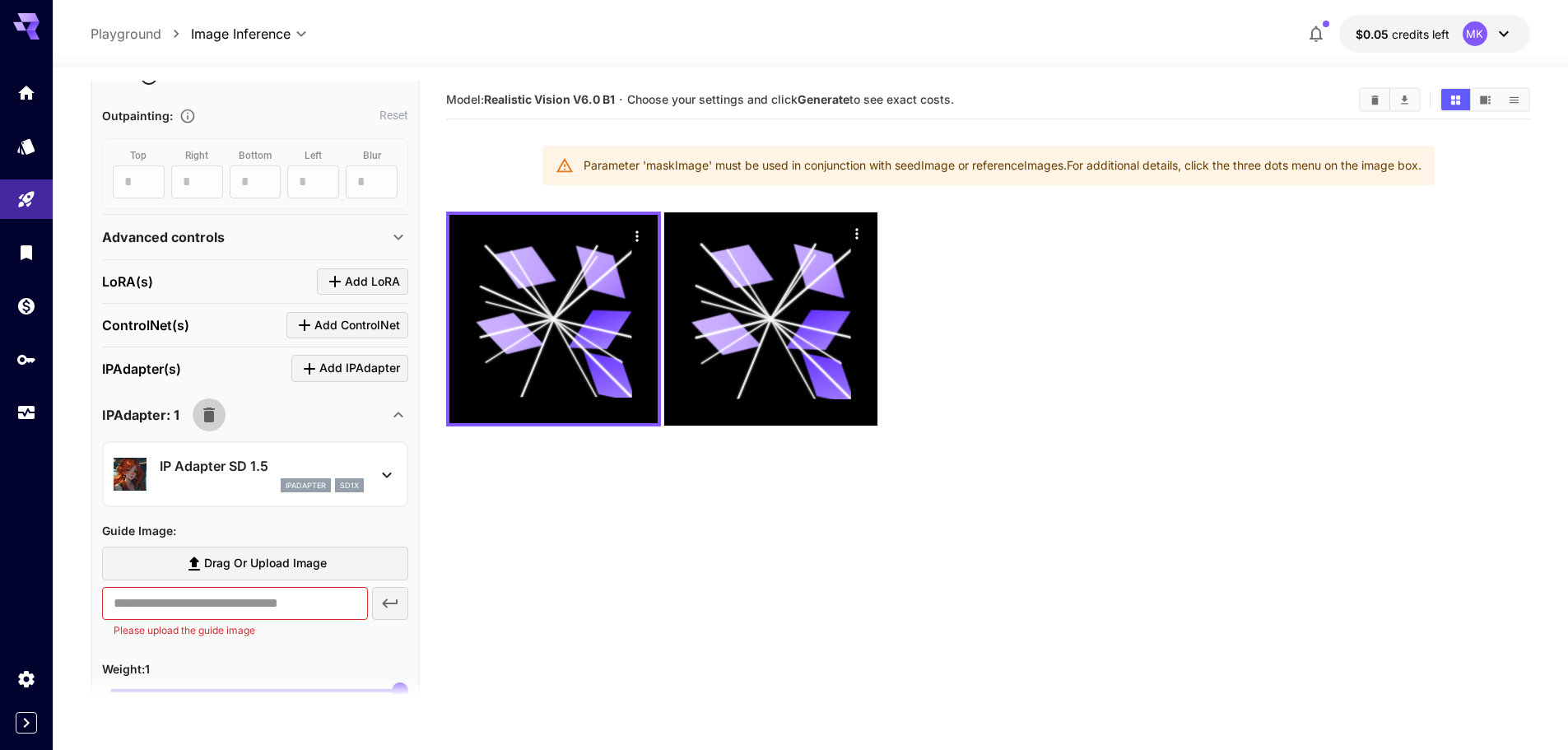
click at [206, 421] on icon "button" at bounding box center [208, 415] width 12 height 15
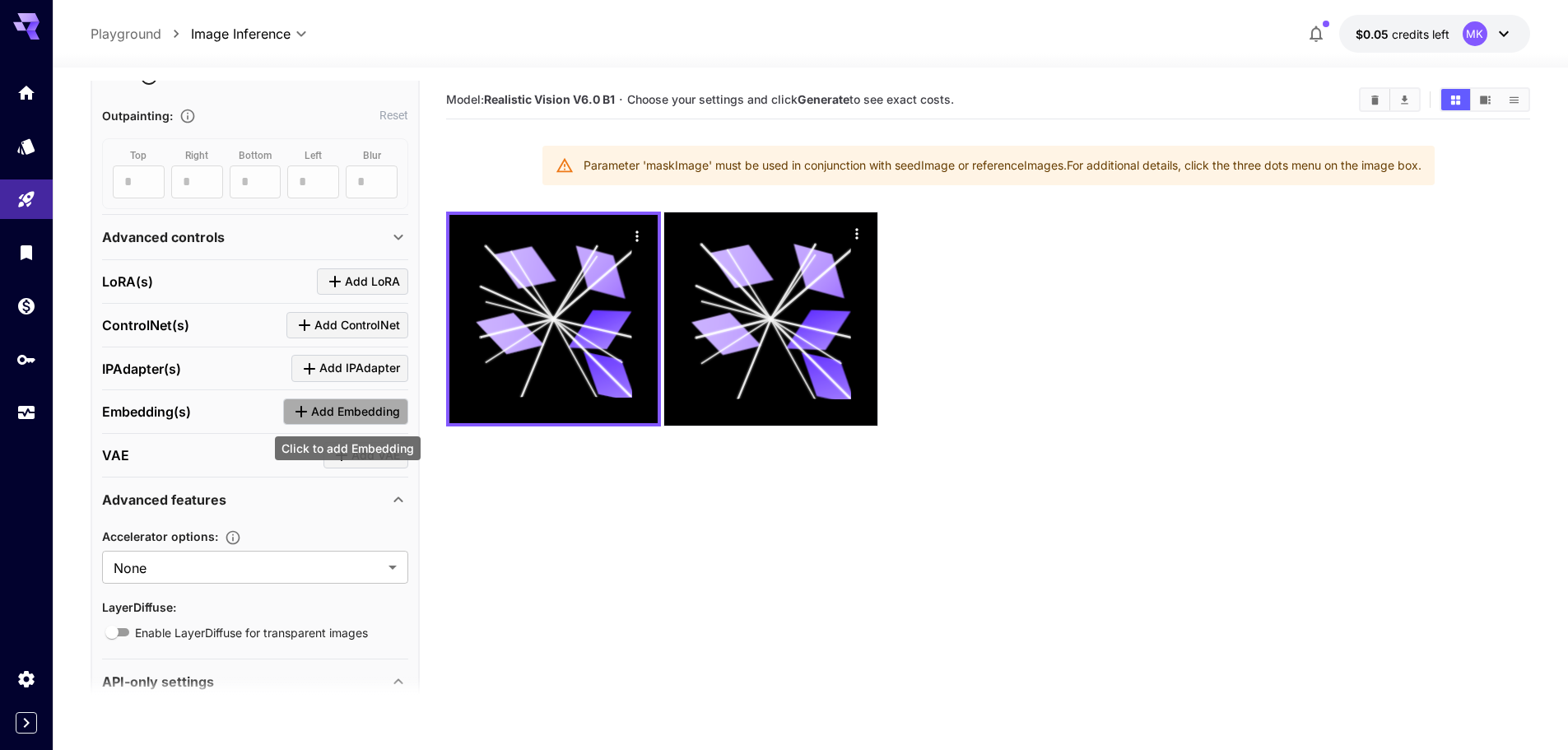
click at [326, 407] on span "Add Embedding" at bounding box center [355, 412] width 89 height 21
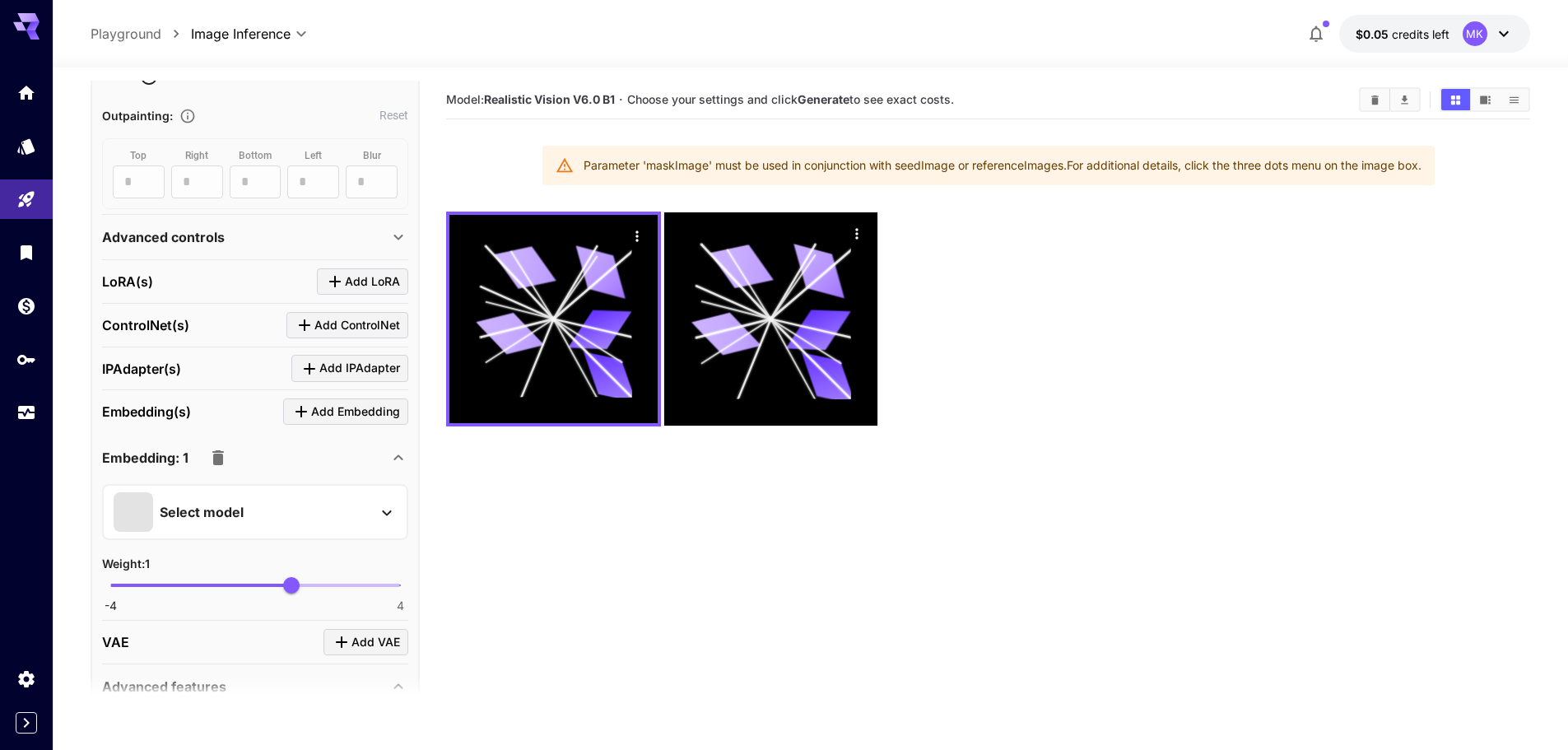
click at [208, 513] on p "Select model" at bounding box center [201, 512] width 84 height 20
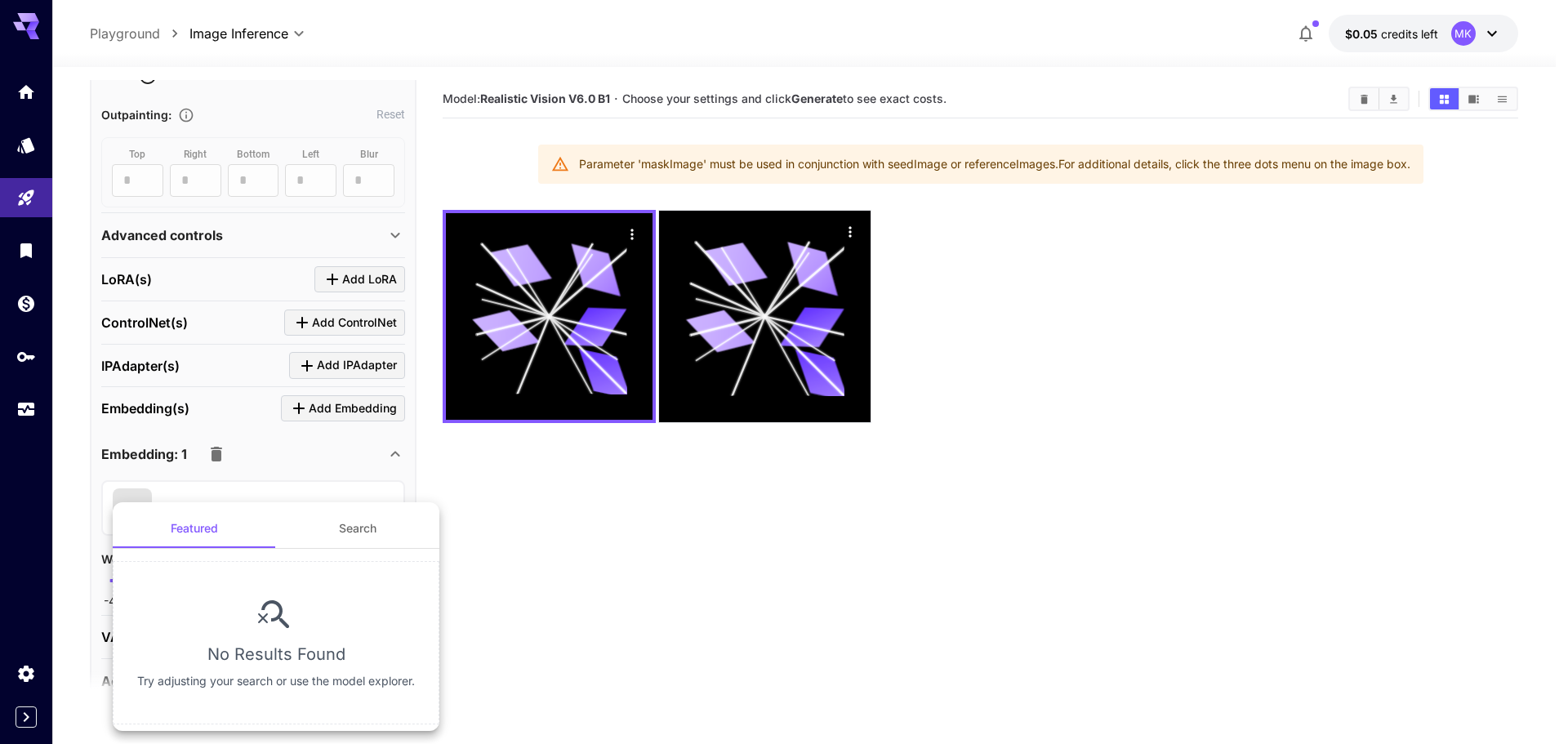
click at [210, 444] on div at bounding box center [784, 372] width 1568 height 744
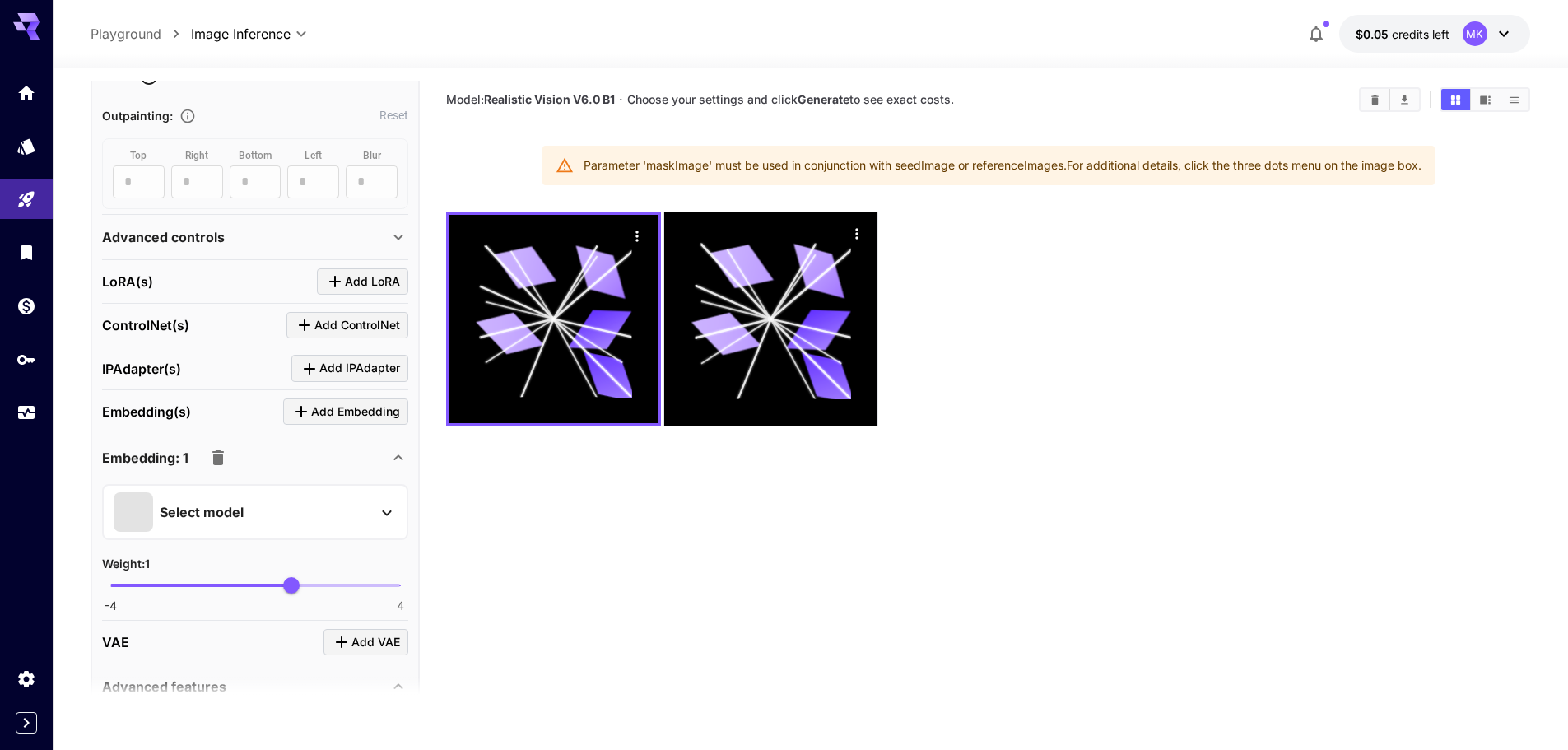
click at [219, 458] on icon "button" at bounding box center [218, 458] width 12 height 15
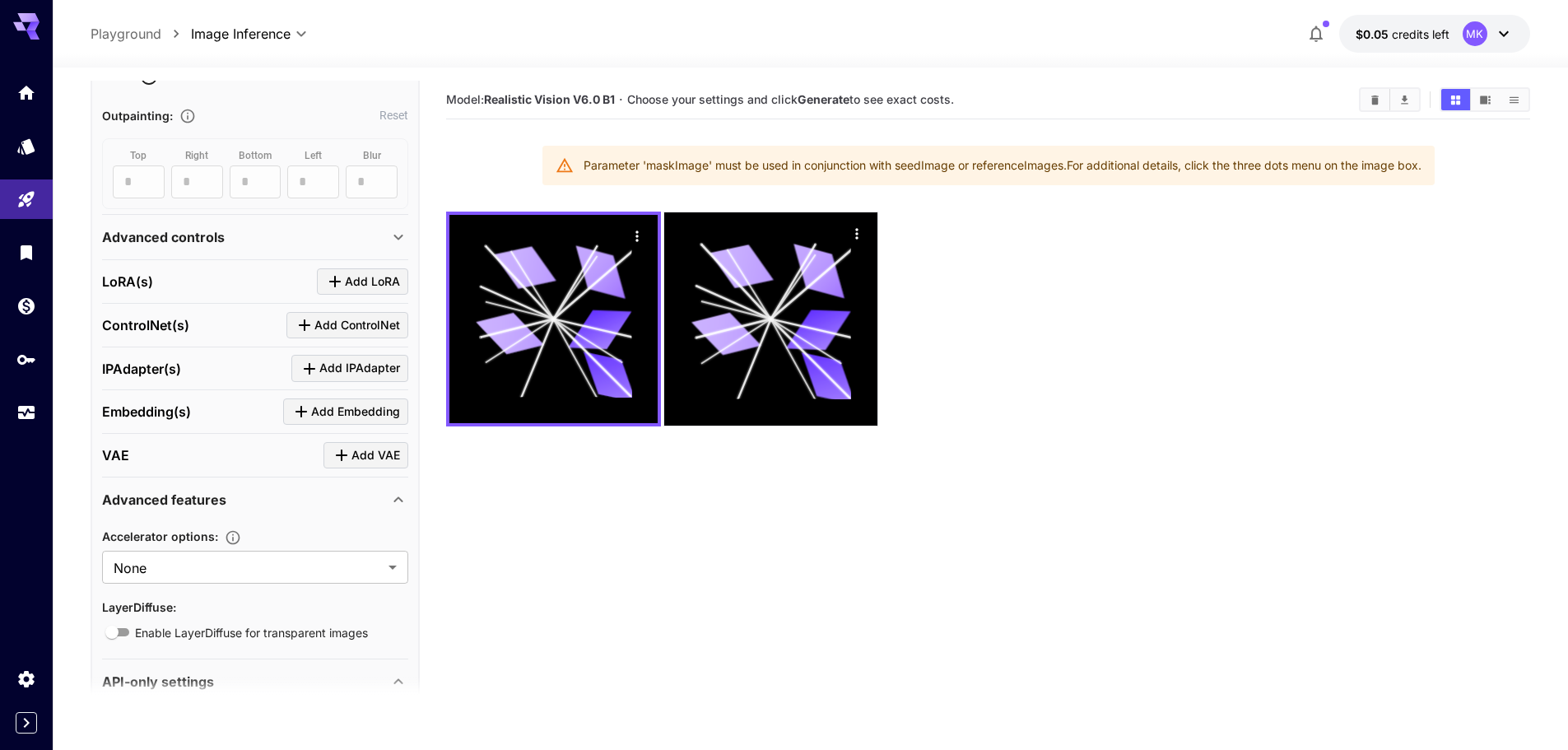
click at [232, 504] on div "Advanced features" at bounding box center [246, 500] width 286 height 20
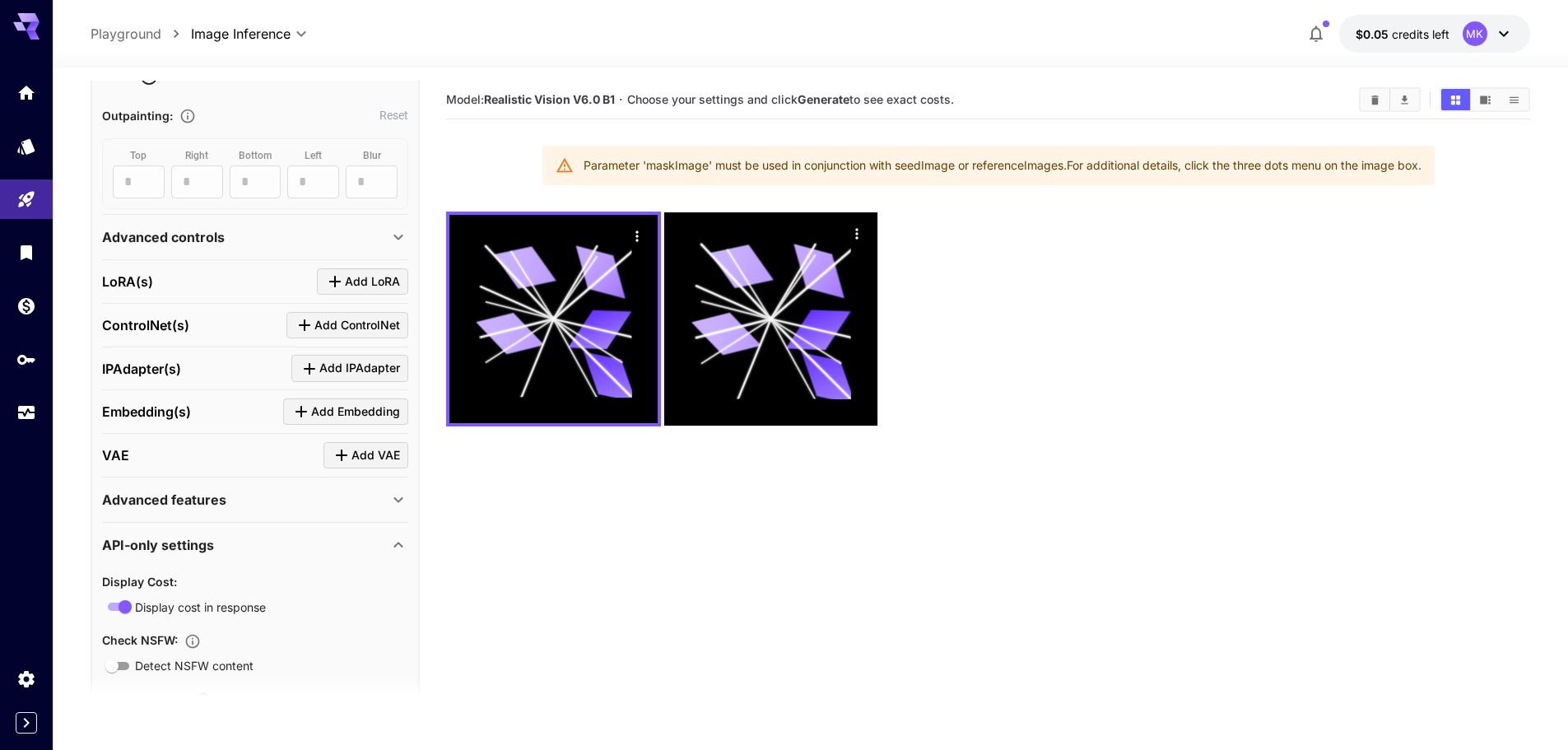
click at [266, 532] on div "API-only settings" at bounding box center [256, 545] width 306 height 40
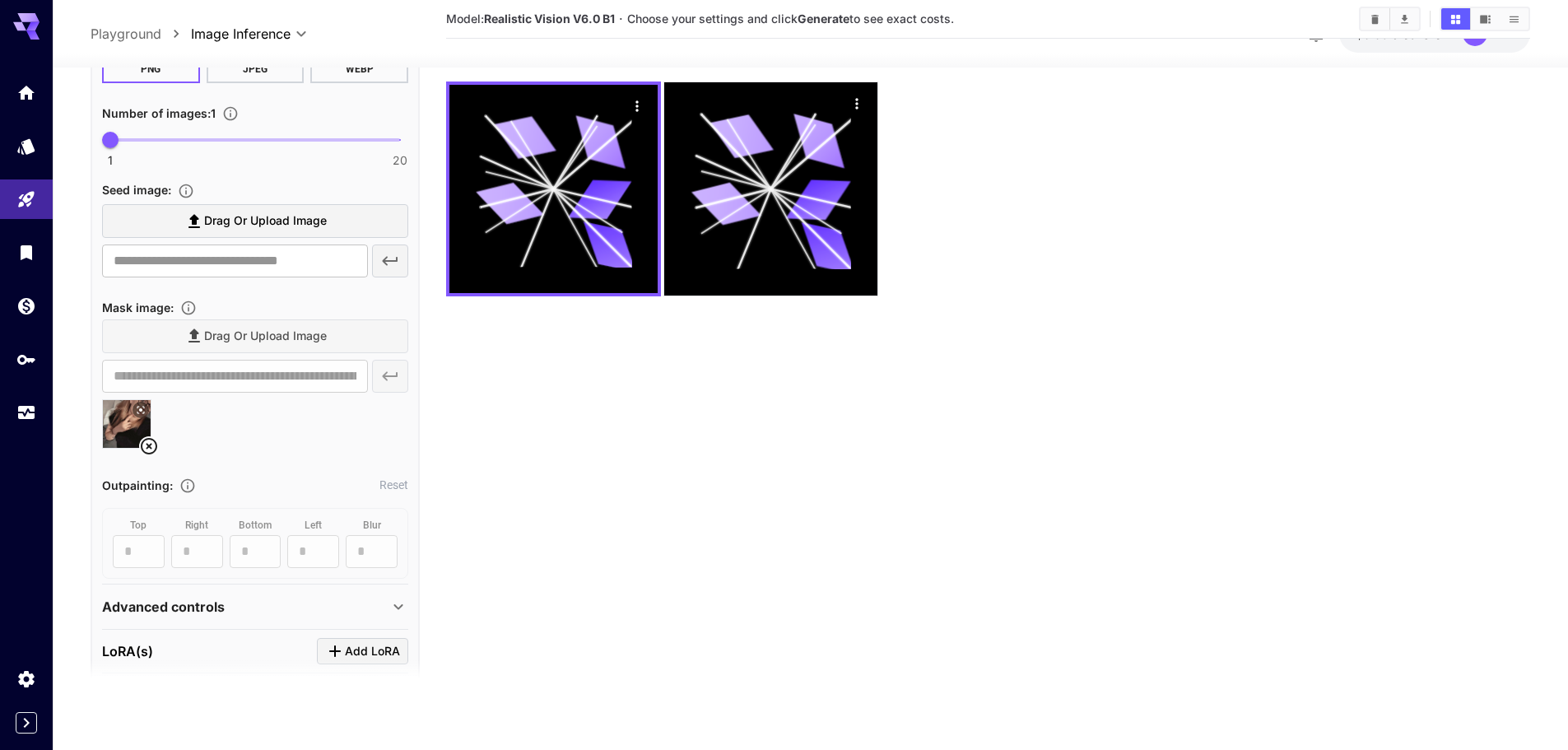
scroll to position [470, 0]
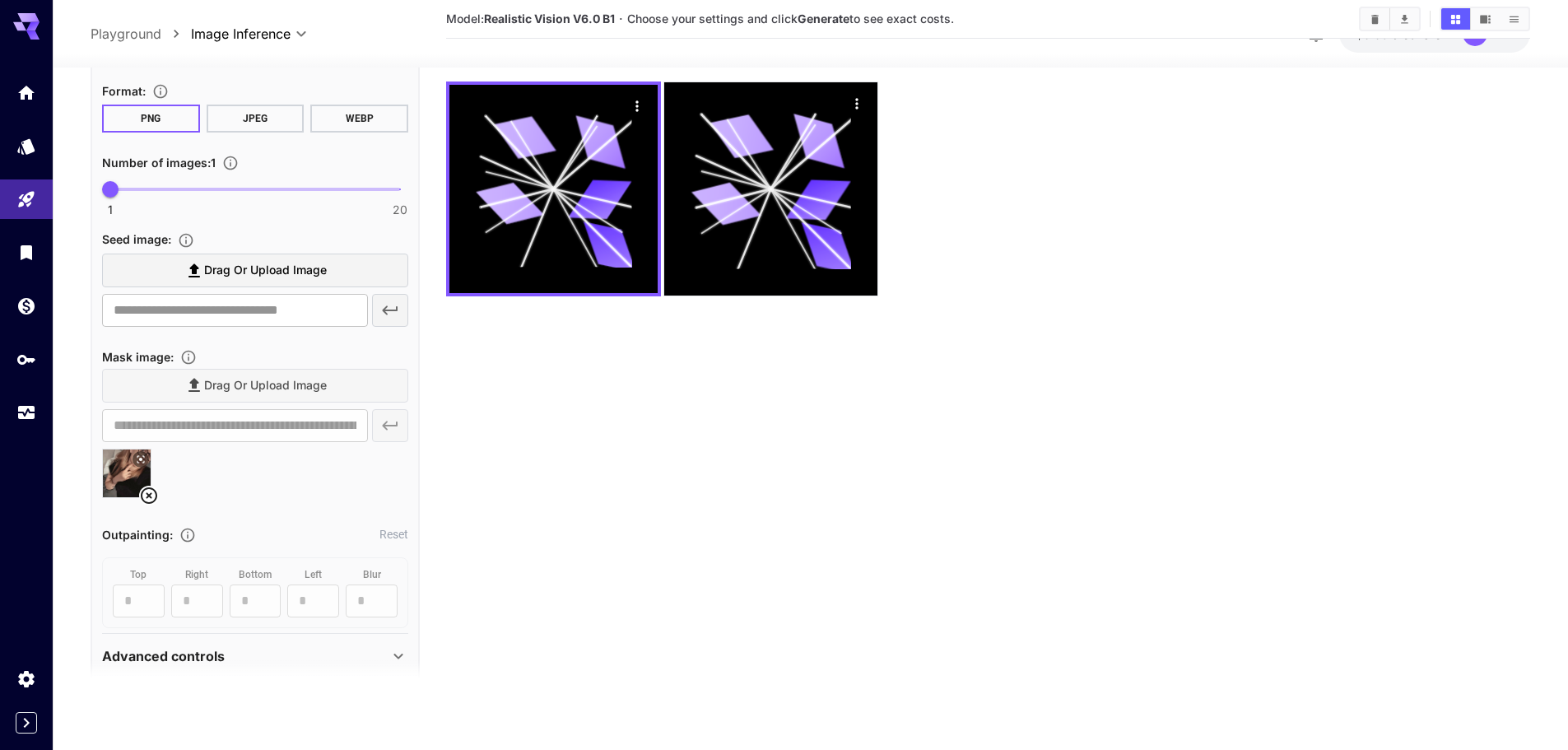
click at [207, 488] on div at bounding box center [256, 479] width 306 height 63
drag, startPoint x: 209, startPoint y: 498, endPoint x: 220, endPoint y: 518, distance: 22.8
click at [210, 499] on div at bounding box center [256, 479] width 306 height 63
drag, startPoint x: 293, startPoint y: 542, endPoint x: 279, endPoint y: 583, distance: 43.3
click at [294, 543] on div "Outpainting : Reset" at bounding box center [256, 534] width 306 height 20
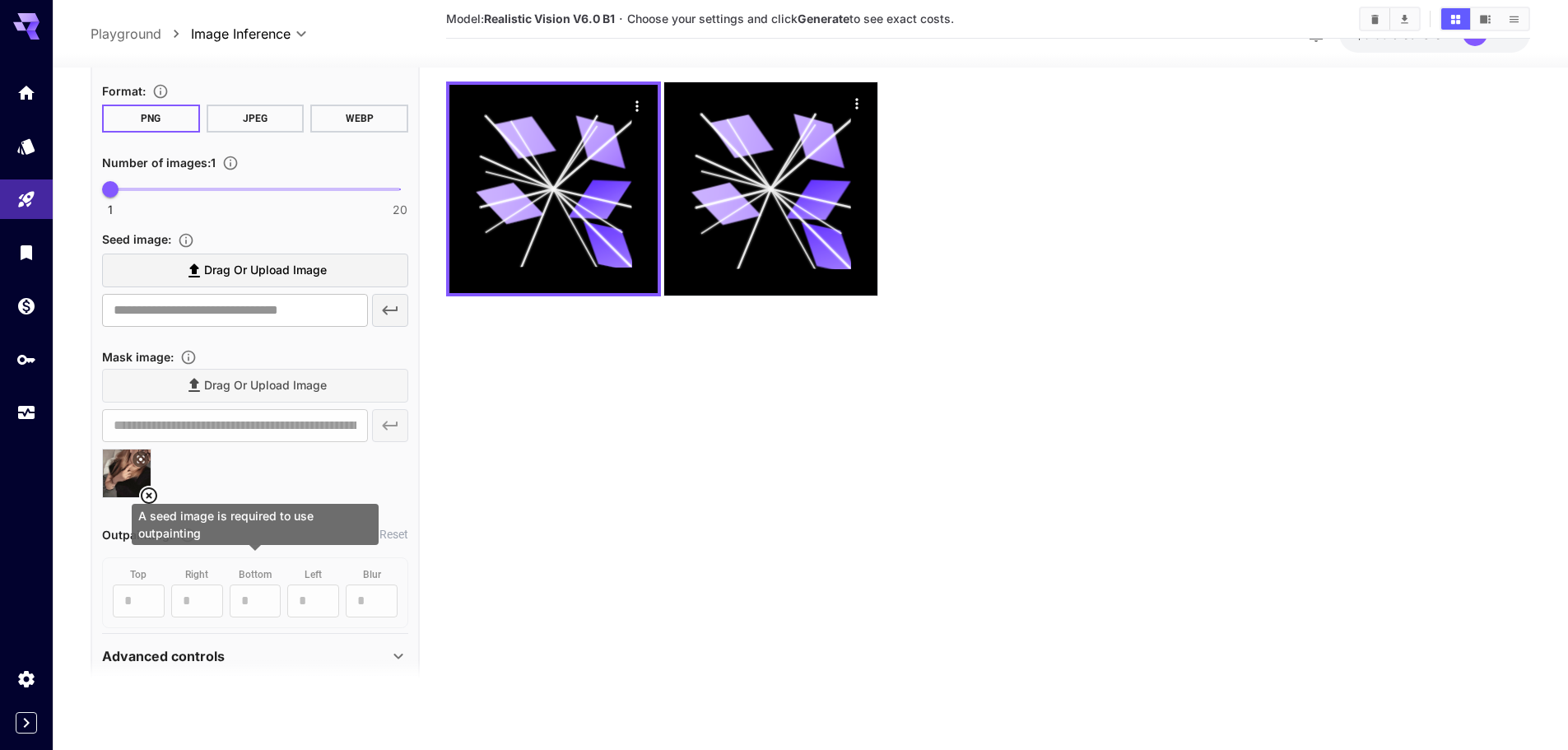
drag, startPoint x: 279, startPoint y: 583, endPoint x: 224, endPoint y: 630, distance: 72.3
click at [226, 630] on section "**********" at bounding box center [256, 275] width 306 height 717
drag, startPoint x: 224, startPoint y: 630, endPoint x: 153, endPoint y: 621, distance: 71.6
click at [181, 627] on section "**********" at bounding box center [256, 275] width 306 height 717
drag, startPoint x: 150, startPoint y: 619, endPoint x: 129, endPoint y: 613, distance: 21.8
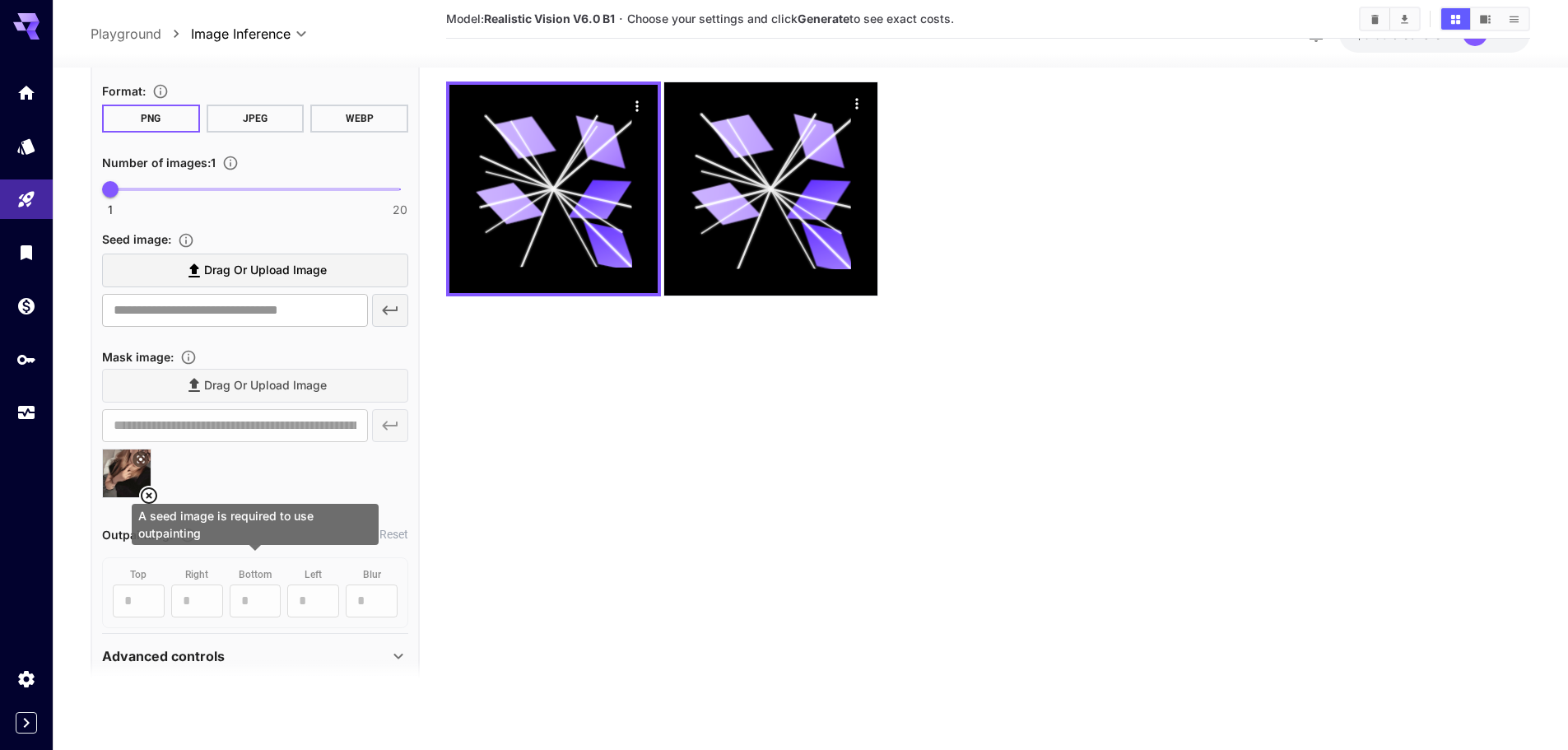
click at [131, 615] on div "top * ​ right * ​ bottom * ​ left * ​ Blur * ​" at bounding box center [256, 592] width 306 height 71
drag, startPoint x: 129, startPoint y: 613, endPoint x: 123, endPoint y: 586, distance: 27.7
click at [124, 591] on div "top * ​ right * ​ bottom * ​ left * ​ Blur * ​" at bounding box center [256, 592] width 306 height 71
click at [123, 586] on div "top * ​ right * ​ bottom * ​ left * ​ Blur * ​" at bounding box center [256, 592] width 306 height 71
click at [125, 584] on div "top * ​ right * ​ bottom * ​ left * ​ Blur * ​" at bounding box center [256, 592] width 306 height 71
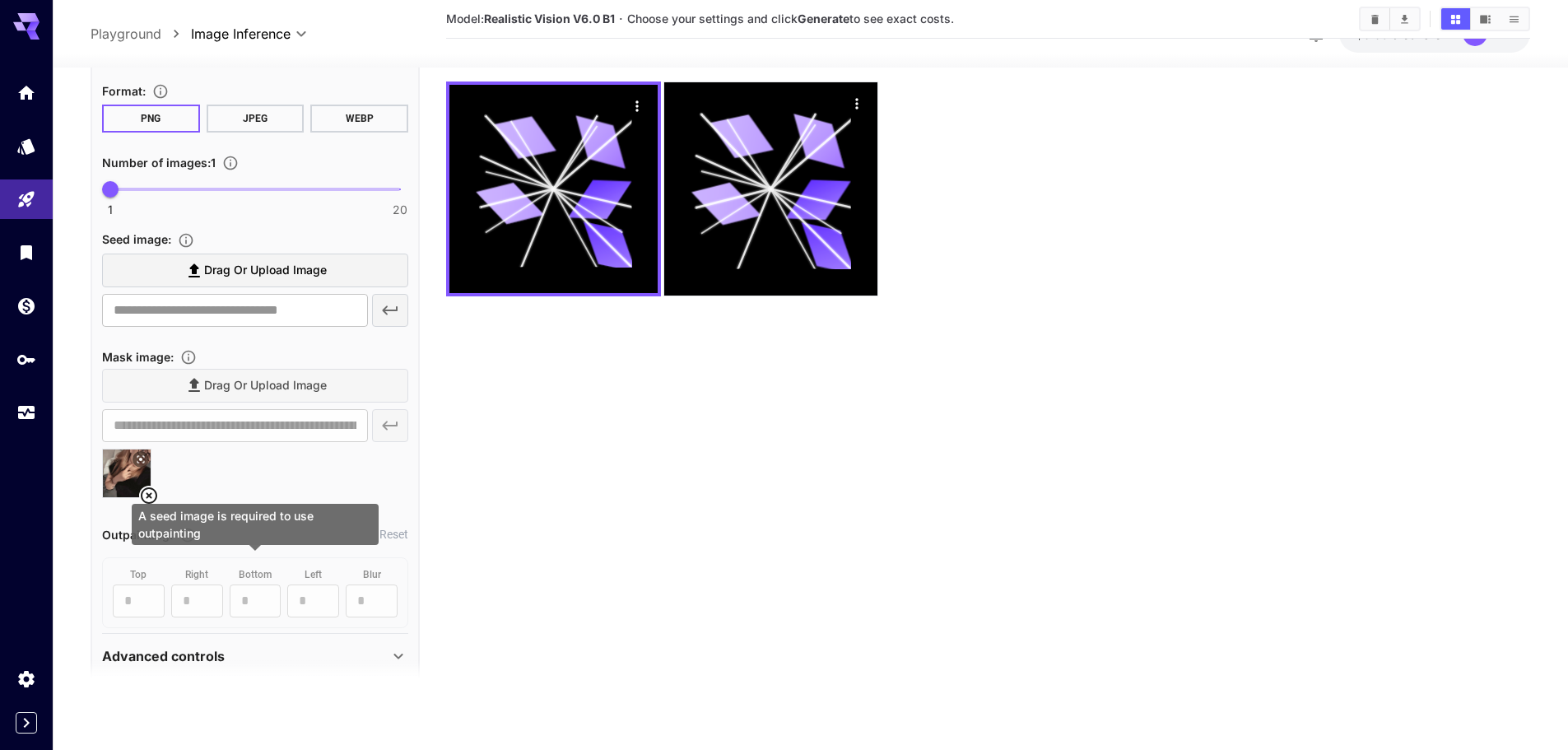
click at [128, 581] on div "top * ​ right * ​ bottom * ​ left * ​ Blur * ​" at bounding box center [256, 592] width 306 height 71
drag, startPoint x: 135, startPoint y: 578, endPoint x: 147, endPoint y: 579, distance: 12.0
click at [137, 578] on div "top * ​ right * ​ bottom * ​ left * ​ Blur * ​" at bounding box center [256, 592] width 306 height 71
drag, startPoint x: 158, startPoint y: 580, endPoint x: 188, endPoint y: 582, distance: 30.1
click at [172, 580] on div "top * ​ right * ​ bottom * ​ left * ​ Blur * ​" at bounding box center [256, 592] width 306 height 71
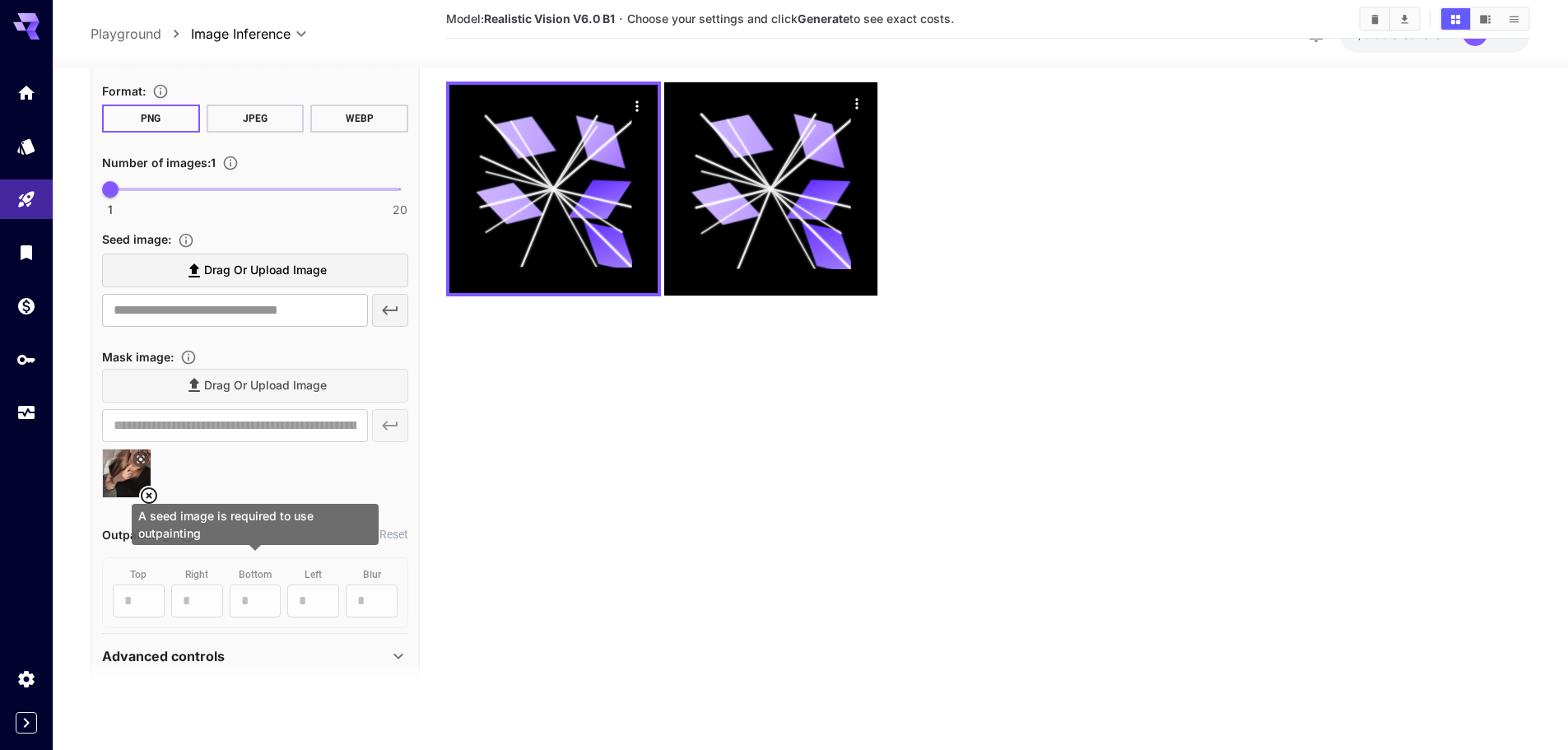
click at [213, 585] on div "top * ​ right * ​ bottom * ​ left * ​ Blur * ​" at bounding box center [256, 592] width 306 height 71
drag, startPoint x: 217, startPoint y: 585, endPoint x: 219, endPoint y: 571, distance: 14.1
click at [218, 585] on div "top * ​ right * ​ bottom * ​ left * ​ Blur * ​" at bounding box center [256, 592] width 306 height 71
click at [193, 472] on div at bounding box center [256, 479] width 306 height 63
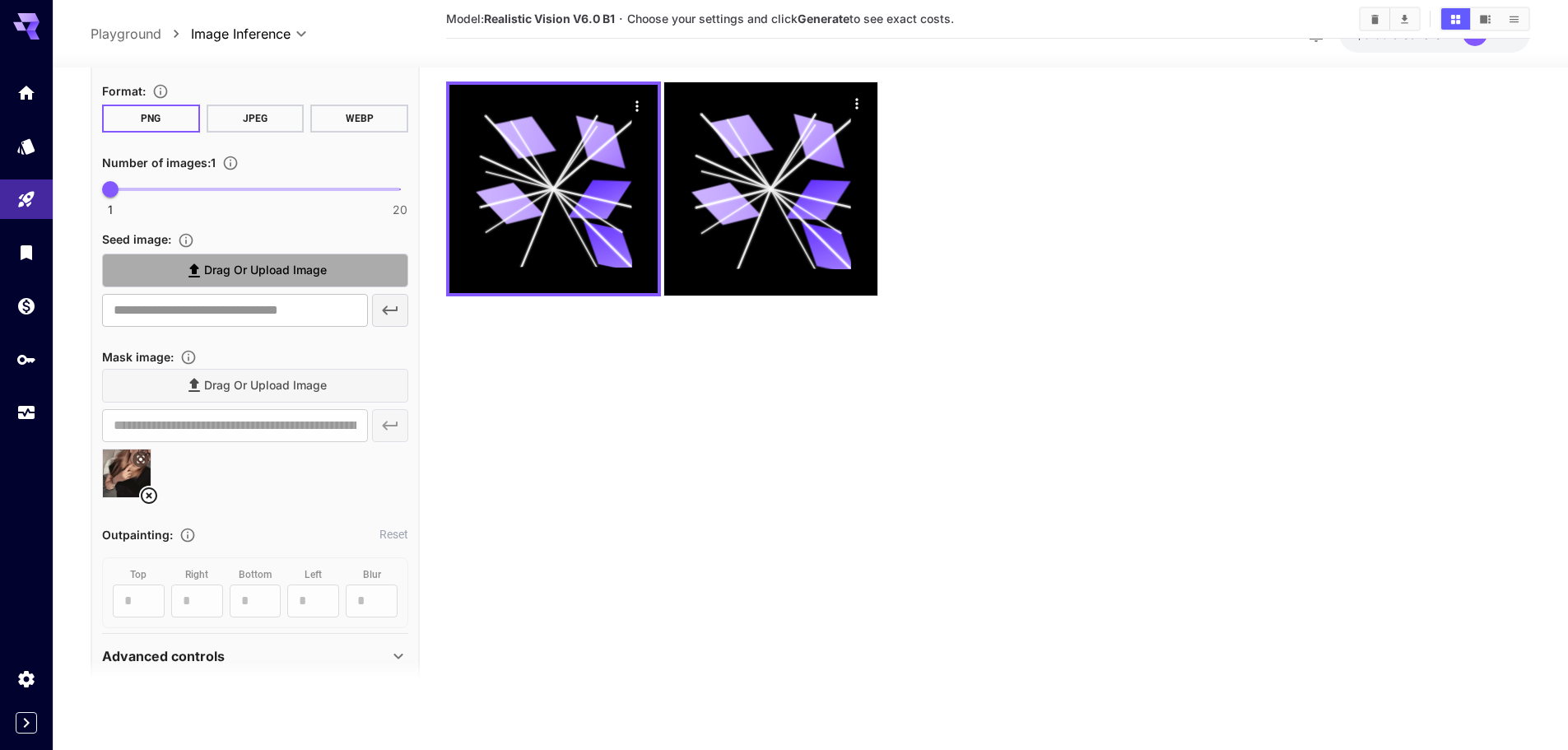
click at [205, 267] on span "Drag or upload image" at bounding box center [265, 270] width 122 height 21
click at [0, 0] on input "Drag or upload image" at bounding box center [0, 0] width 0 height 0
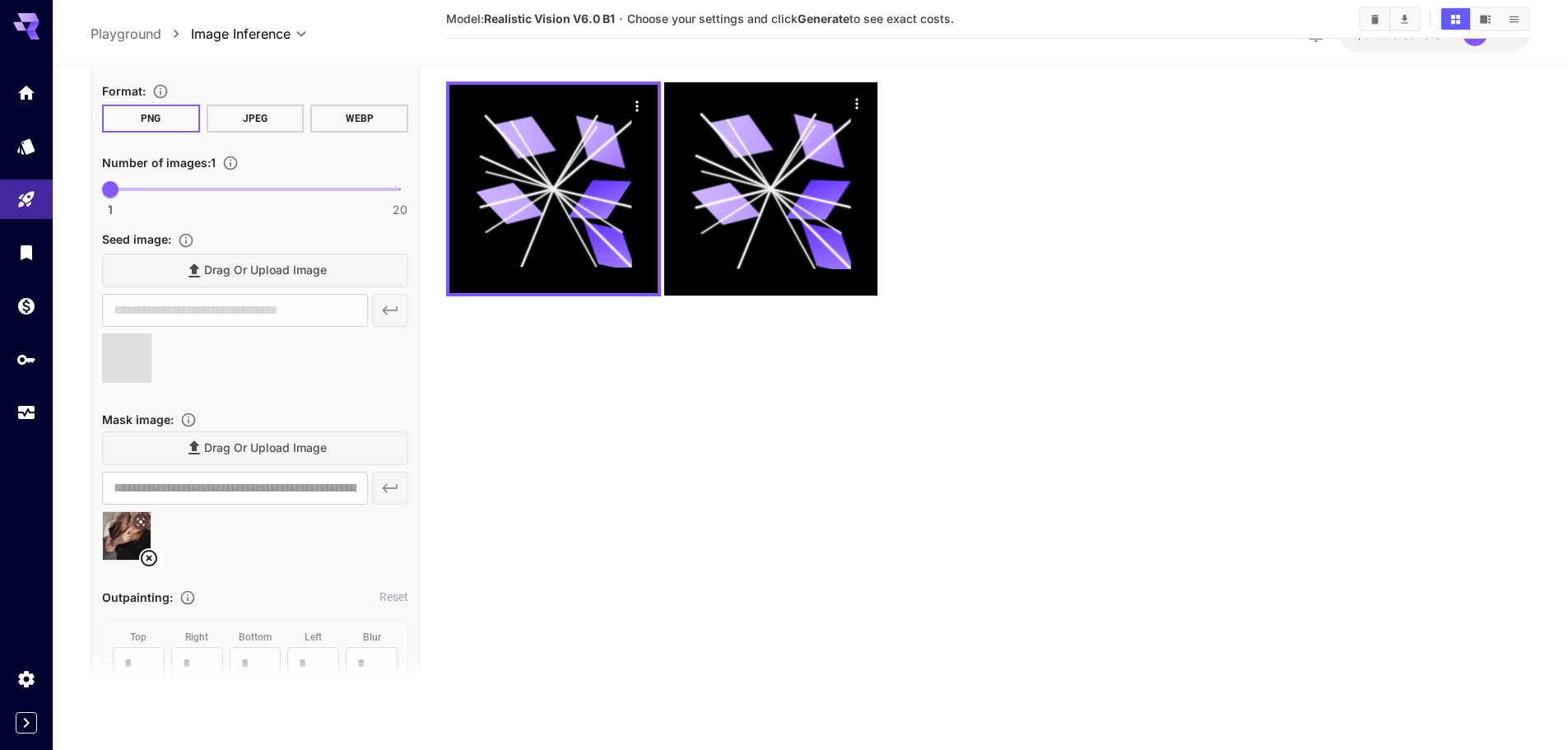
type input "**********"
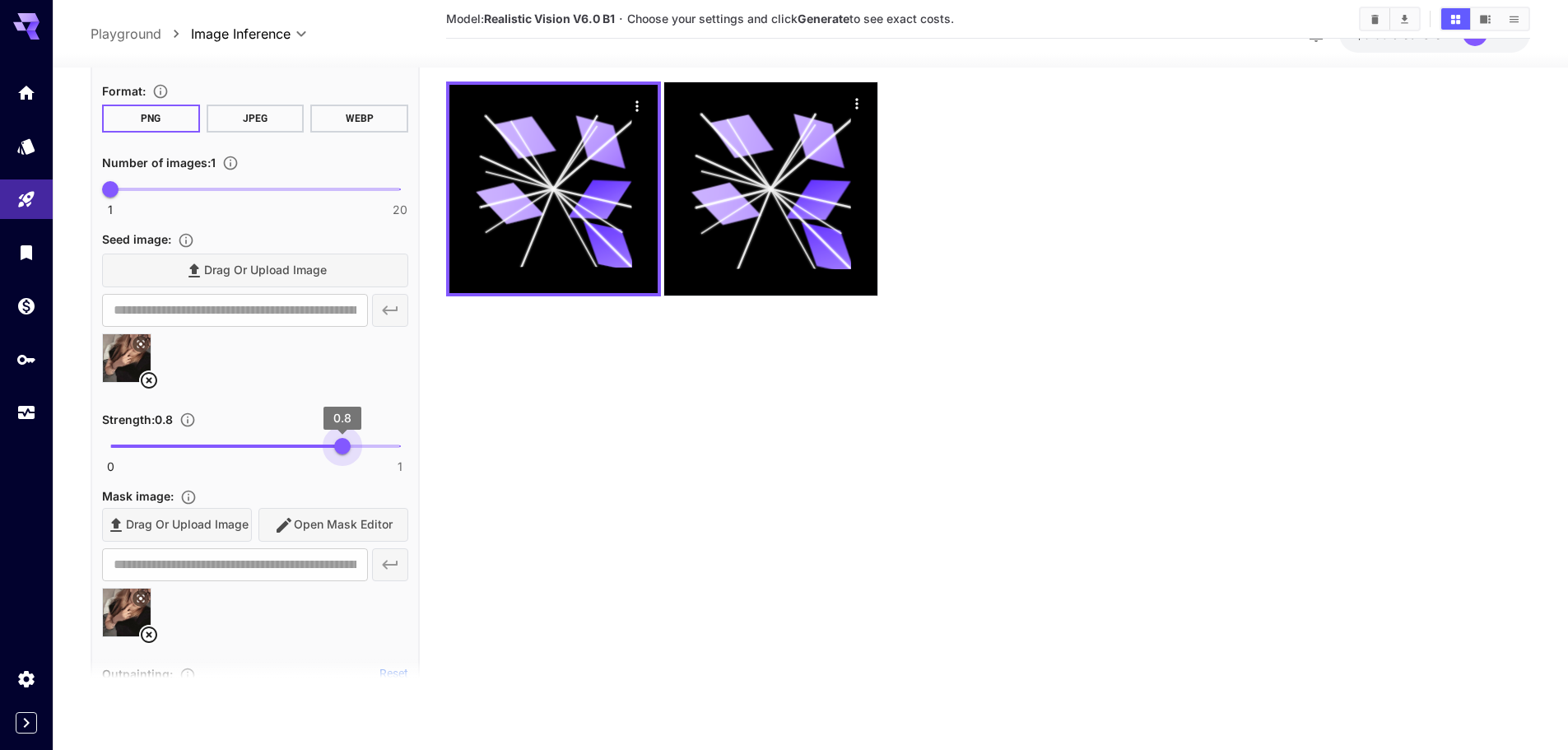
type input "*"
drag, startPoint x: 341, startPoint y: 444, endPoint x: 450, endPoint y: 441, distance: 109.0
click at [450, 441] on main "**********" at bounding box center [810, 333] width 1440 height 764
click at [330, 520] on div "Drag or upload image Open Mask Editor" at bounding box center [256, 524] width 306 height 34
click at [359, 526] on div "Drag or upload image Open Mask Editor" at bounding box center [256, 524] width 306 height 34
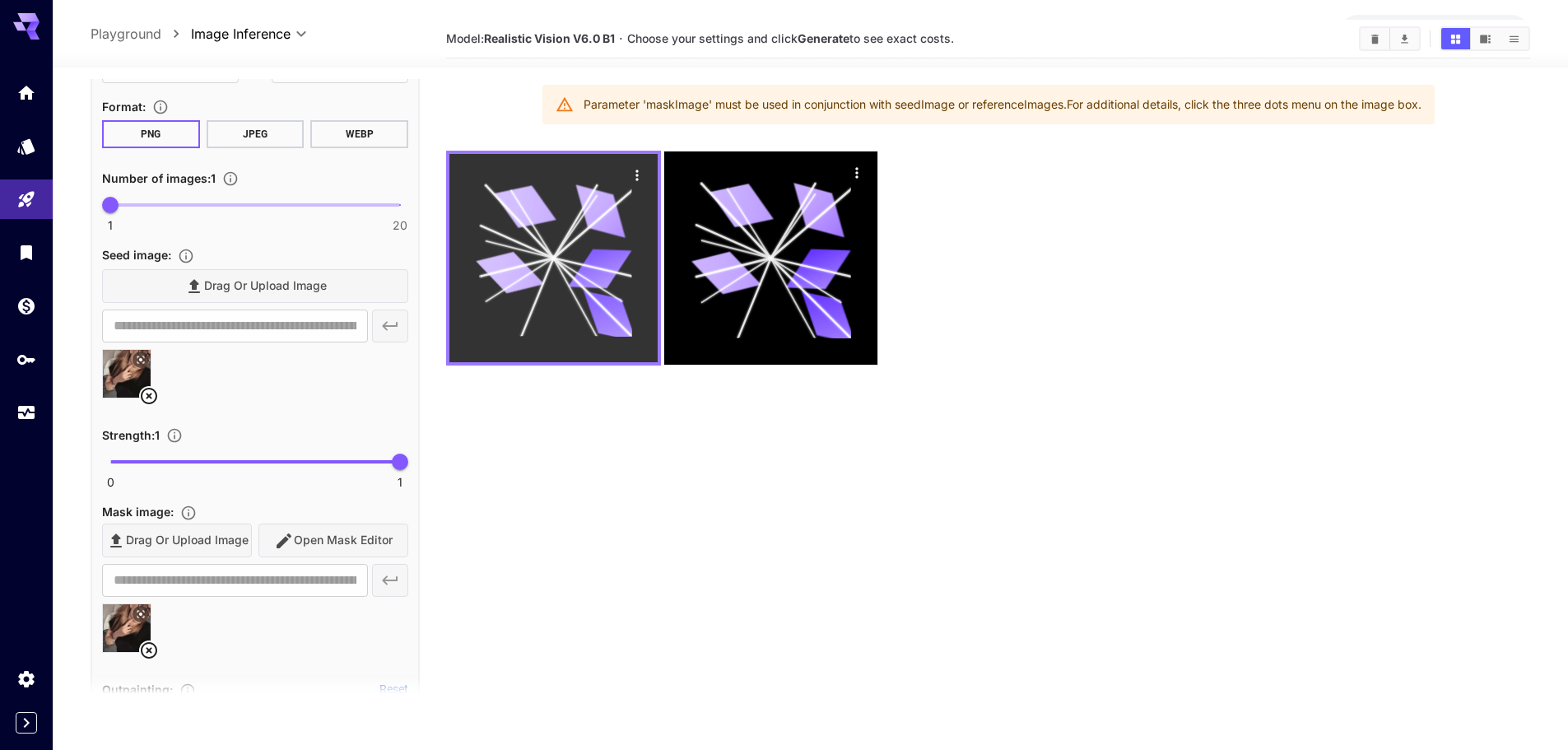
scroll to position [0, 0]
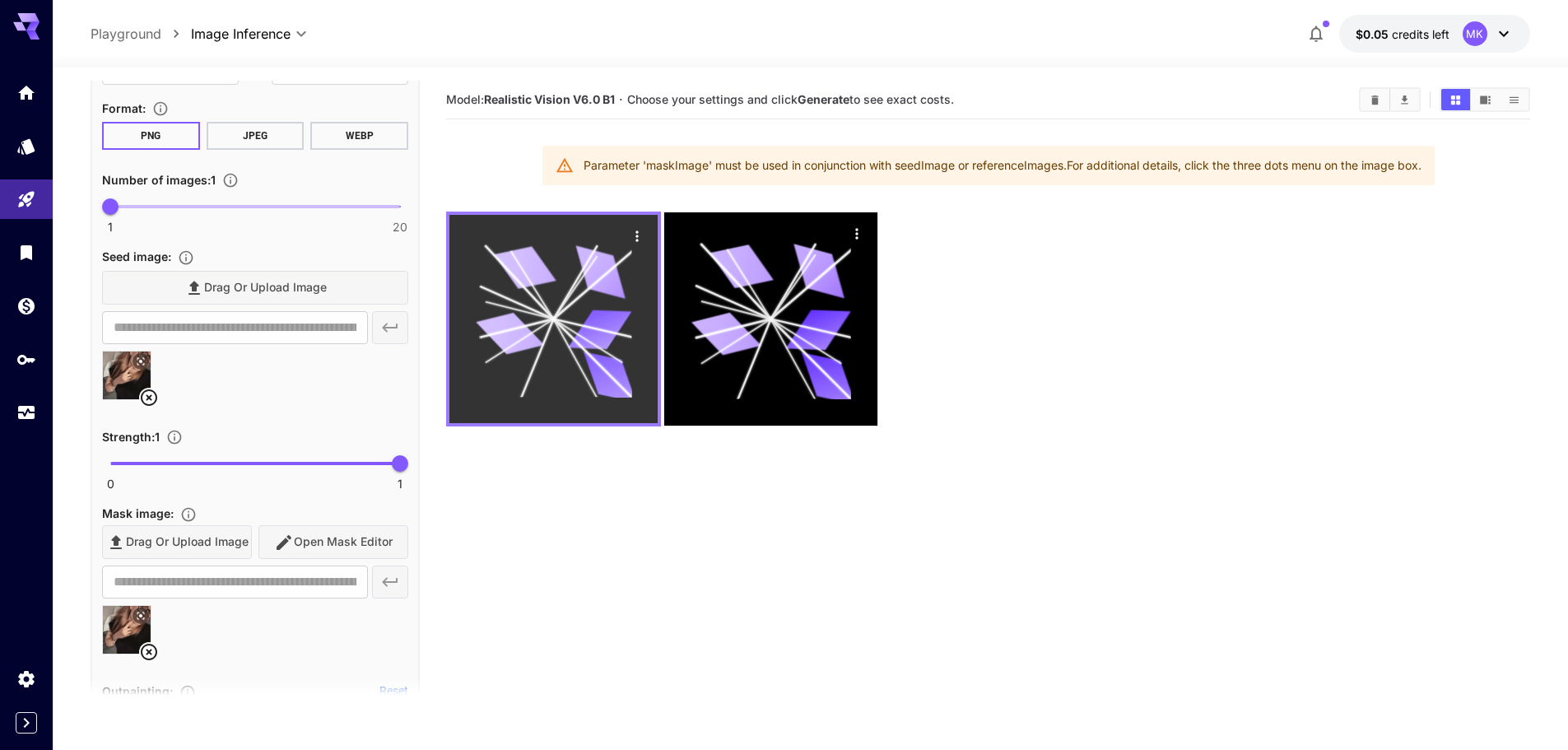
click at [634, 238] on icon "Actions" at bounding box center [637, 237] width 16 height 16
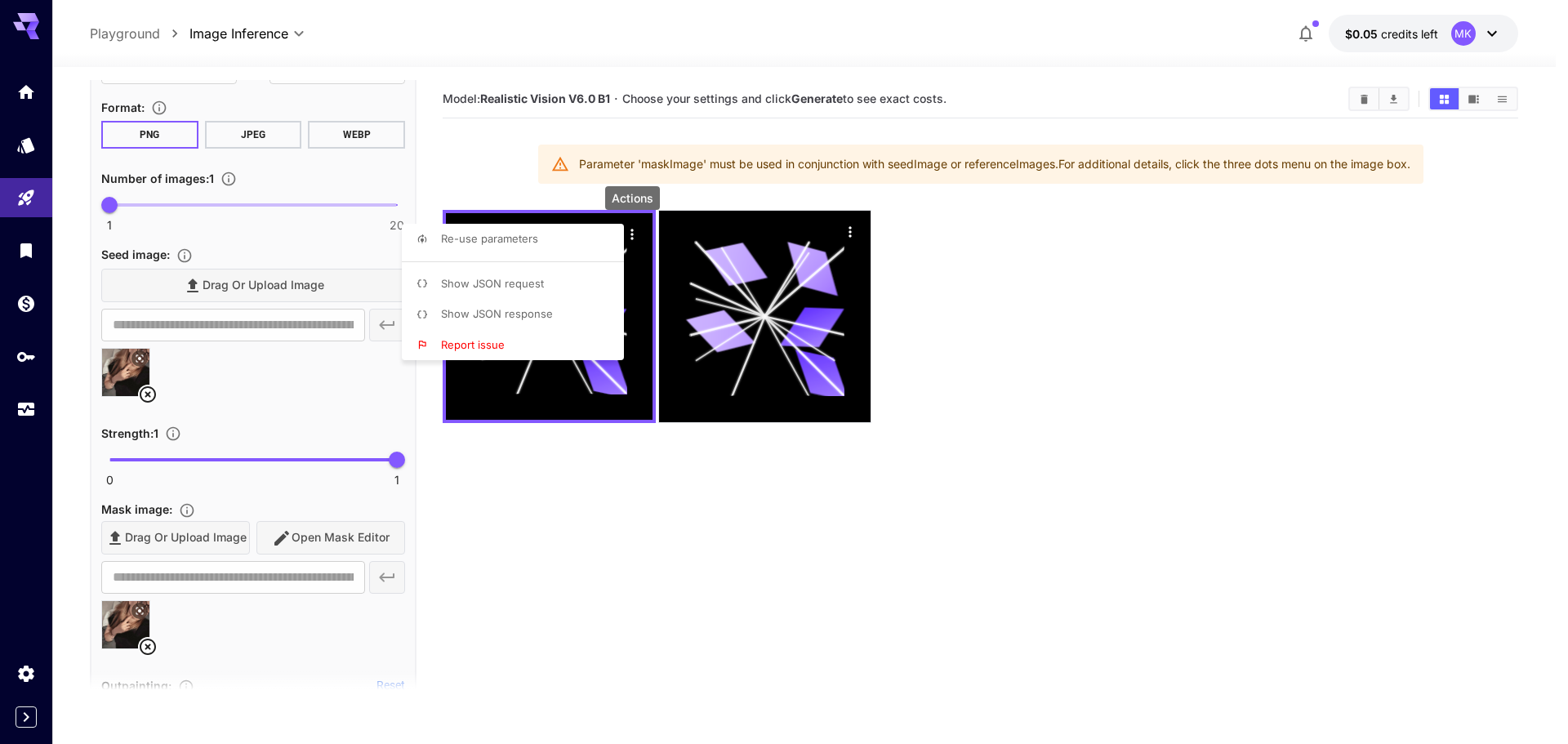
click at [780, 513] on div at bounding box center [784, 372] width 1568 height 744
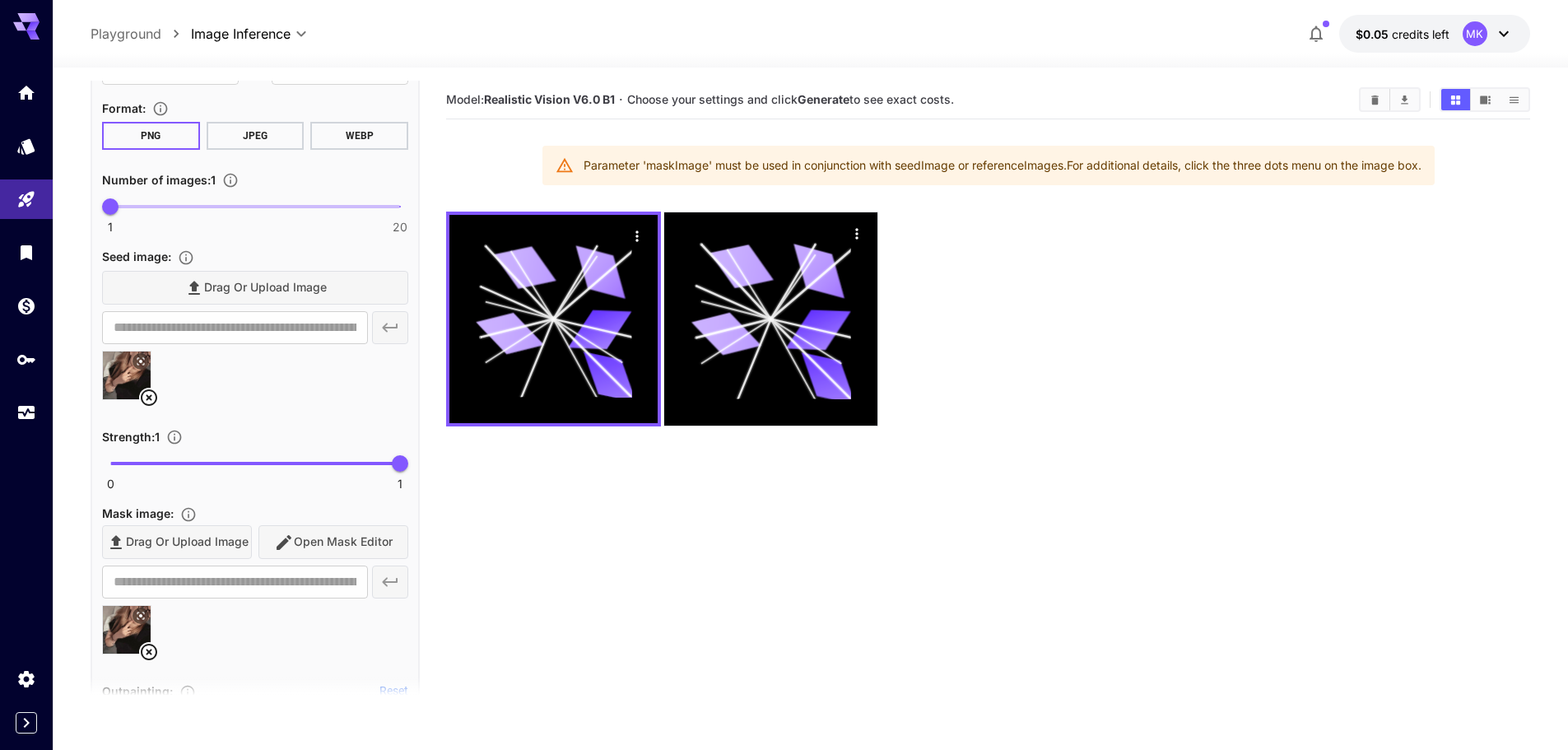
click at [381, 537] on div "Drag or upload image Open Mask Editor" at bounding box center [256, 541] width 306 height 34
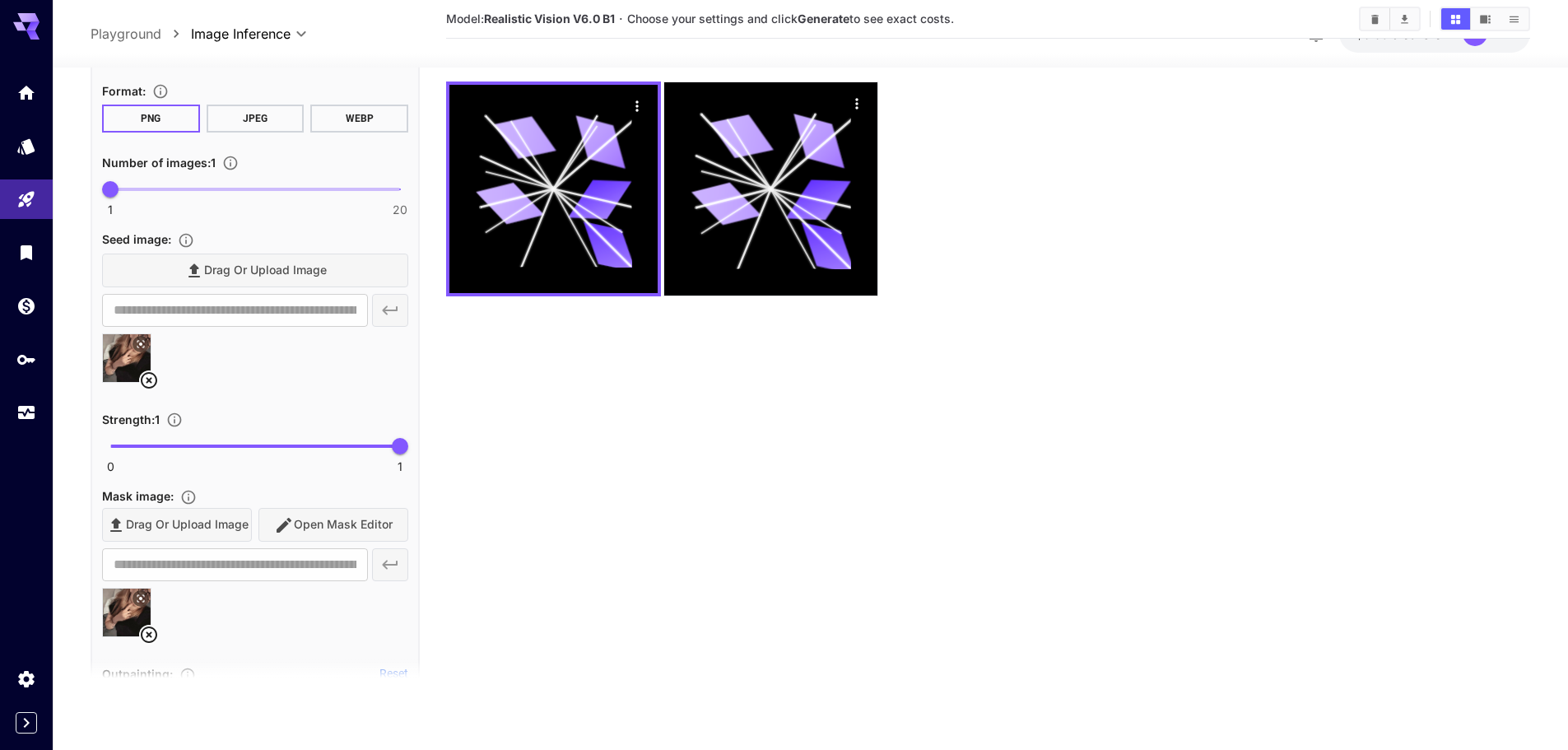
drag, startPoint x: 847, startPoint y: 479, endPoint x: 469, endPoint y: 495, distance: 378.3
click at [842, 479] on section "Model: Realistic Vision V6.0 B1 · Choose your settings and click Generate to se…" at bounding box center [988, 326] width 1084 height 750
click at [158, 535] on div "Drag or upload image Open Mask Editor" at bounding box center [256, 524] width 306 height 34
click at [720, 449] on section "Model: Realistic Vision V6.0 B1 · Choose your settings and click Generate to se…" at bounding box center [988, 326] width 1084 height 750
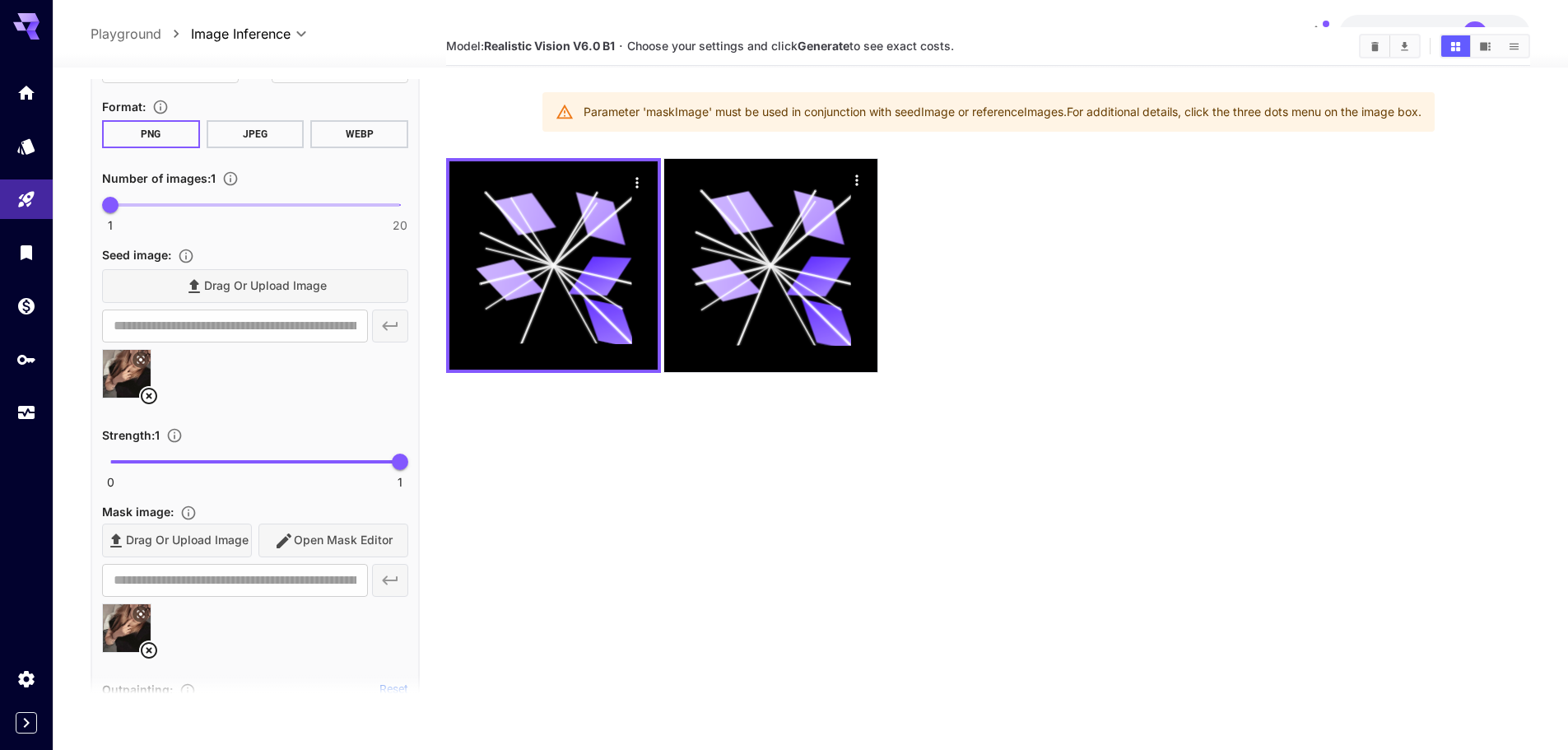
scroll to position [0, 0]
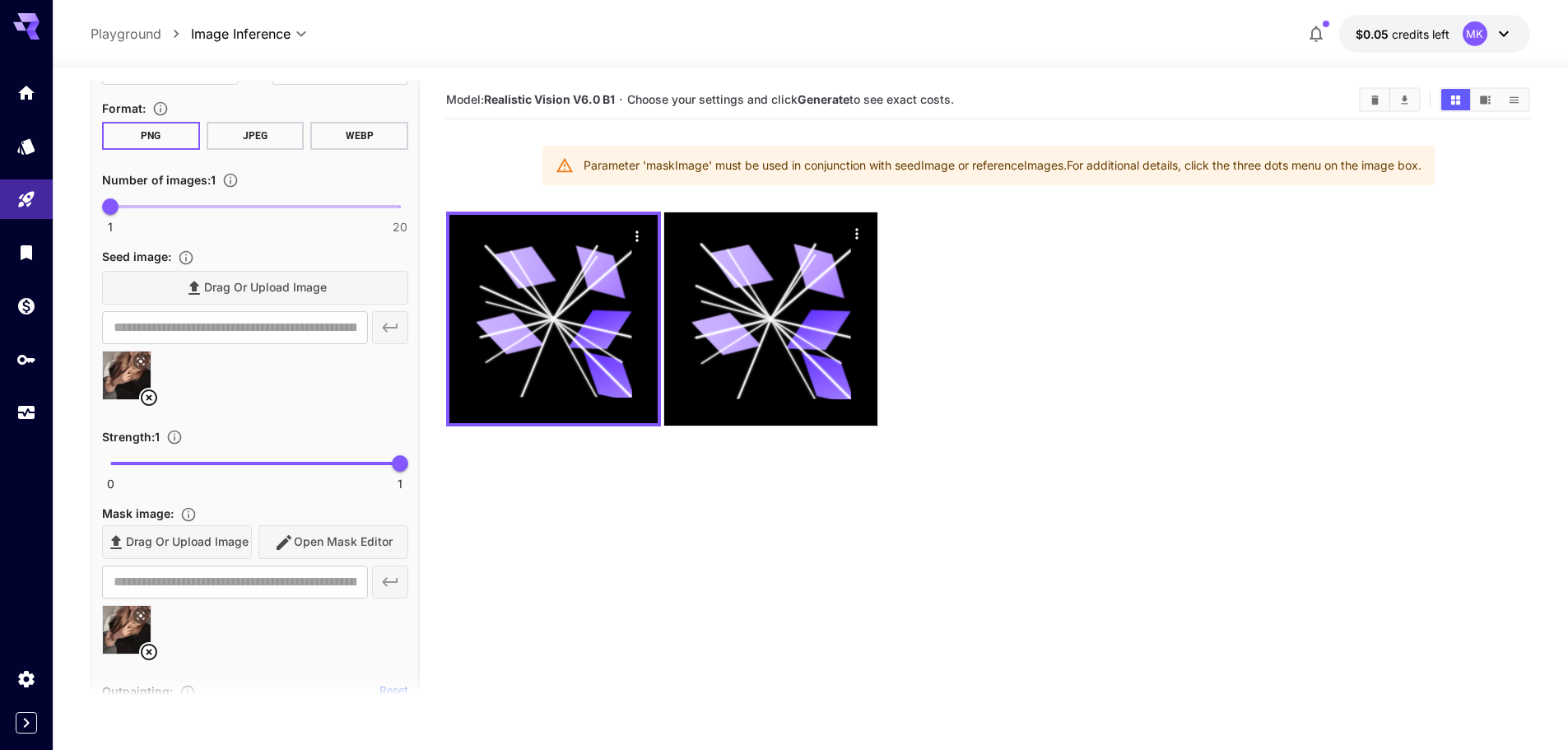
click at [361, 543] on div "Drag or upload image Open Mask Editor" at bounding box center [256, 541] width 306 height 34
click at [360, 543] on div "Drag or upload image Open Mask Editor" at bounding box center [256, 541] width 306 height 34
drag, startPoint x: 360, startPoint y: 543, endPoint x: 351, endPoint y: 490, distance: 53.8
click at [359, 541] on div "Drag or upload image Open Mask Editor" at bounding box center [256, 541] width 306 height 34
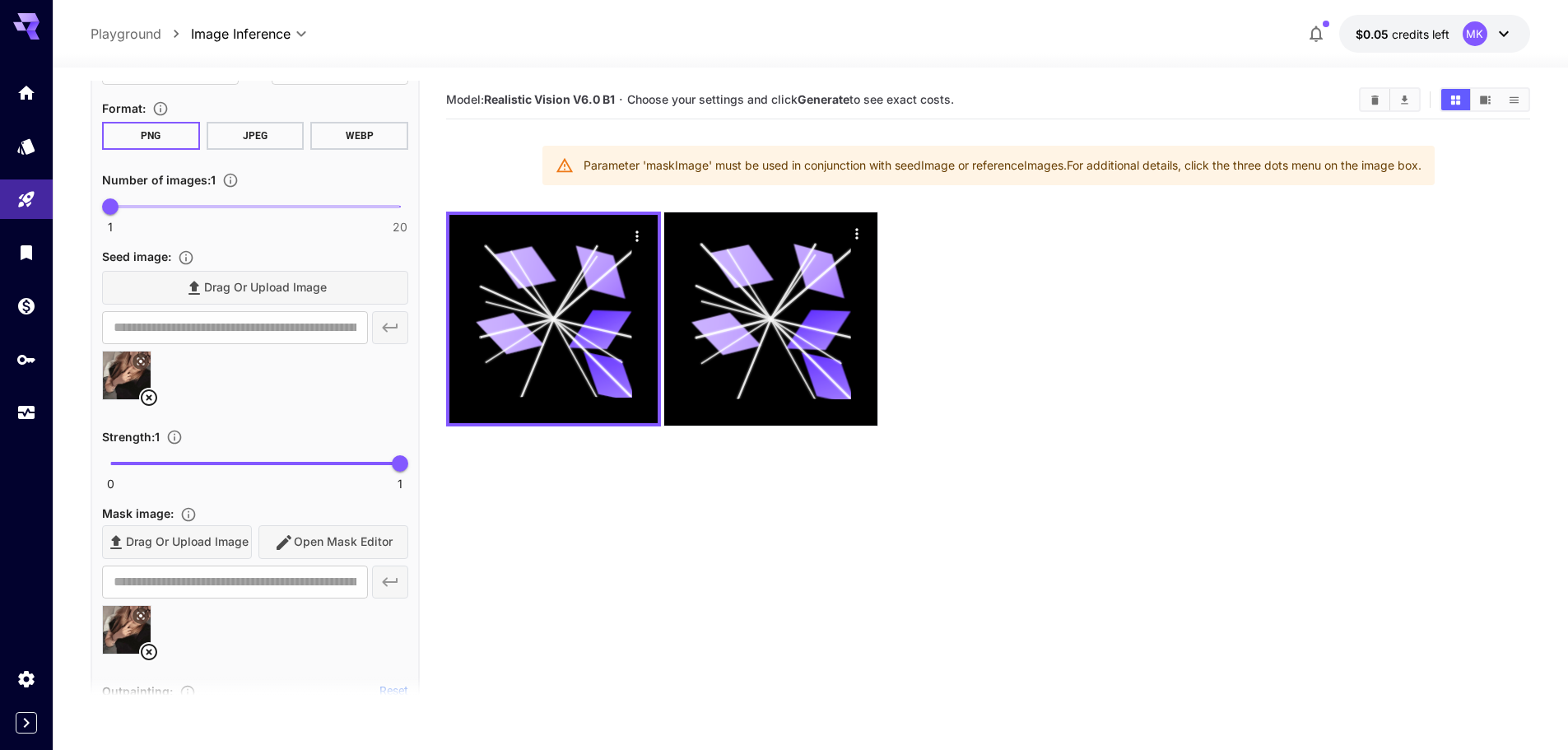
click at [148, 650] on icon at bounding box center [149, 652] width 16 height 16
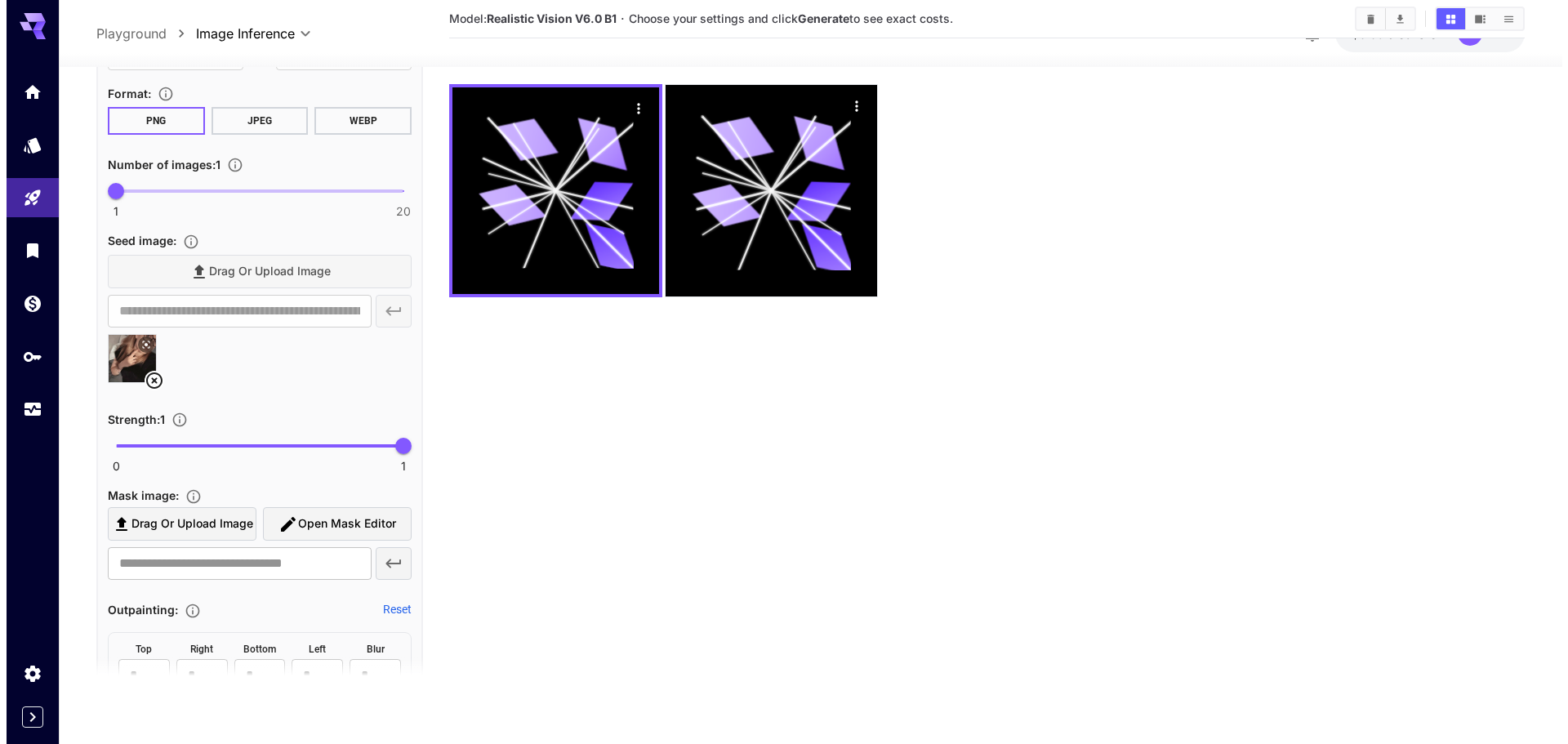
scroll to position [130, 0]
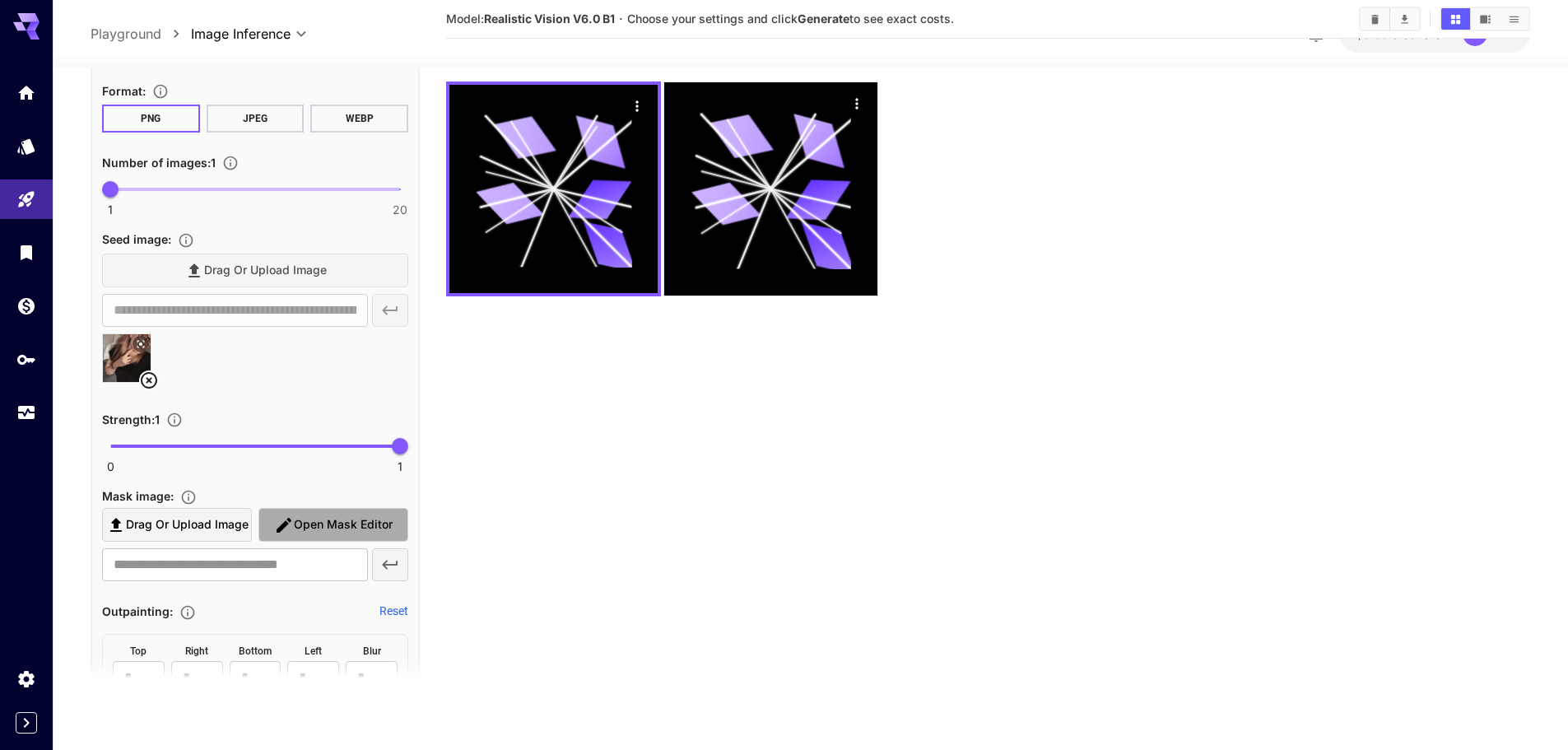
click at [354, 523] on span "Open Mask Editor" at bounding box center [343, 525] width 99 height 21
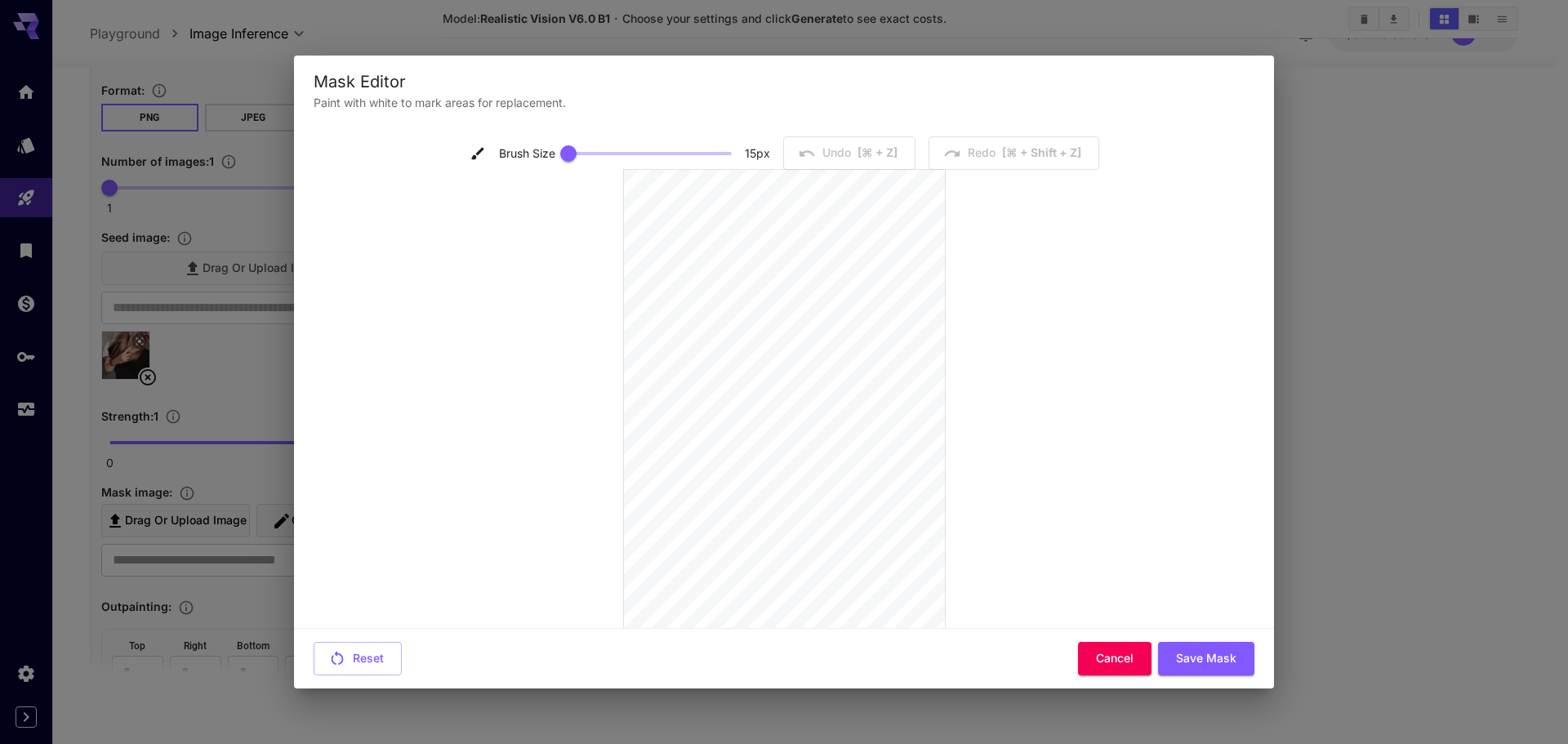
scroll to position [0, 0]
drag, startPoint x: 564, startPoint y: 156, endPoint x: 593, endPoint y: 157, distance: 29.0
click at [593, 157] on span at bounding box center [595, 155] width 16 height 16
drag, startPoint x: 628, startPoint y: 148, endPoint x: 646, endPoint y: 168, distance: 26.9
click at [649, 157] on span at bounding box center [648, 154] width 164 height 24
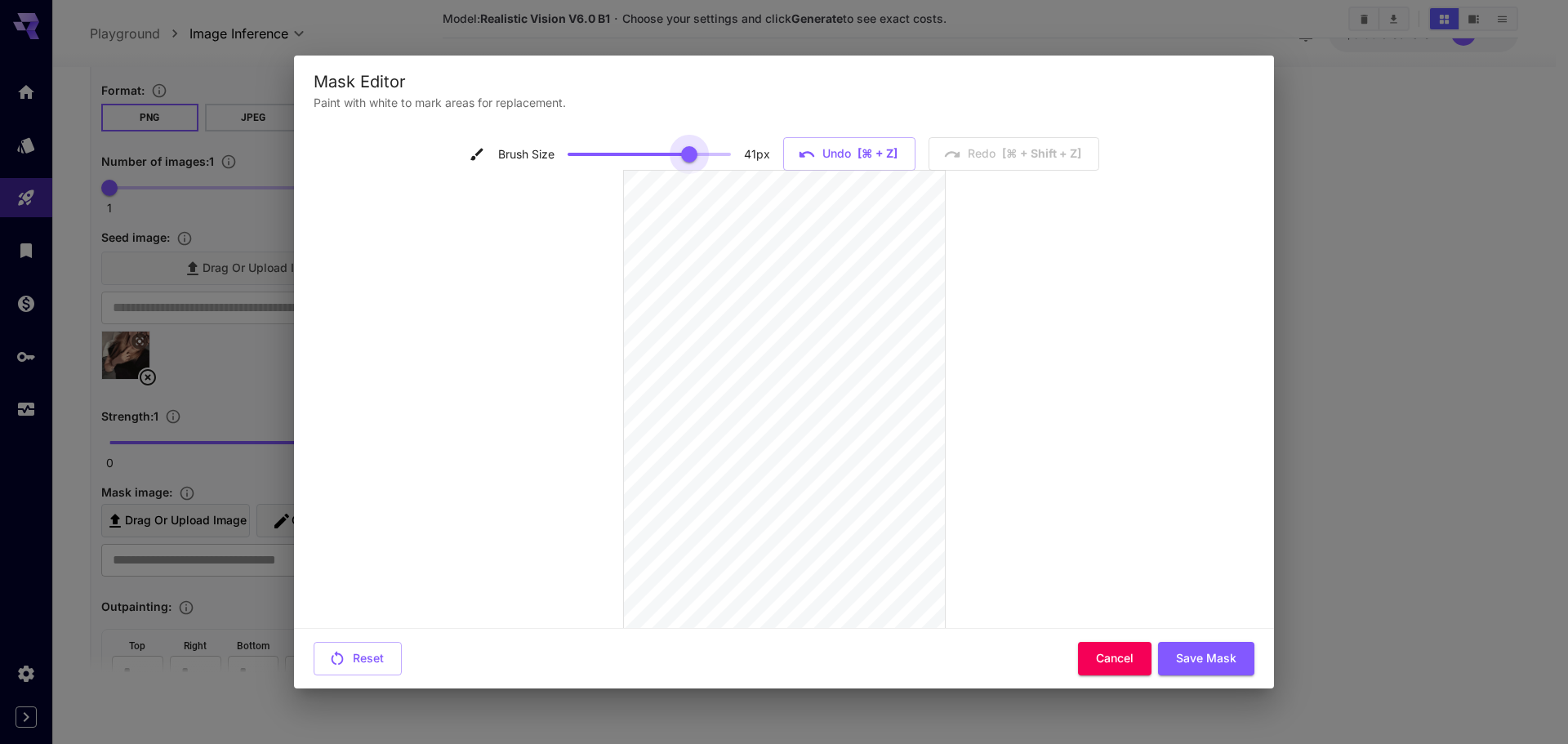
type input "**"
drag, startPoint x: 682, startPoint y: 154, endPoint x: 694, endPoint y: 157, distance: 12.4
click at [694, 157] on span at bounding box center [649, 154] width 164 height 24
click at [1198, 659] on button "Save Mask" at bounding box center [1206, 659] width 96 height 33
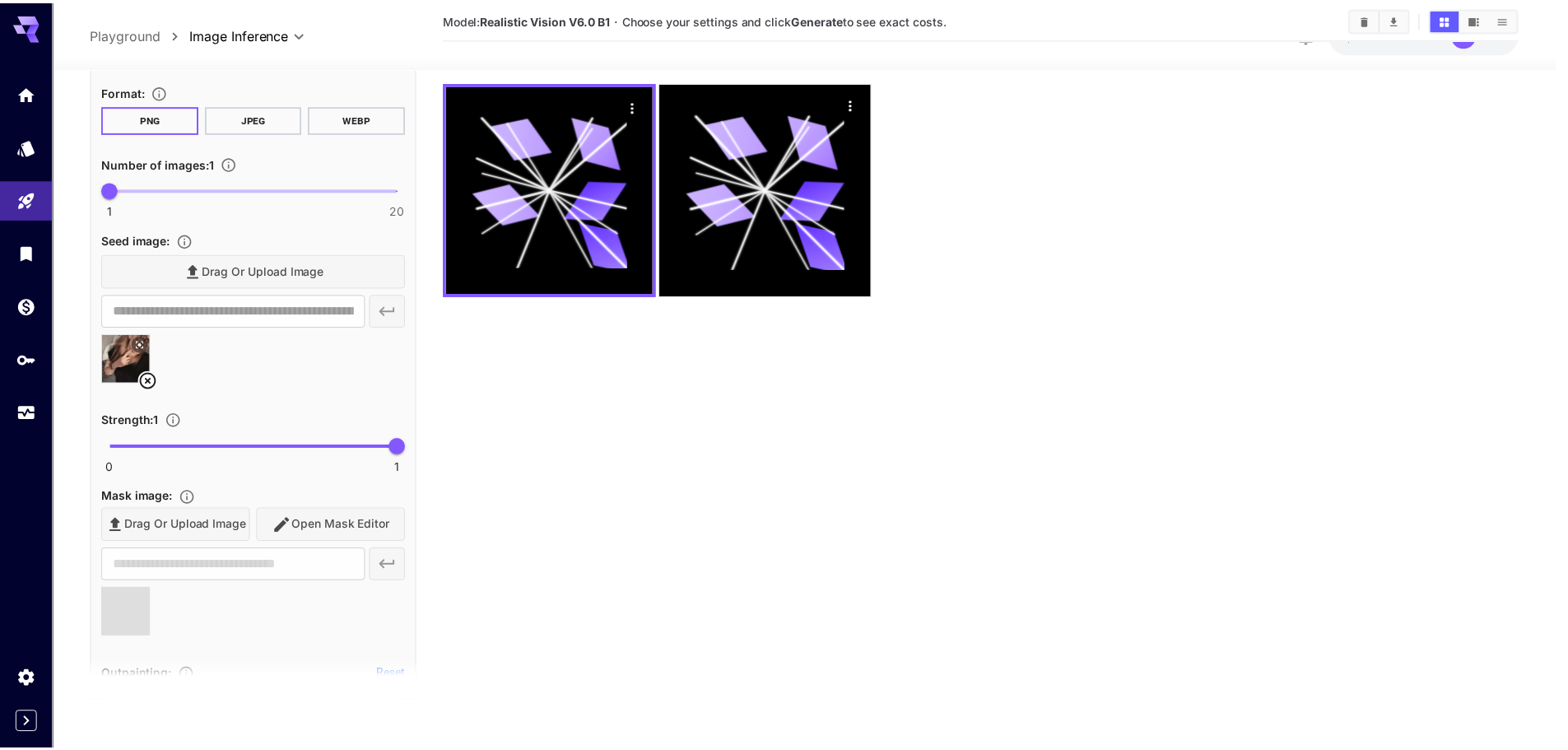
scroll to position [0, 0]
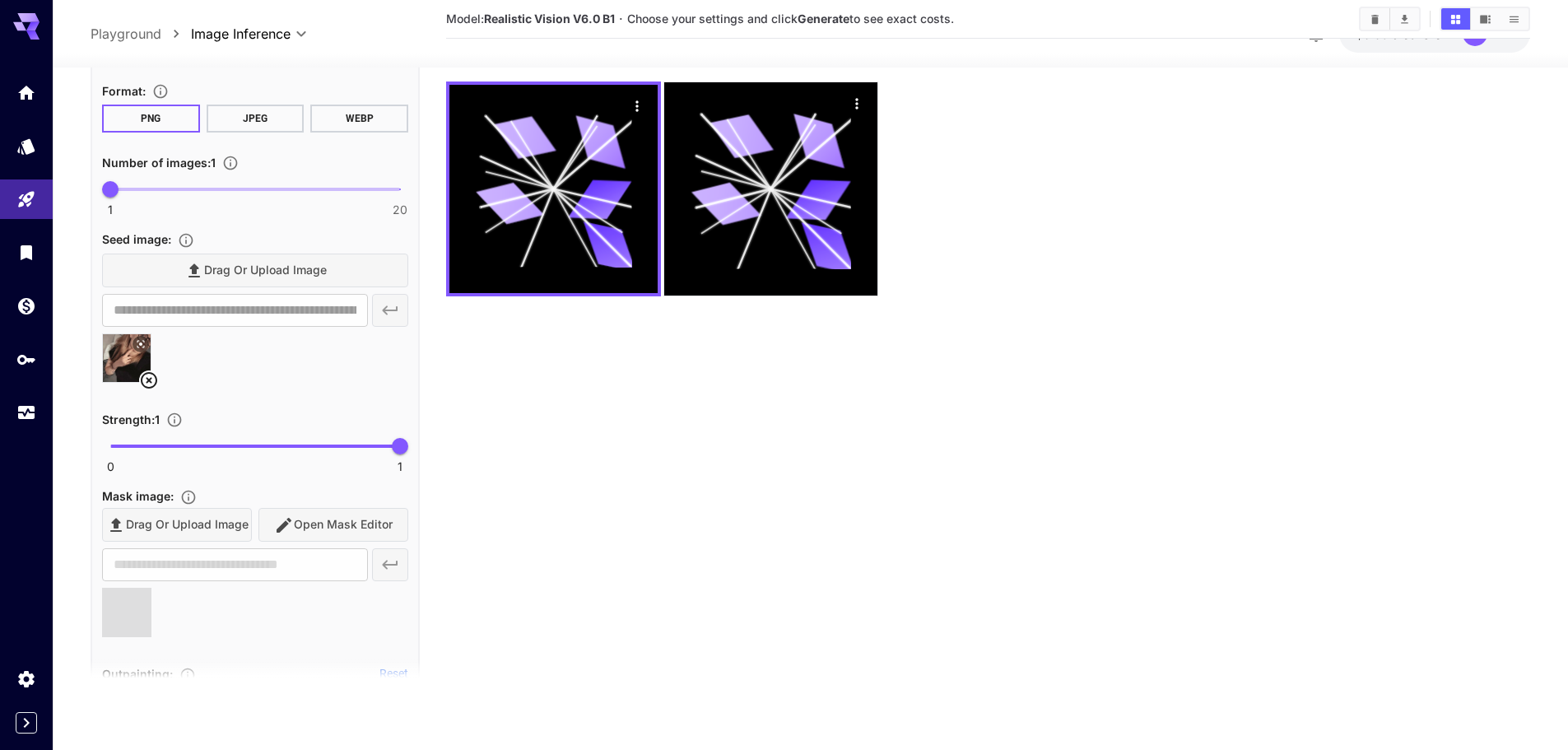
type input "**********"
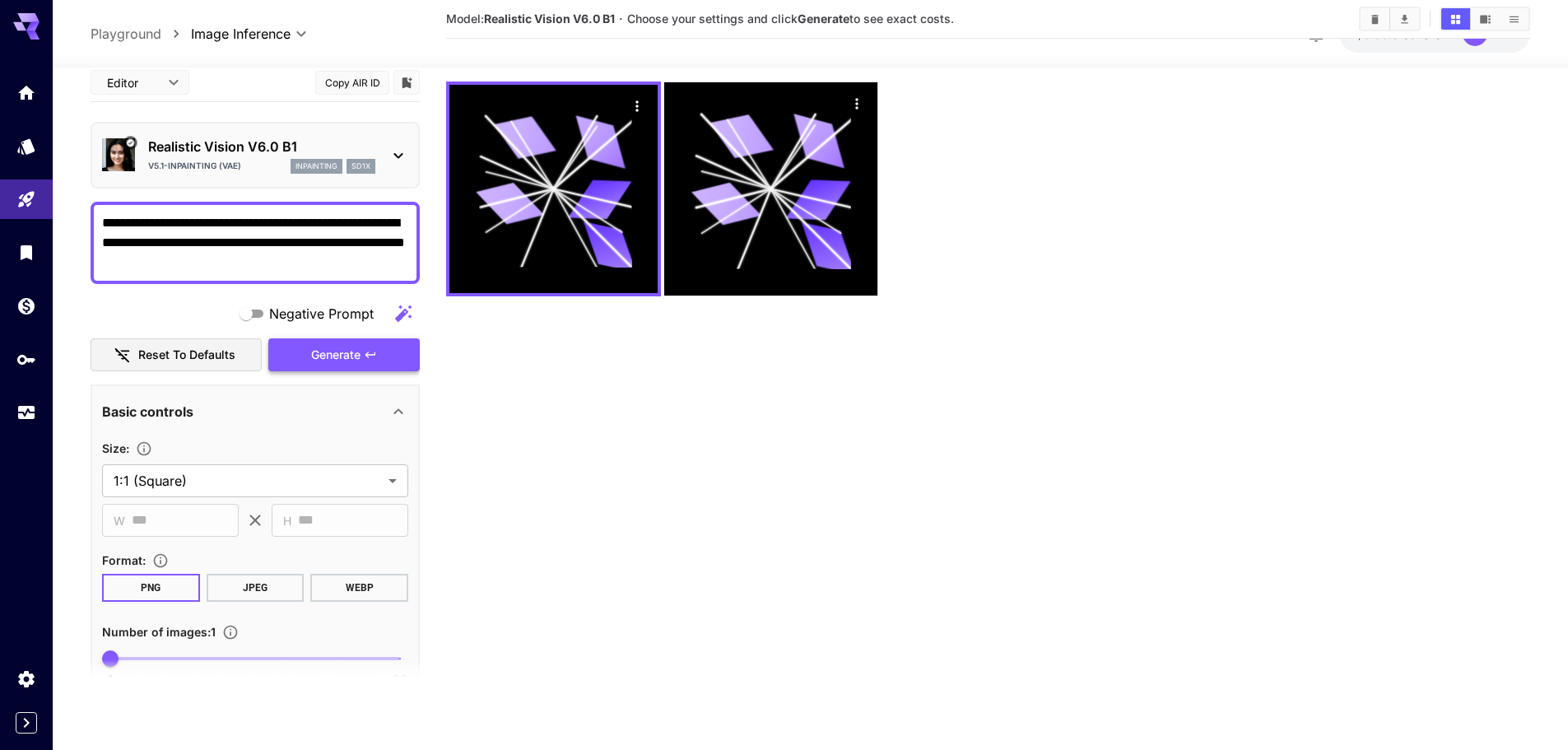
click at [333, 349] on span "Generate" at bounding box center [335, 355] width 49 height 21
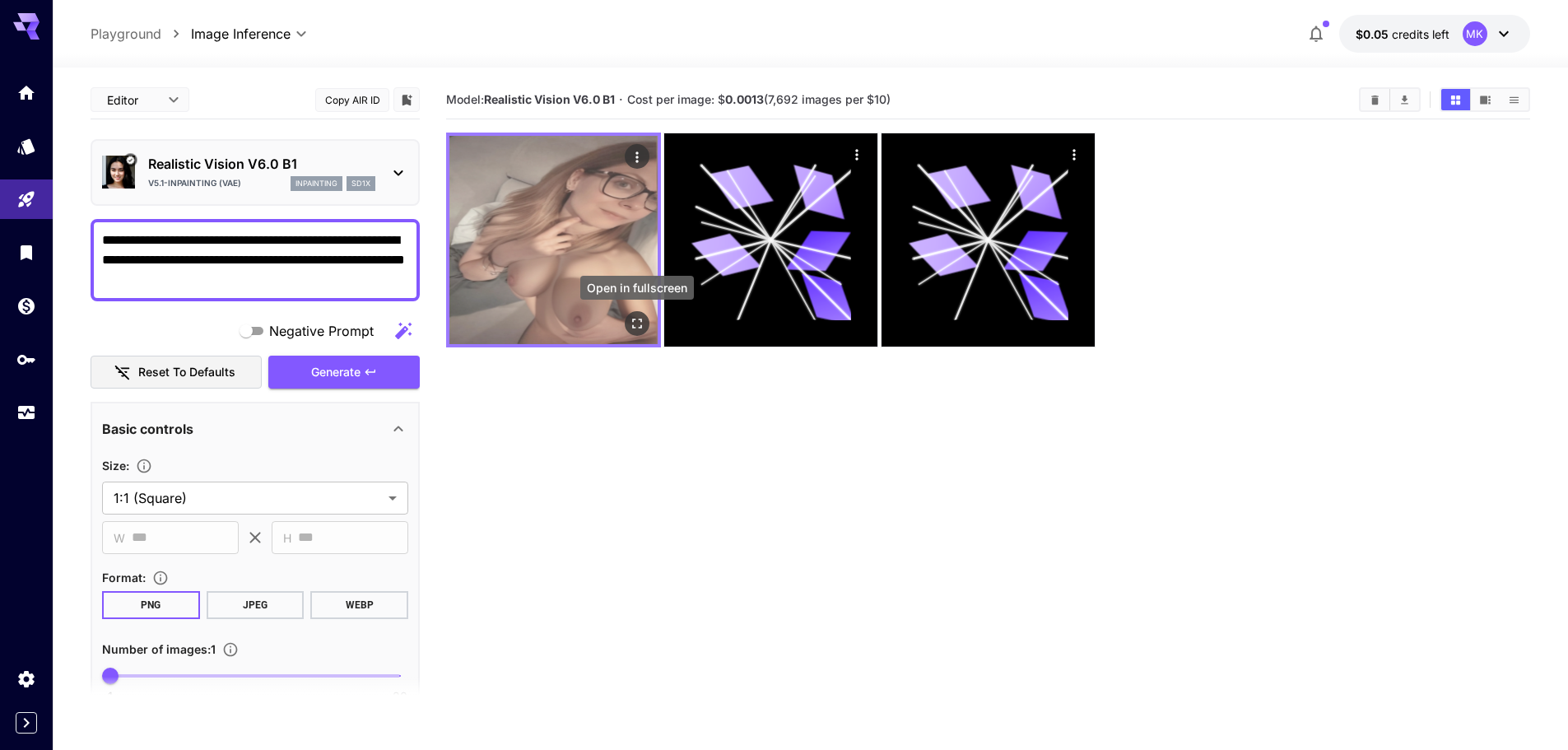
click at [642, 327] on icon "Open in fullscreen" at bounding box center [637, 324] width 16 height 16
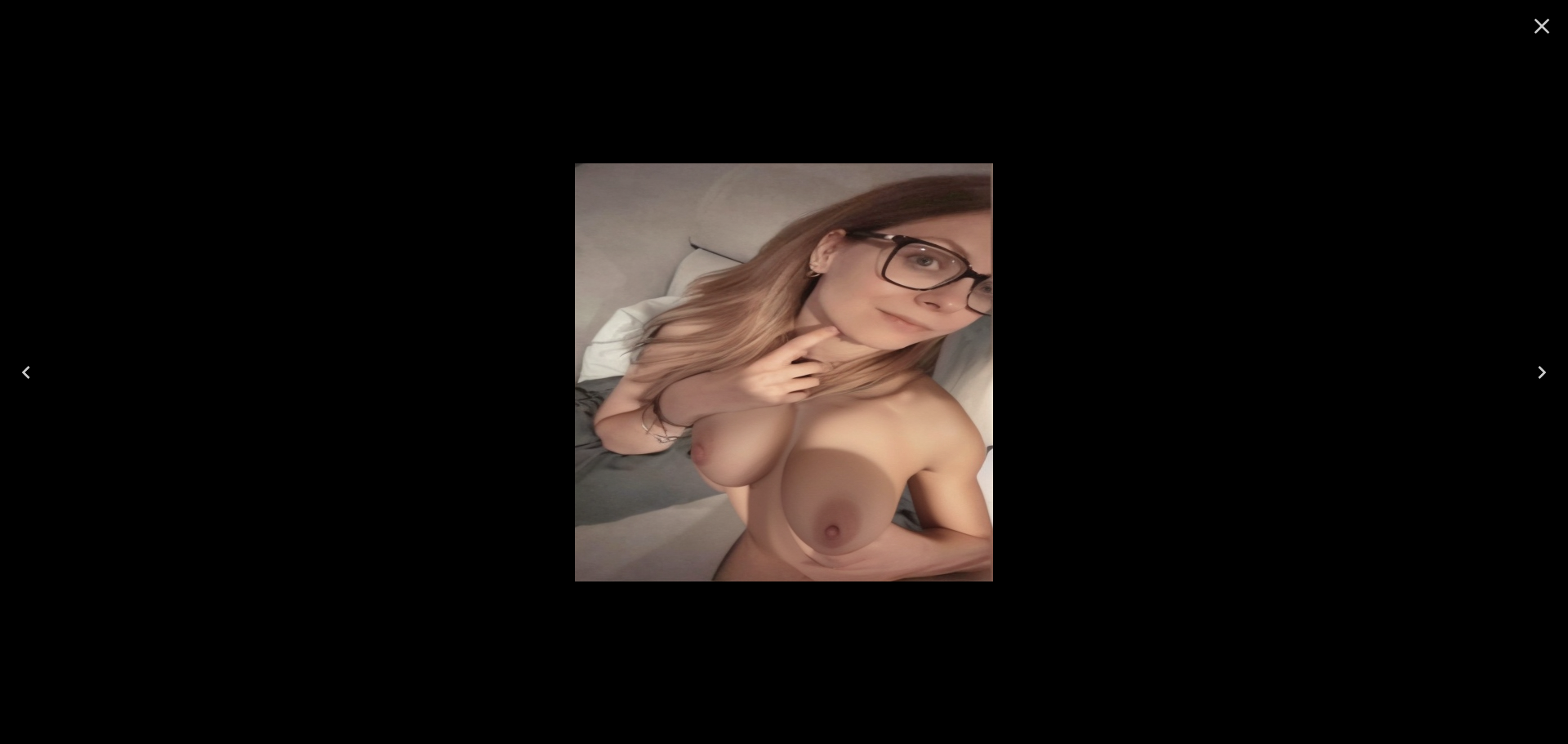
click at [1540, 22] on icon "Close" at bounding box center [1541, 26] width 26 height 26
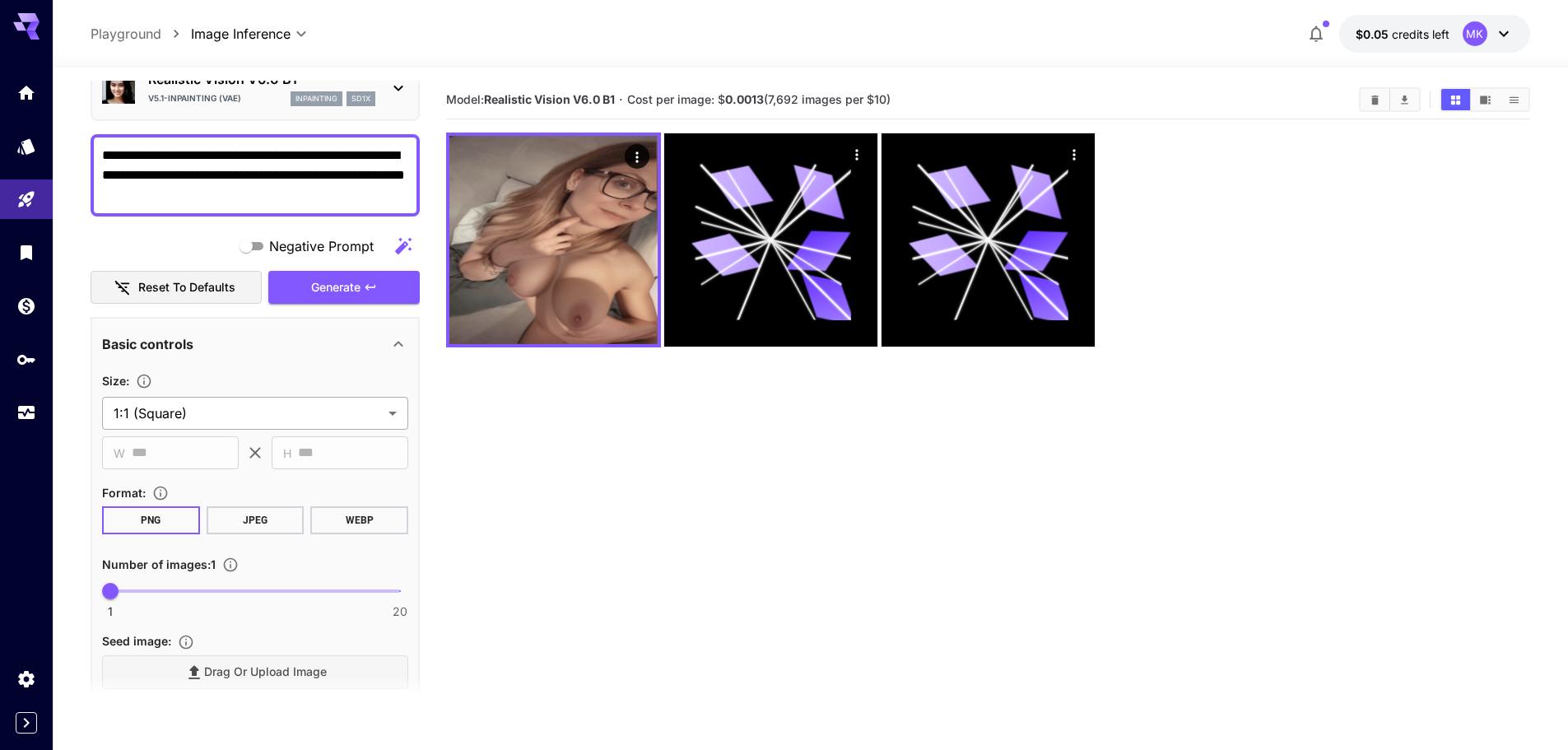
scroll to position [165, 0]
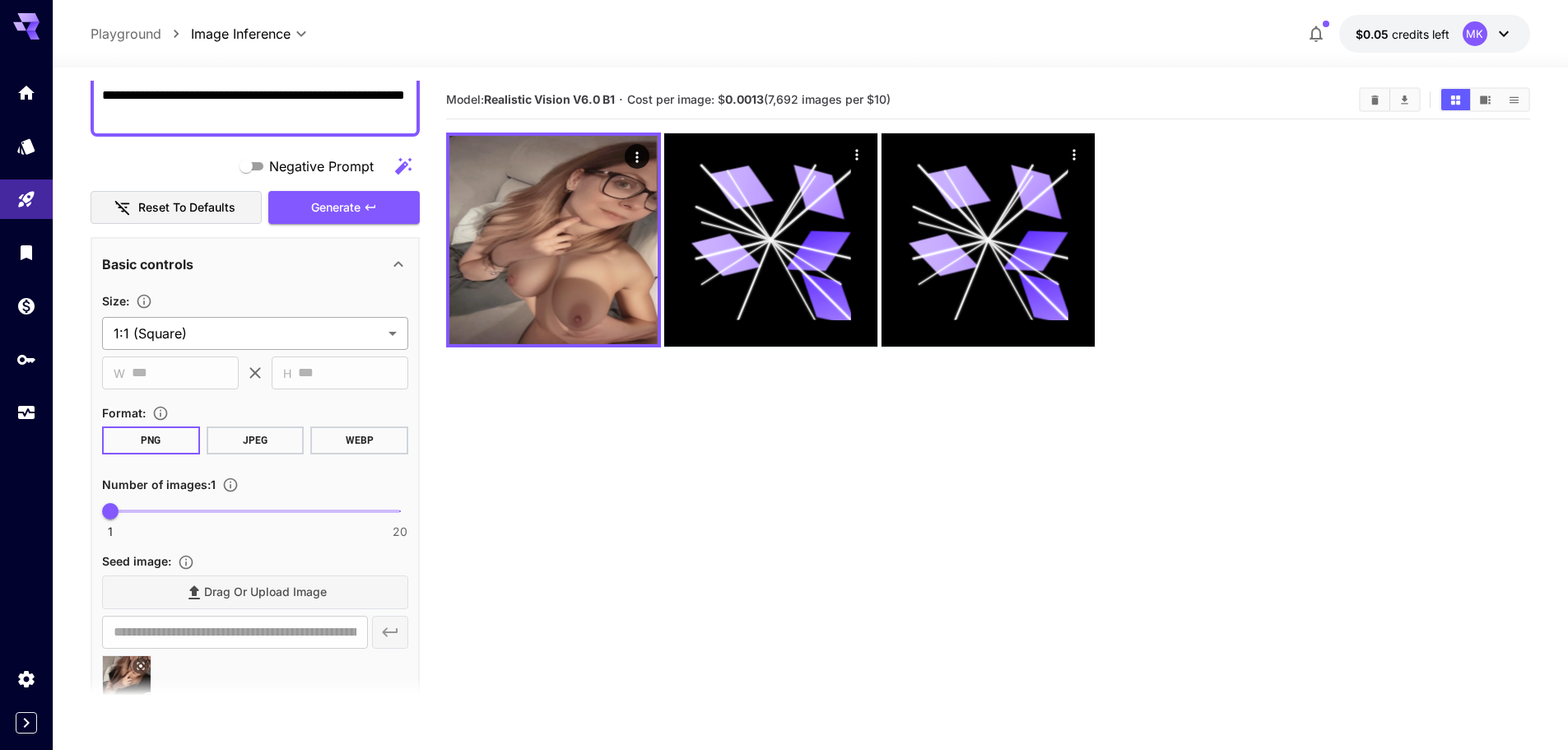
click at [207, 327] on body "**********" at bounding box center [784, 440] width 1568 height 881
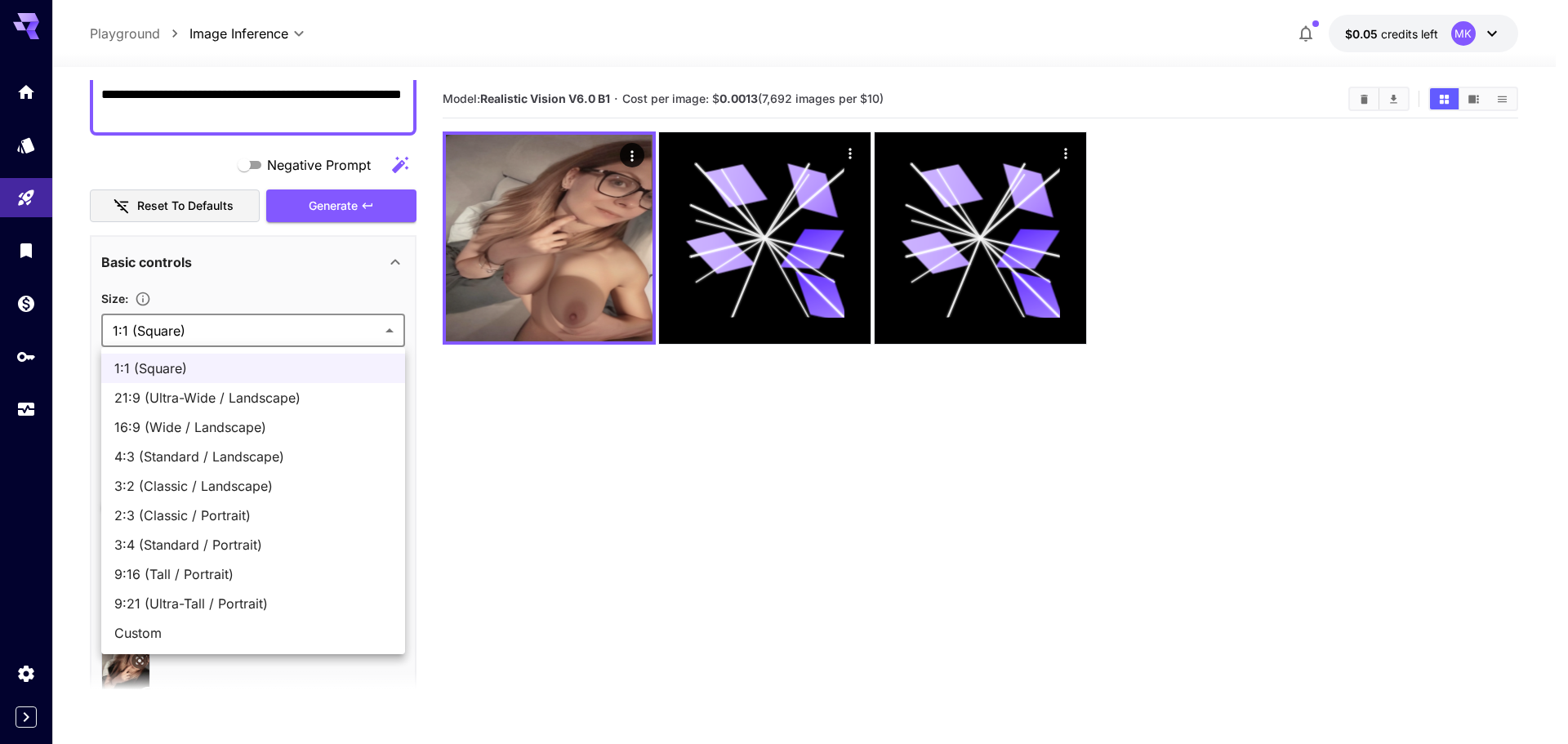
click at [229, 515] on span "2:3 (Classic / Portrait)" at bounding box center [253, 515] width 278 height 20
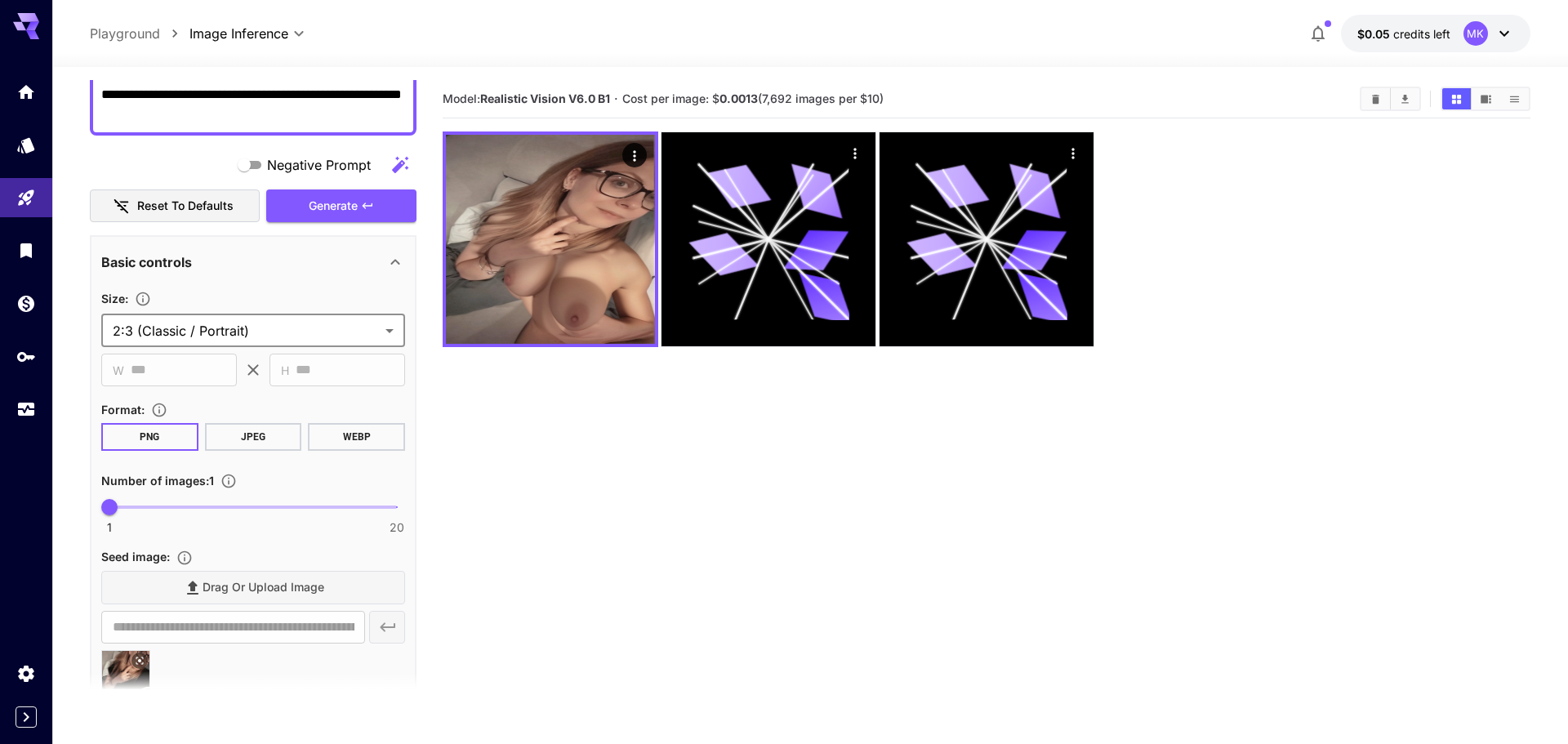
type input "**********"
type input "***"
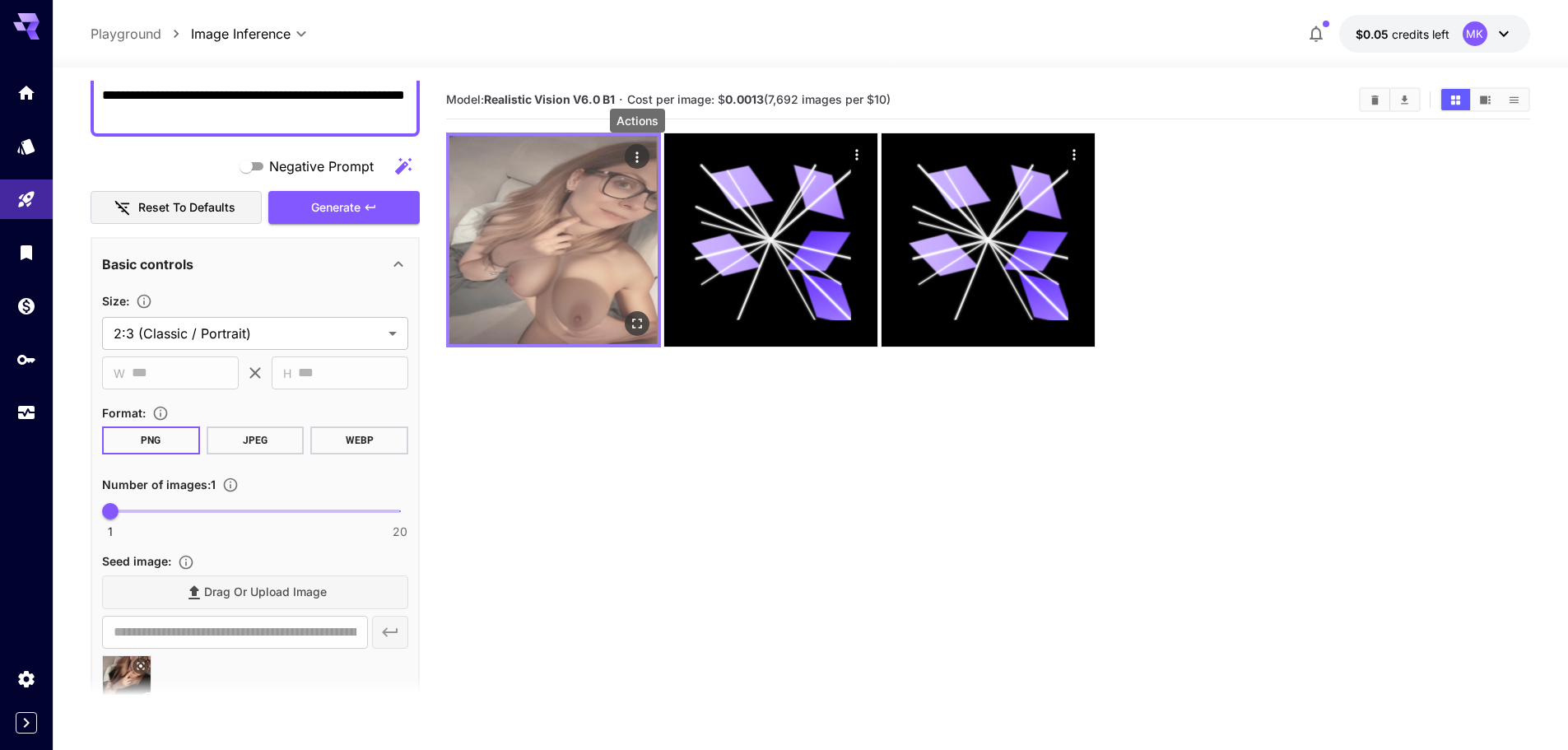
click at [640, 154] on icon "Actions" at bounding box center [637, 157] width 16 height 16
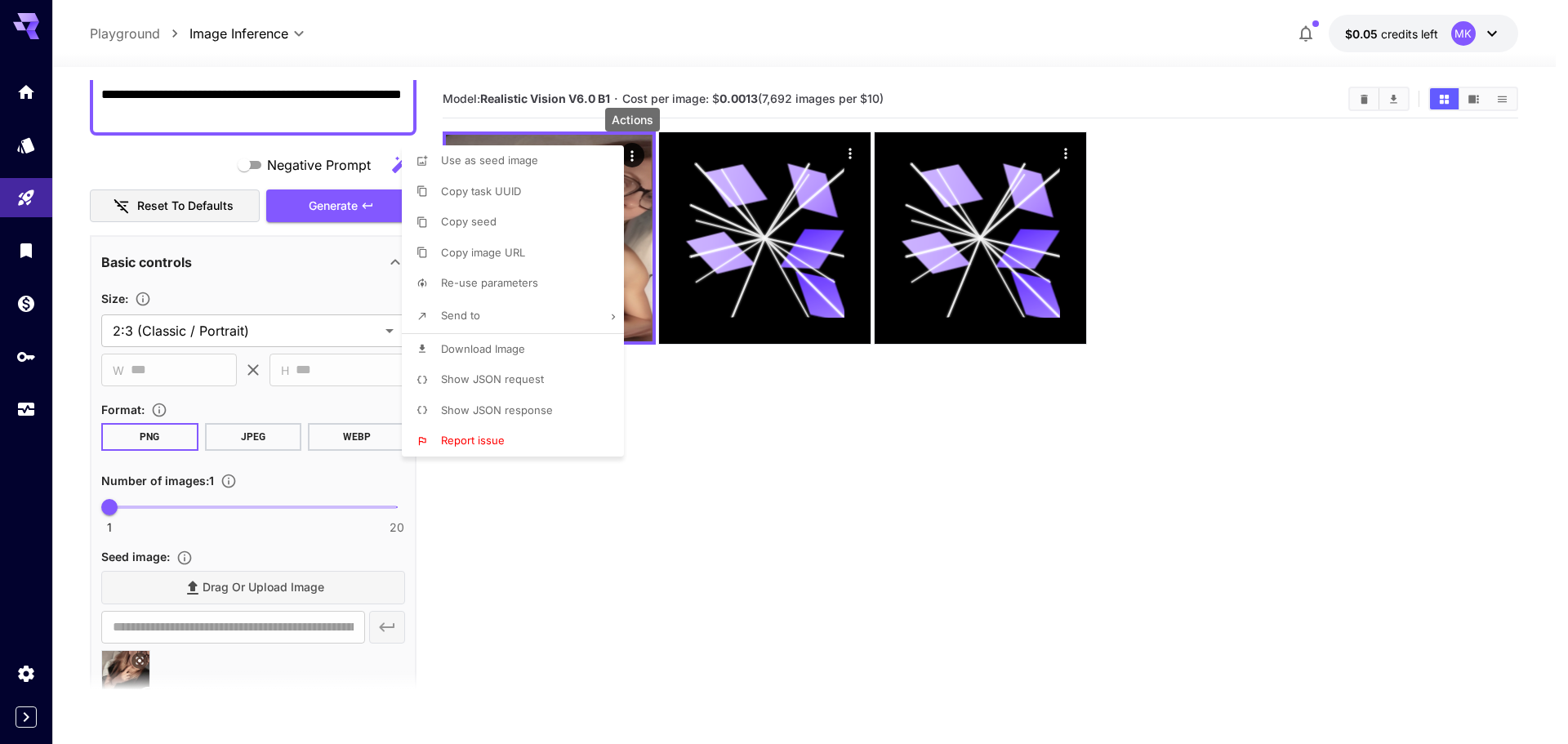
click at [667, 548] on div at bounding box center [784, 372] width 1568 height 744
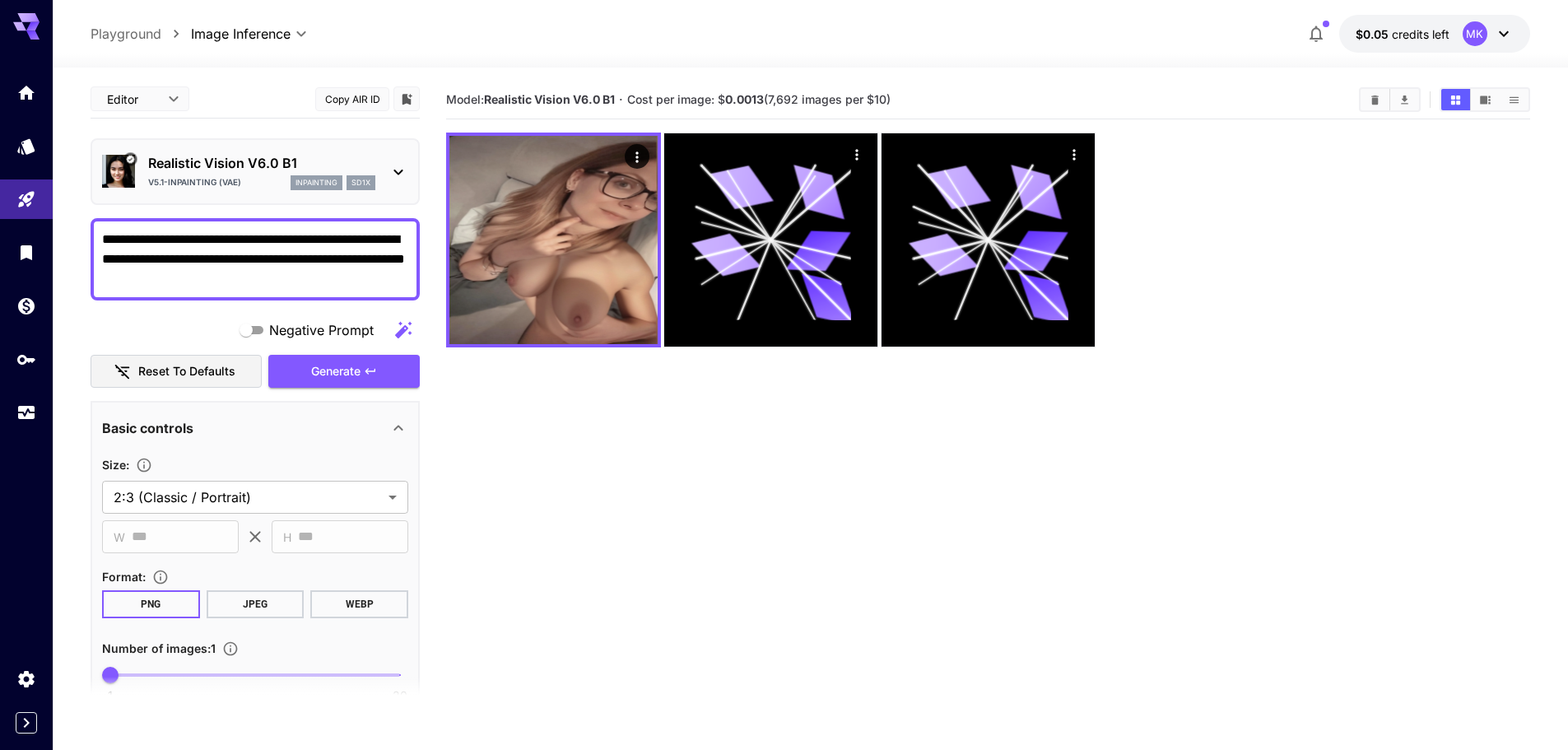
scroll to position [0, 0]
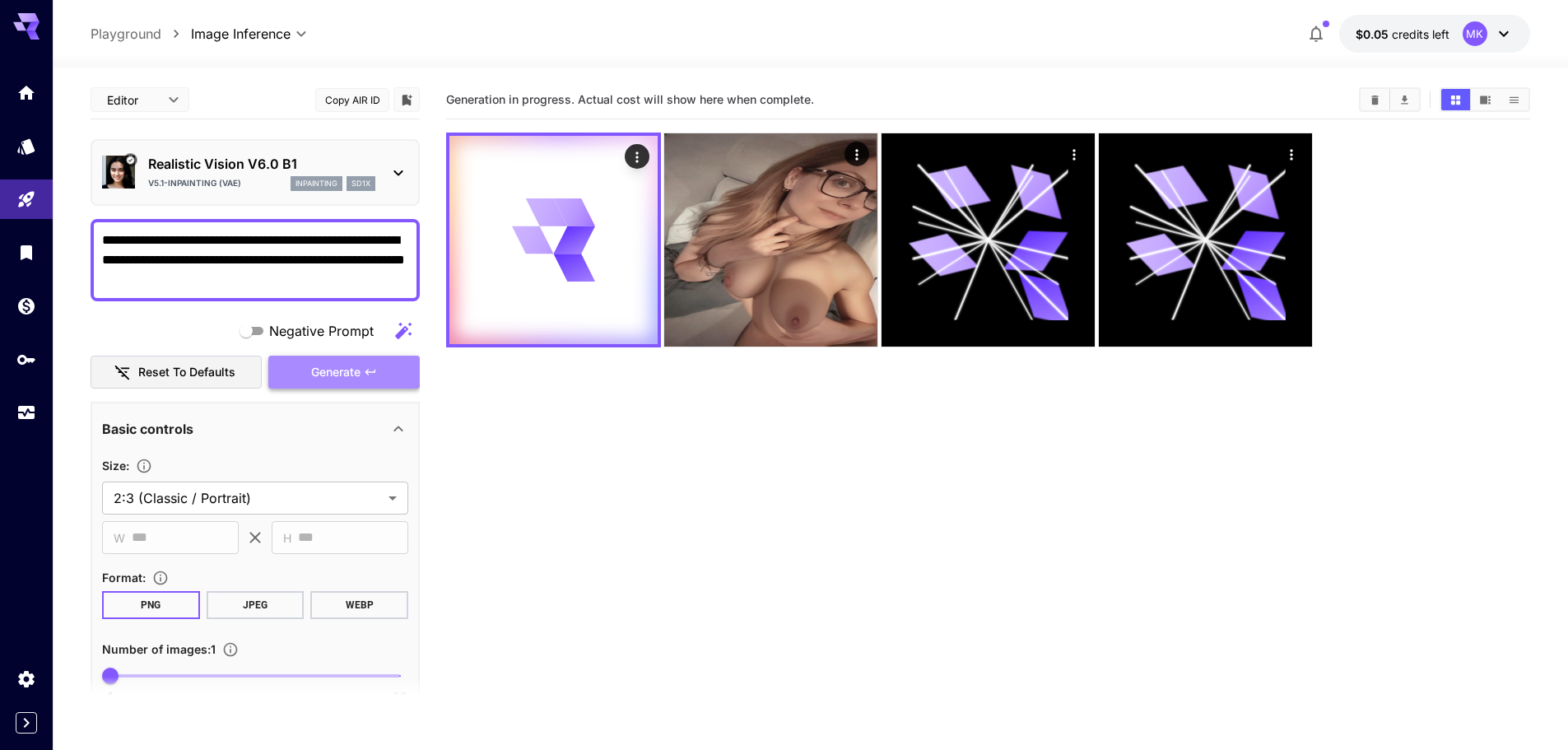
click at [334, 368] on span "Generate" at bounding box center [335, 373] width 49 height 21
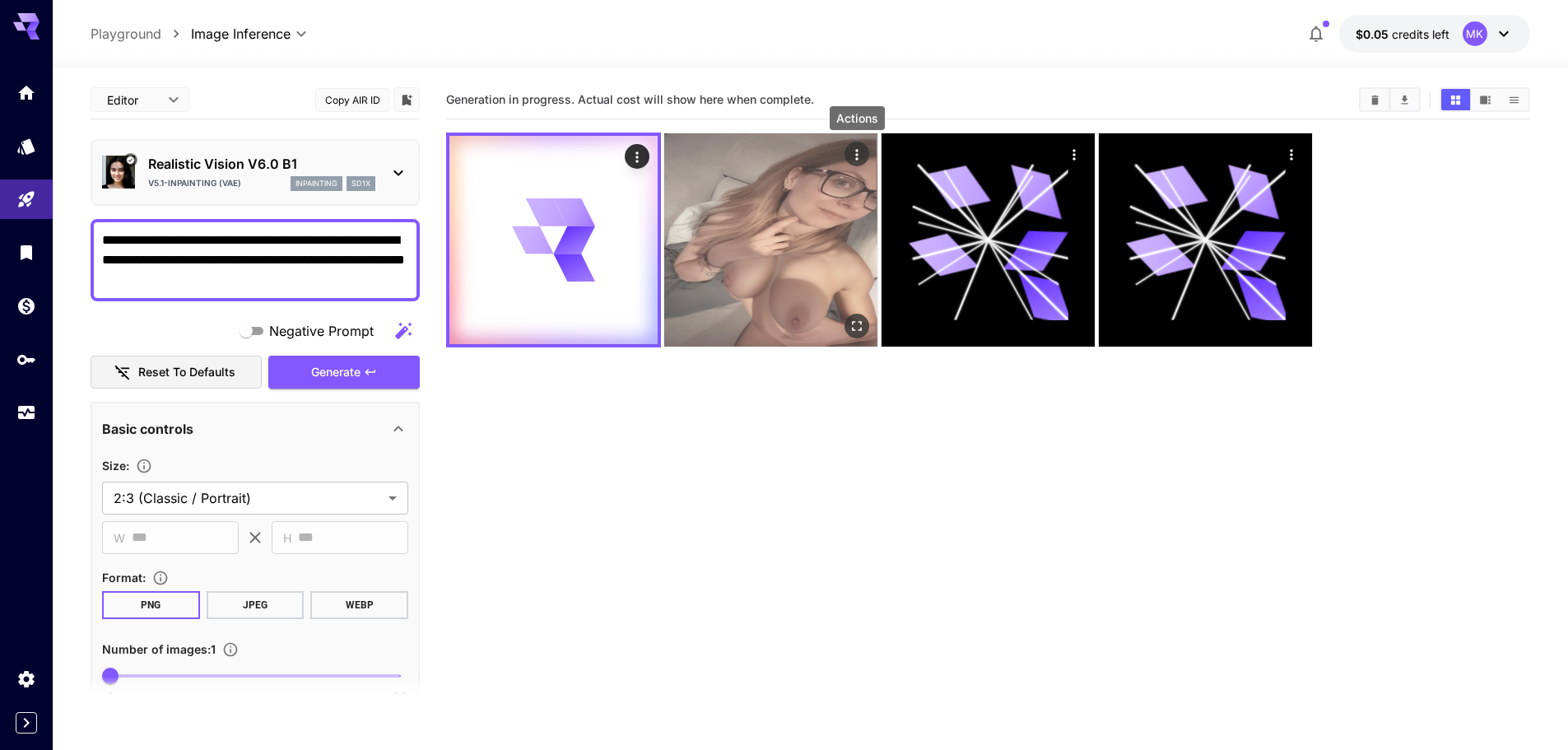
click at [857, 154] on icon "Actions" at bounding box center [857, 154] width 3 height 11
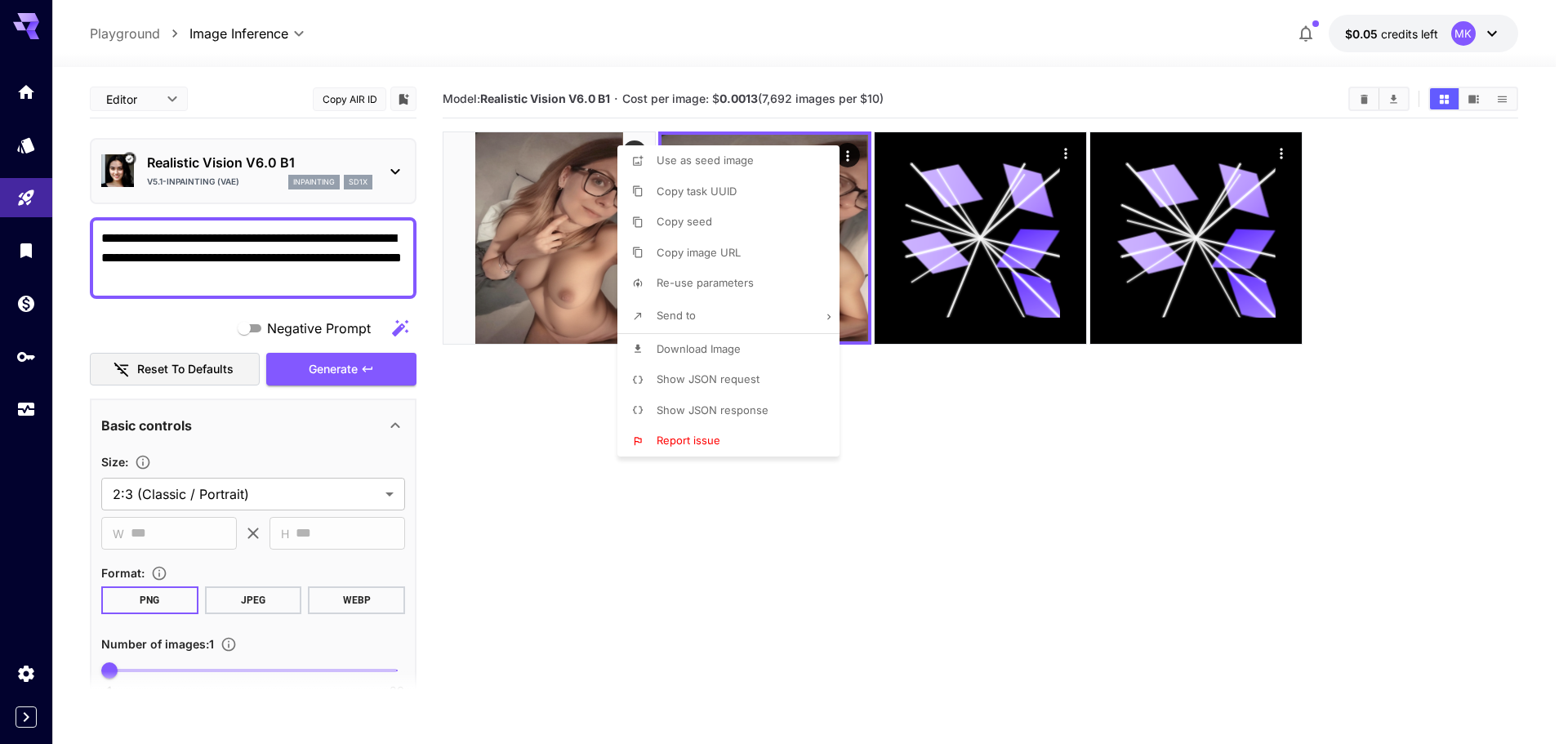
drag, startPoint x: 851, startPoint y: 573, endPoint x: 668, endPoint y: 365, distance: 277.0
click at [849, 570] on div at bounding box center [784, 372] width 1568 height 744
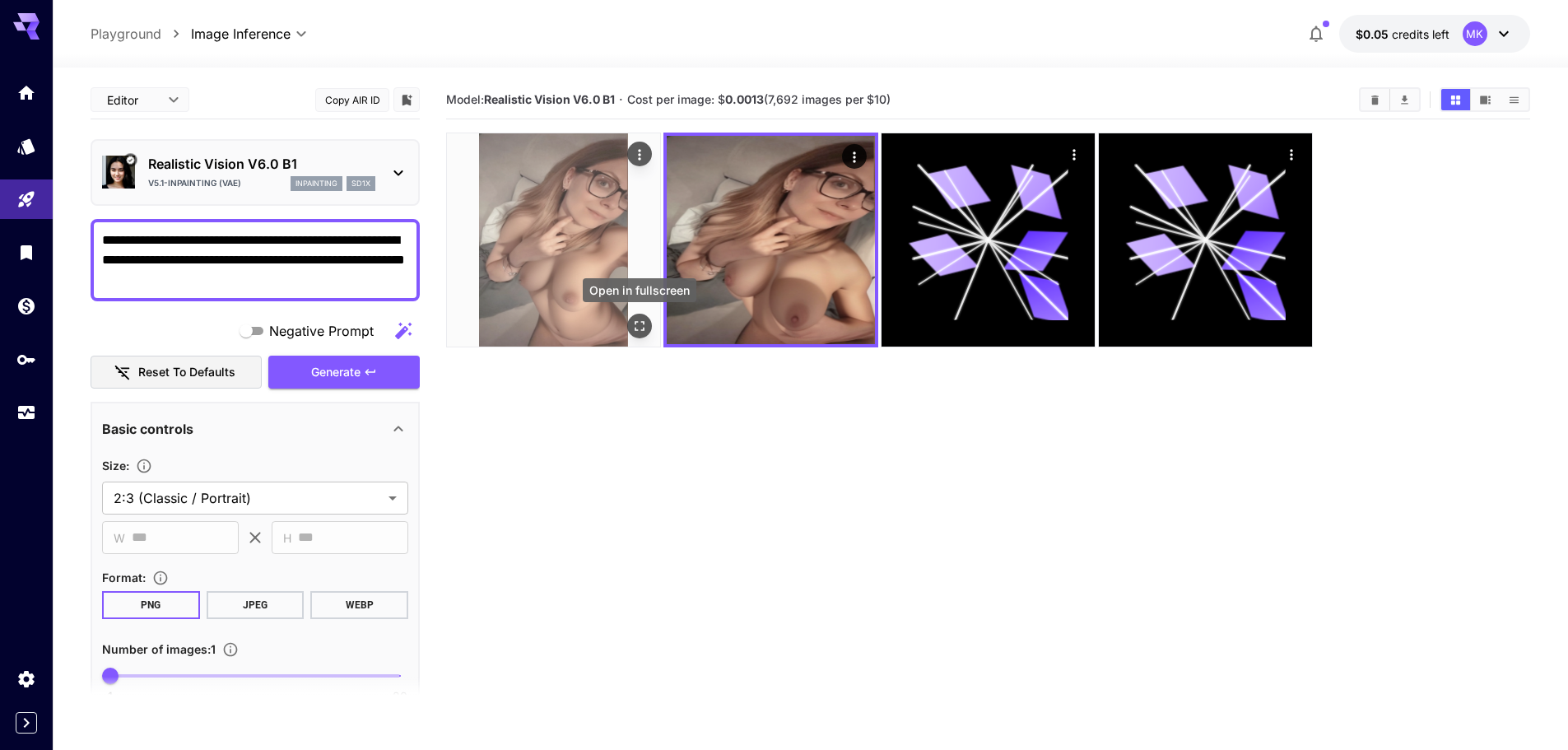
click at [648, 319] on button "Open in fullscreen" at bounding box center [639, 326] width 24 height 24
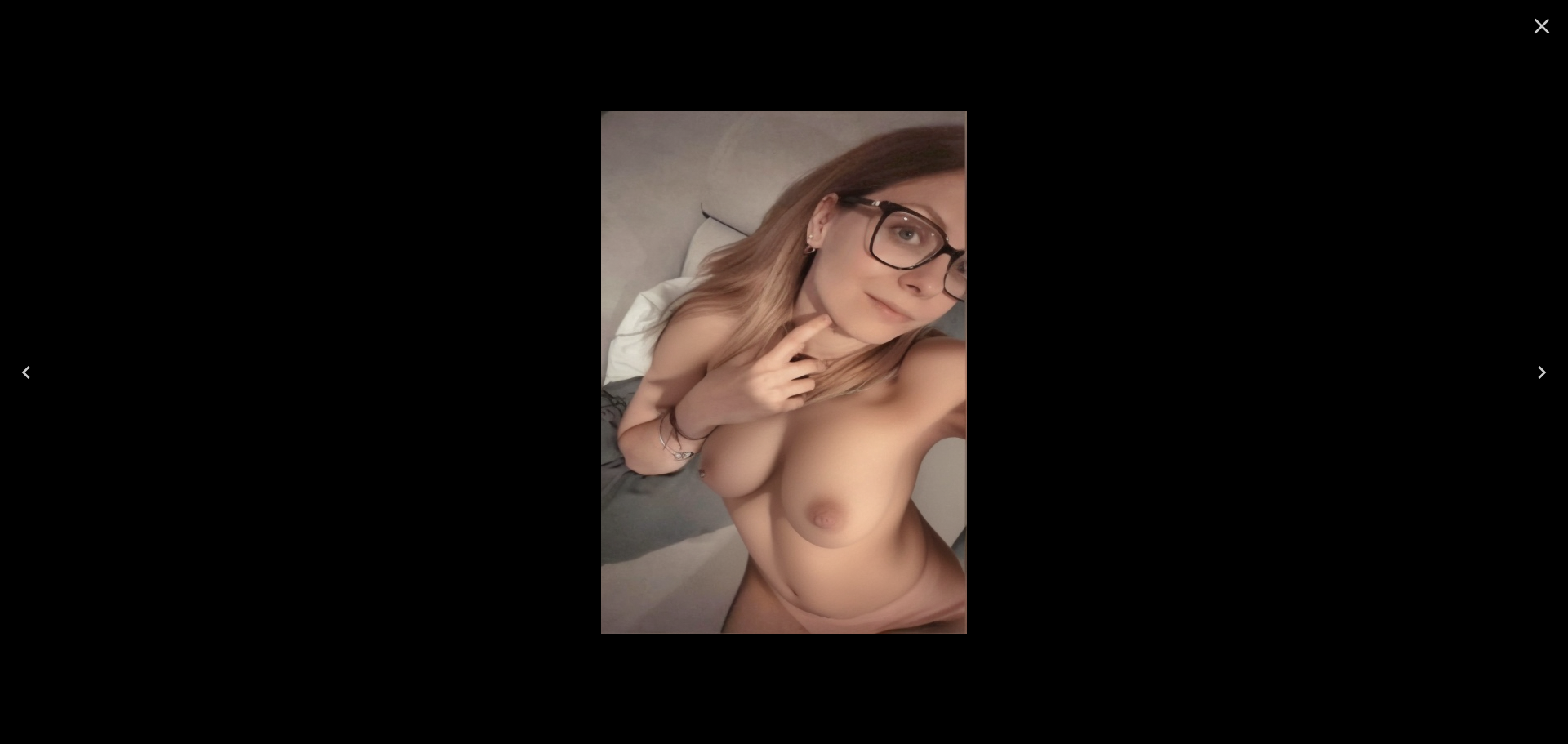
click at [1549, 24] on icon "Close" at bounding box center [1541, 26] width 26 height 26
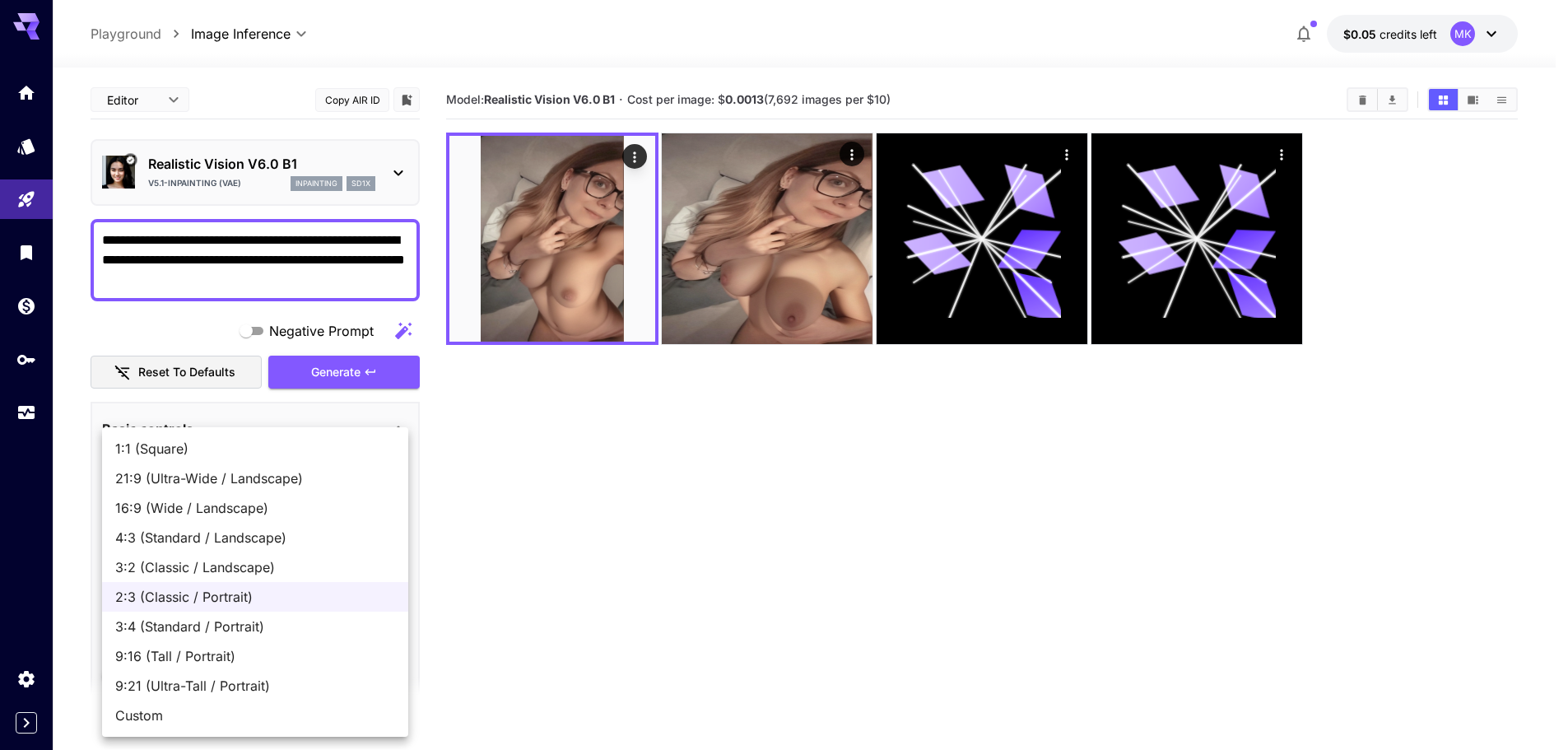
click at [236, 499] on body "**********" at bounding box center [784, 440] width 1568 height 881
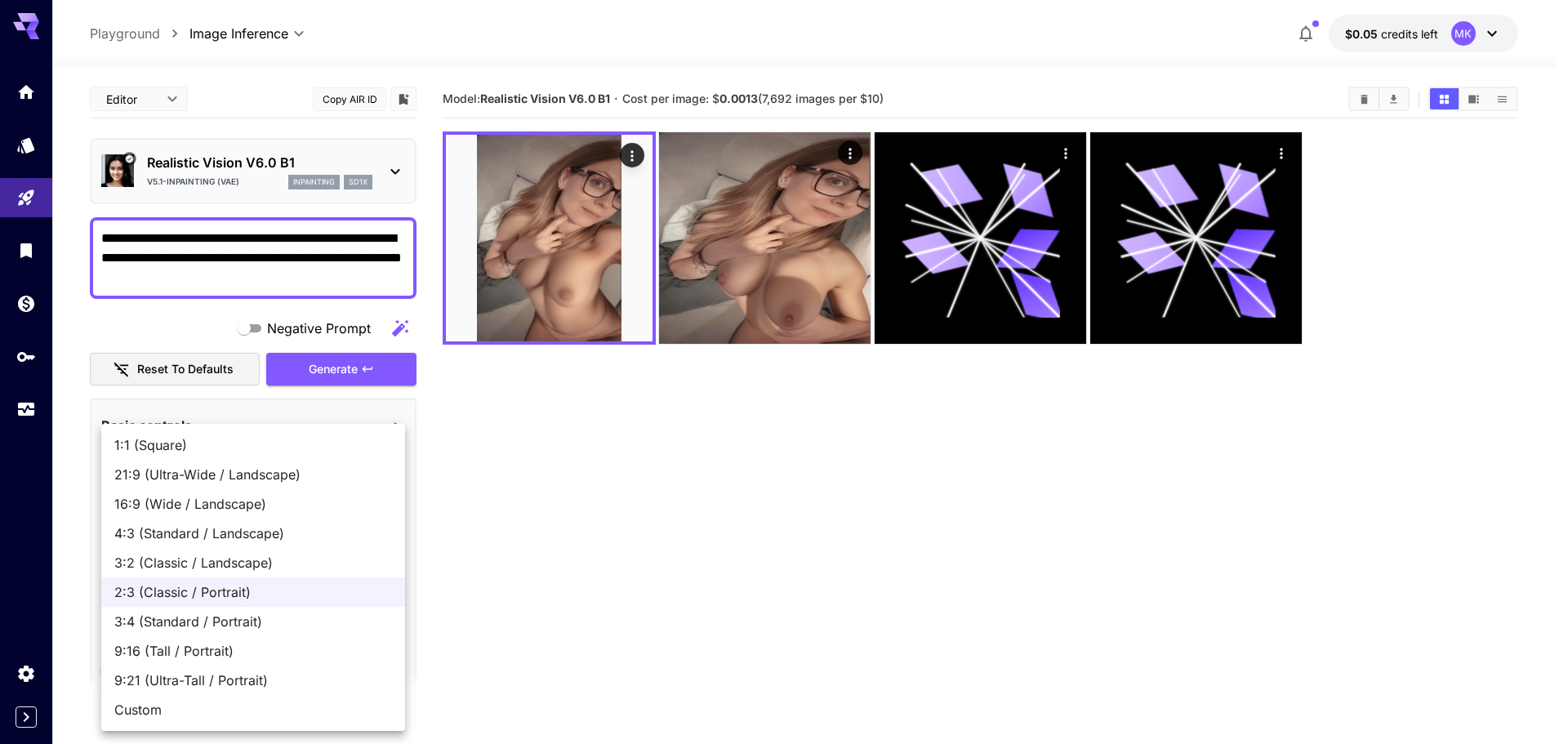
click at [167, 709] on span "Custom" at bounding box center [253, 710] width 278 height 20
type input "******"
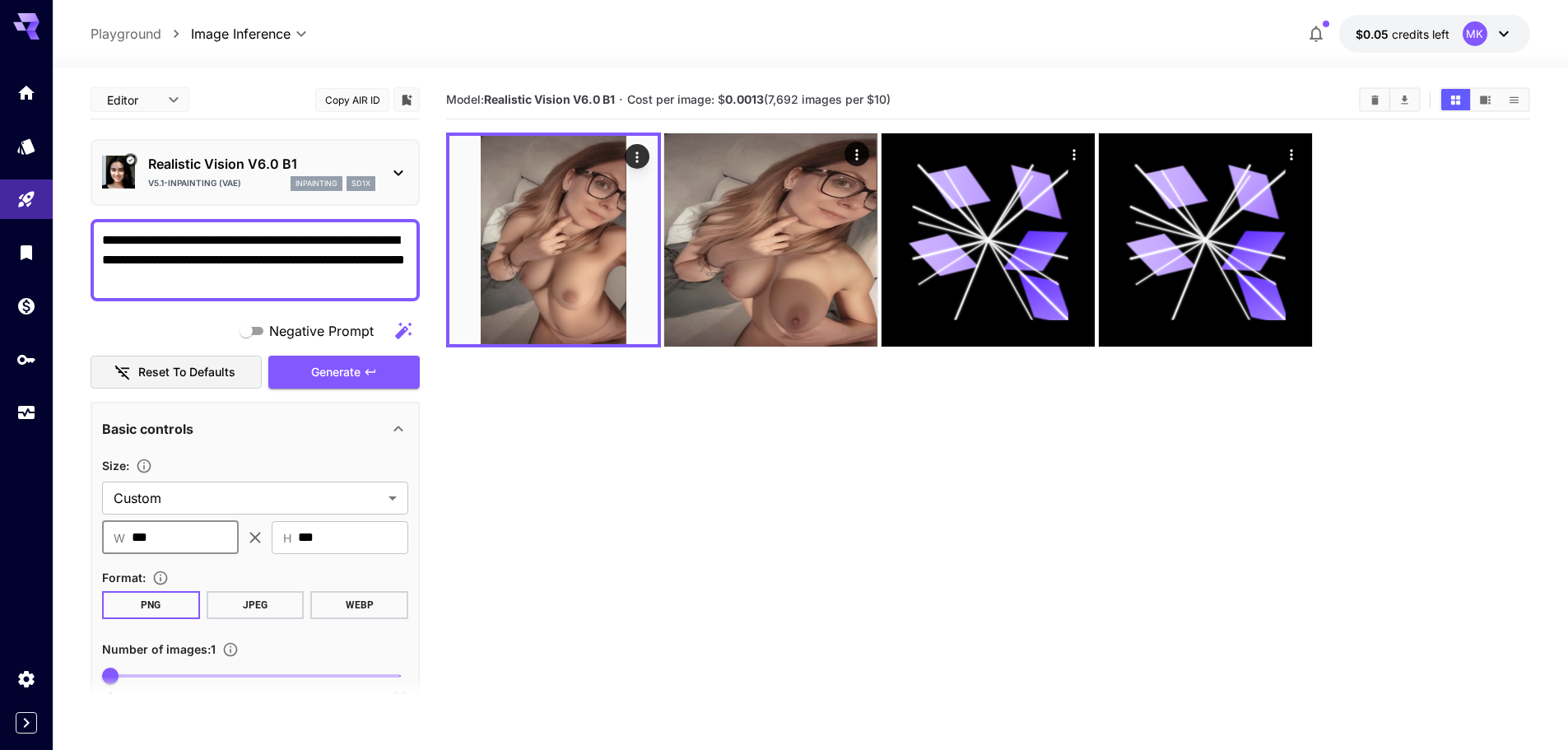
drag, startPoint x: 107, startPoint y: 534, endPoint x: 37, endPoint y: 538, distance: 70.1
click at [37, 538] on div "**********" at bounding box center [784, 440] width 1568 height 881
drag, startPoint x: 198, startPoint y: 535, endPoint x: 207, endPoint y: 533, distance: 9.2
click at [202, 534] on input "***" at bounding box center [185, 538] width 107 height 33
drag, startPoint x: 231, startPoint y: 531, endPoint x: 10, endPoint y: 534, distance: 221.0
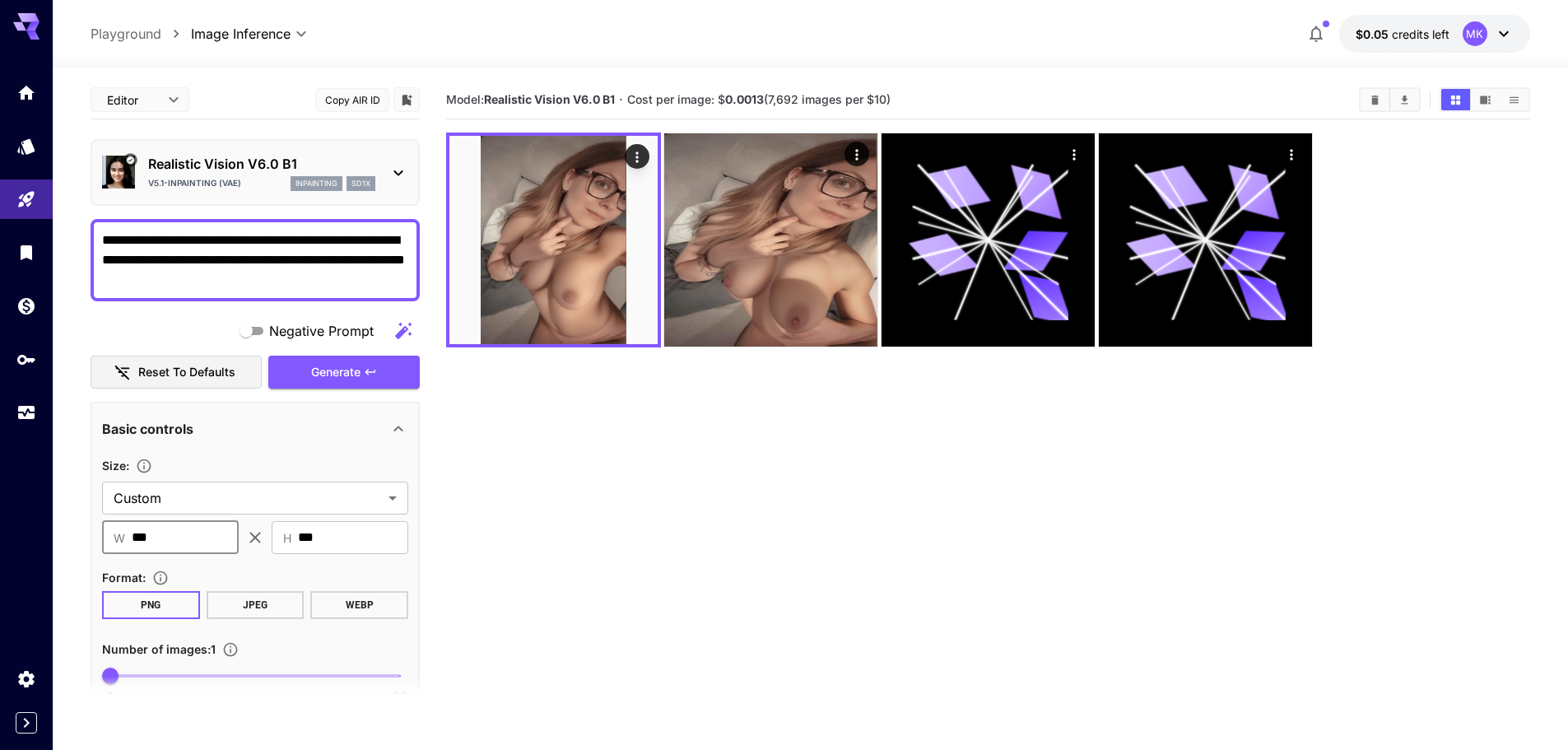
click at [10, 534] on div "**********" at bounding box center [784, 440] width 1568 height 881
type input "****"
drag, startPoint x: 210, startPoint y: 532, endPoint x: -34, endPoint y: 541, distance: 244.2
click at [0, 541] on html "**********" at bounding box center [784, 440] width 1568 height 881
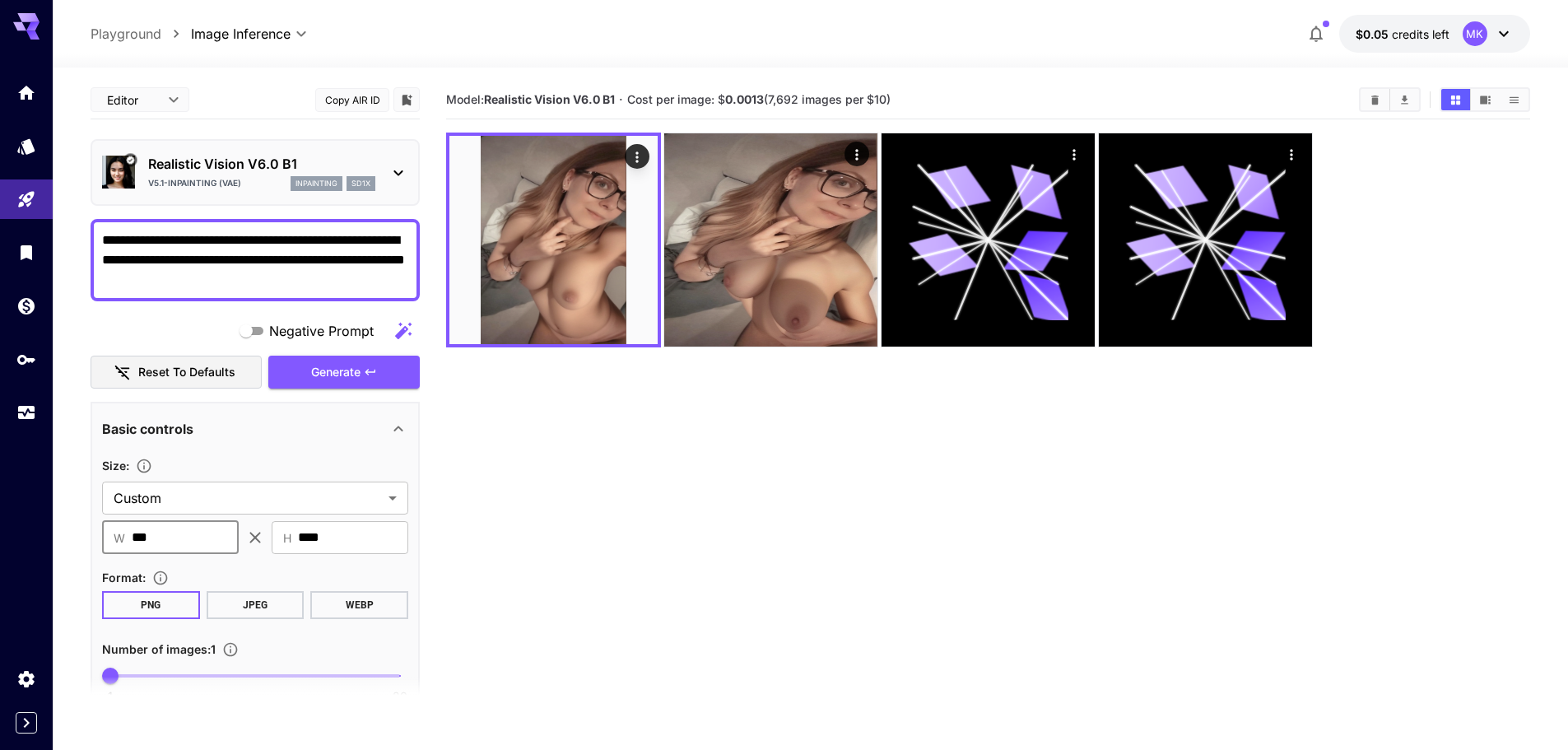
type input "****"
click at [218, 490] on body "**********" at bounding box center [784, 440] width 1568 height 881
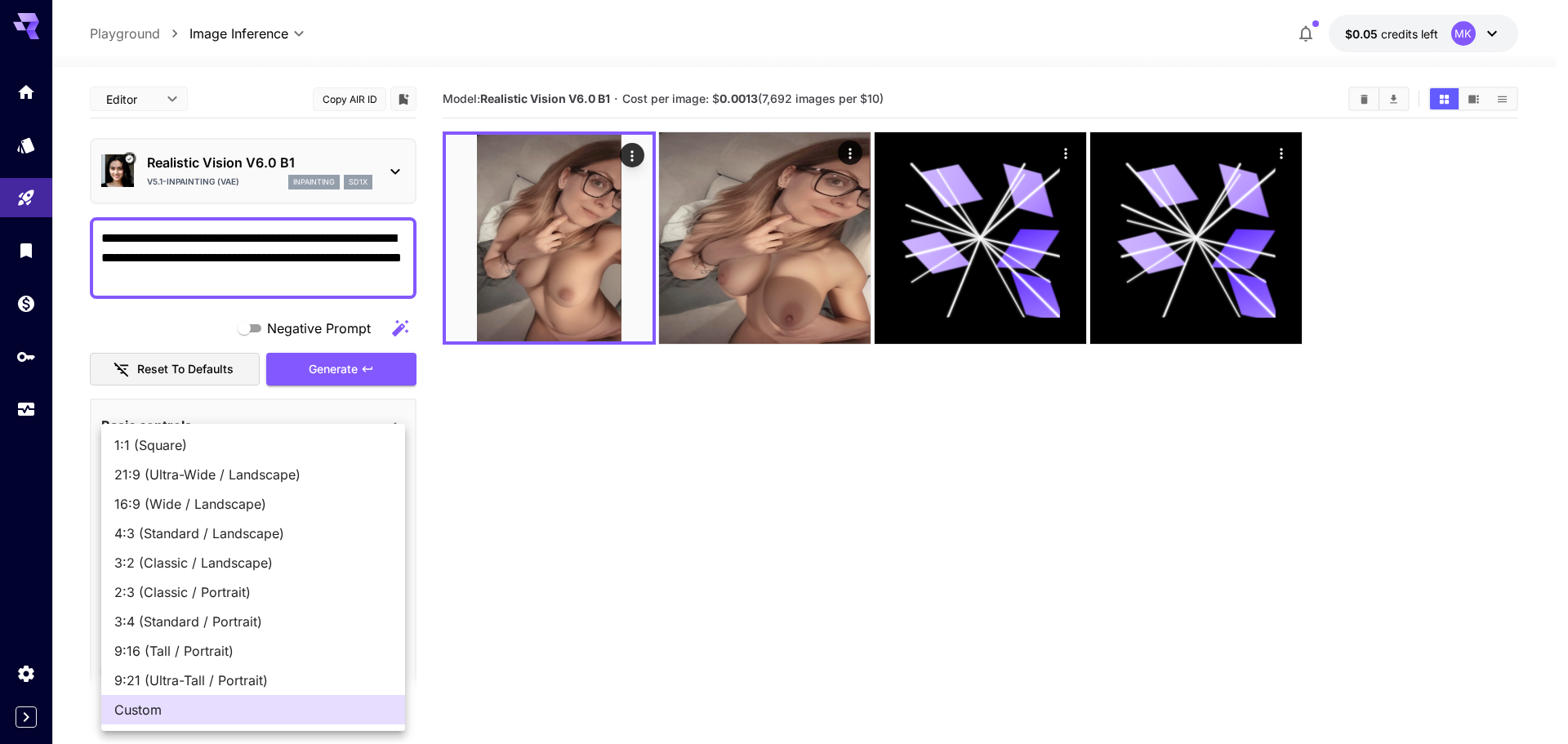
click at [245, 674] on span "9:21 (Ultra-Tall / Portrait)" at bounding box center [253, 681] width 278 height 20
type input "**********"
type input "***"
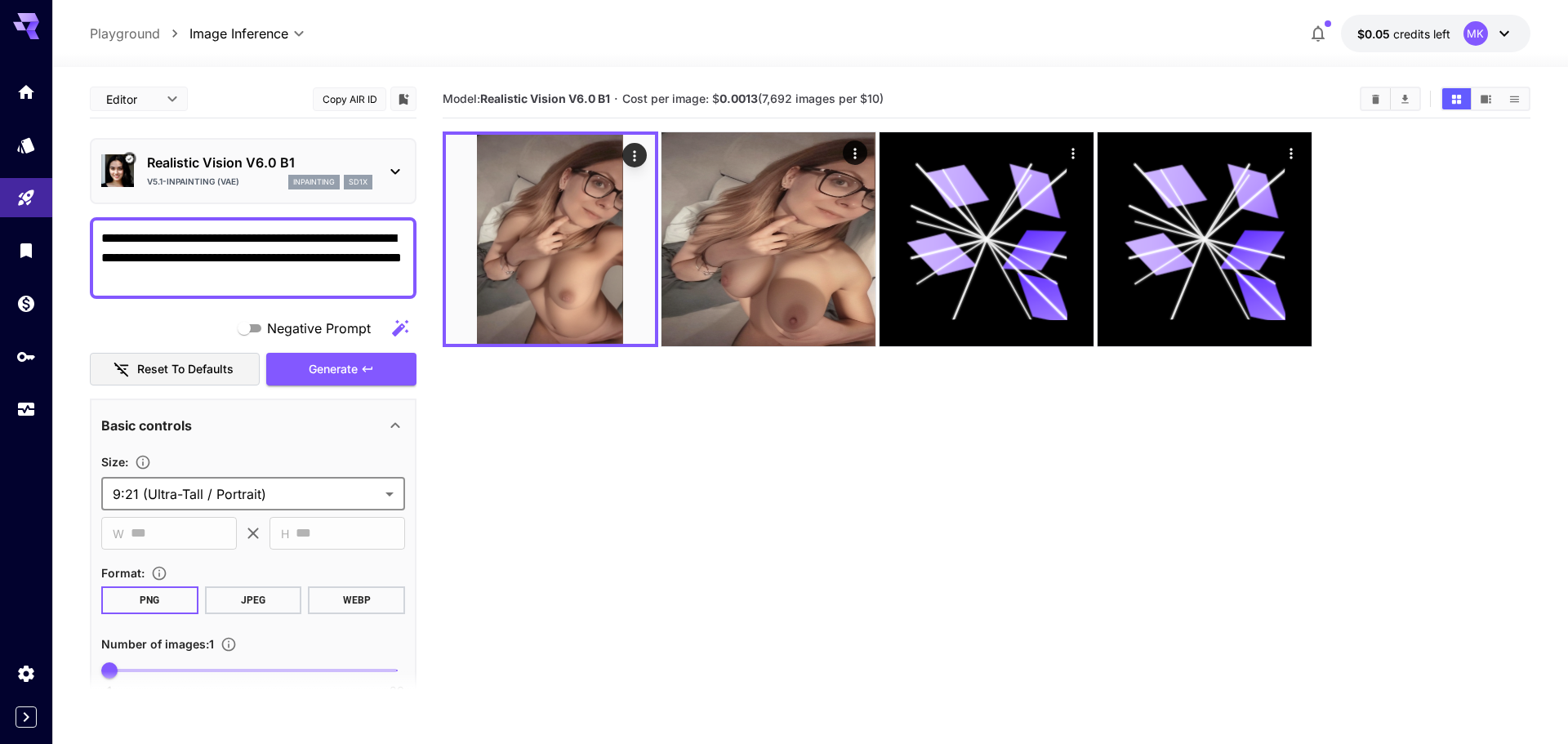
click at [332, 489] on body "**********" at bounding box center [784, 436] width 1568 height 874
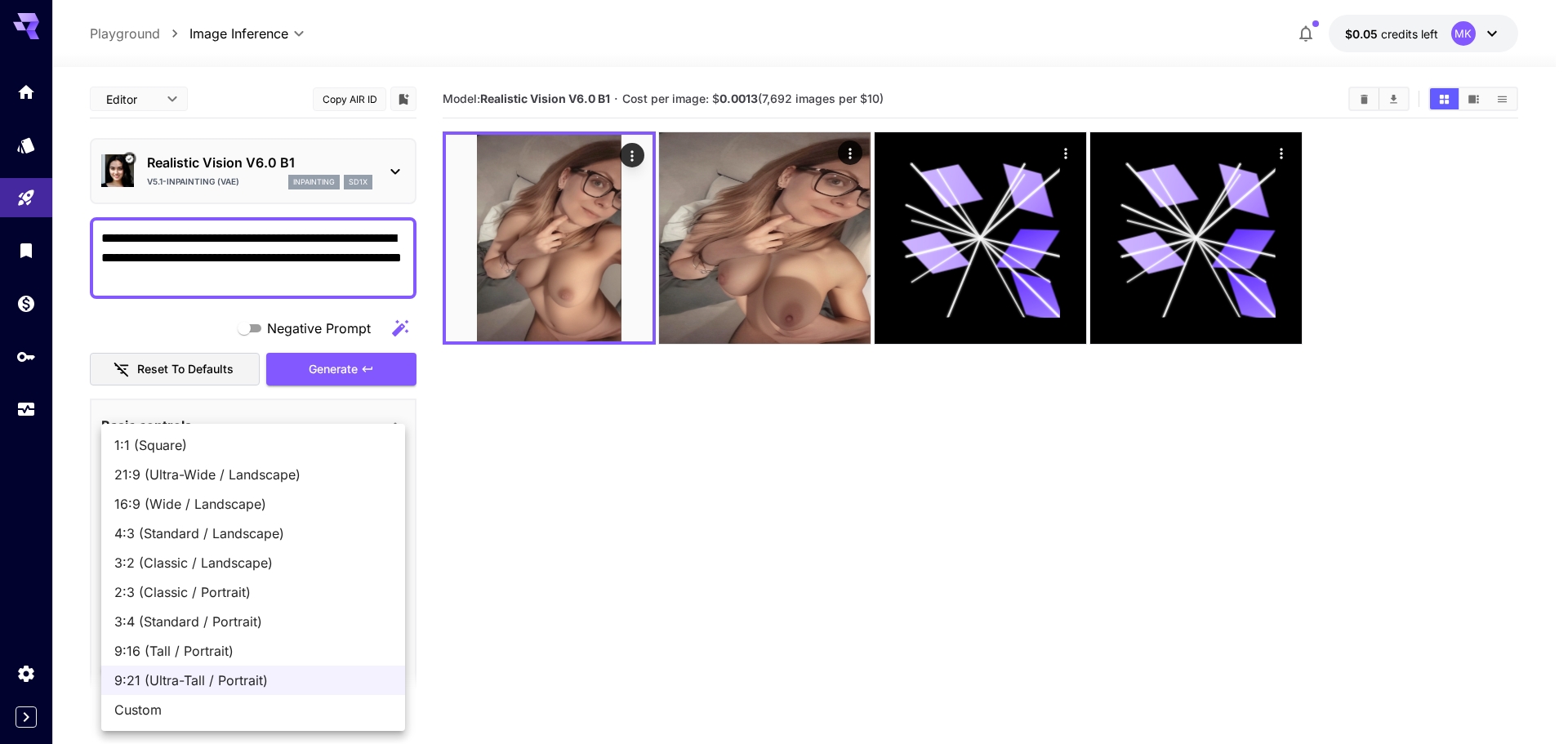
click at [165, 713] on span "Custom" at bounding box center [253, 710] width 278 height 20
type input "******"
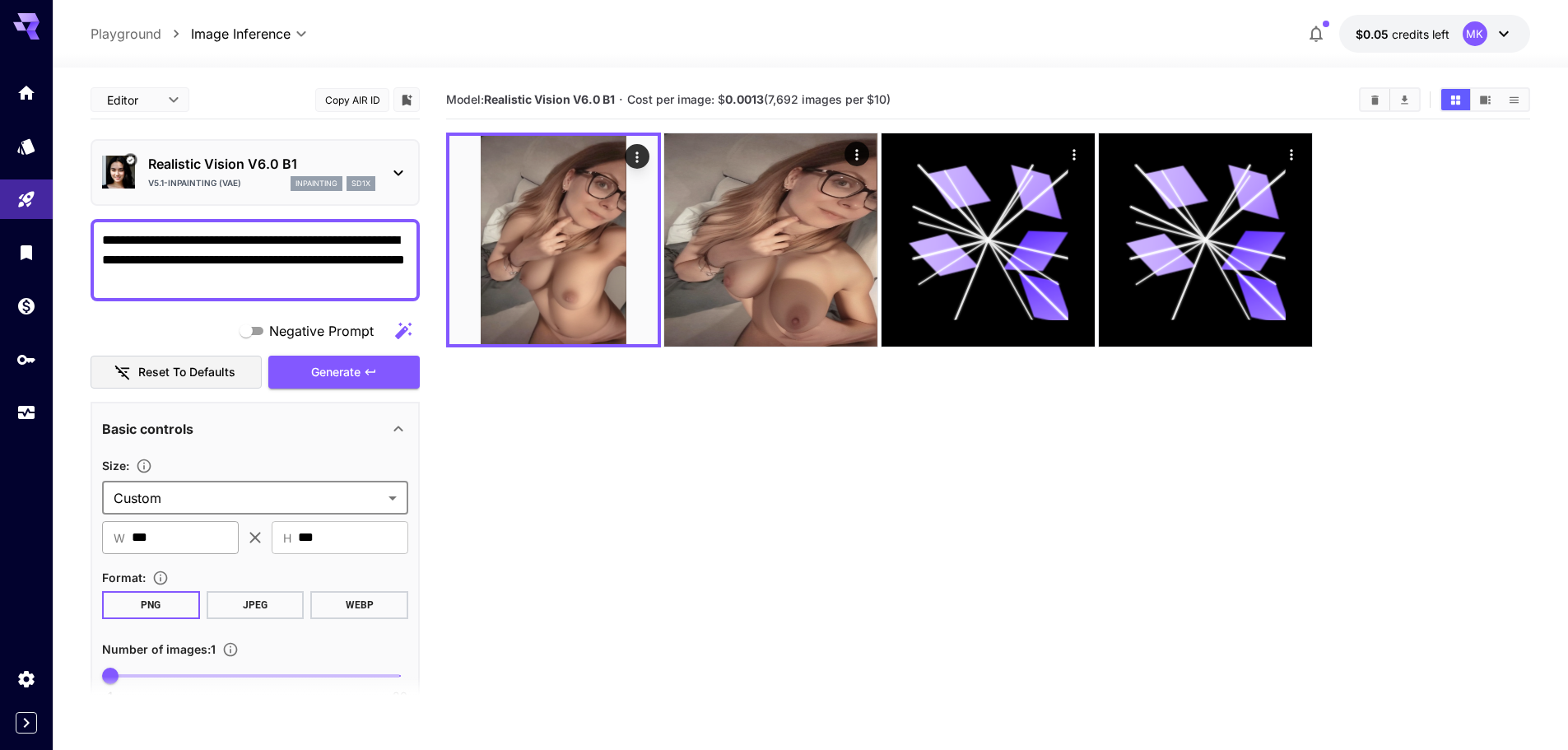
click at [186, 541] on input "***" at bounding box center [185, 538] width 107 height 33
drag, startPoint x: 183, startPoint y: 538, endPoint x: 15, endPoint y: 538, distance: 168.0
click at [15, 538] on div "**********" at bounding box center [784, 440] width 1568 height 881
drag, startPoint x: 163, startPoint y: 534, endPoint x: 131, endPoint y: 531, distance: 32.1
click at [151, 531] on div "​ W *** ​ ​ H *** ​" at bounding box center [256, 538] width 306 height 33
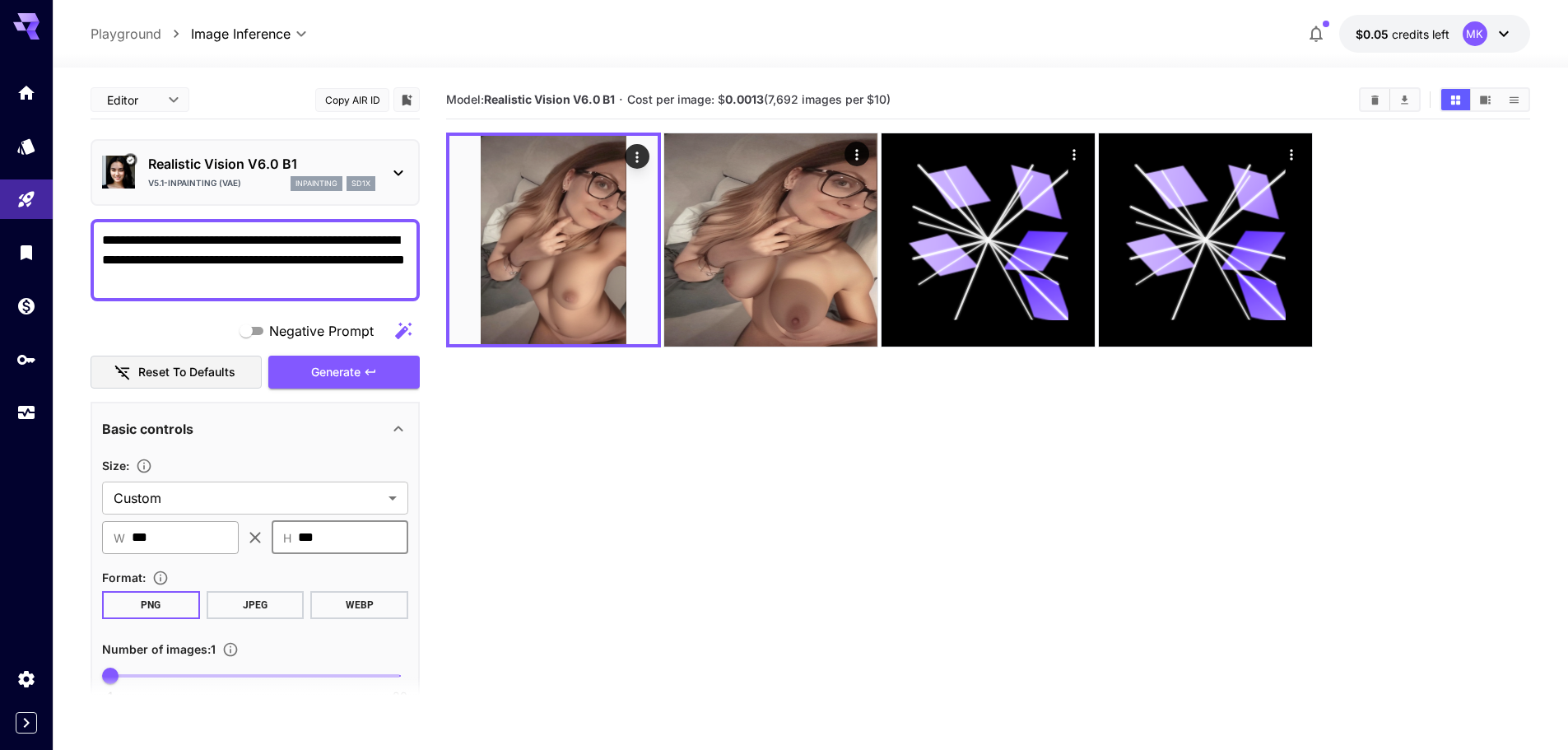
type input "***"
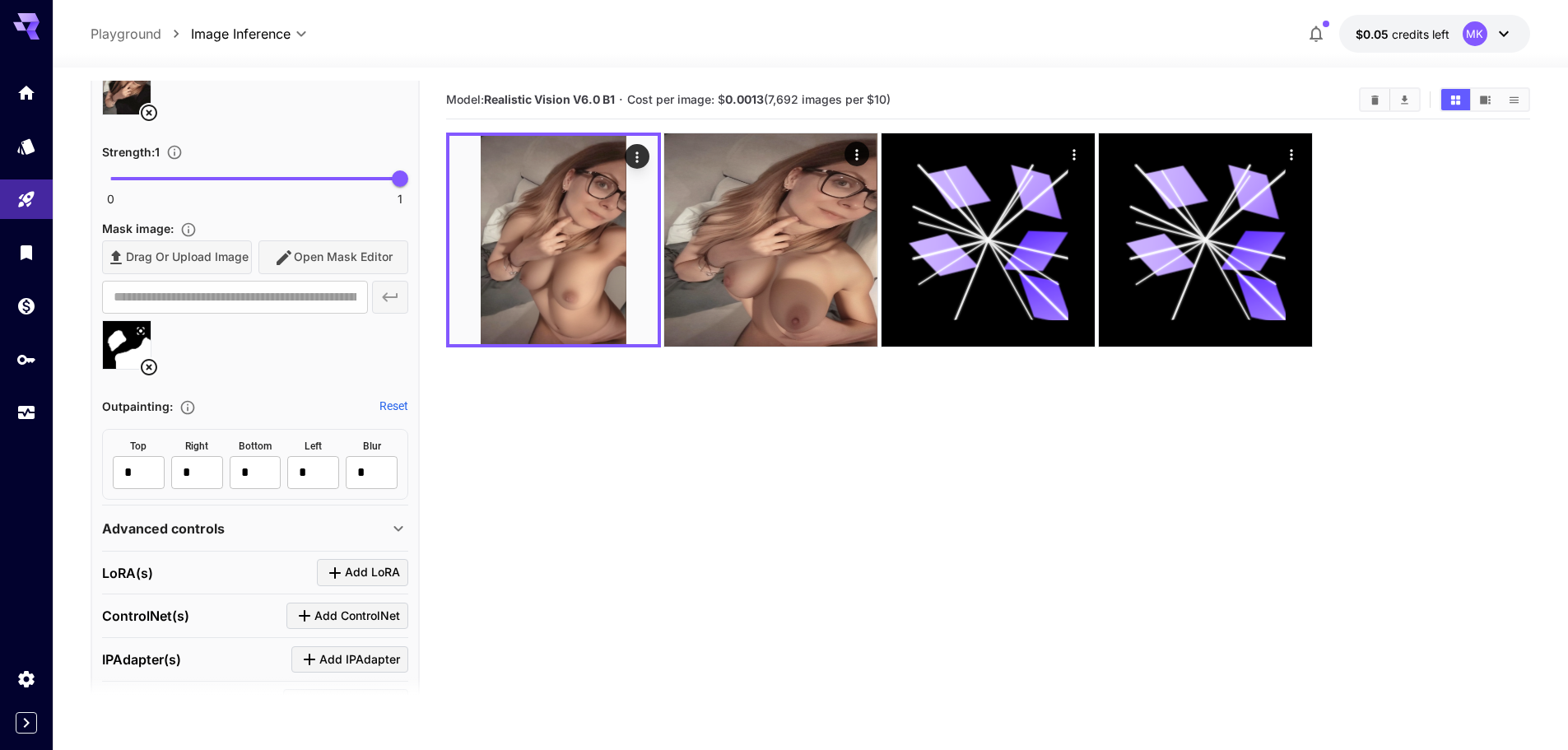
scroll to position [939, 0]
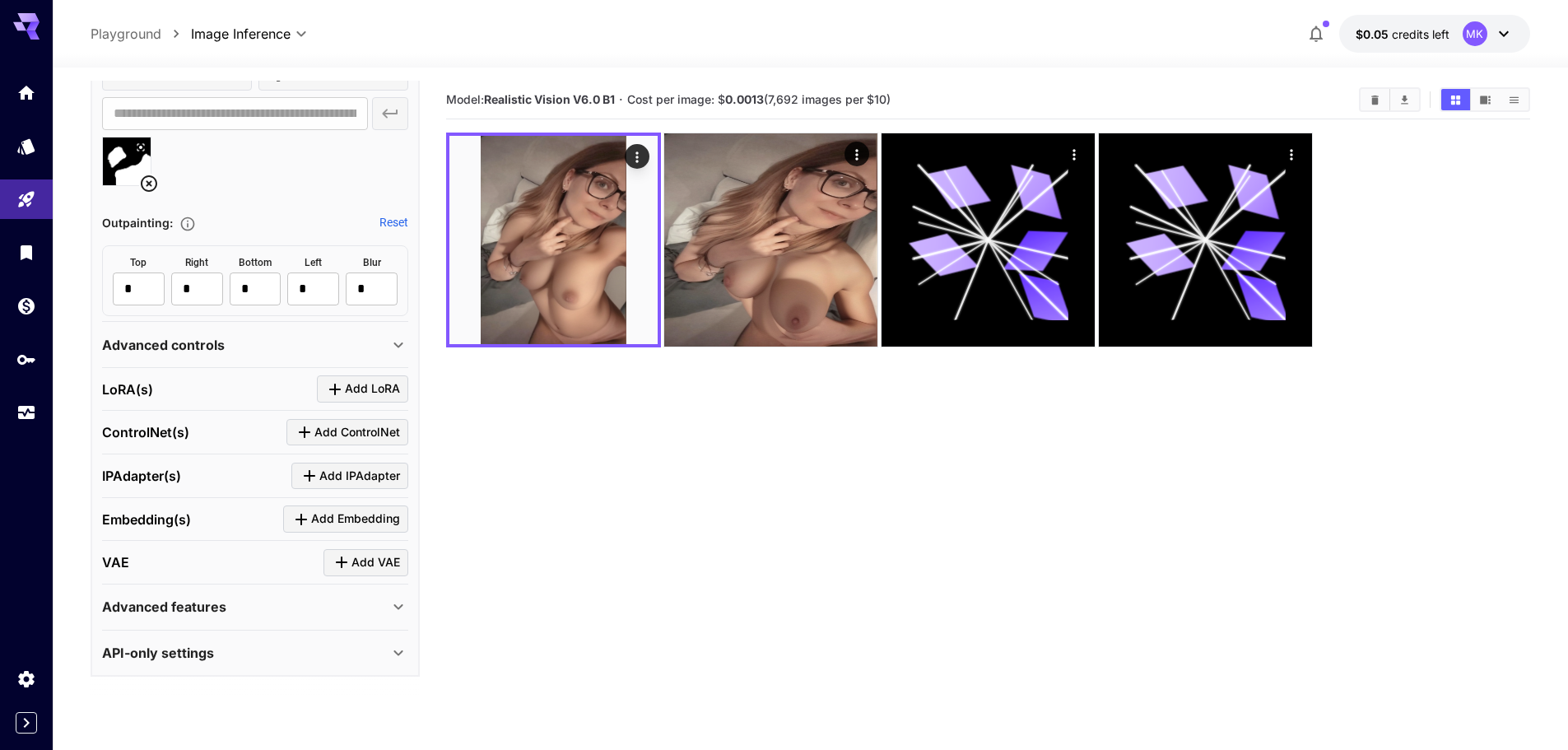
click at [206, 440] on div "ControlNet(s) Add ControlNet" at bounding box center [256, 433] width 306 height 27
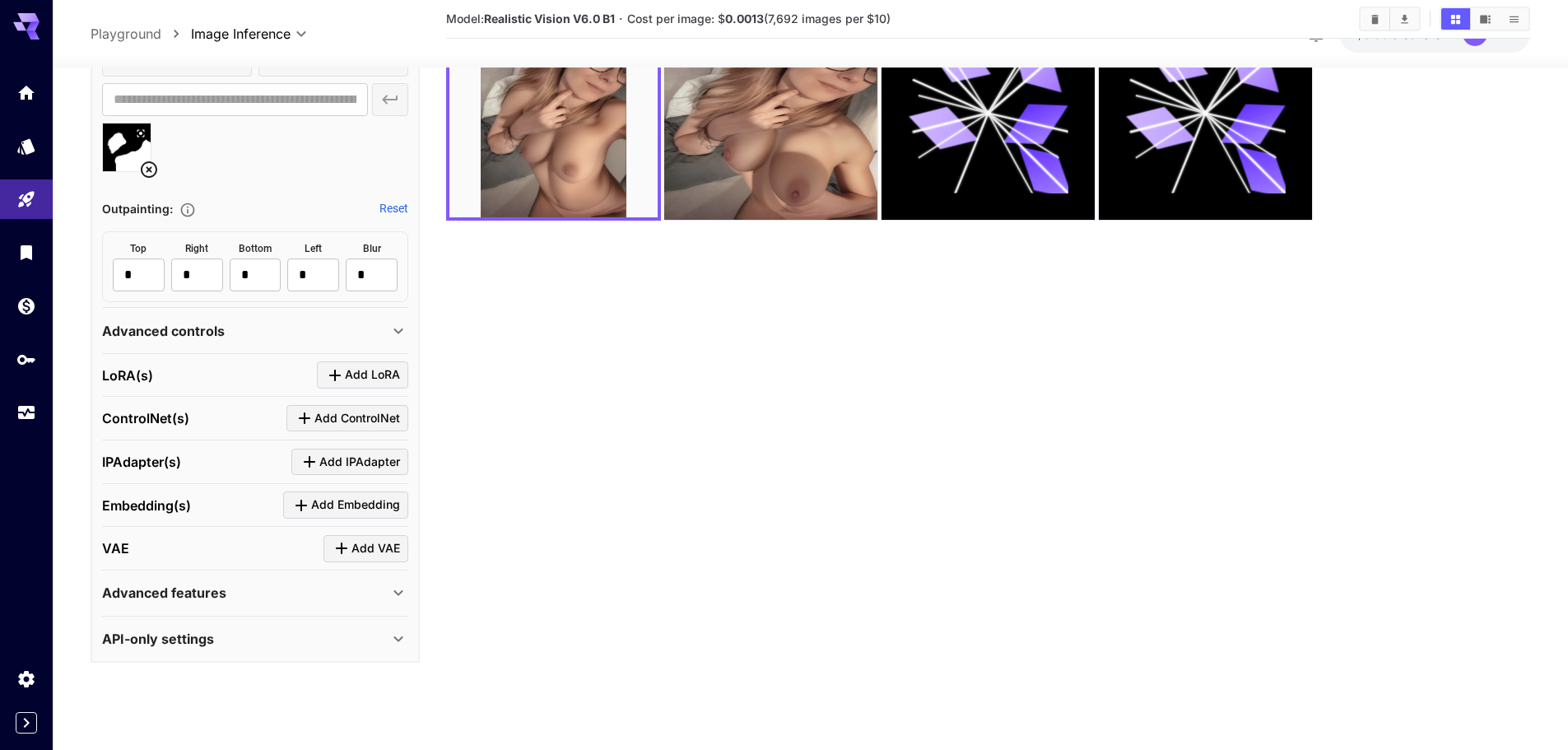
scroll to position [131, 0]
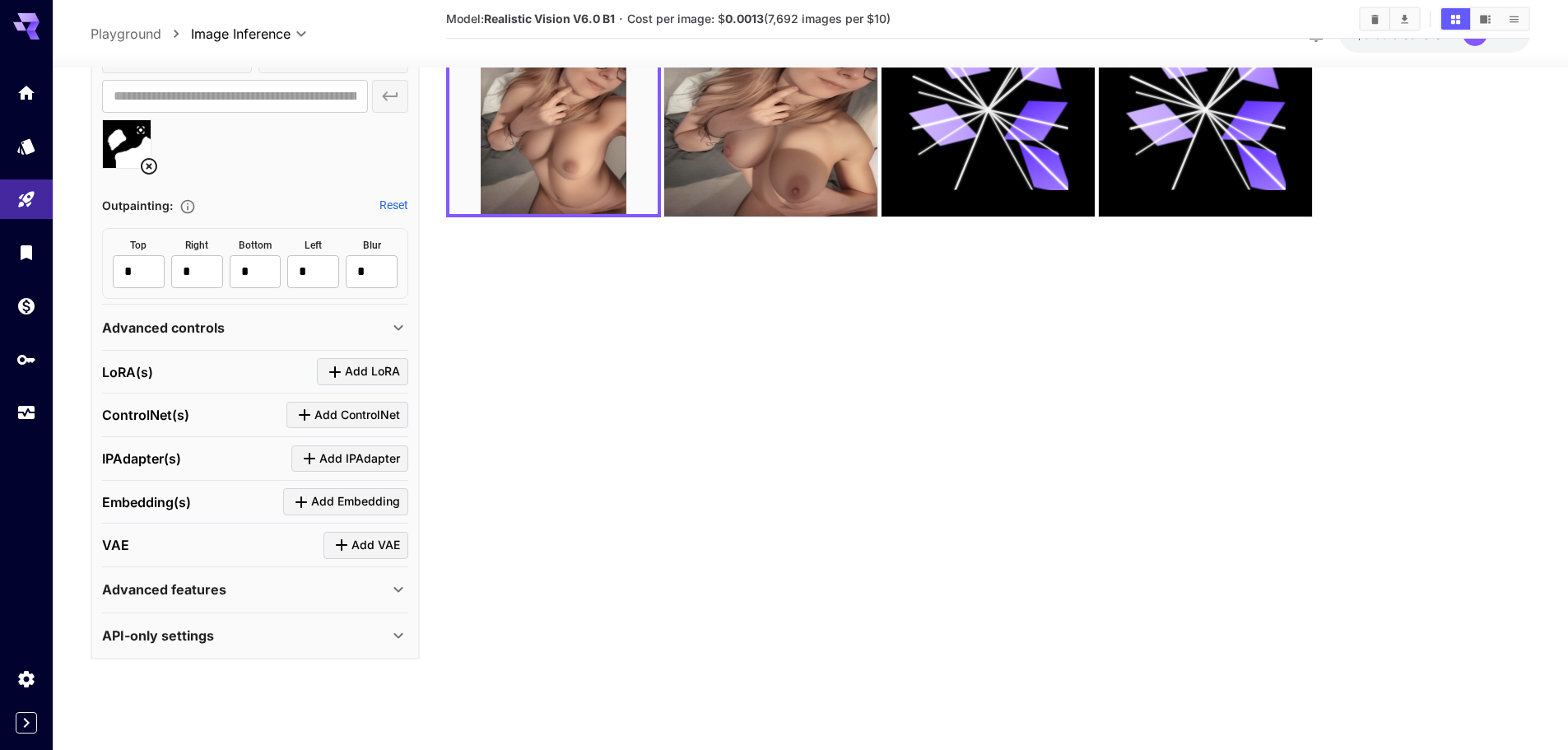
click at [298, 588] on div "Advanced features" at bounding box center [246, 589] width 286 height 20
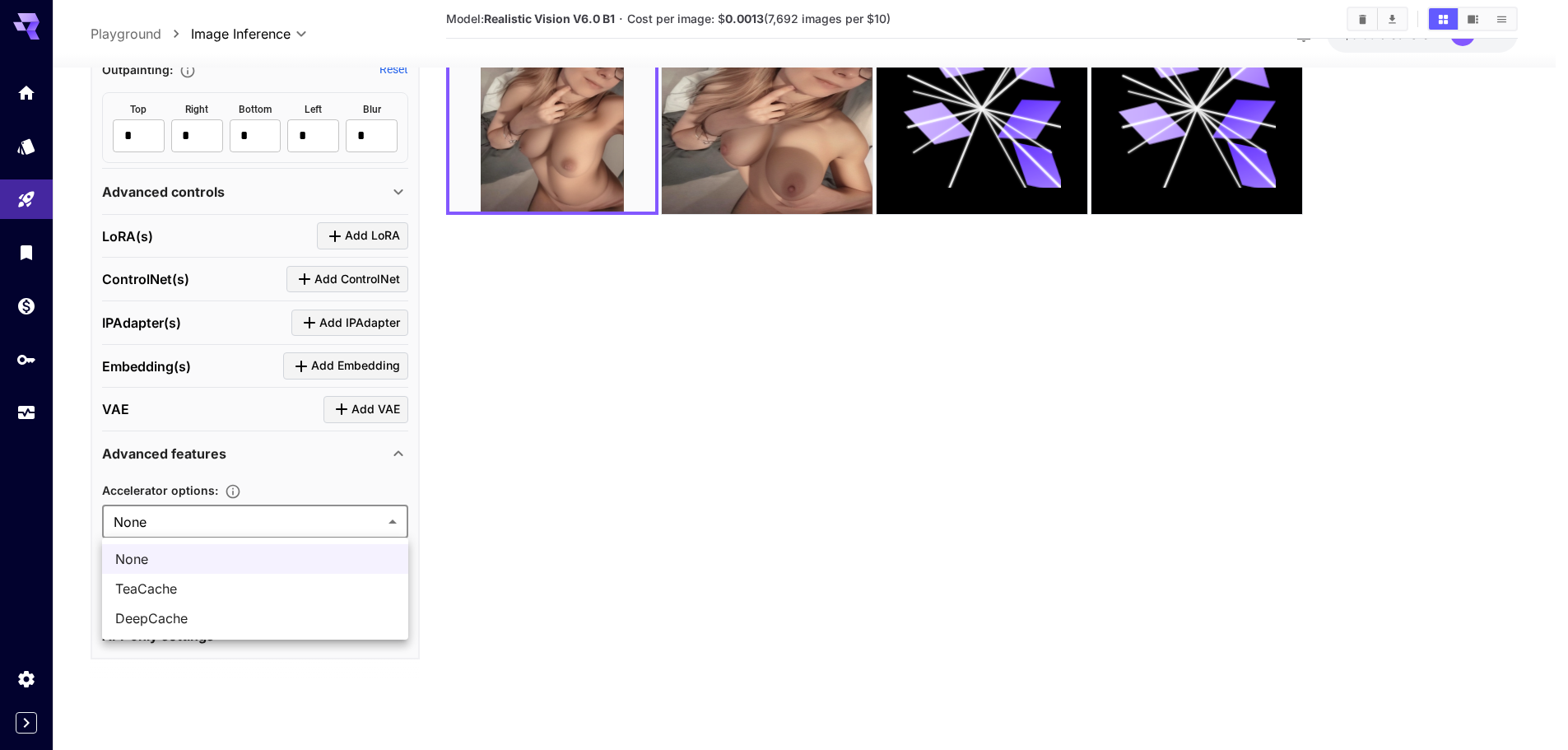
click at [238, 508] on body "**********" at bounding box center [784, 309] width 1568 height 881
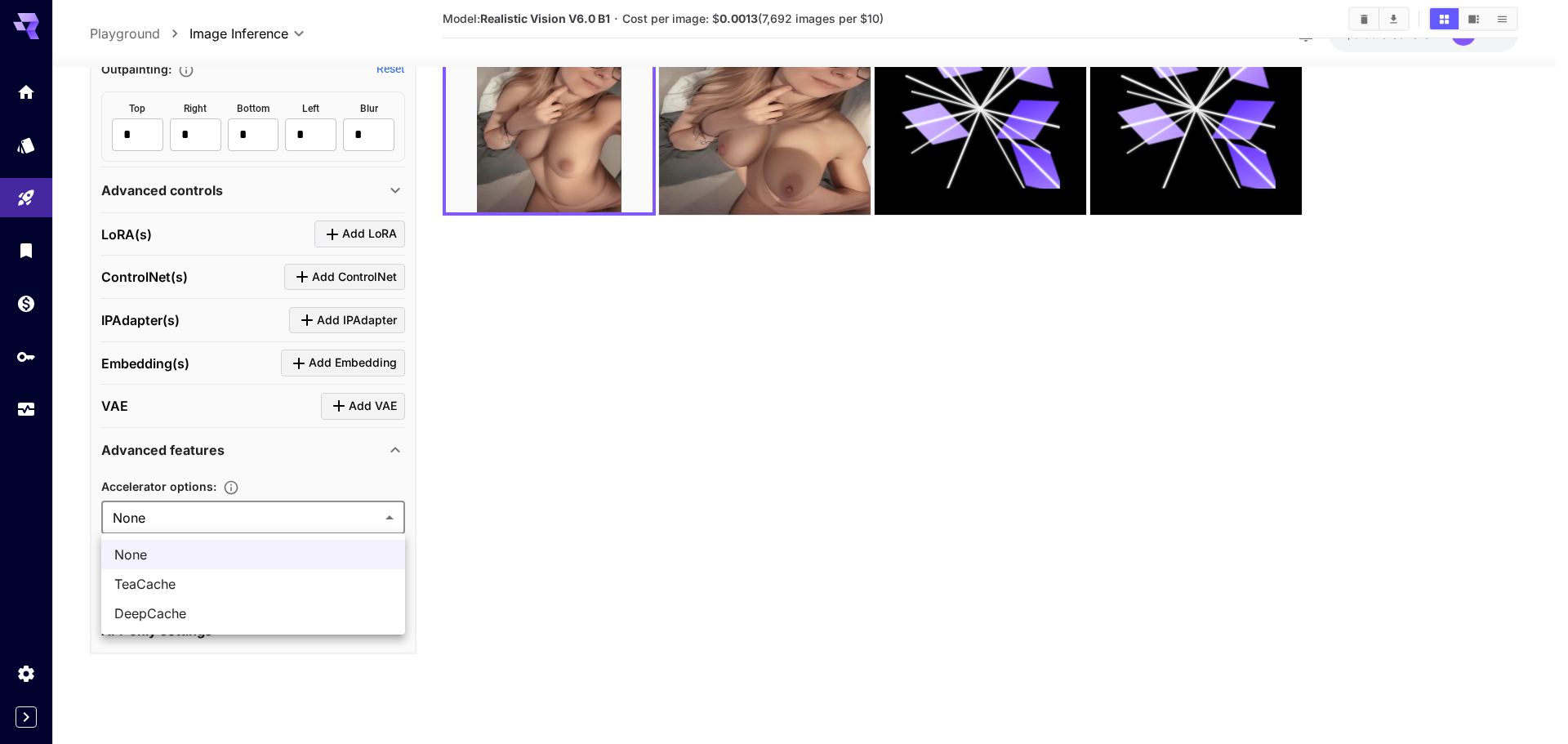
click at [249, 517] on div at bounding box center [784, 372] width 1568 height 744
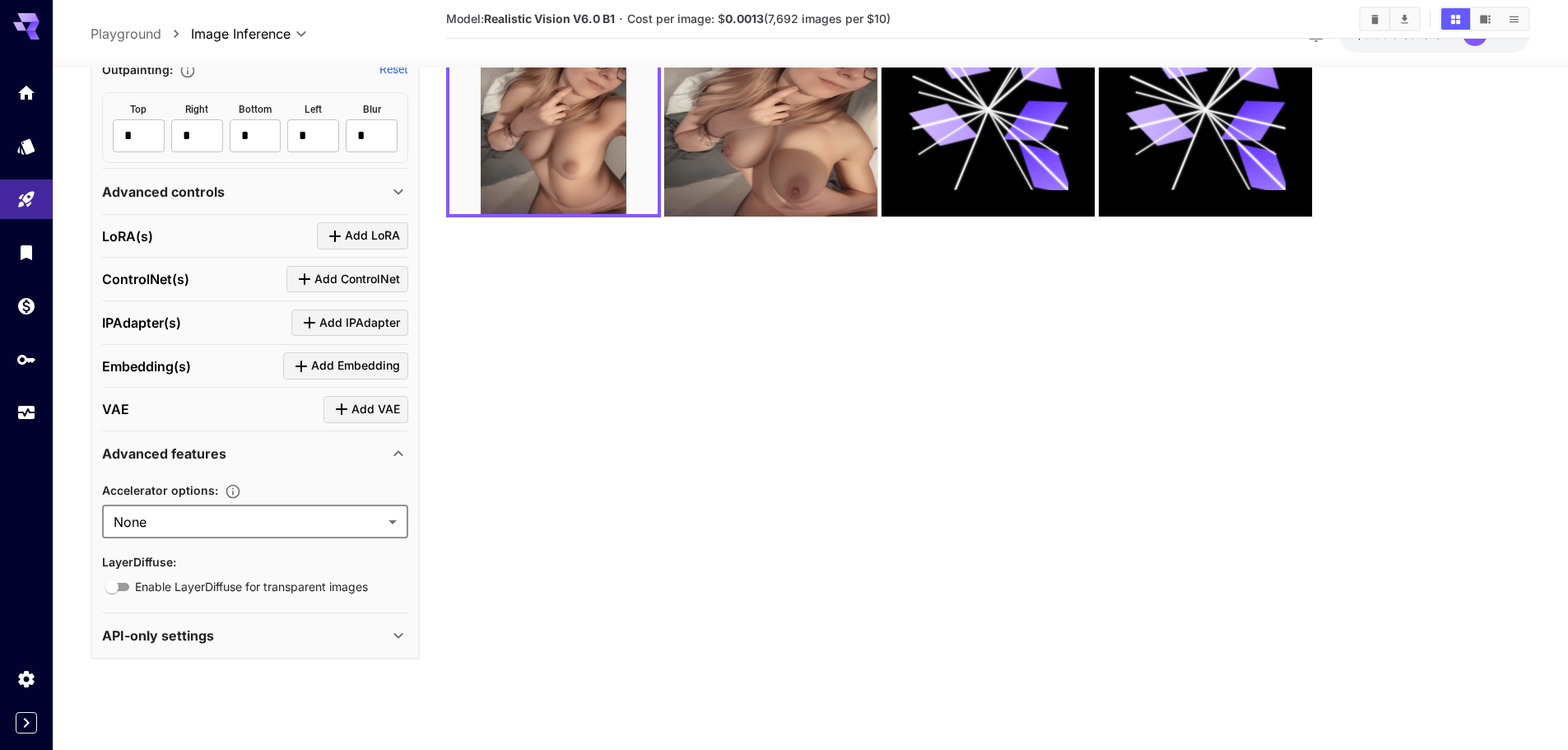
click at [234, 646] on div "API-only settings" at bounding box center [256, 636] width 306 height 40
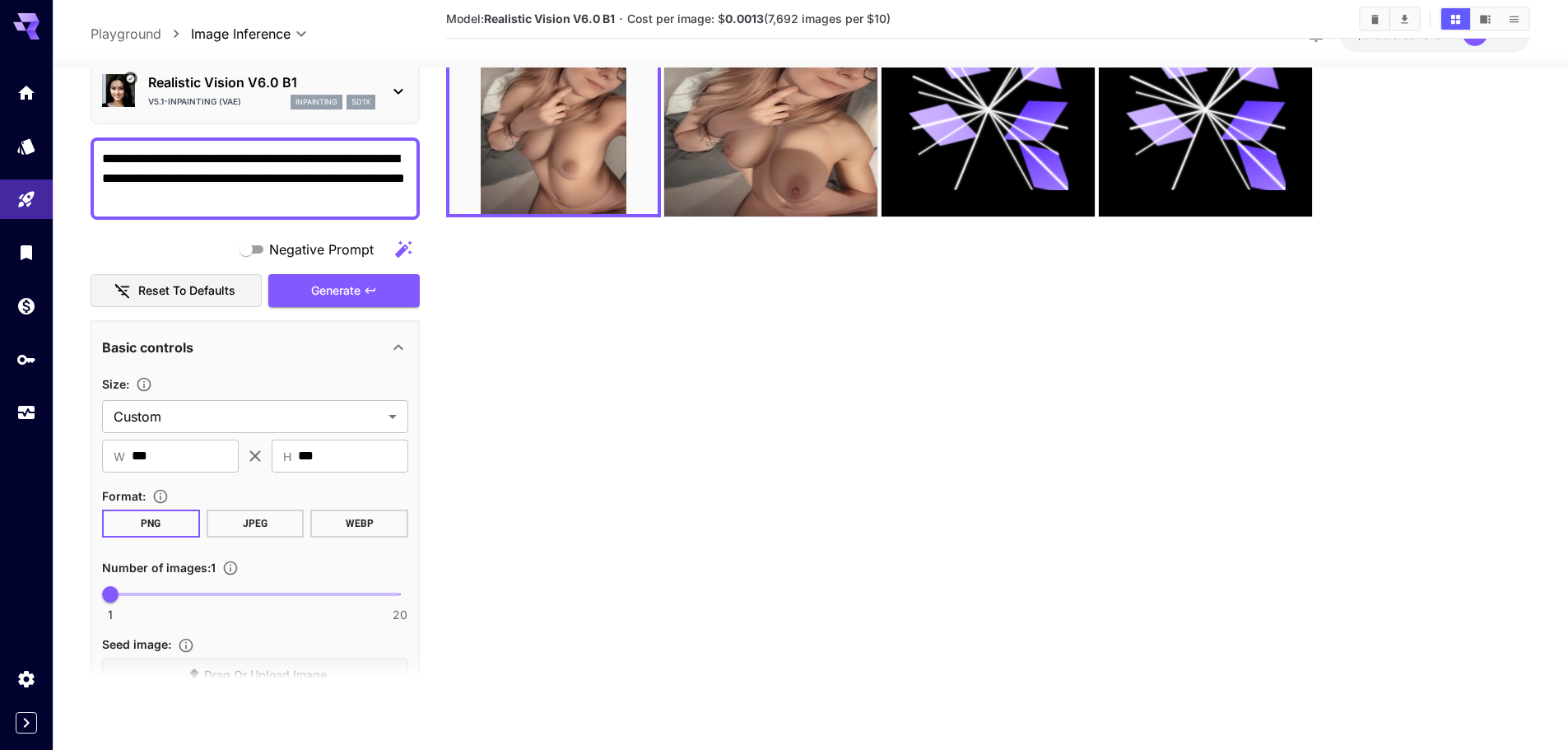
scroll to position [0, 0]
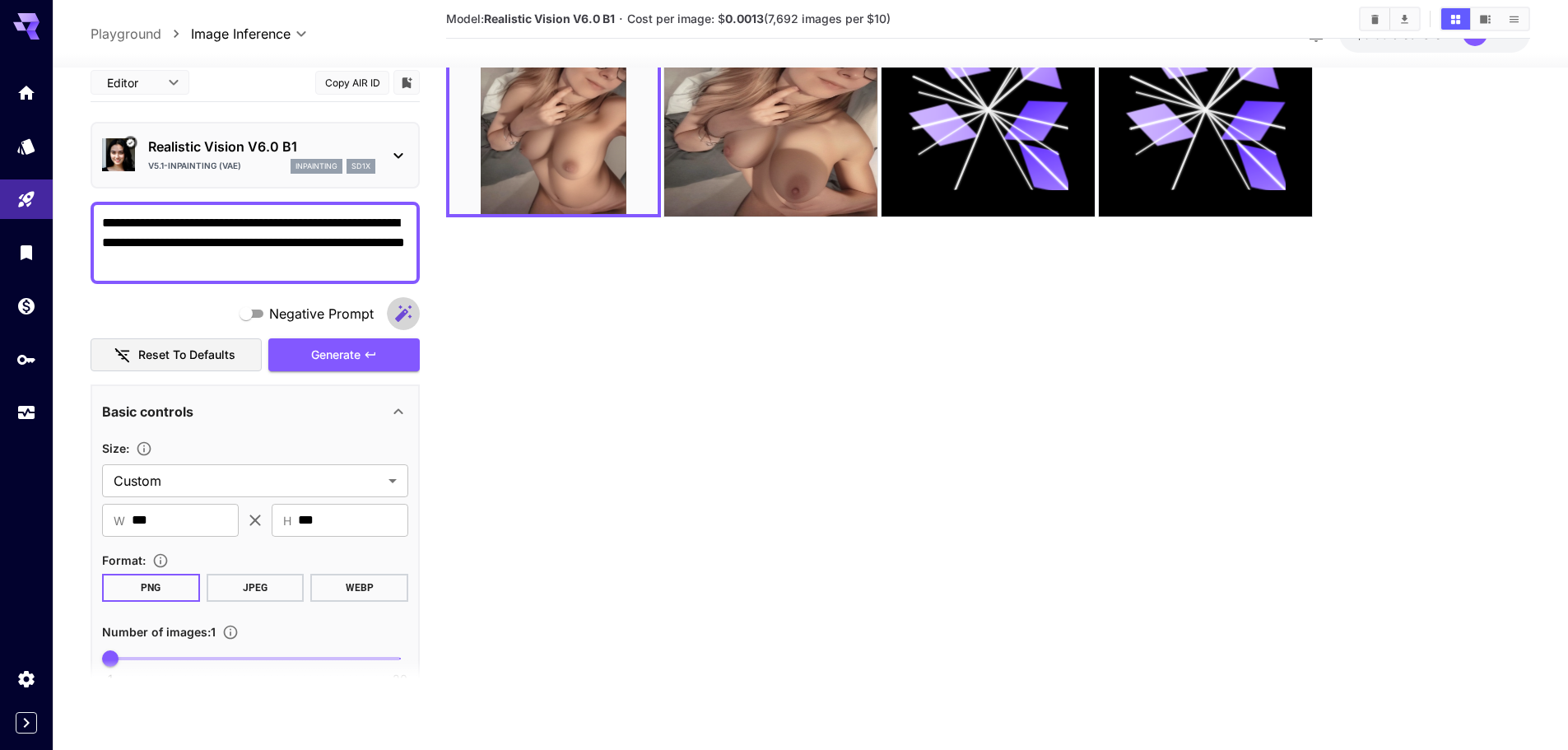
drag, startPoint x: 405, startPoint y: 307, endPoint x: 424, endPoint y: 324, distance: 25.5
click at [407, 307] on icon "button" at bounding box center [403, 313] width 20 height 20
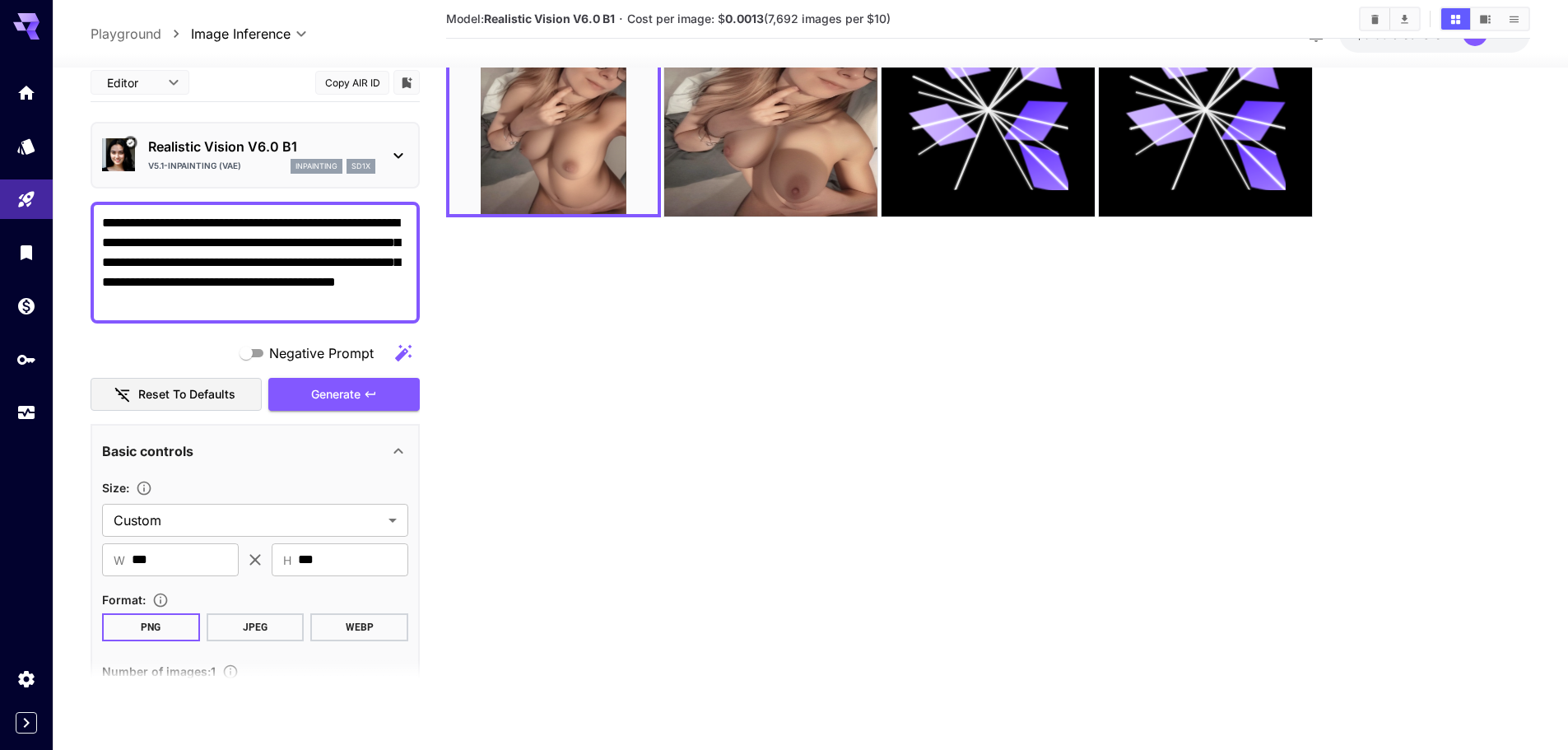
drag, startPoint x: 334, startPoint y: 297, endPoint x: 227, endPoint y: 283, distance: 107.9
click at [227, 283] on textarea "**********" at bounding box center [256, 261] width 306 height 99
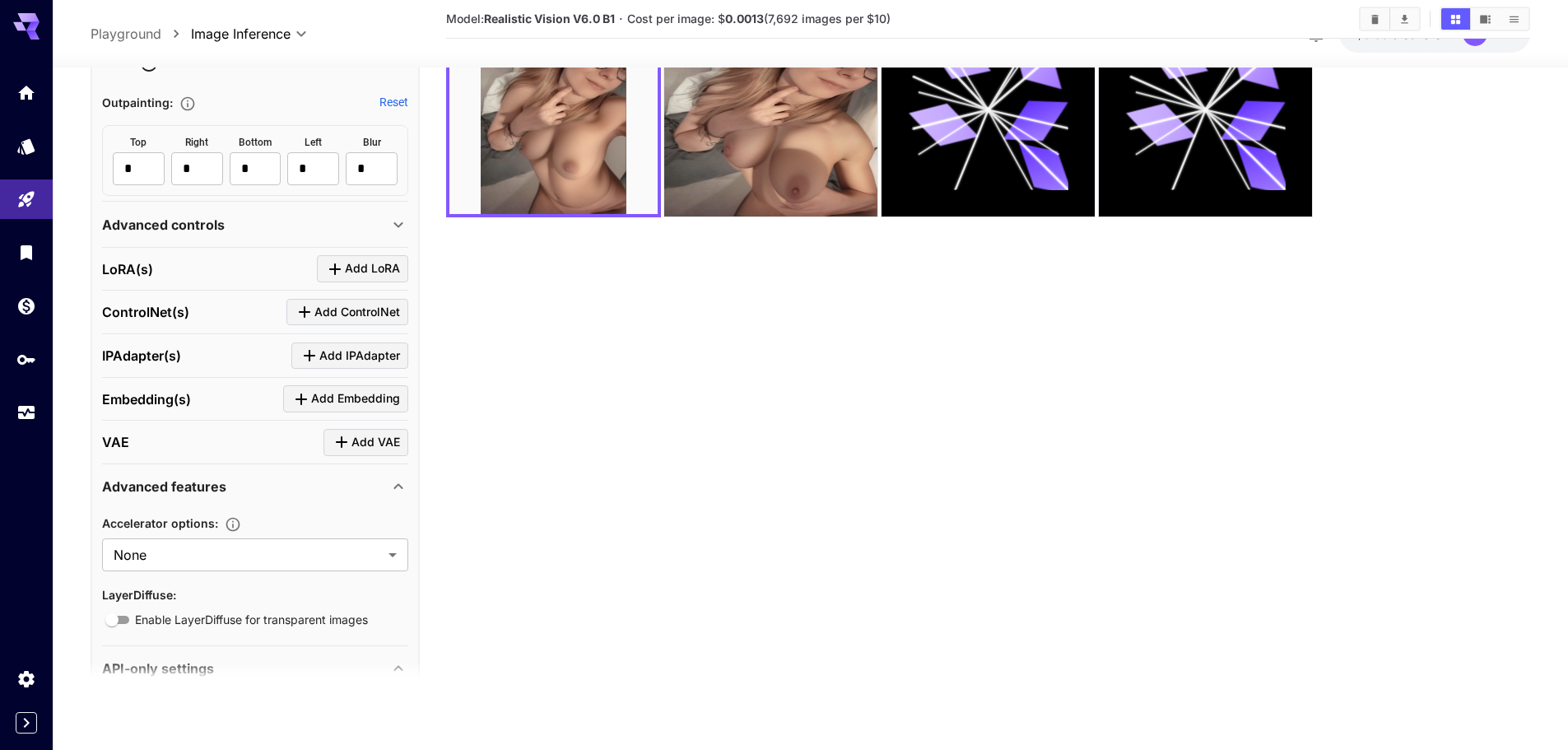
scroll to position [1071, 0]
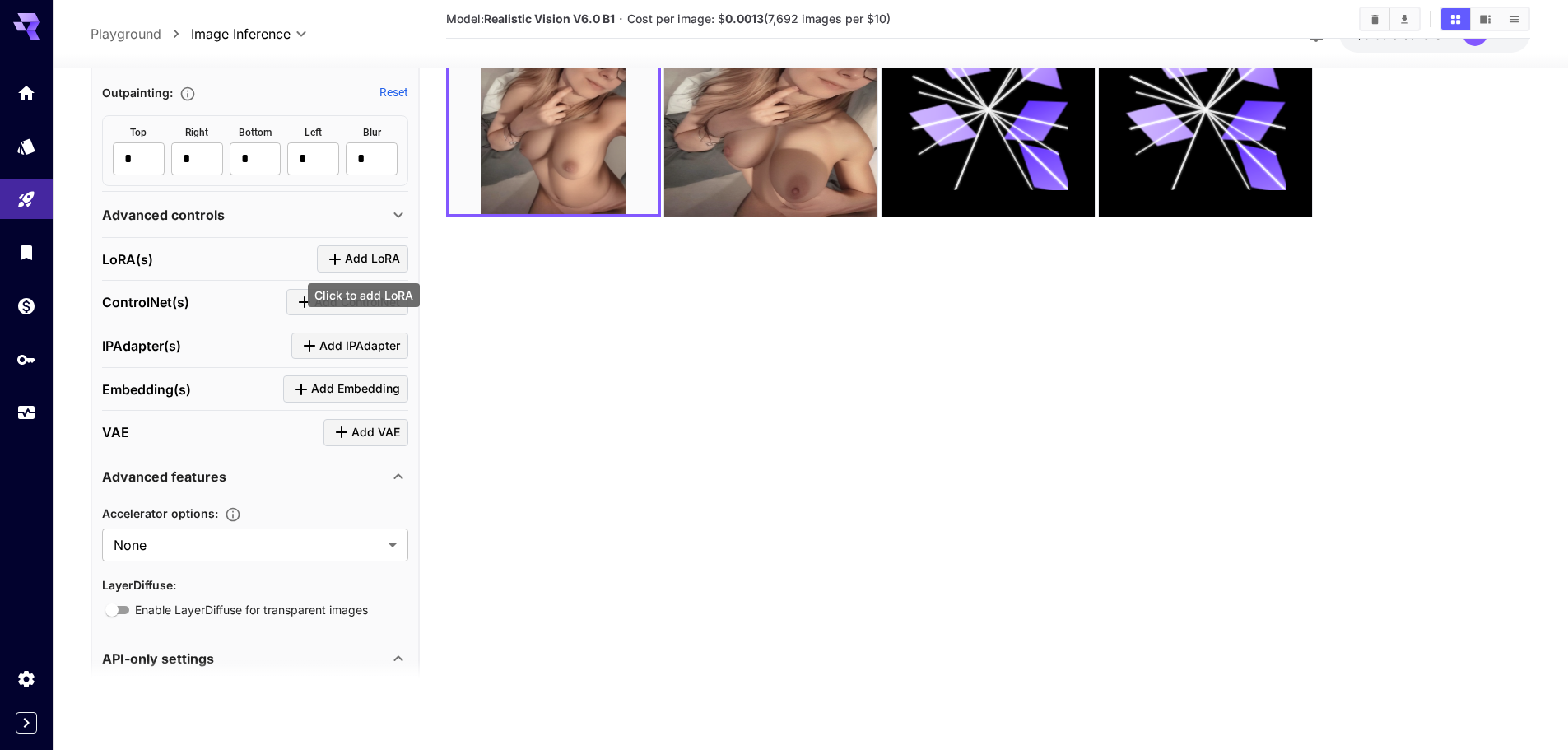
type textarea "**********"
click at [378, 264] on span "Add LoRA" at bounding box center [373, 258] width 55 height 21
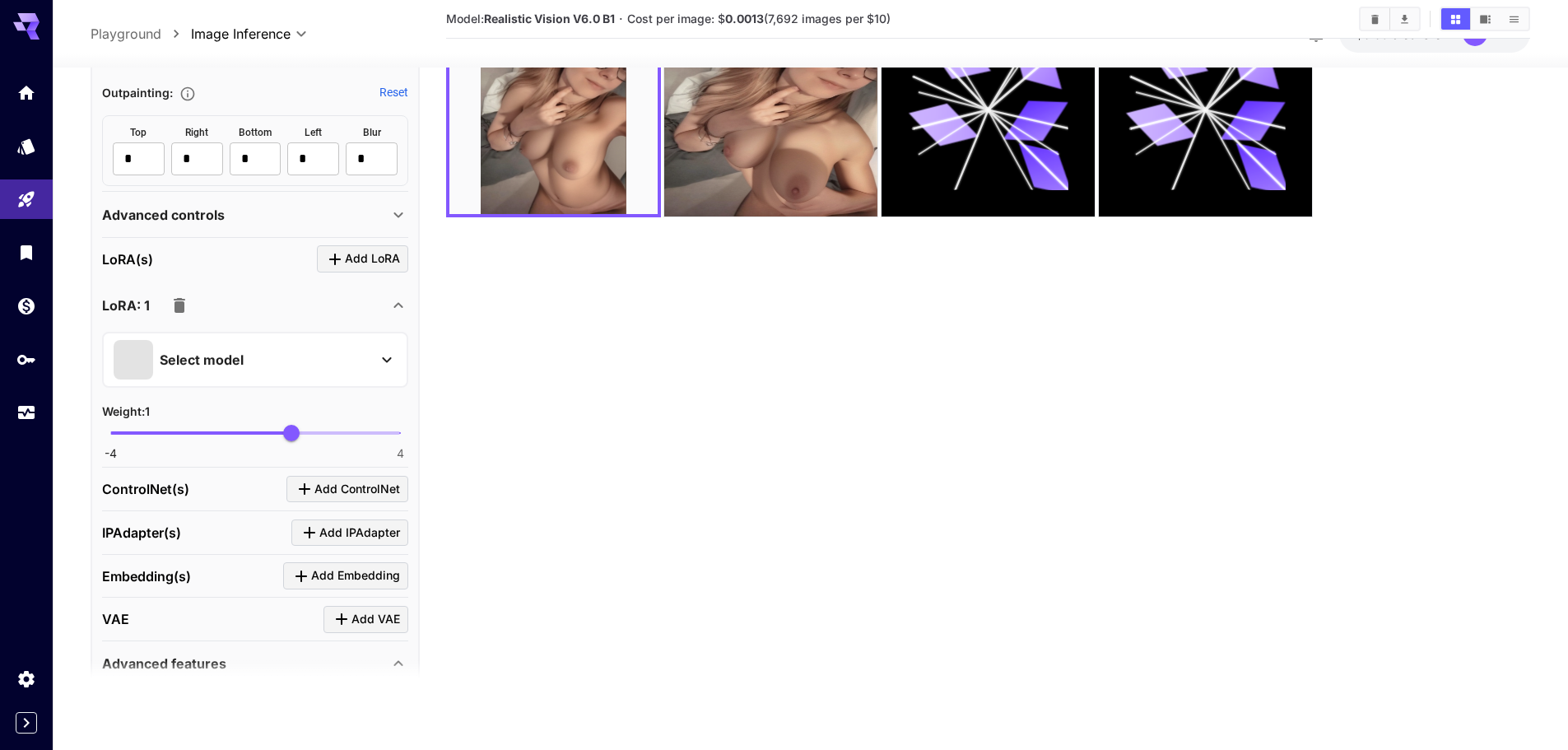
click at [183, 338] on div "Select model" at bounding box center [256, 359] width 306 height 56
click at [189, 363] on p "Select model" at bounding box center [201, 359] width 84 height 20
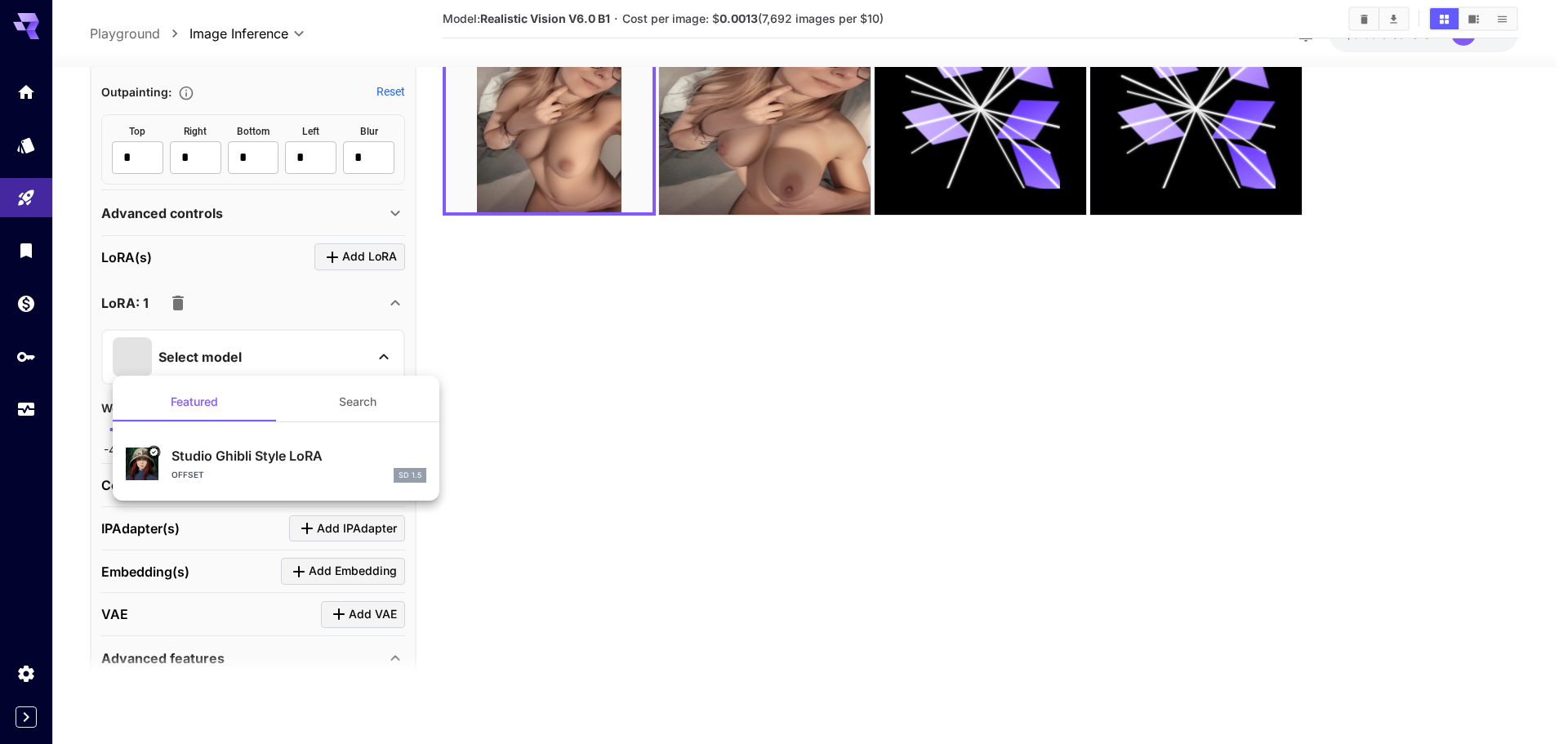
click at [179, 305] on div at bounding box center [784, 372] width 1568 height 744
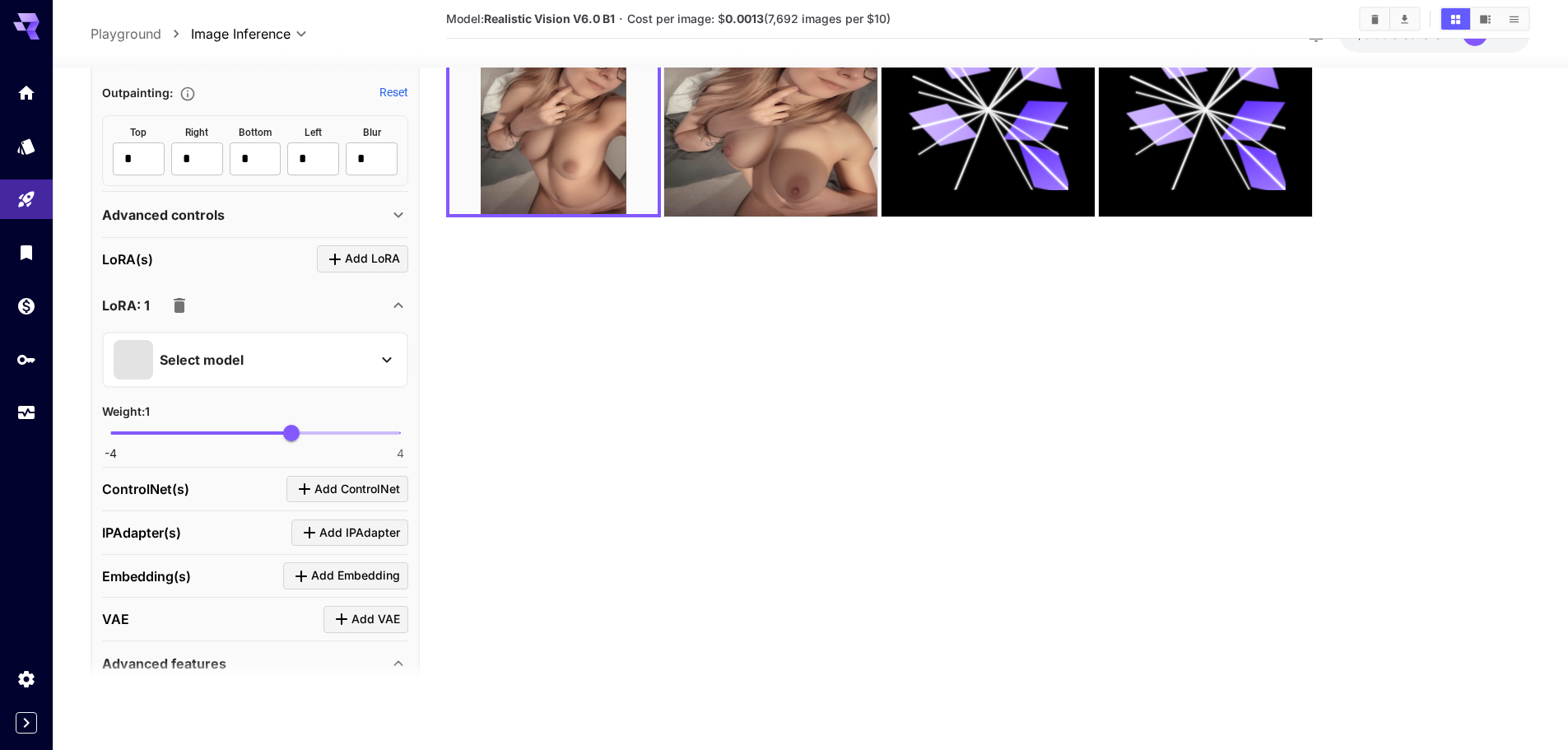
click at [179, 305] on icon "button" at bounding box center [179, 305] width 12 height 15
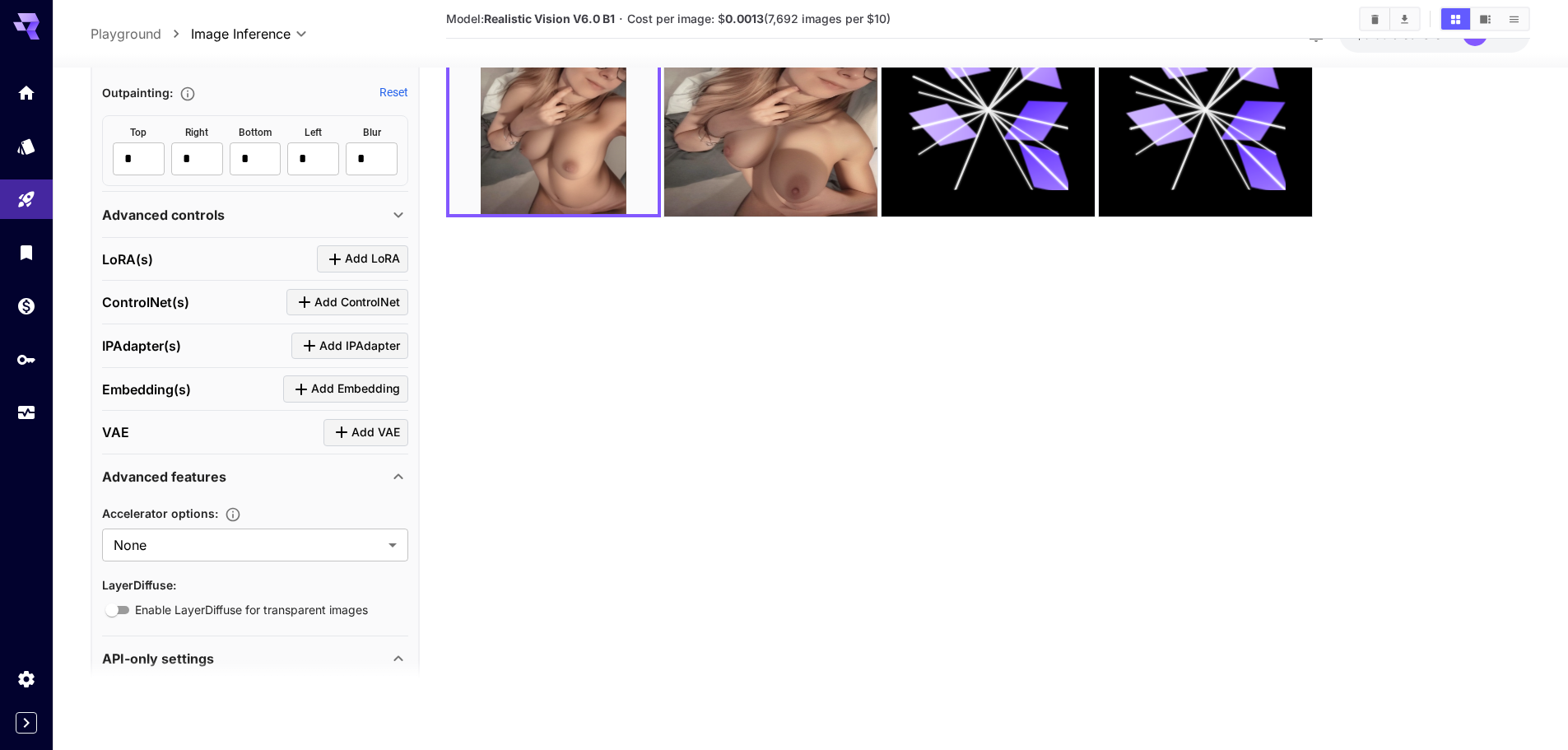
click at [352, 297] on span "Add ControlNet" at bounding box center [357, 302] width 85 height 21
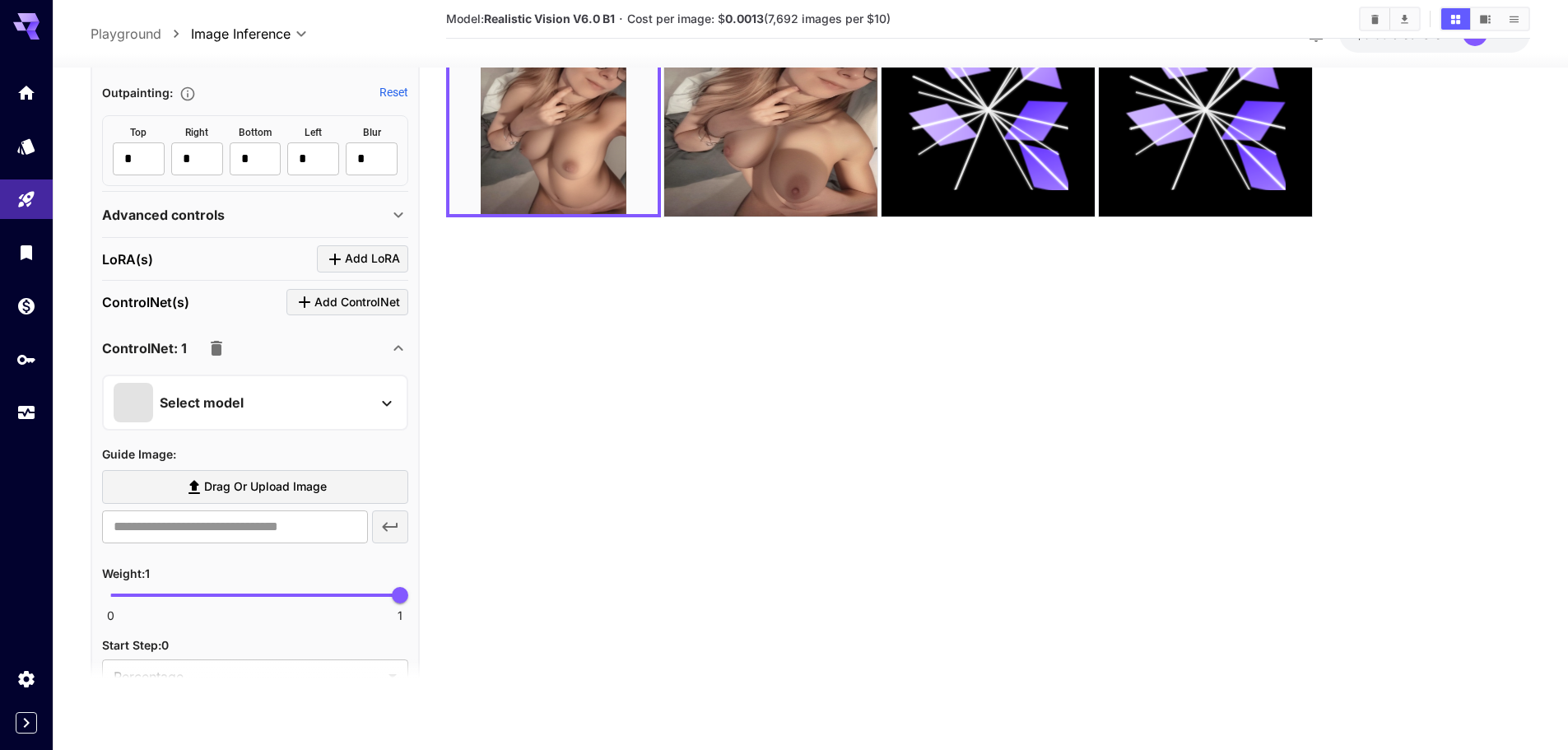
click at [195, 404] on p "Select model" at bounding box center [201, 403] width 84 height 20
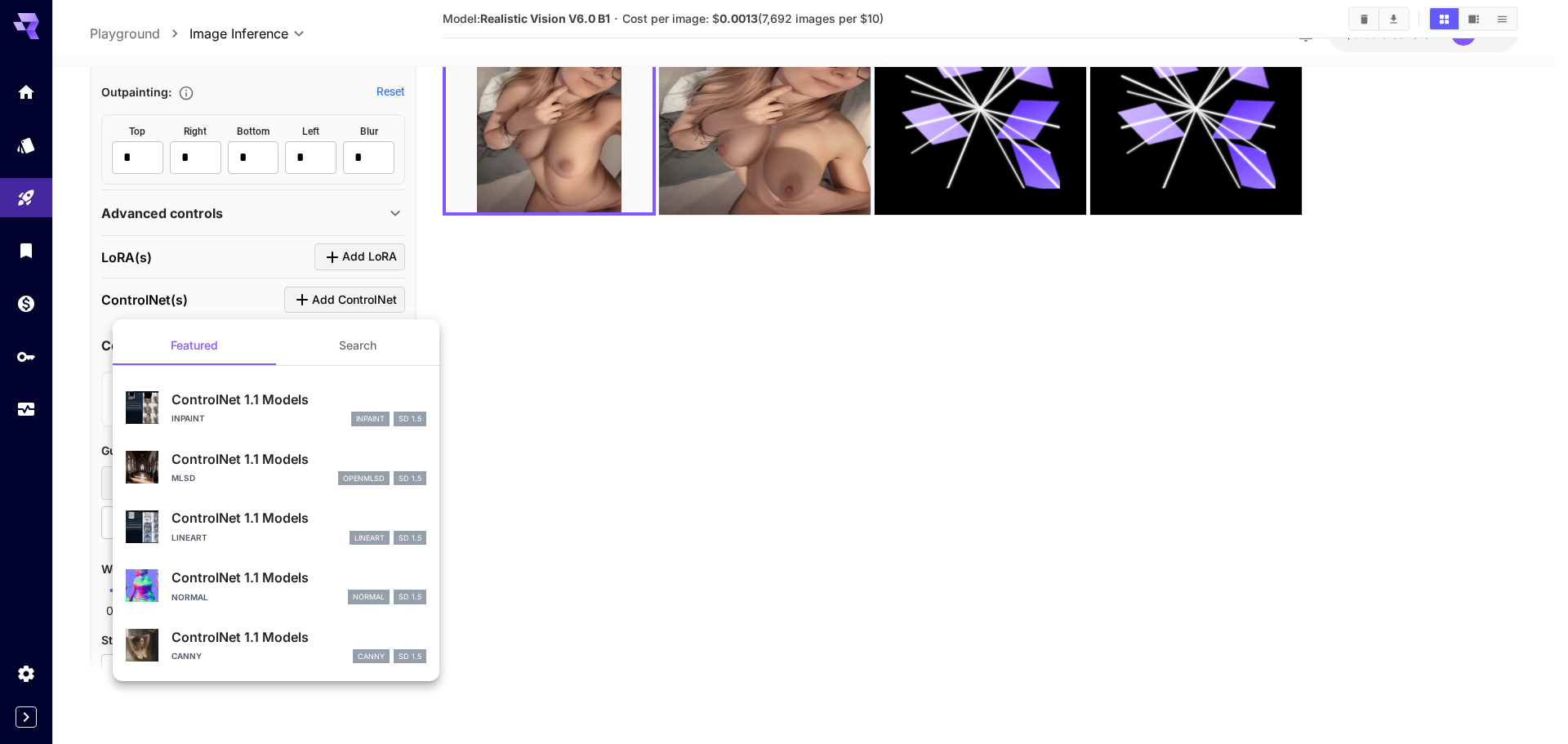
click at [221, 289] on div at bounding box center [784, 372] width 1568 height 744
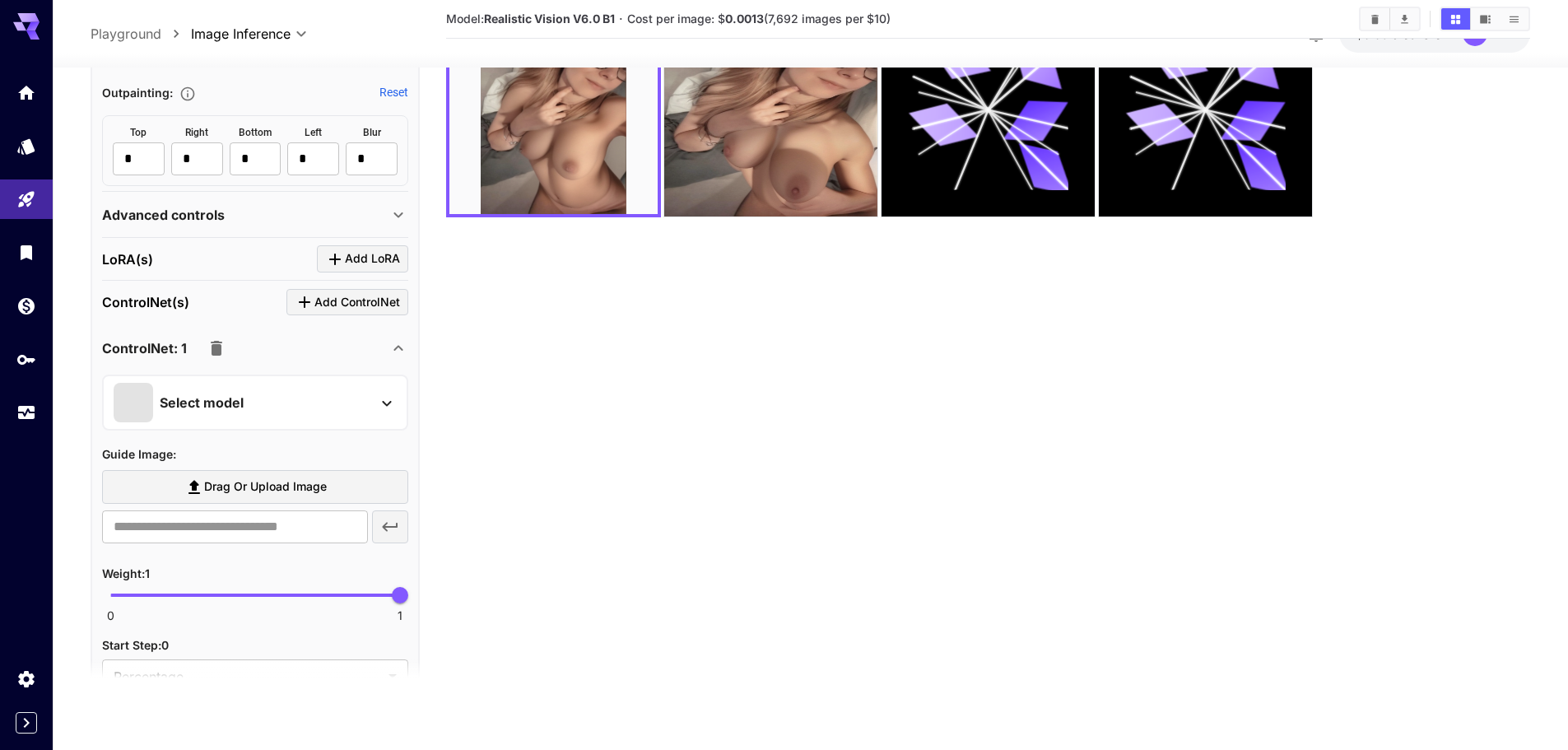
click at [218, 343] on icon "button" at bounding box center [217, 348] width 12 height 15
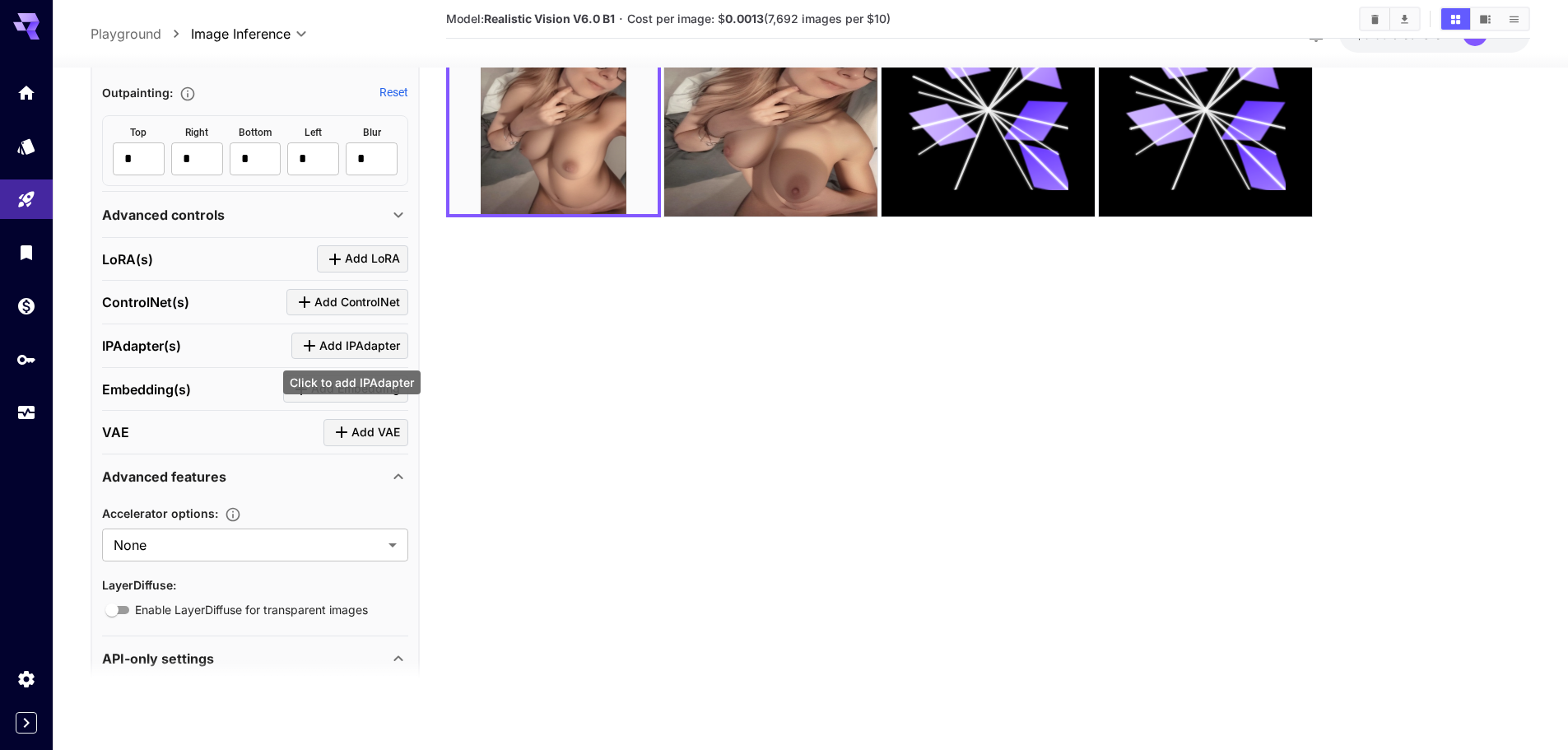
click at [344, 338] on span "Add IPAdapter" at bounding box center [359, 346] width 81 height 21
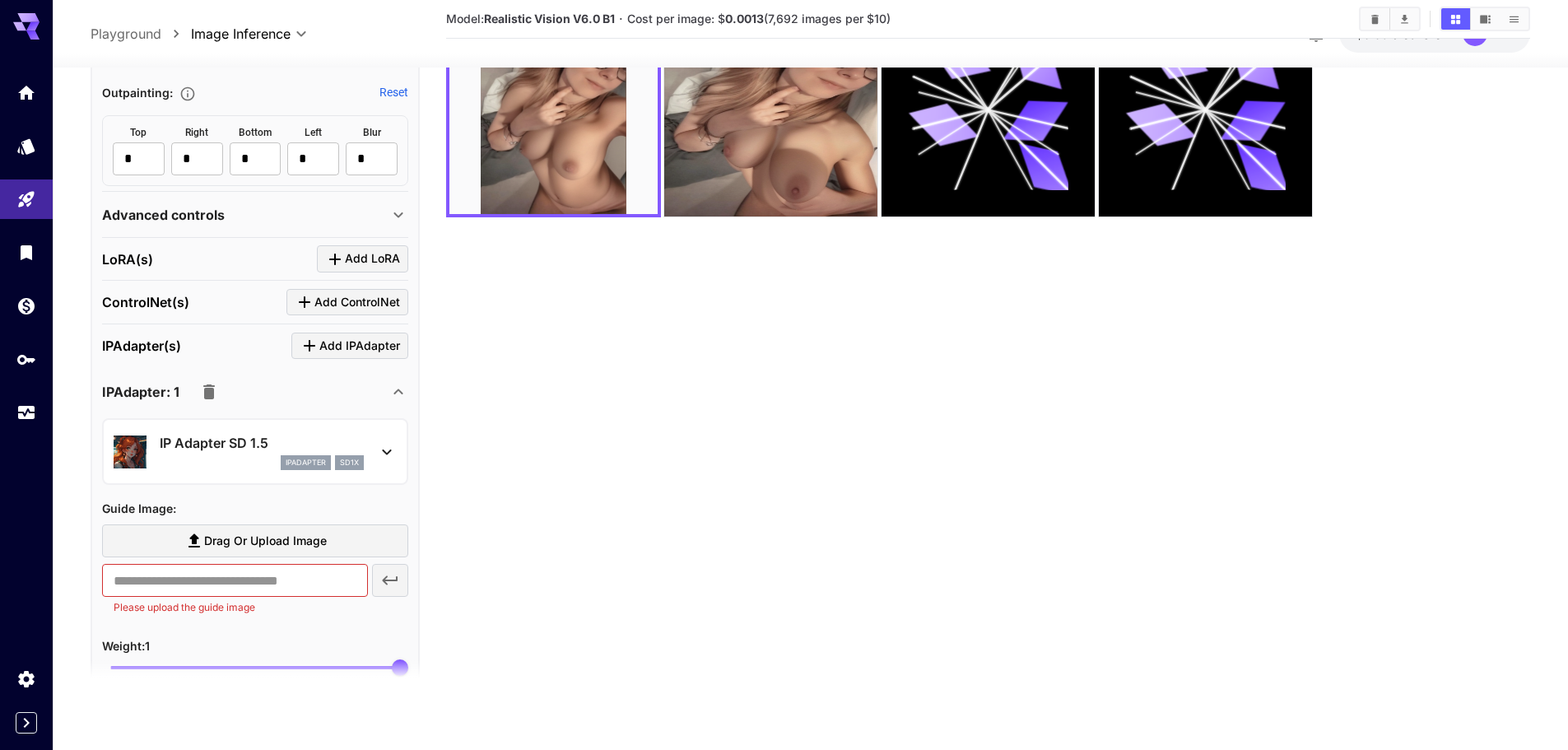
click at [290, 429] on div "IP Adapter SD 1.5 ipAdapter sd1x" at bounding box center [255, 451] width 283 height 50
click at [214, 394] on icon "button" at bounding box center [209, 392] width 20 height 20
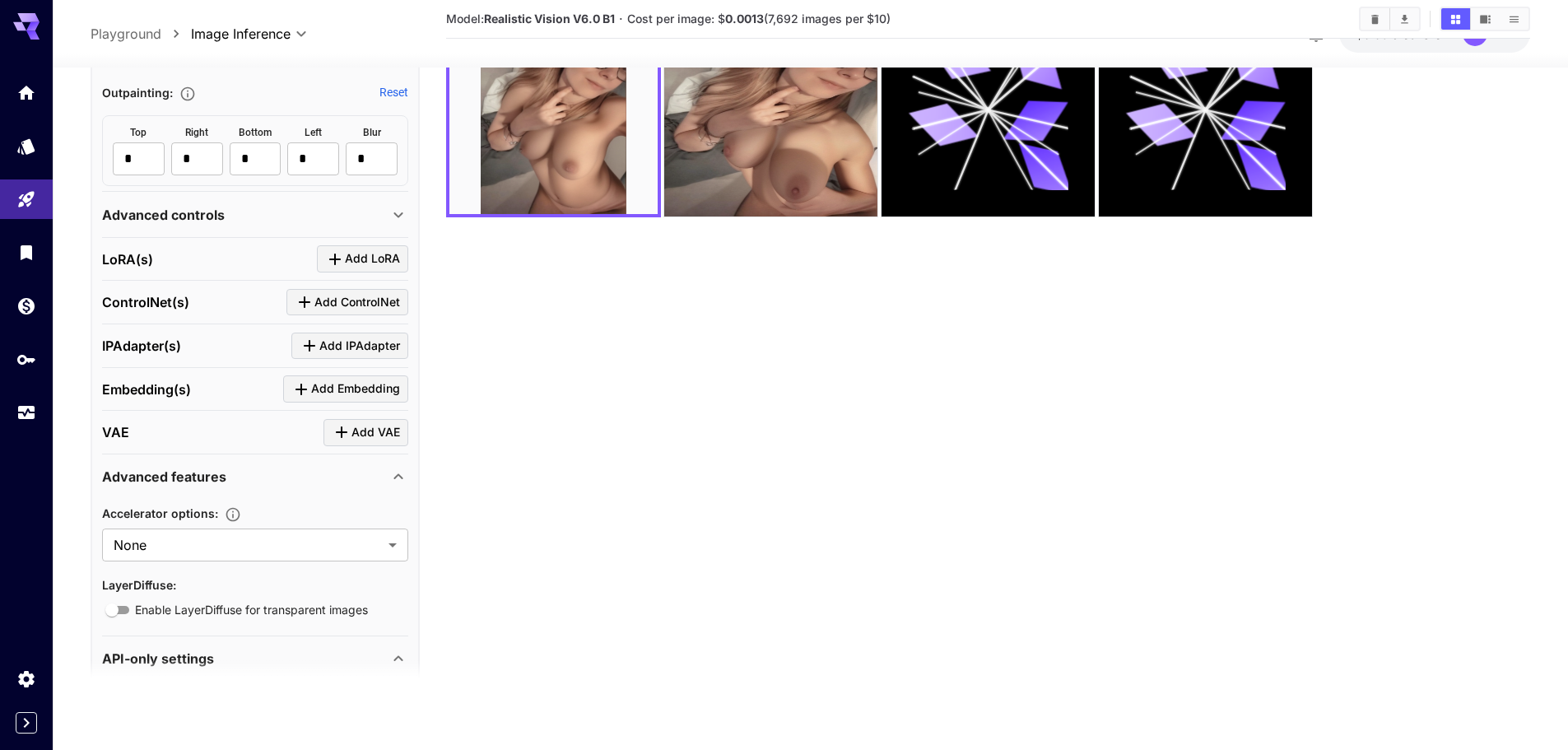
click at [256, 433] on div "VAE Add VAE" at bounding box center [256, 433] width 306 height 27
drag, startPoint x: 380, startPoint y: 424, endPoint x: 336, endPoint y: 429, distance: 44.3
click at [378, 424] on span "Add VAE" at bounding box center [376, 433] width 49 height 21
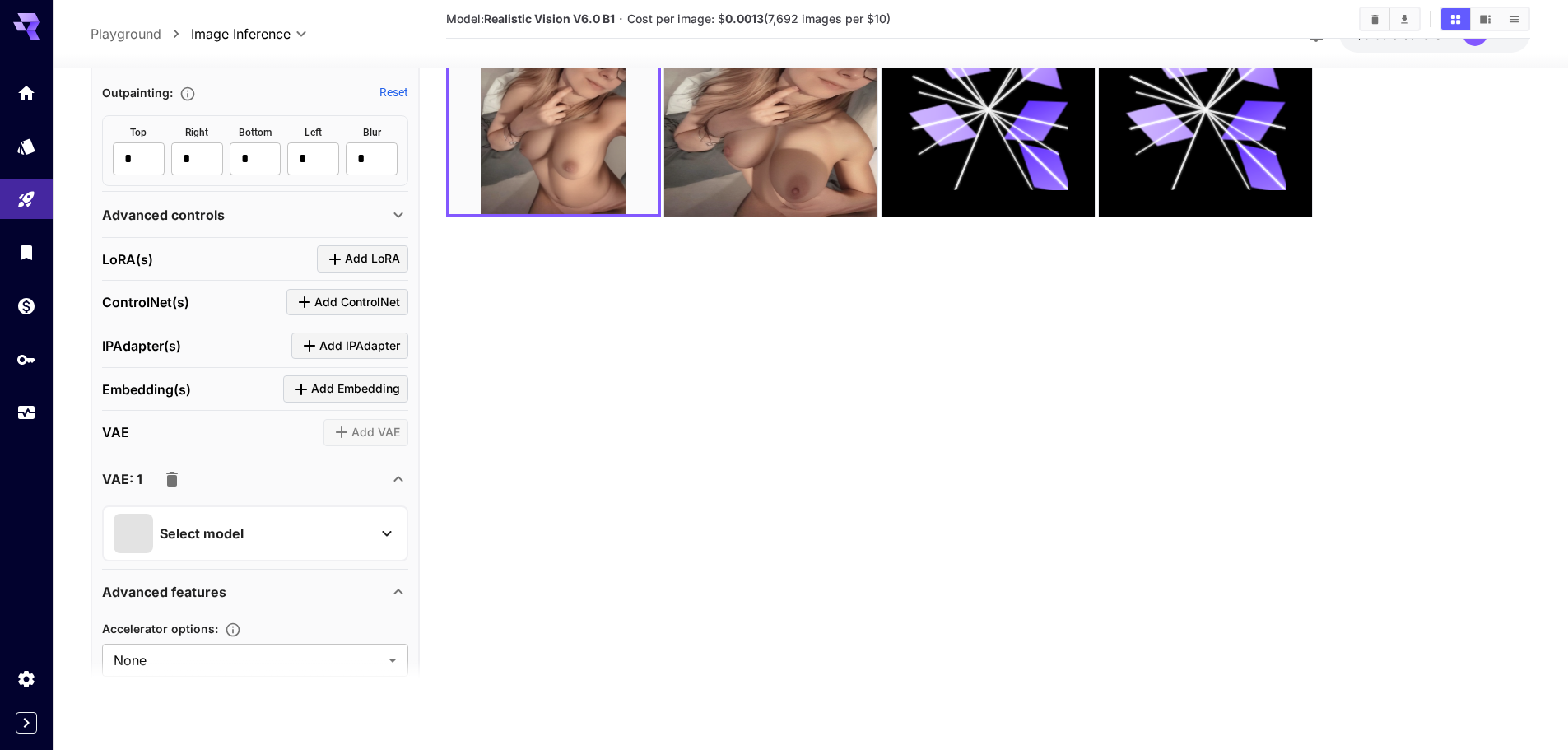
click at [249, 531] on div "Select model" at bounding box center [241, 533] width 256 height 40
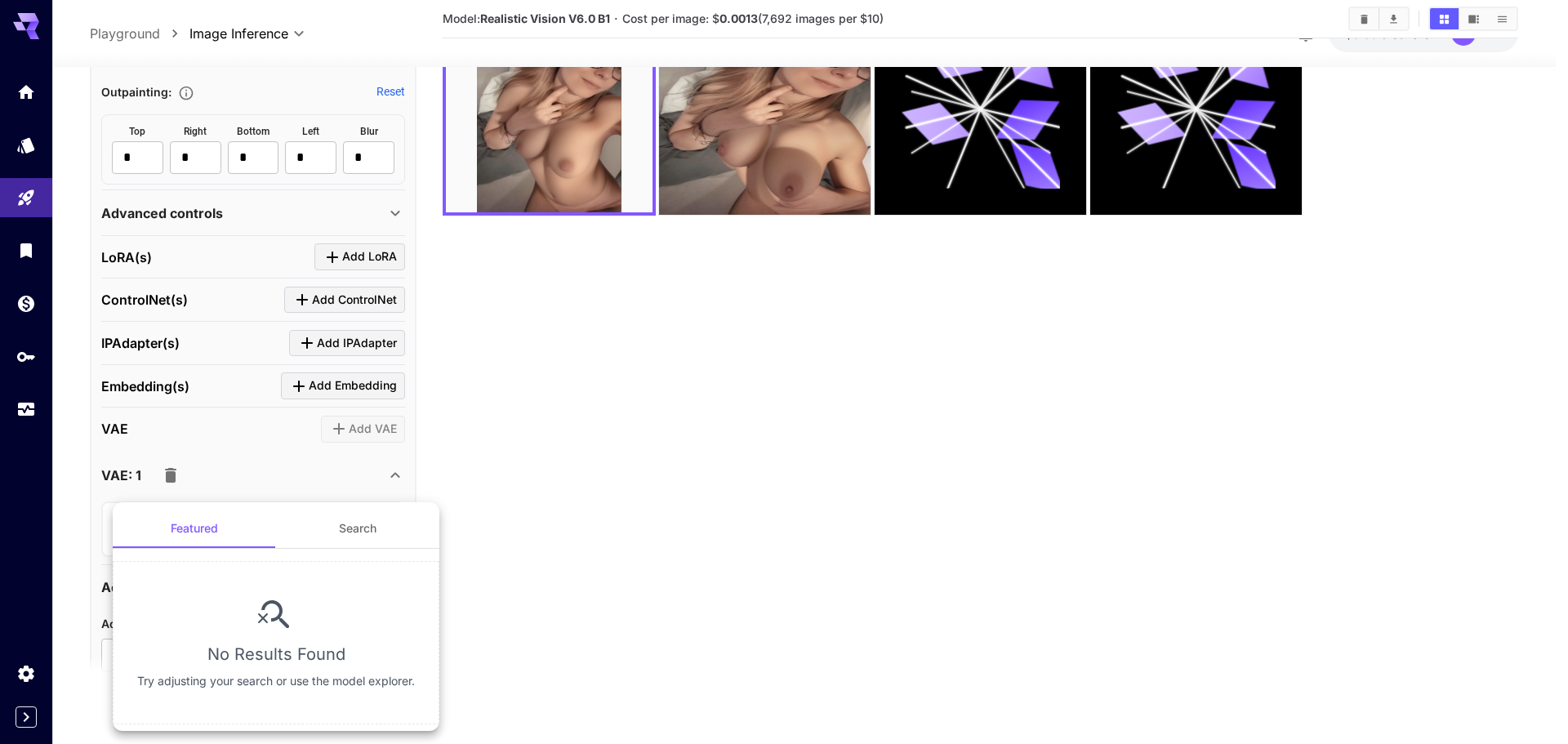
click at [247, 526] on button "Featured" at bounding box center [194, 529] width 164 height 40
click at [160, 475] on div at bounding box center [784, 372] width 1568 height 744
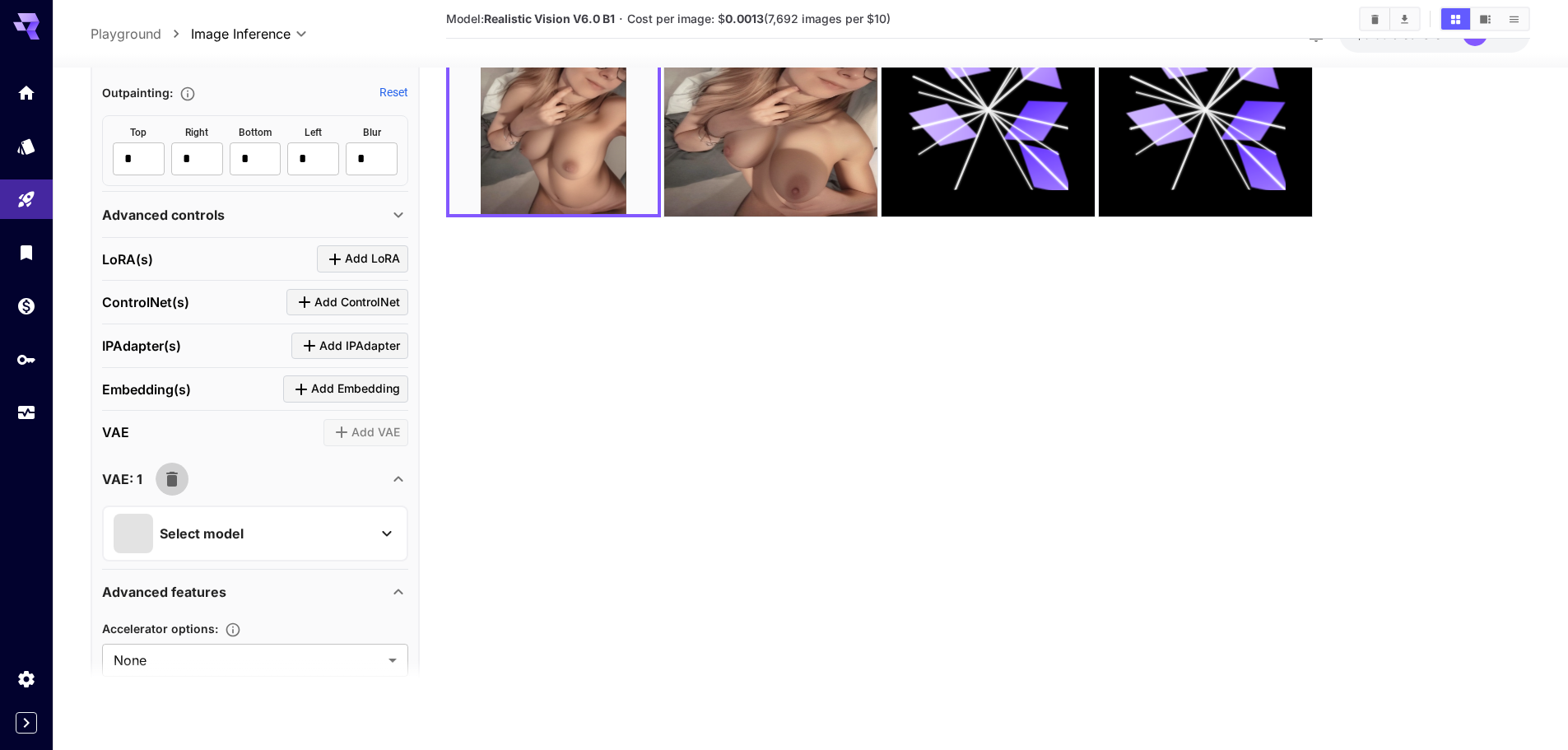
click at [171, 481] on icon "button" at bounding box center [171, 479] width 12 height 15
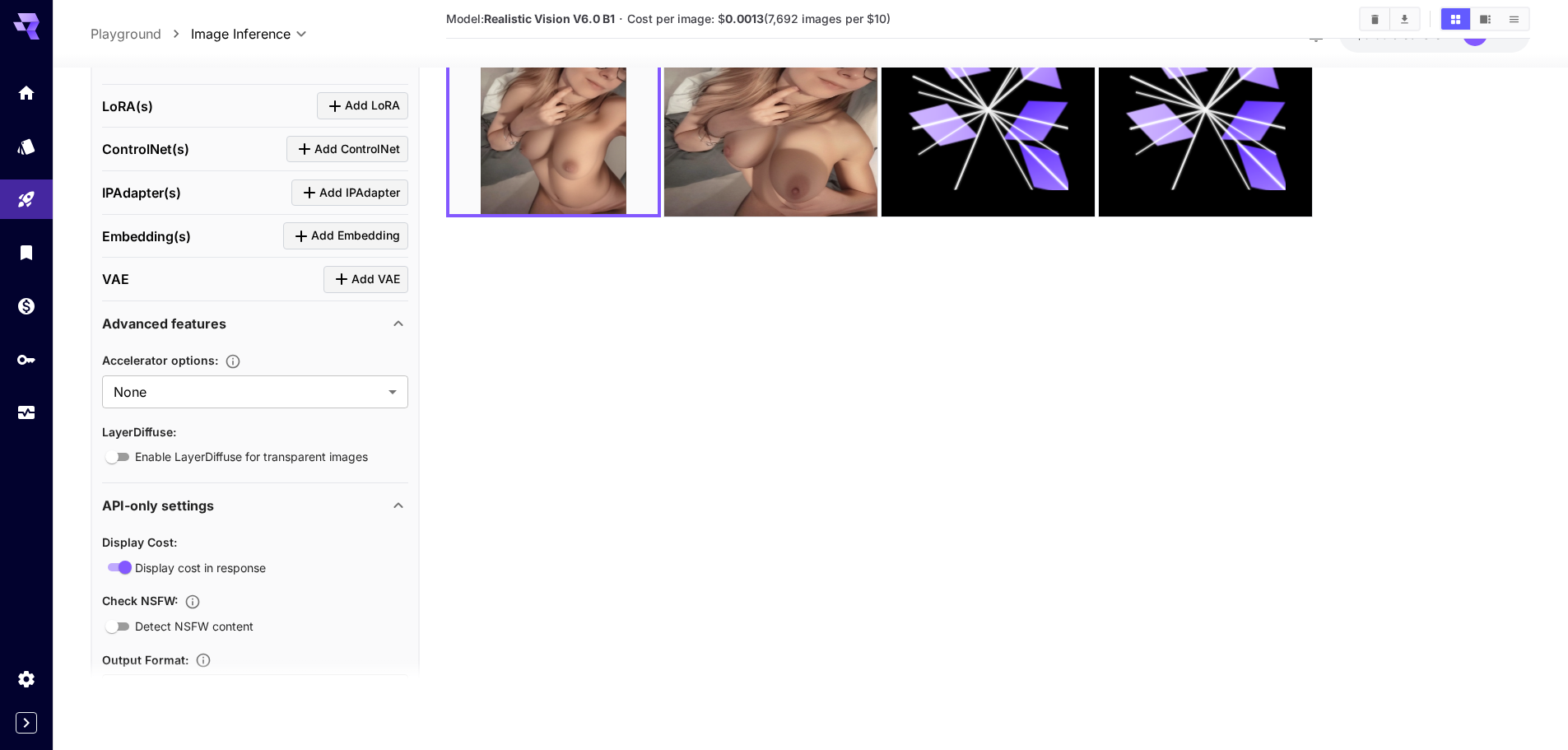
scroll to position [1235, 0]
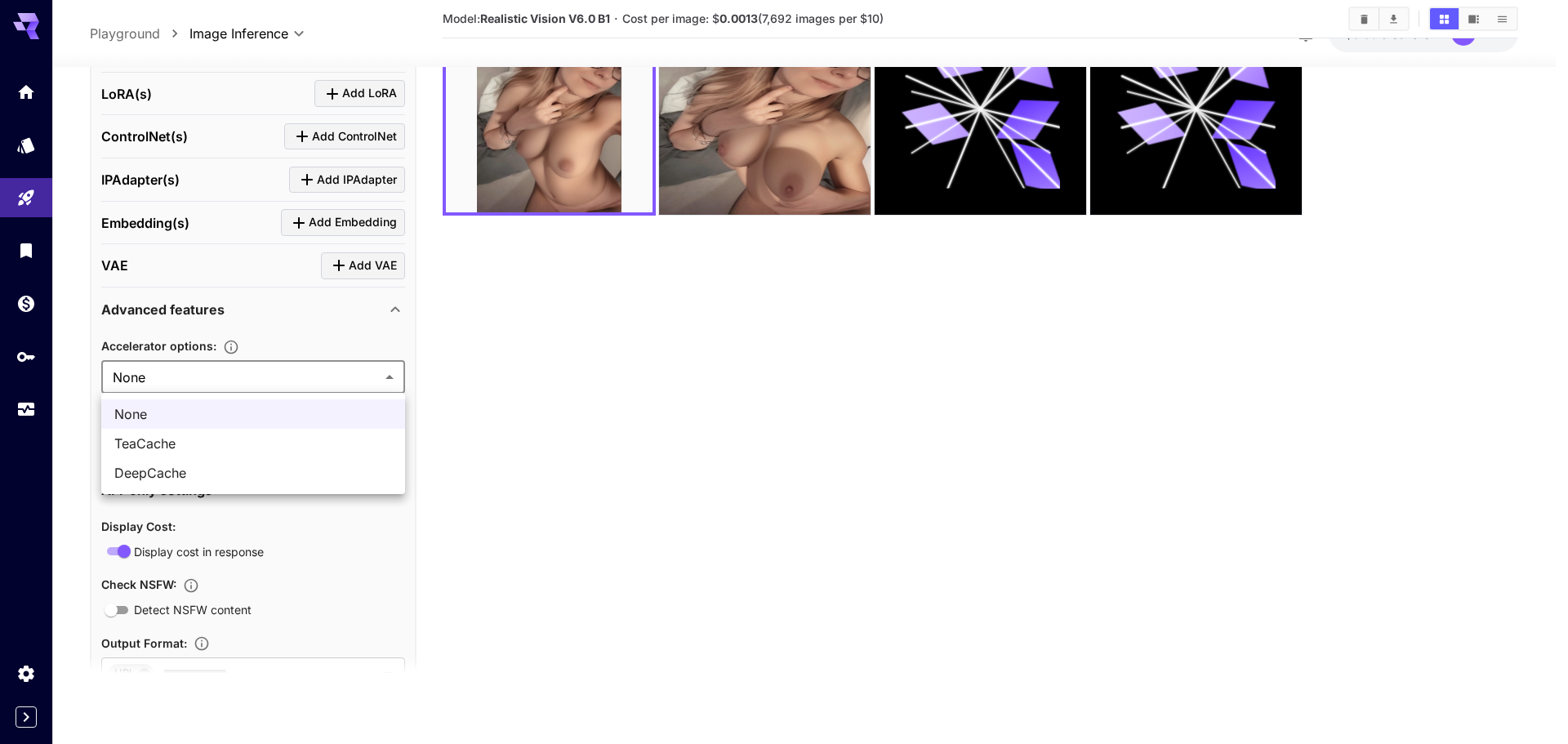
click at [211, 376] on body "**********" at bounding box center [784, 307] width 1568 height 874
click at [211, 376] on div at bounding box center [784, 372] width 1568 height 744
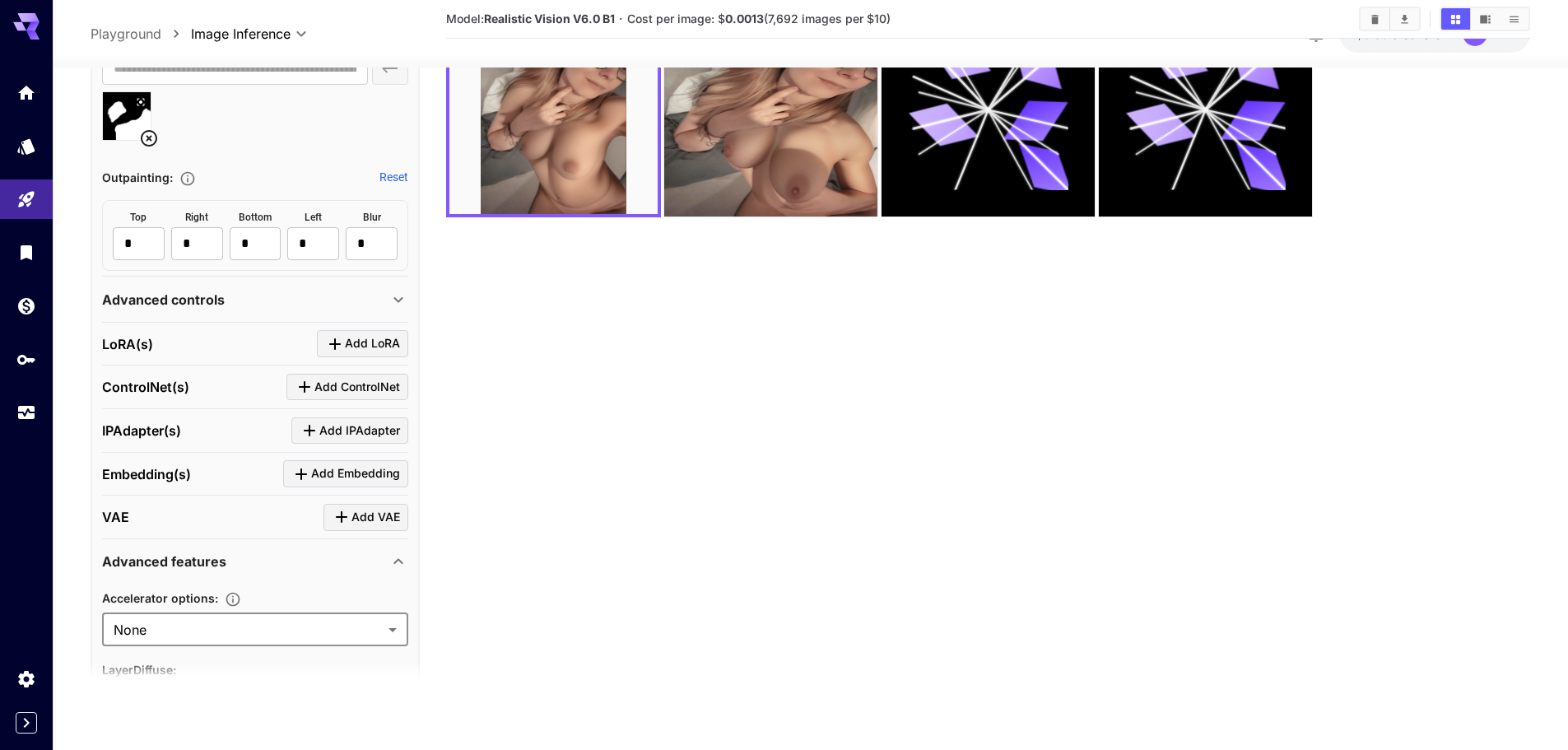
scroll to position [989, 0]
click at [341, 289] on div "Advanced controls" at bounding box center [246, 297] width 286 height 20
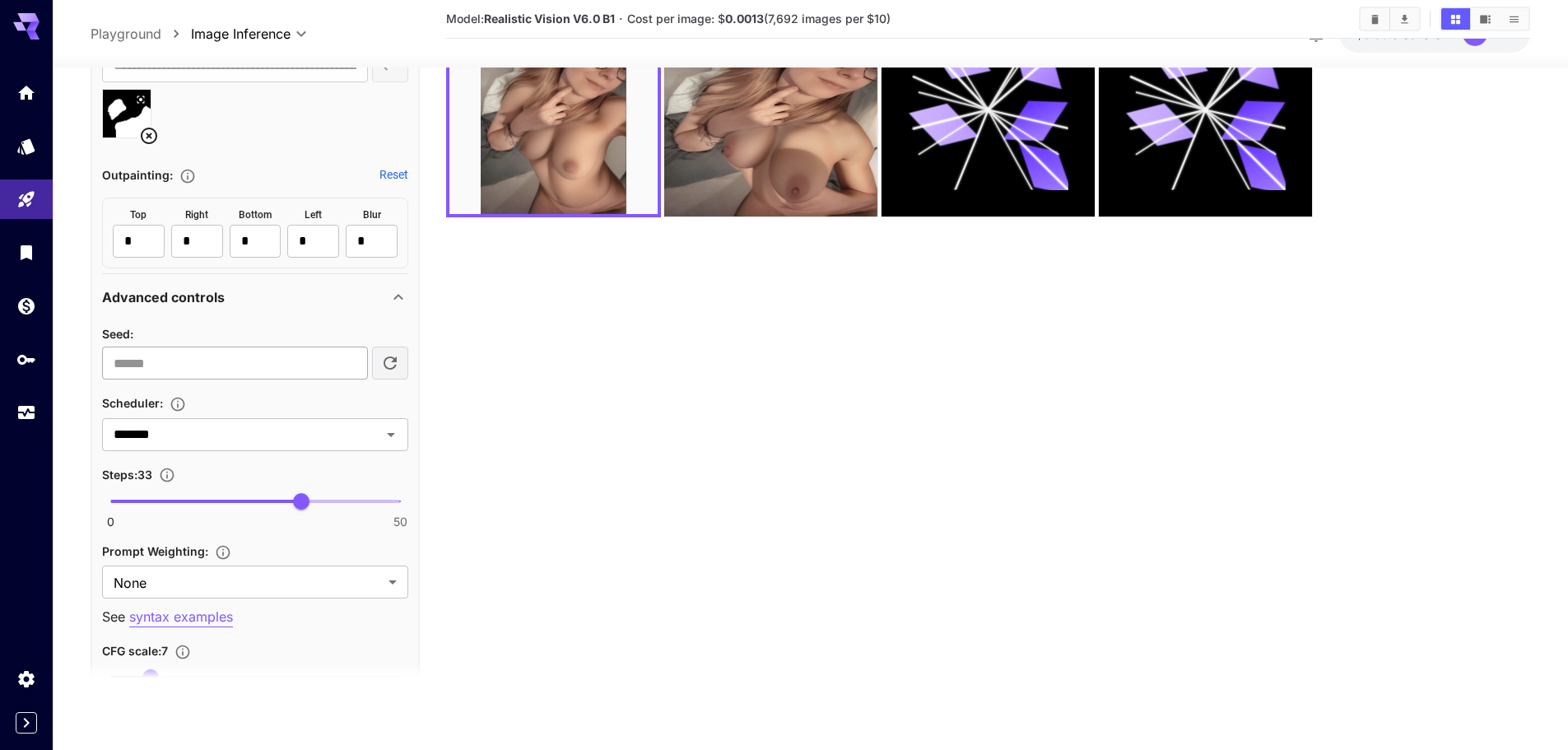
click at [265, 348] on input "number" at bounding box center [235, 363] width 266 height 33
click at [233, 433] on input "*******" at bounding box center [230, 433] width 247 height 23
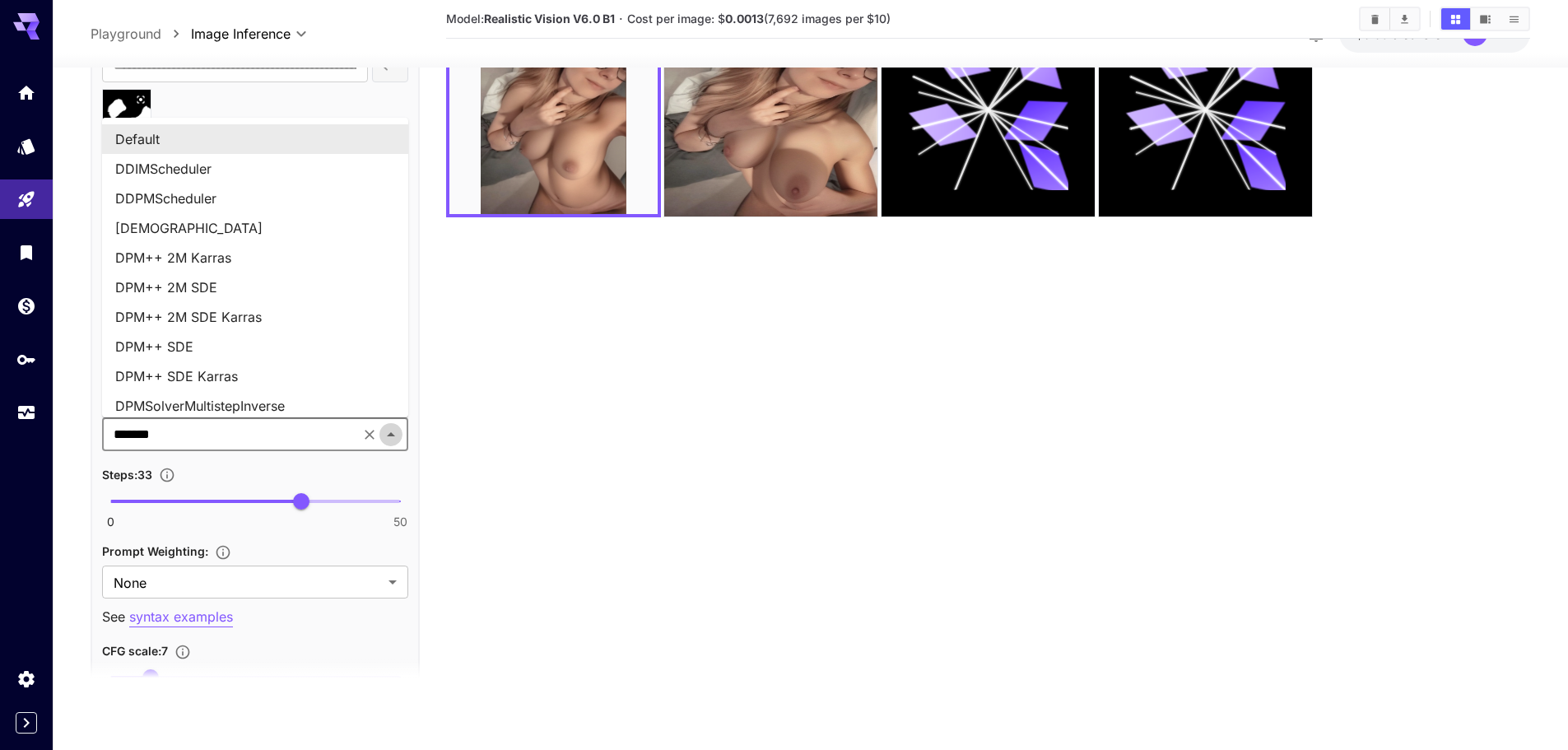
click at [391, 434] on icon "Close" at bounding box center [391, 433] width 8 height 5
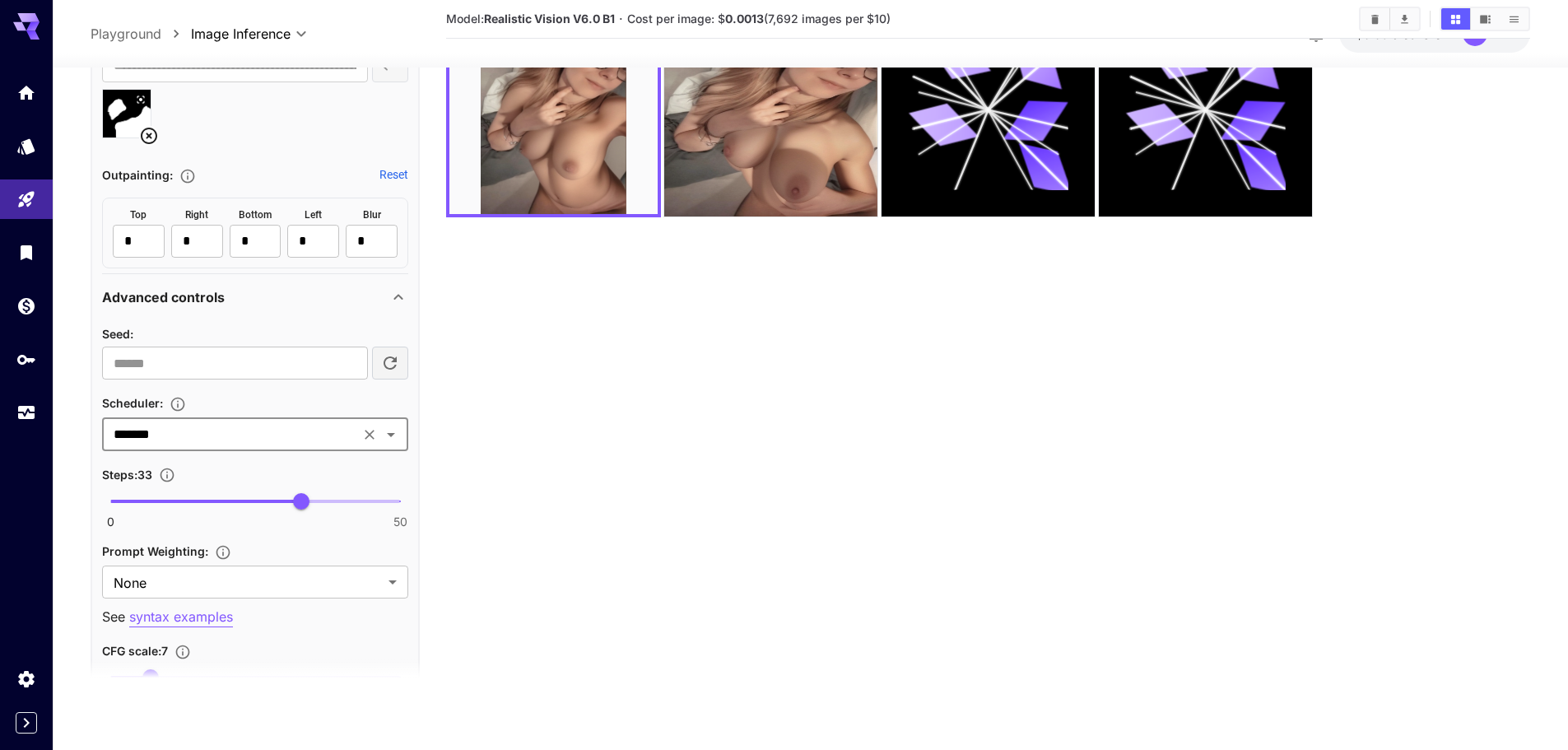
click at [387, 434] on icon "Open" at bounding box center [392, 434] width 20 height 20
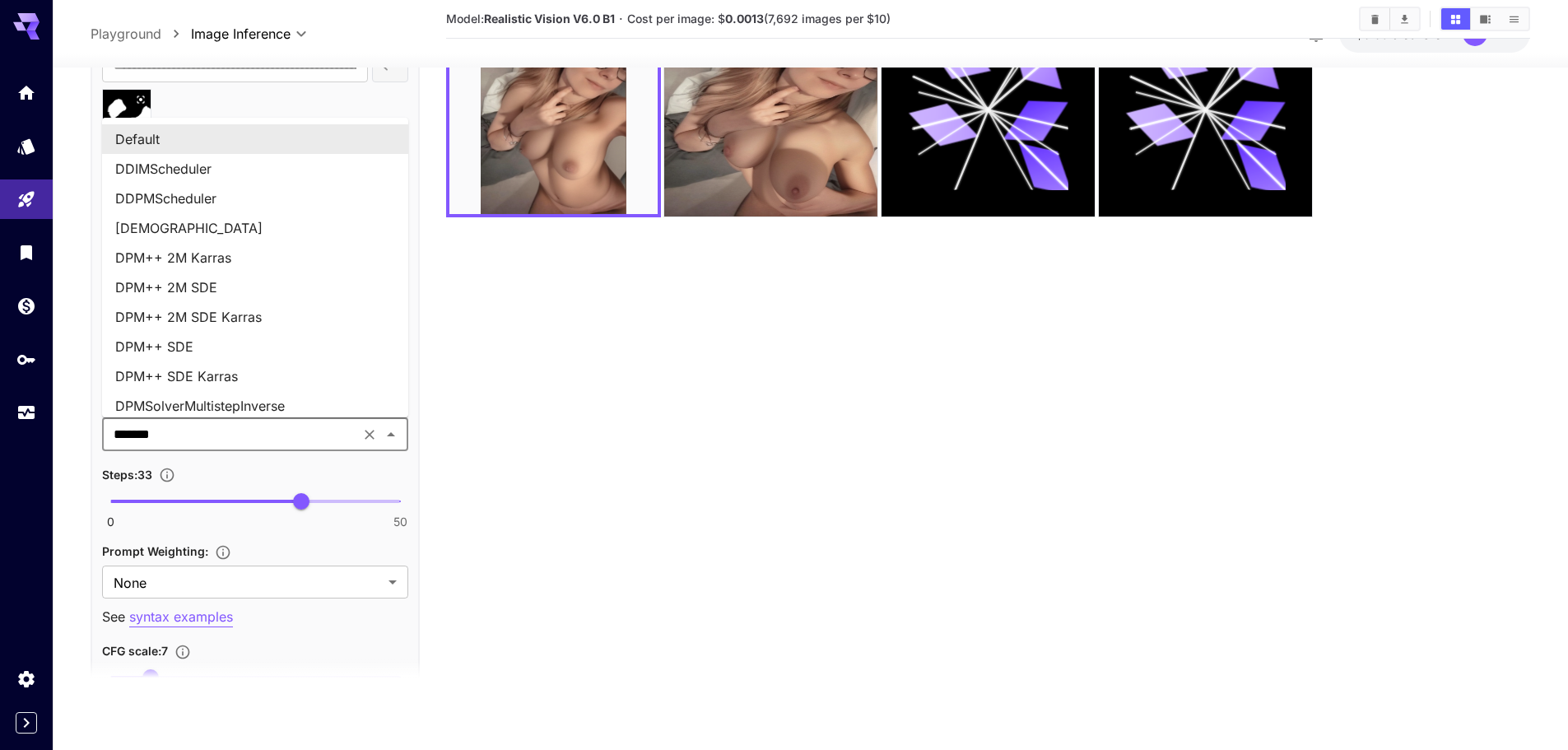
click at [375, 433] on icon "Clear" at bounding box center [370, 434] width 16 height 16
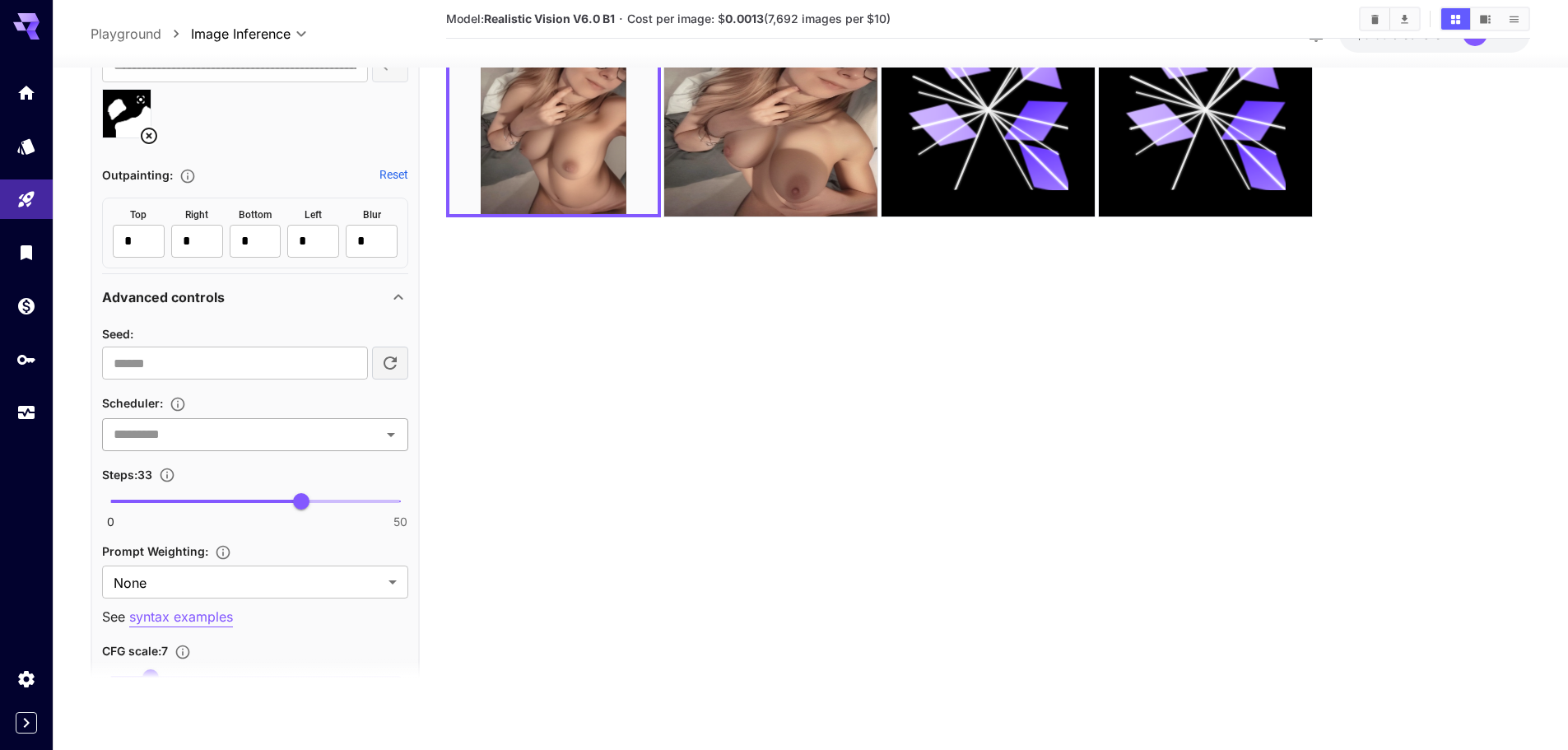
click at [386, 433] on icon "Open" at bounding box center [392, 434] width 20 height 20
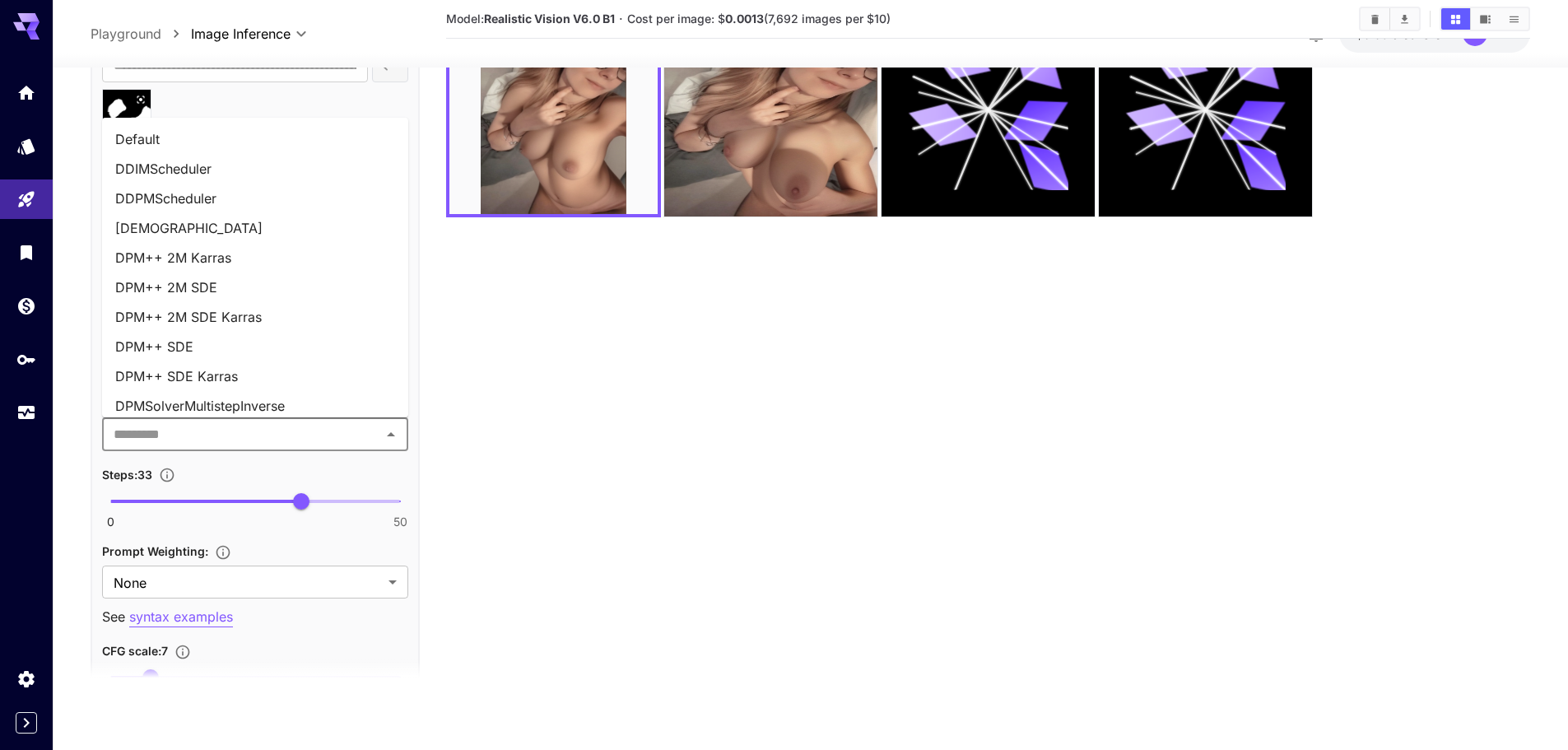
click at [244, 260] on li "DPM++ 2M Karras" at bounding box center [256, 258] width 306 height 30
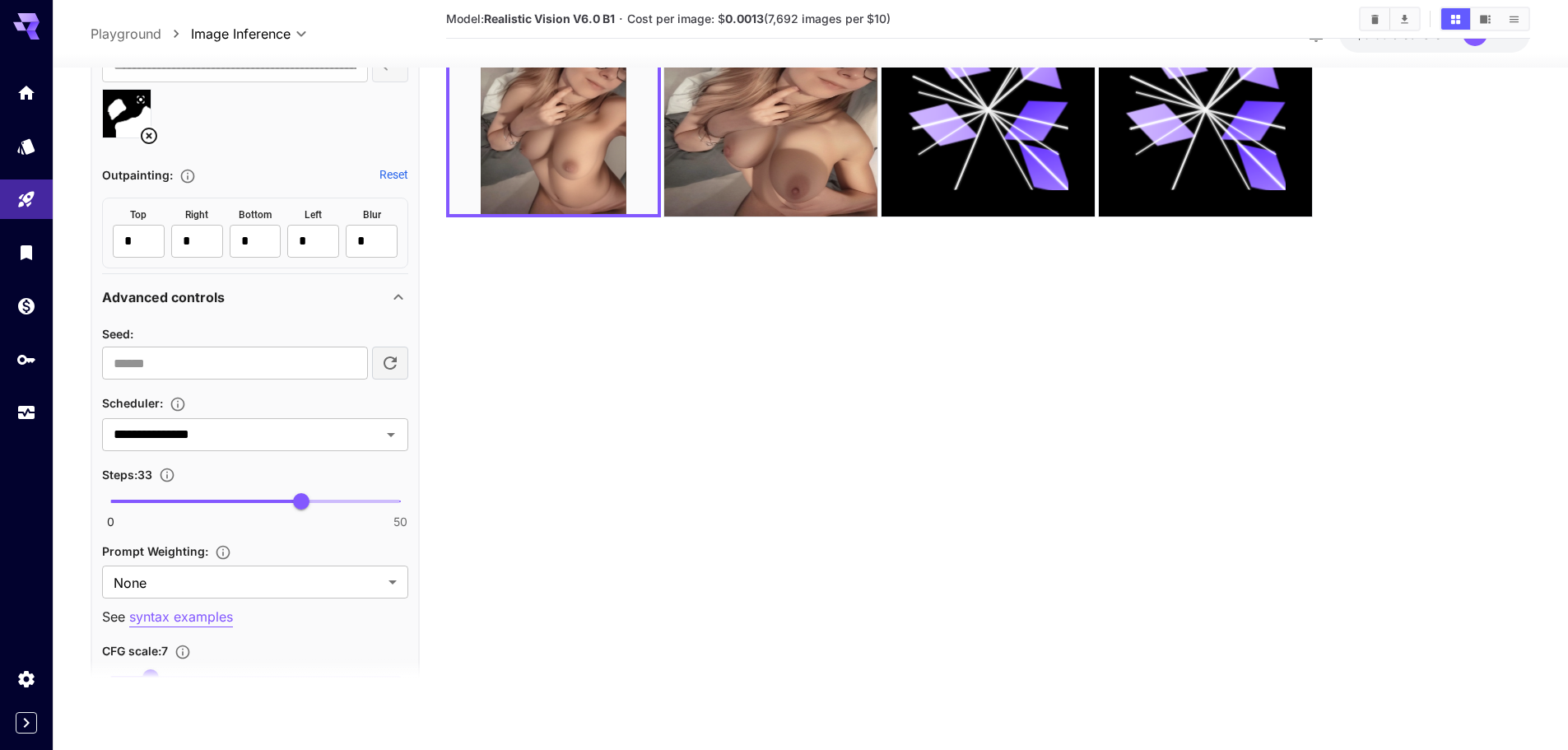
scroll to position [1071, 0]
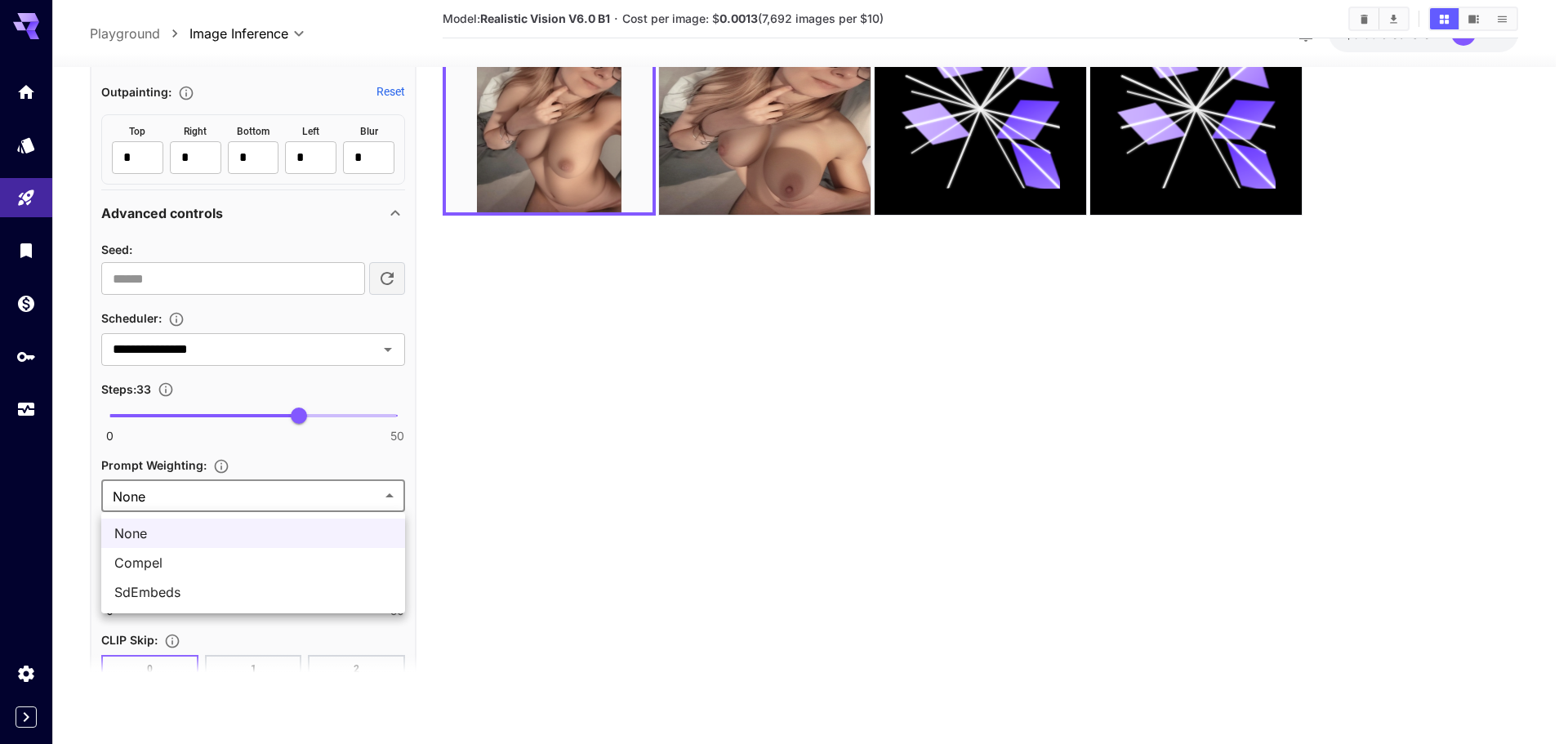
click at [277, 489] on body "**********" at bounding box center [784, 307] width 1568 height 874
click at [277, 489] on div at bounding box center [784, 372] width 1568 height 744
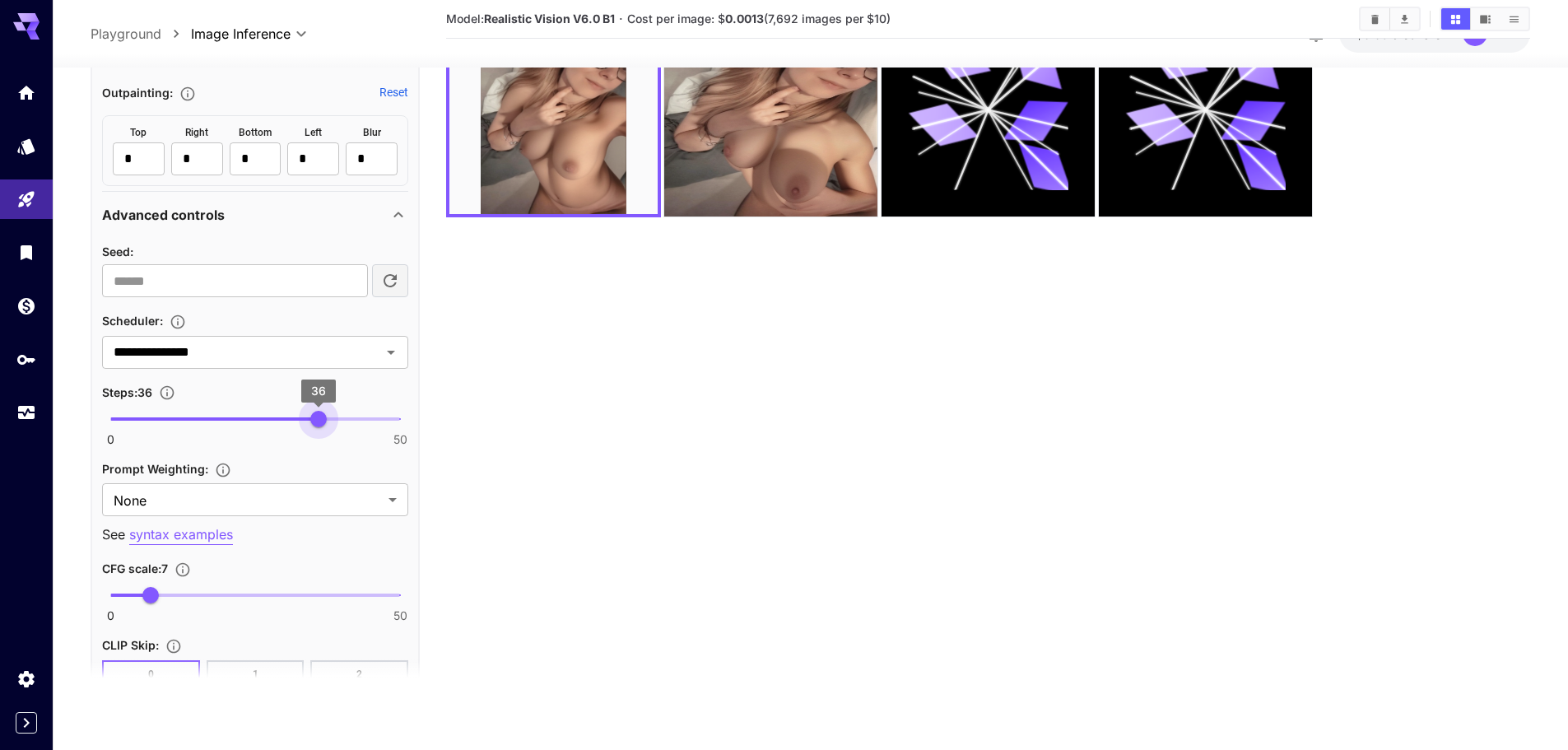
type input "**"
drag, startPoint x: 315, startPoint y: 426, endPoint x: 329, endPoint y: 427, distance: 14.0
click at [329, 427] on span "38" at bounding box center [331, 419] width 16 height 16
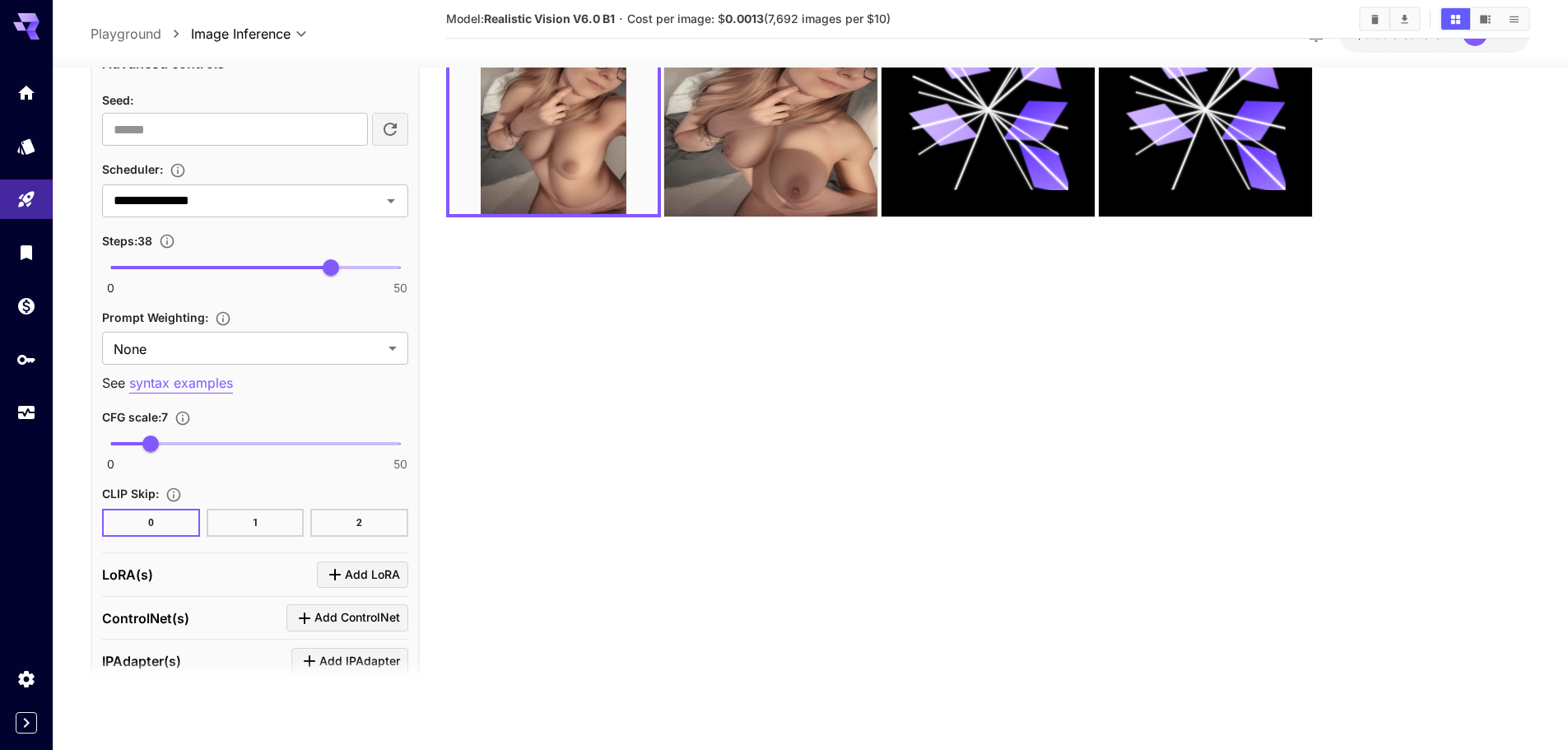
scroll to position [1235, 0]
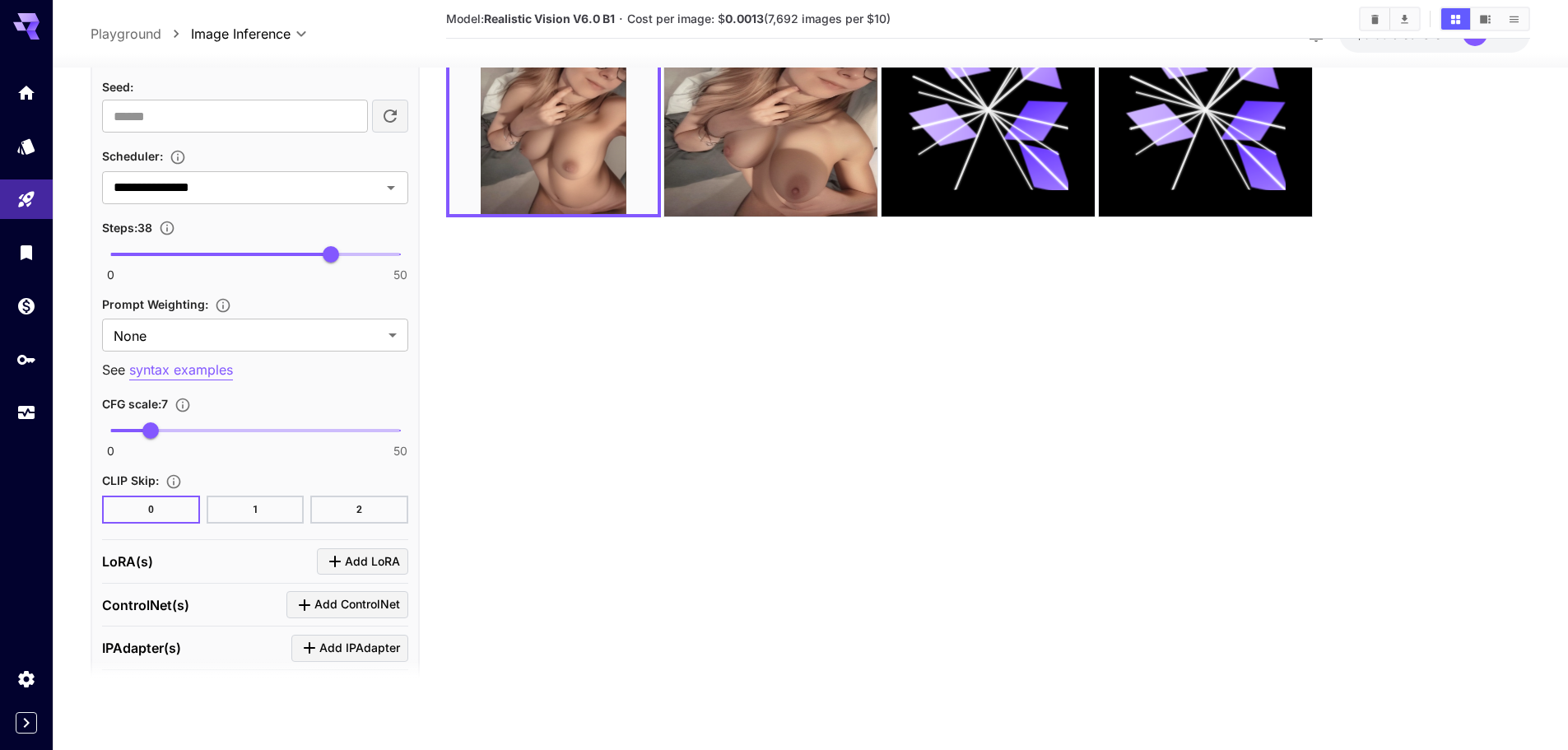
click at [243, 504] on button "1" at bounding box center [256, 510] width 98 height 28
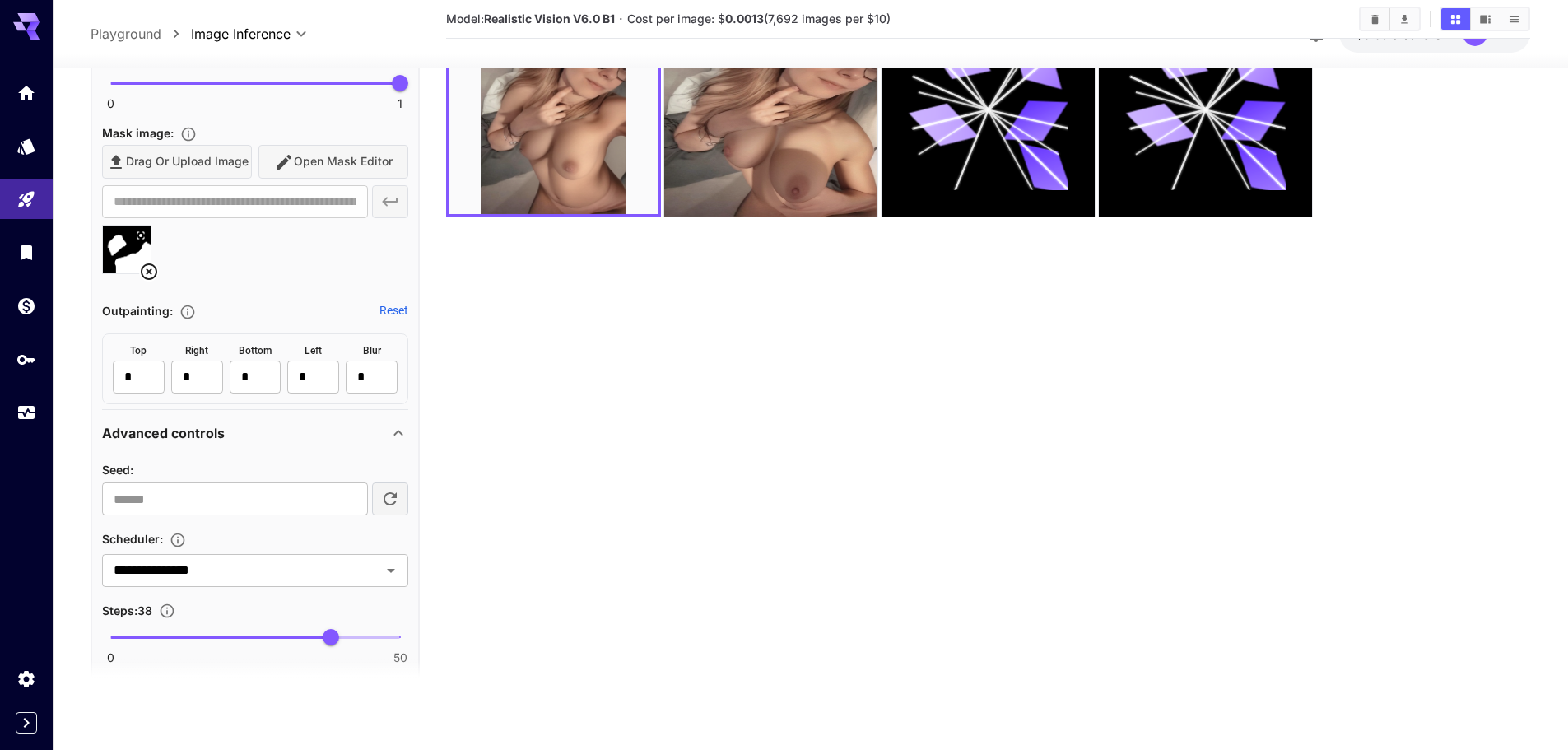
scroll to position [29, 0]
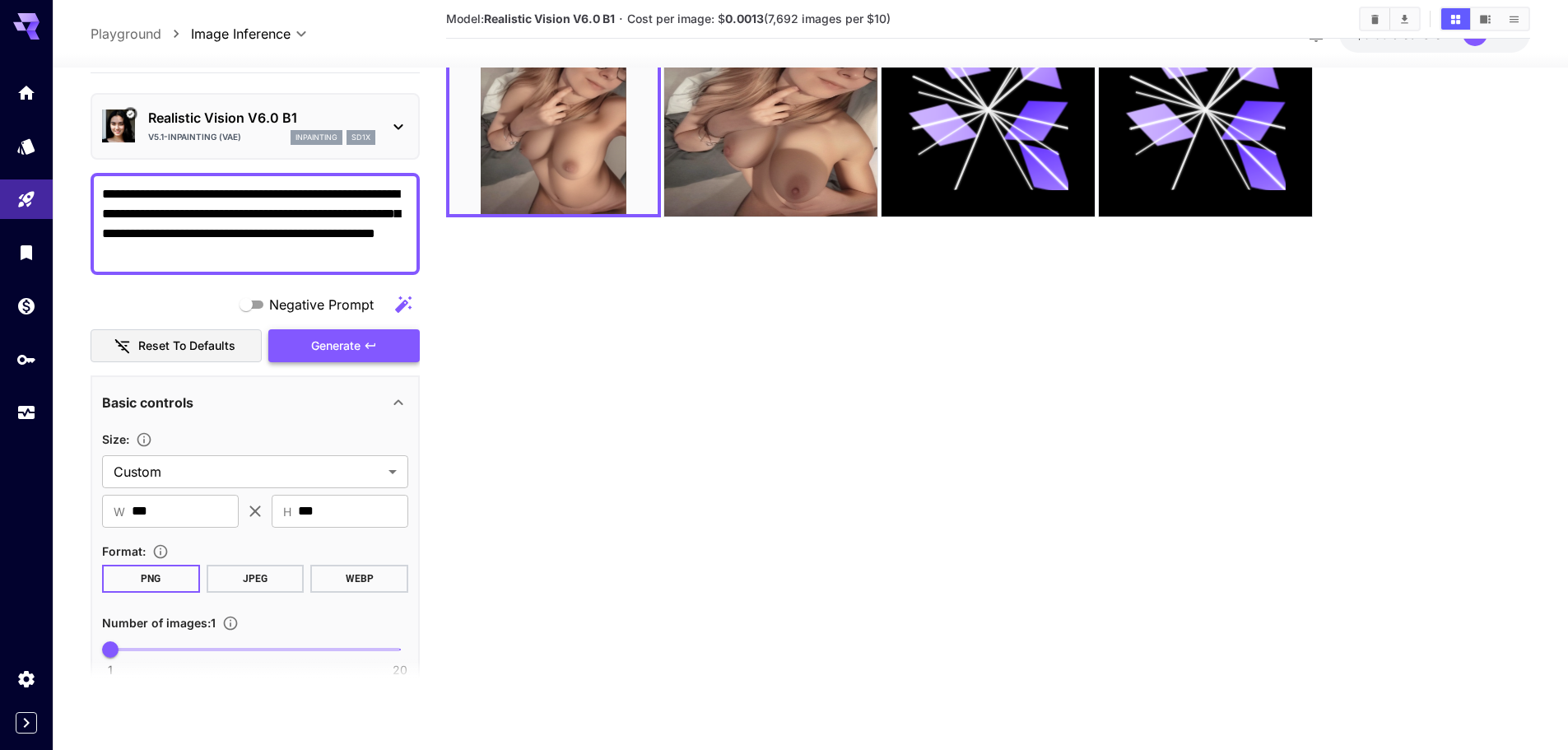
click at [353, 350] on span "Generate" at bounding box center [335, 346] width 49 height 21
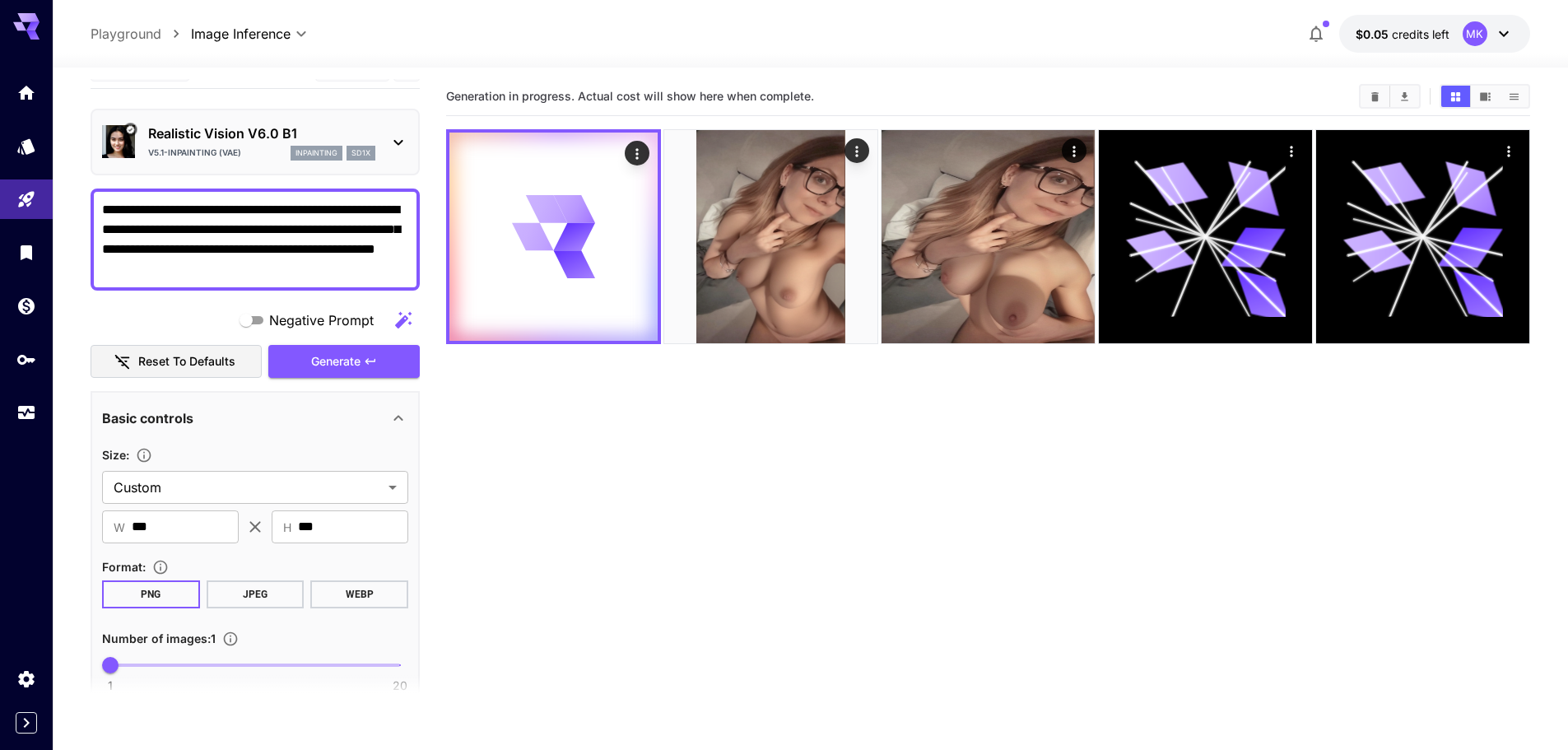
scroll to position [0, 0]
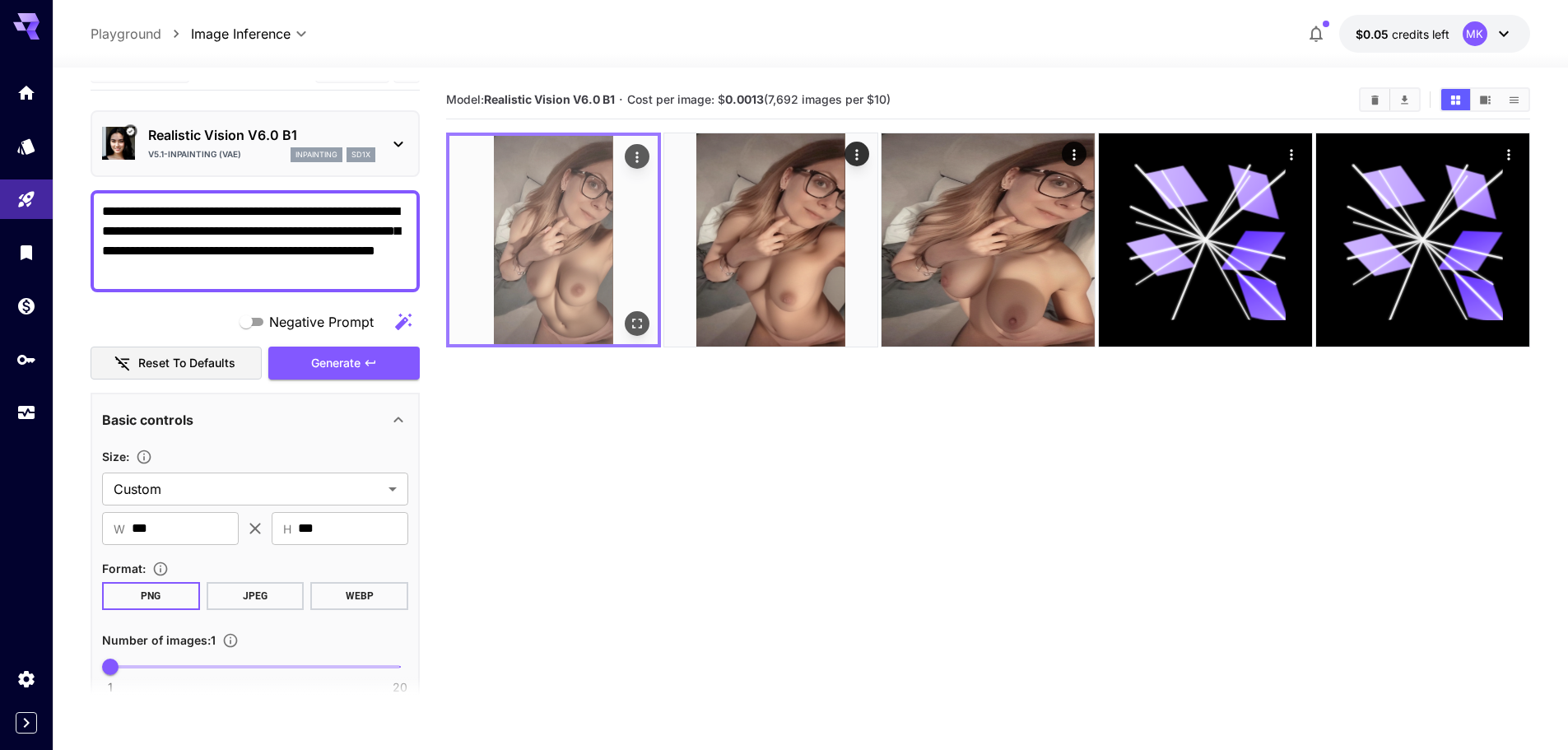
click at [580, 209] on img at bounding box center [554, 240] width 208 height 209
click at [596, 256] on img at bounding box center [554, 240] width 208 height 209
click at [637, 326] on icon "Open in fullscreen" at bounding box center [637, 324] width 16 height 16
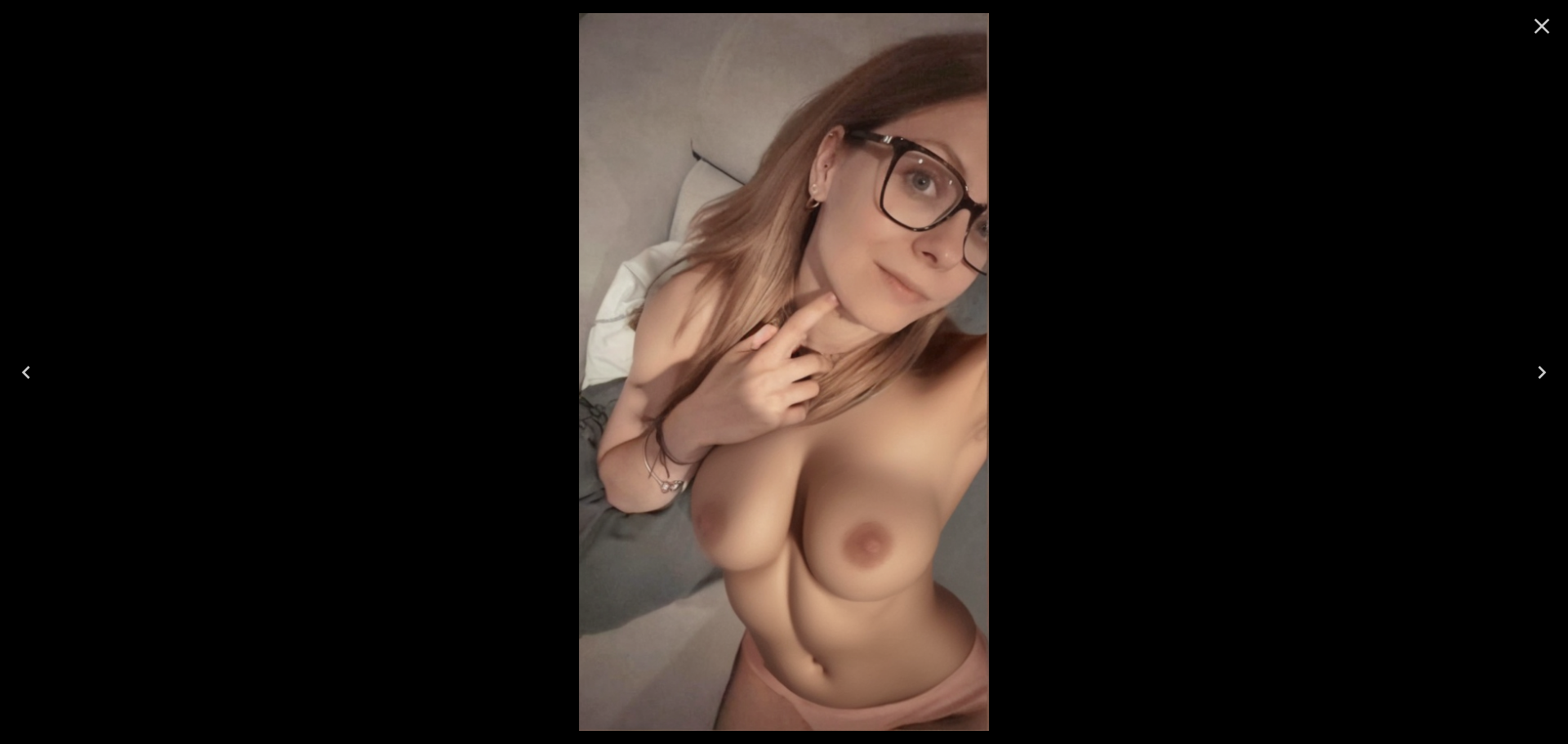
drag, startPoint x: 1527, startPoint y: 28, endPoint x: 1476, endPoint y: 49, distance: 55.2
click at [1528, 27] on button "Close" at bounding box center [1542, 26] width 40 height 40
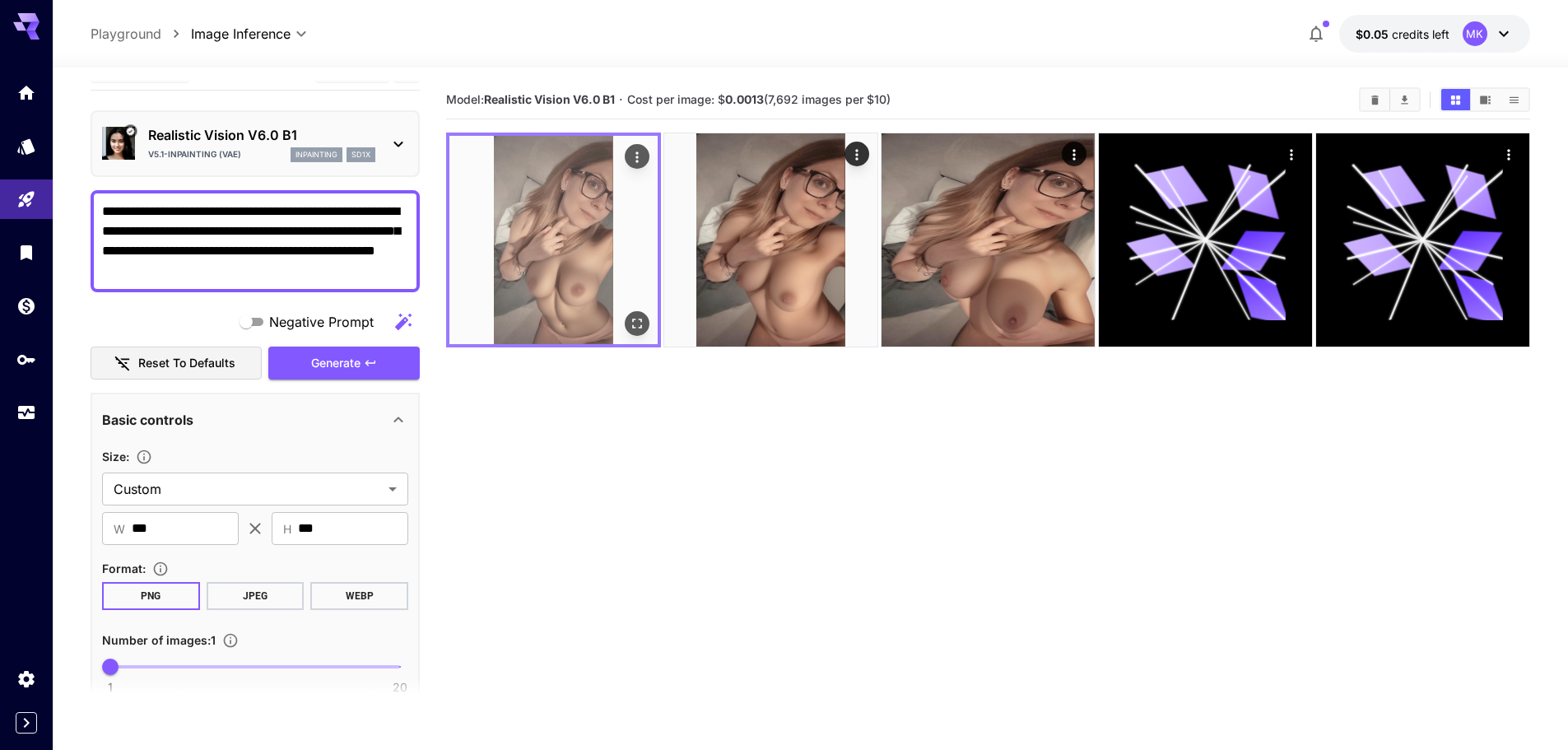
click at [642, 326] on icon "Open in fullscreen" at bounding box center [637, 323] width 10 height 10
click at [640, 153] on icon "Actions" at bounding box center [637, 157] width 16 height 16
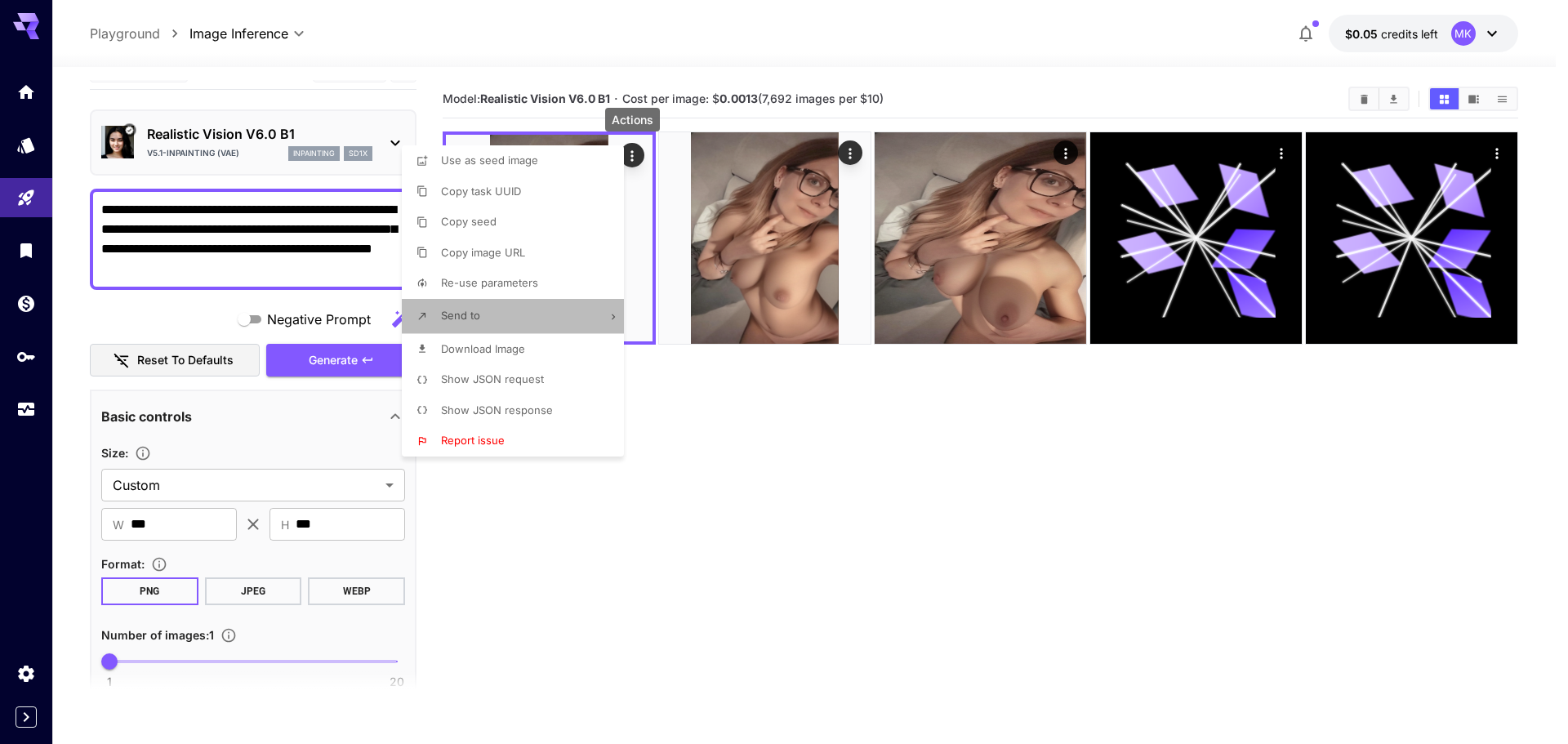
click at [494, 321] on li "Send to" at bounding box center [518, 316] width 232 height 34
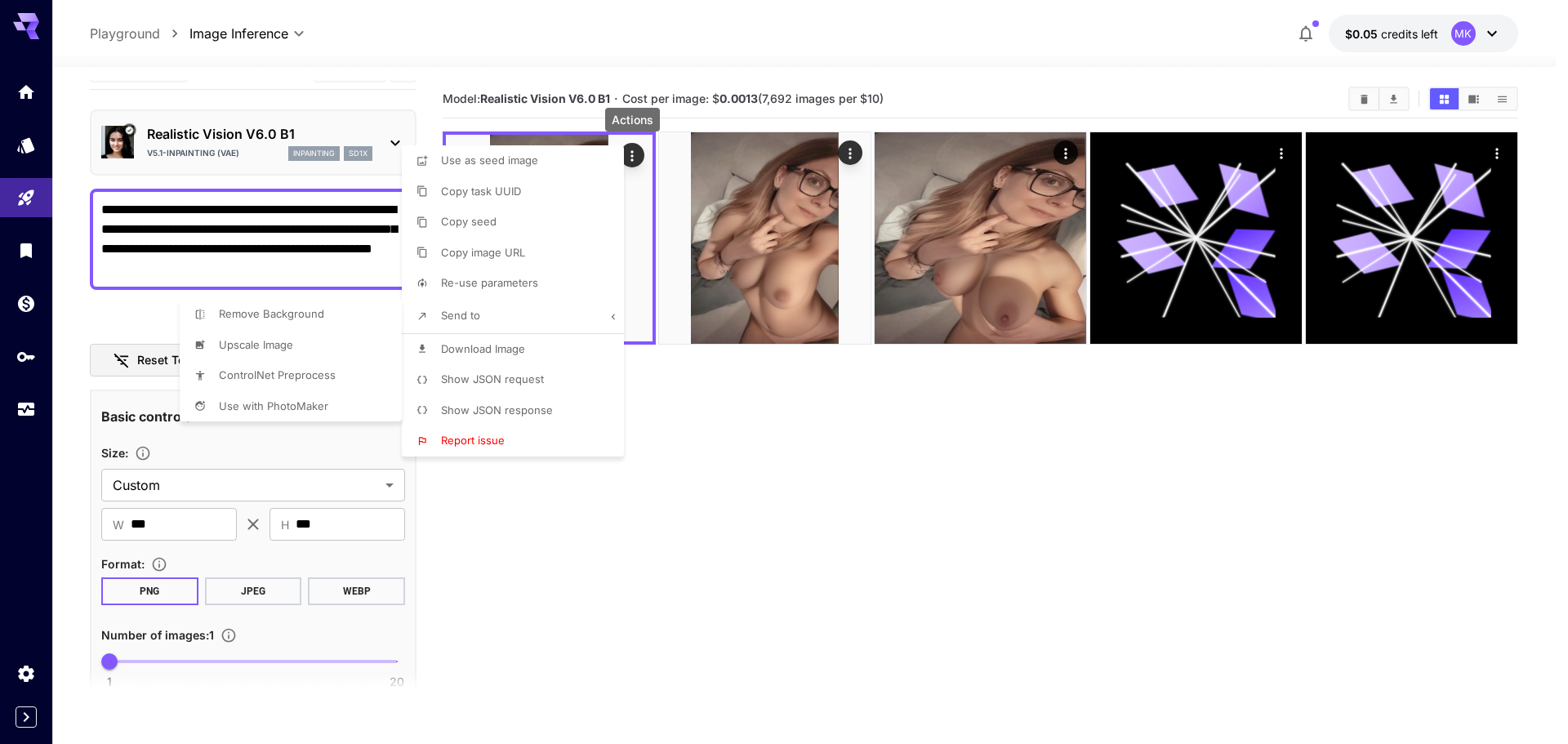
click at [441, 228] on span "ControlNet Preprocess" at bounding box center [468, 221] width 56 height 13
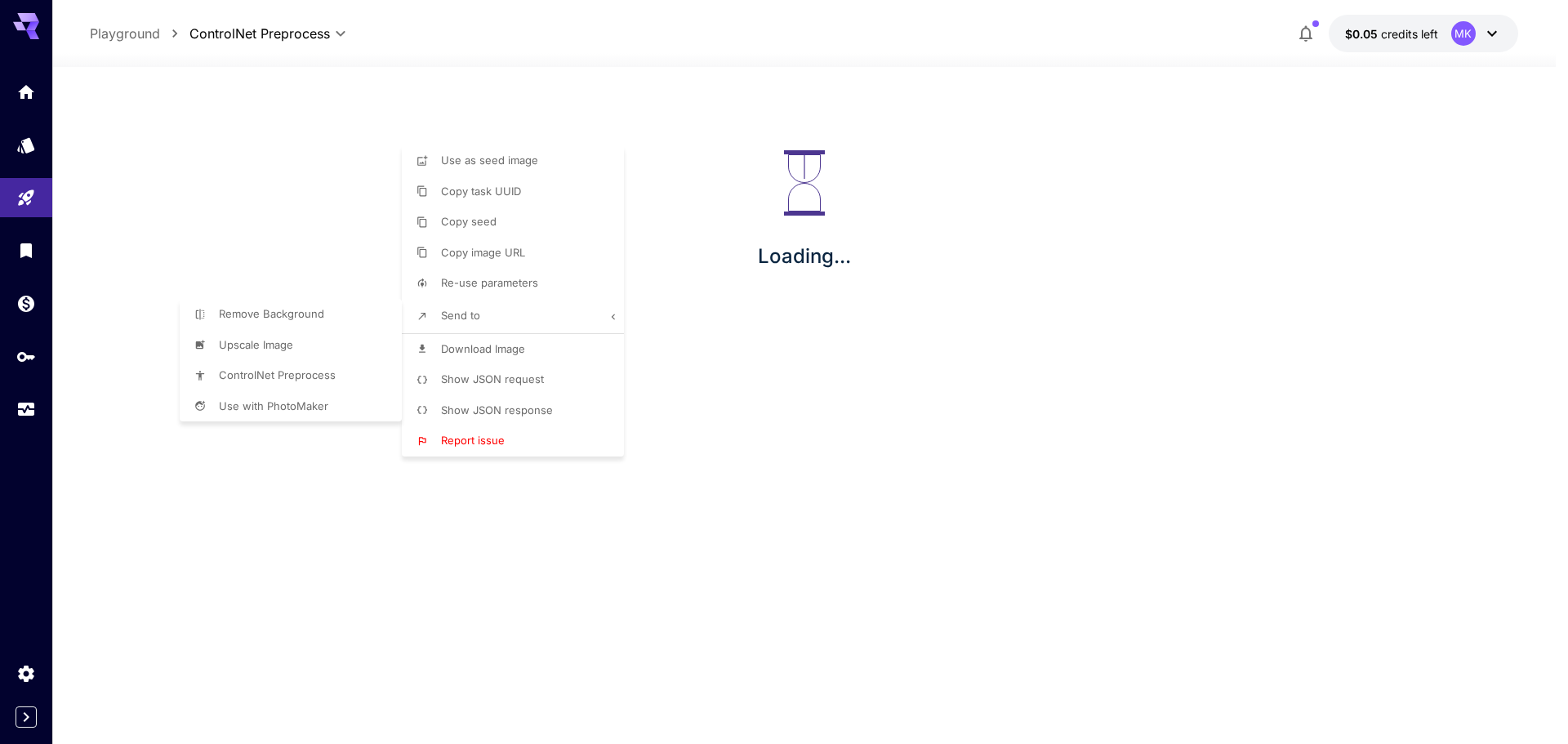
type input "**********"
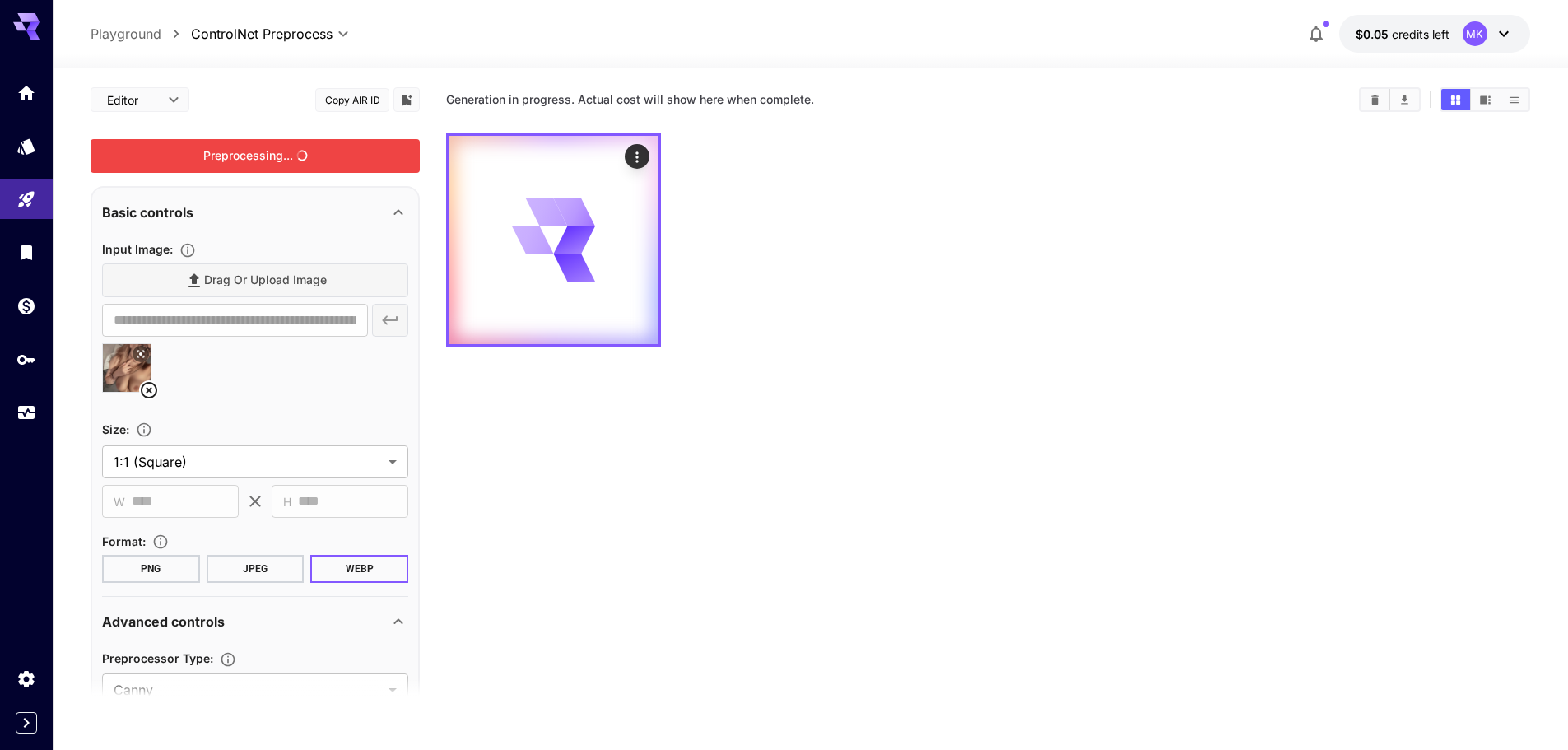
click at [277, 159] on div "Preprocessing..." at bounding box center [255, 155] width 329 height 34
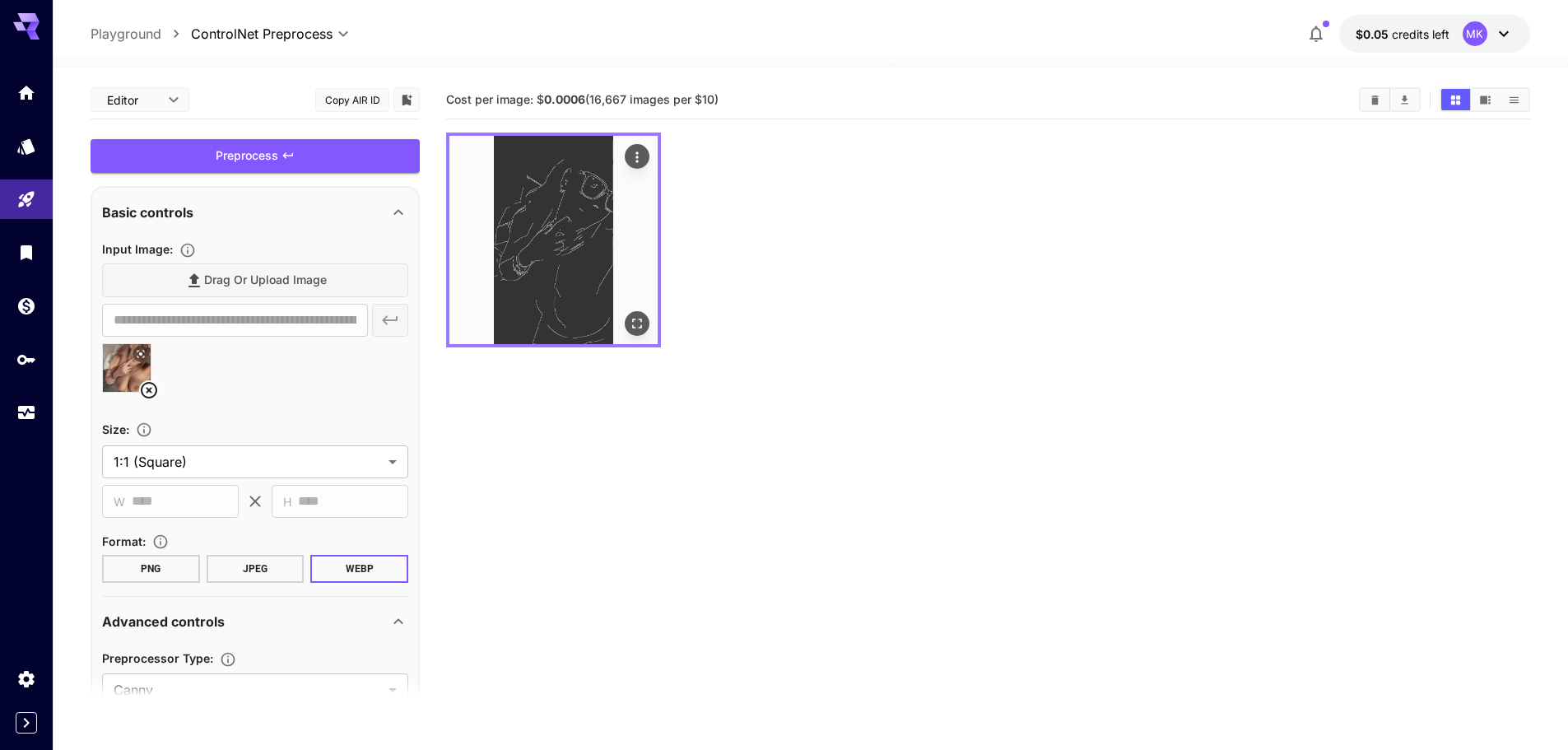
click at [552, 199] on img at bounding box center [554, 240] width 208 height 209
click at [636, 152] on icon "Actions" at bounding box center [636, 157] width 3 height 11
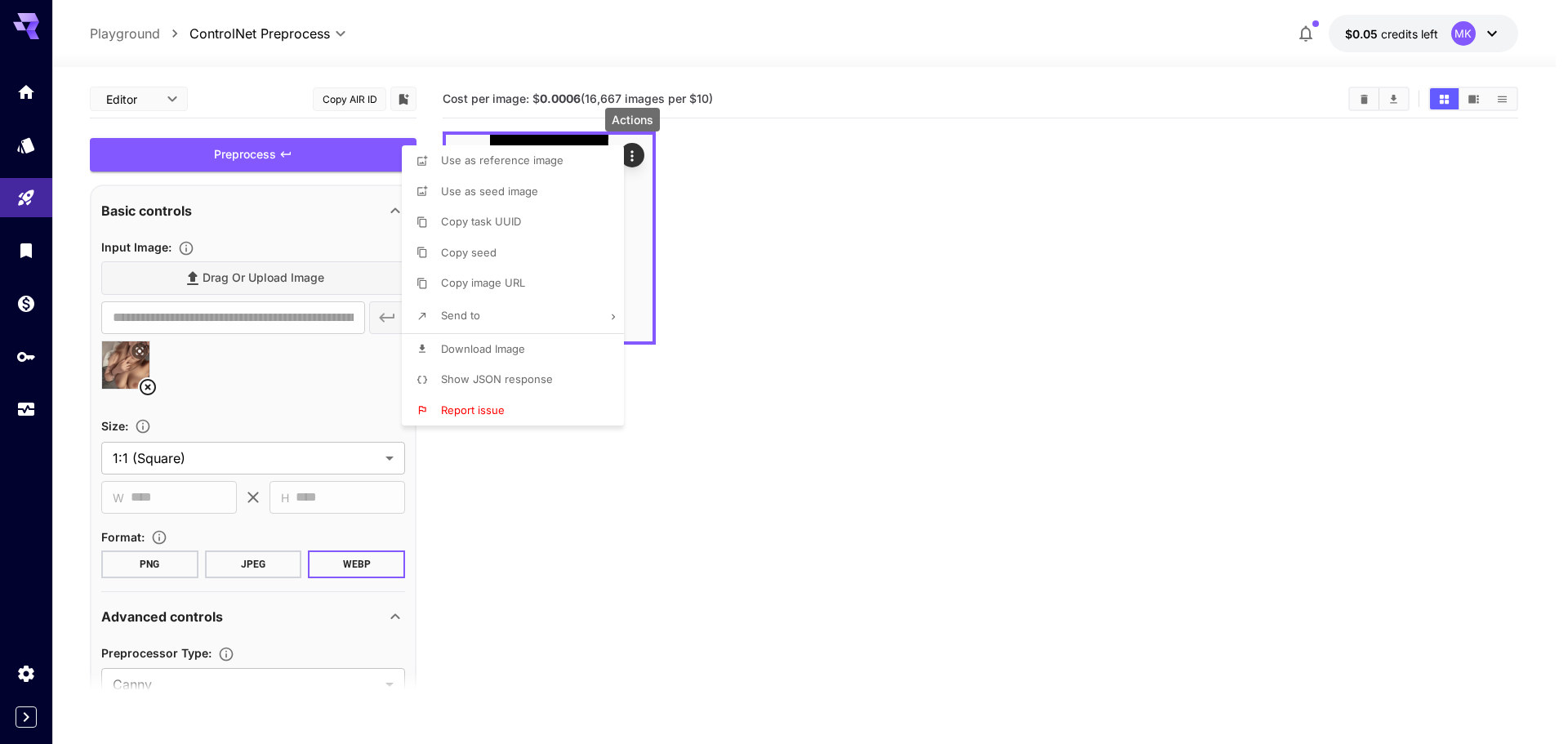
click at [795, 251] on div at bounding box center [784, 372] width 1568 height 744
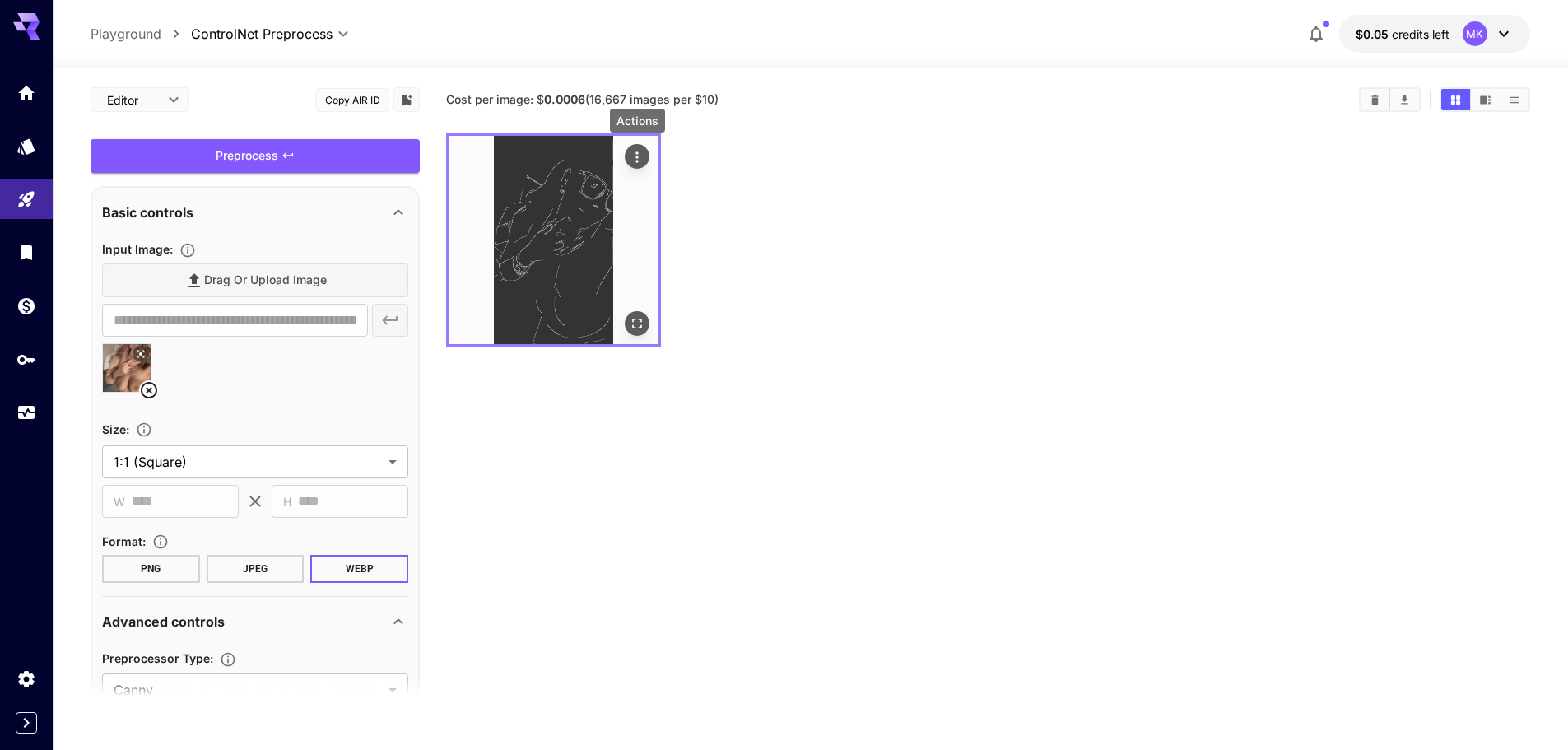
click at [530, 224] on img at bounding box center [554, 240] width 208 height 209
click at [601, 186] on img at bounding box center [554, 240] width 208 height 209
click at [632, 329] on icon "Open in fullscreen" at bounding box center [637, 324] width 16 height 16
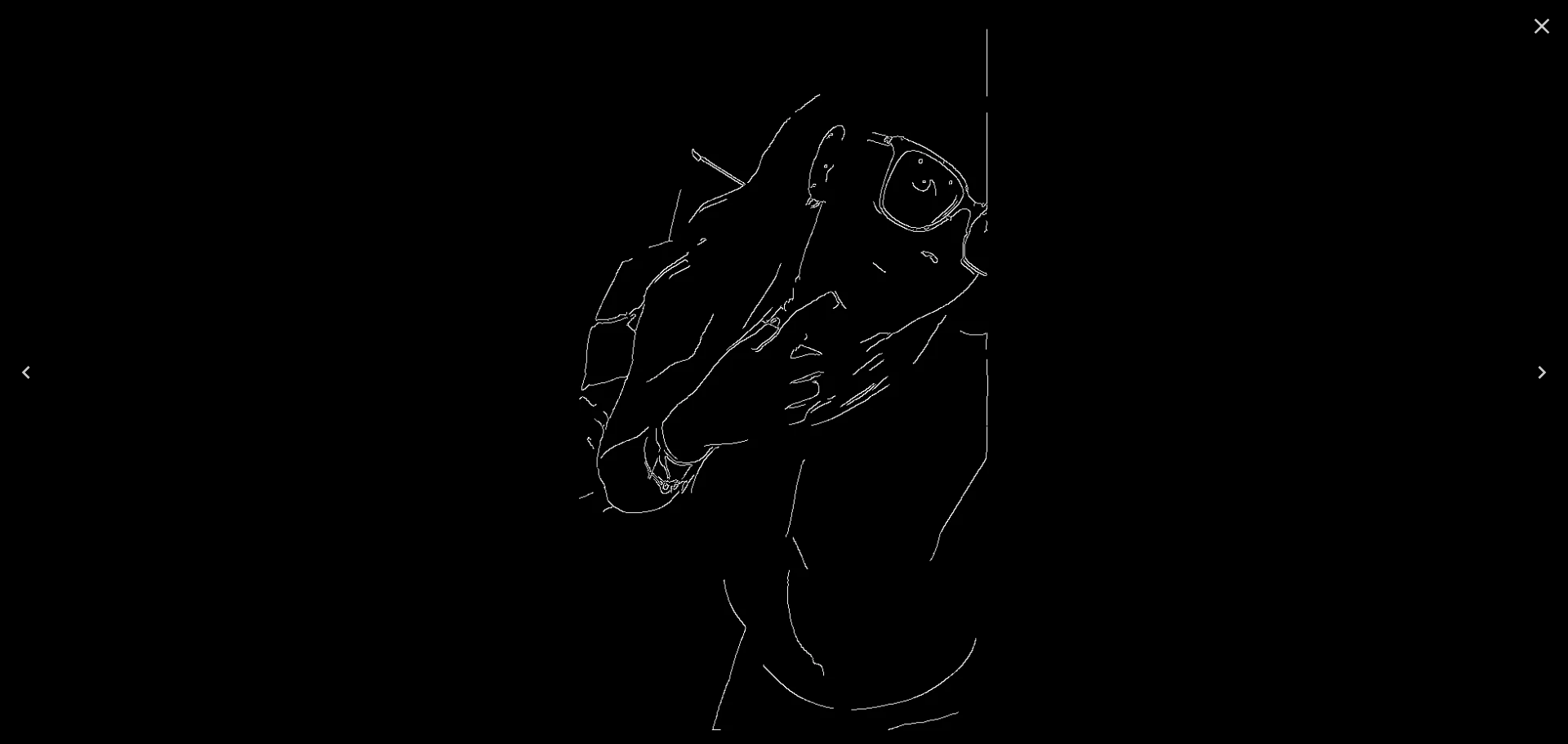
click at [1555, 21] on button "Close" at bounding box center [1542, 26] width 40 height 40
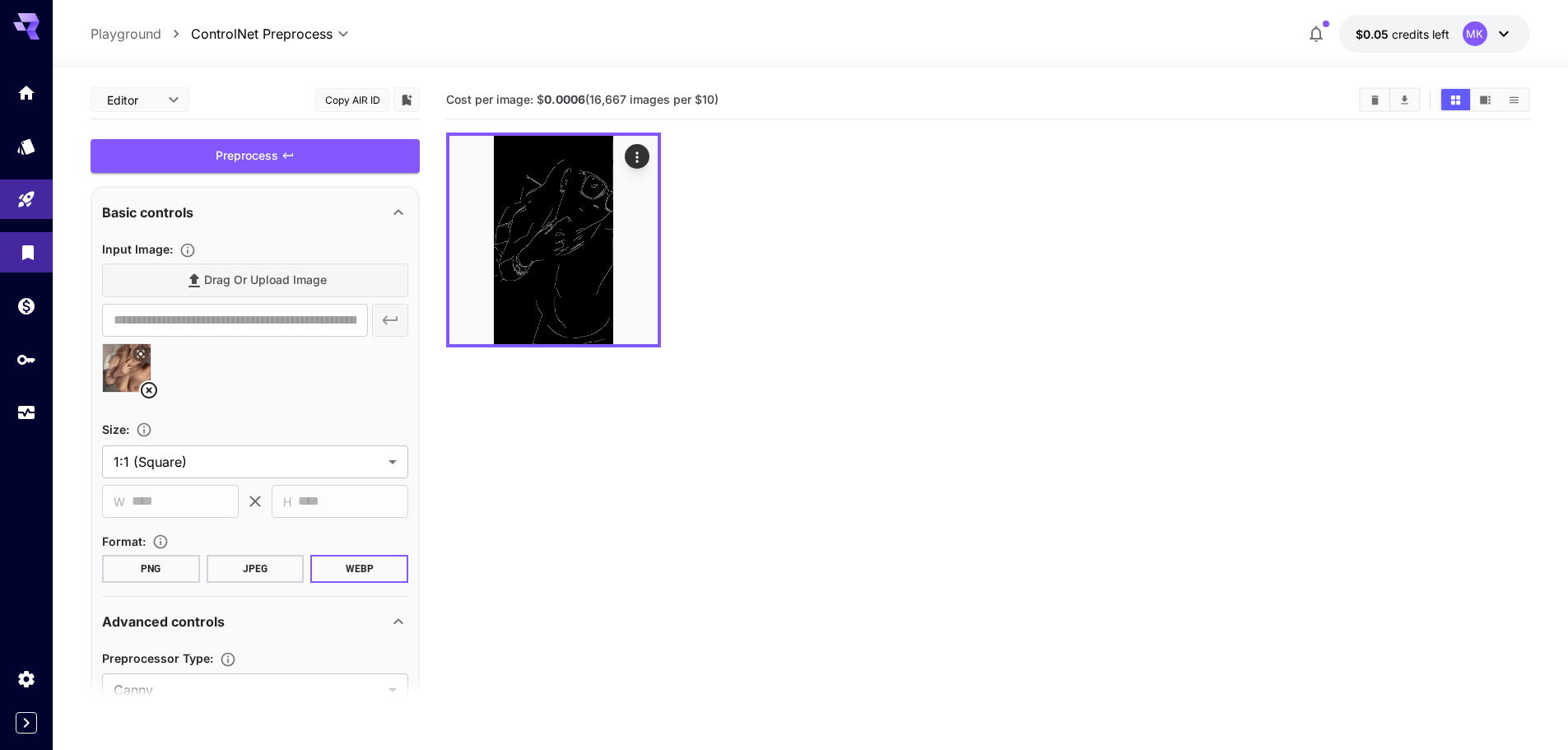
click at [16, 256] on link at bounding box center [26, 252] width 53 height 41
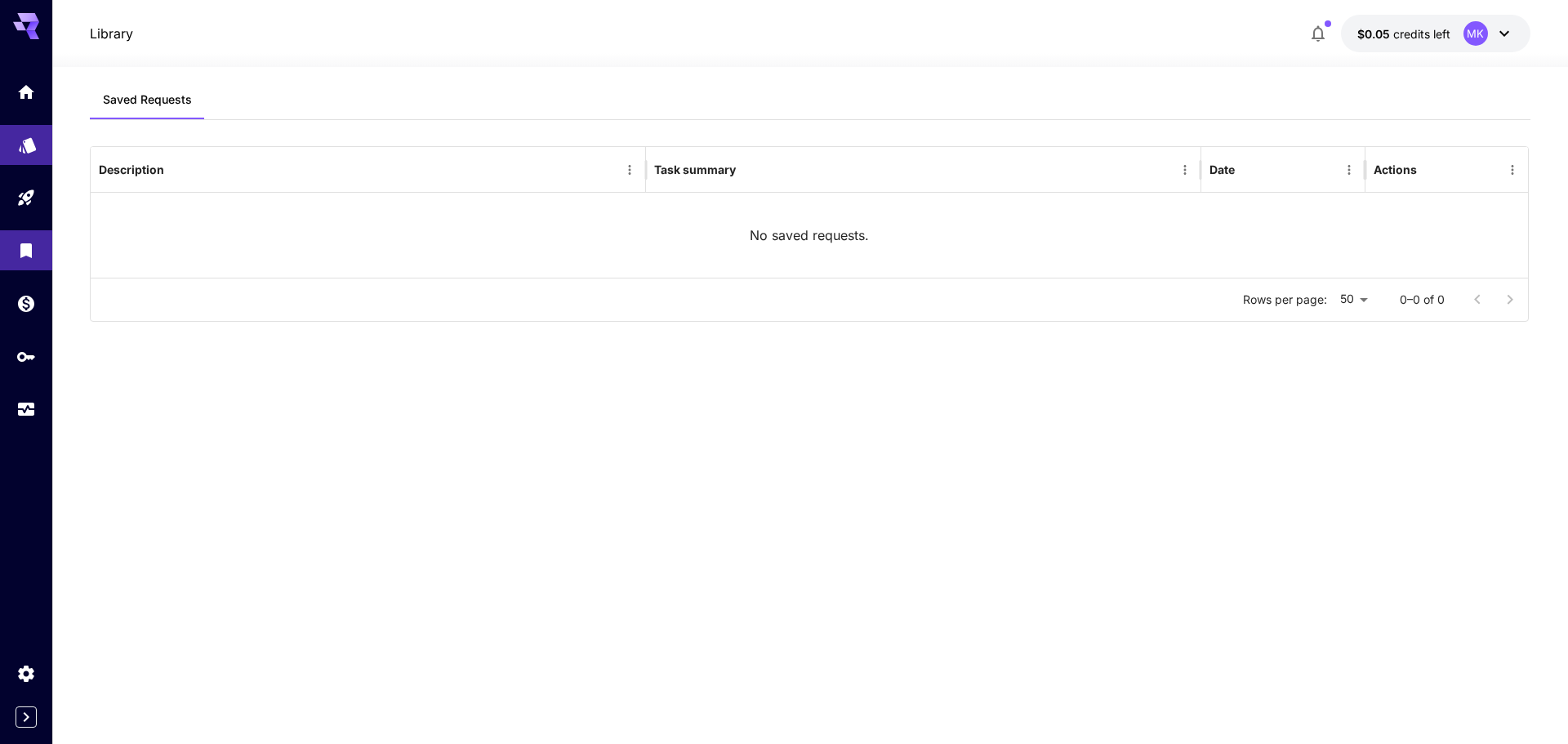
click at [22, 139] on icon "Models" at bounding box center [28, 139] width 20 height 20
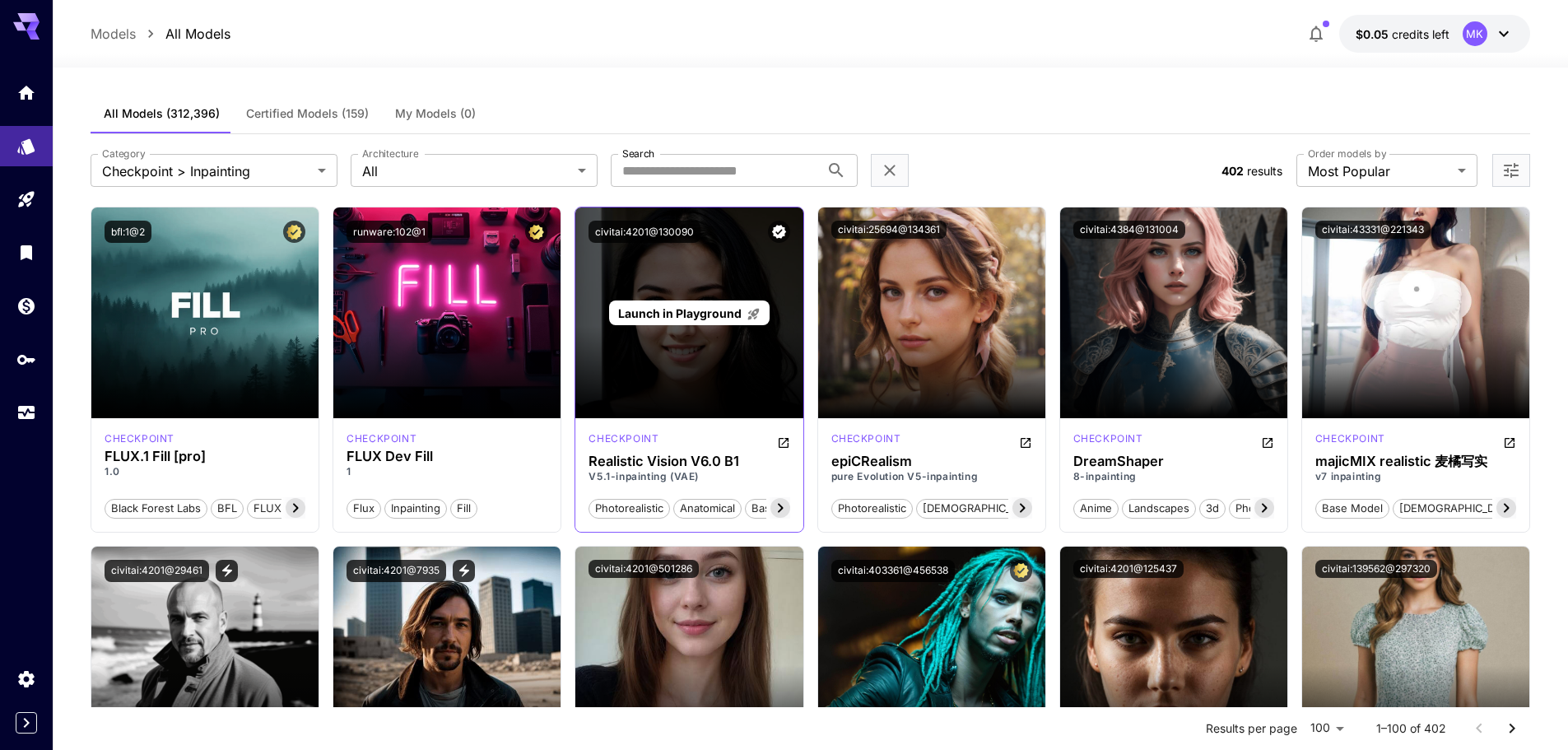
click at [698, 355] on div "Launch in Playground" at bounding box center [689, 313] width 227 height 211
click at [704, 318] on span "Launch in Playground" at bounding box center [680, 313] width 123 height 14
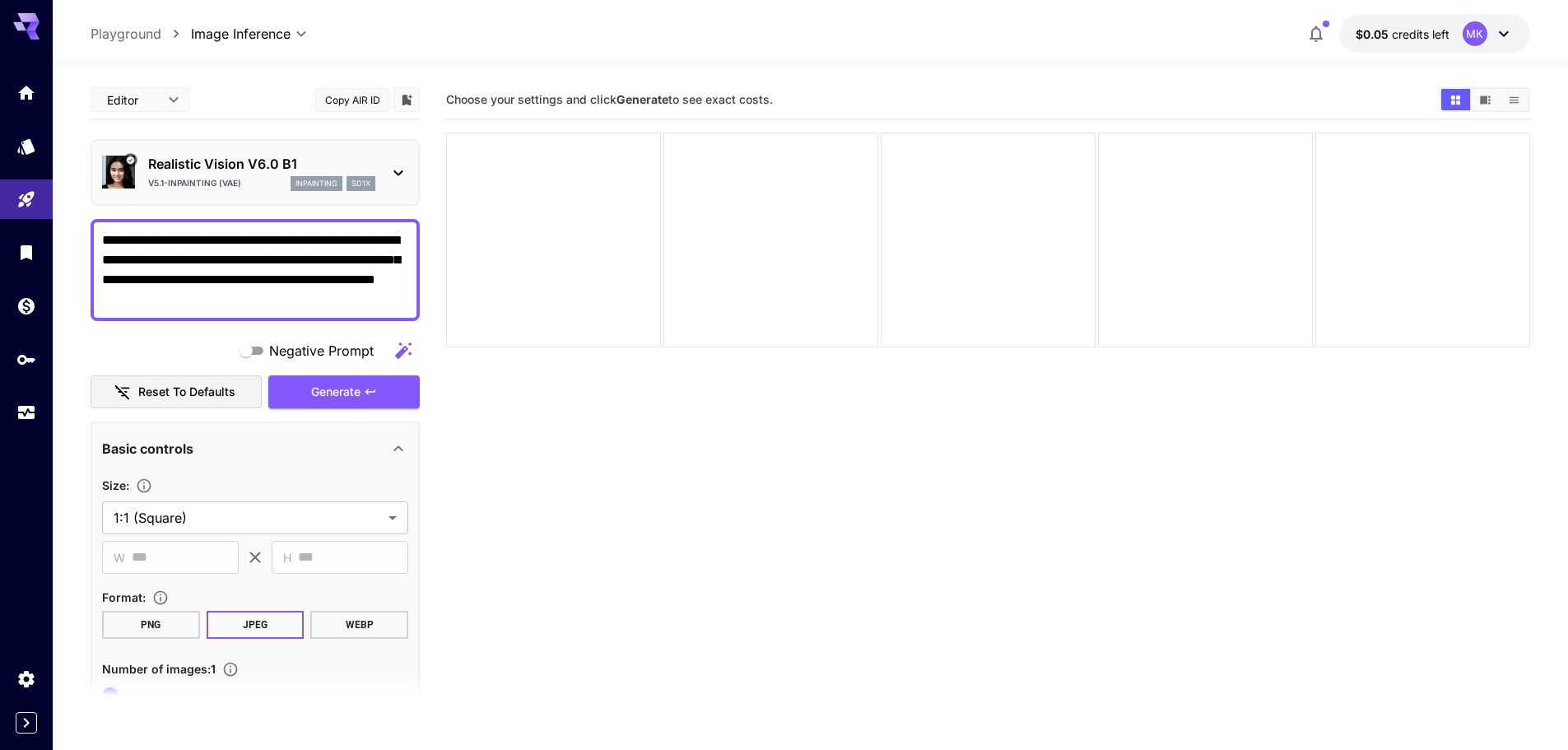
drag, startPoint x: 711, startPoint y: 108, endPoint x: 1247, endPoint y: 95, distance: 536.2
click at [1230, 99] on section "Choose your settings and click Generate to see exact costs." at bounding box center [936, 100] width 981 height 15
click at [1446, 94] on button "Show images in grid view" at bounding box center [1456, 100] width 29 height 22
click at [1494, 111] on div at bounding box center [1486, 99] width 91 height 24
click at [1518, 102] on icon "Show images in list view" at bounding box center [1515, 101] width 13 height 13
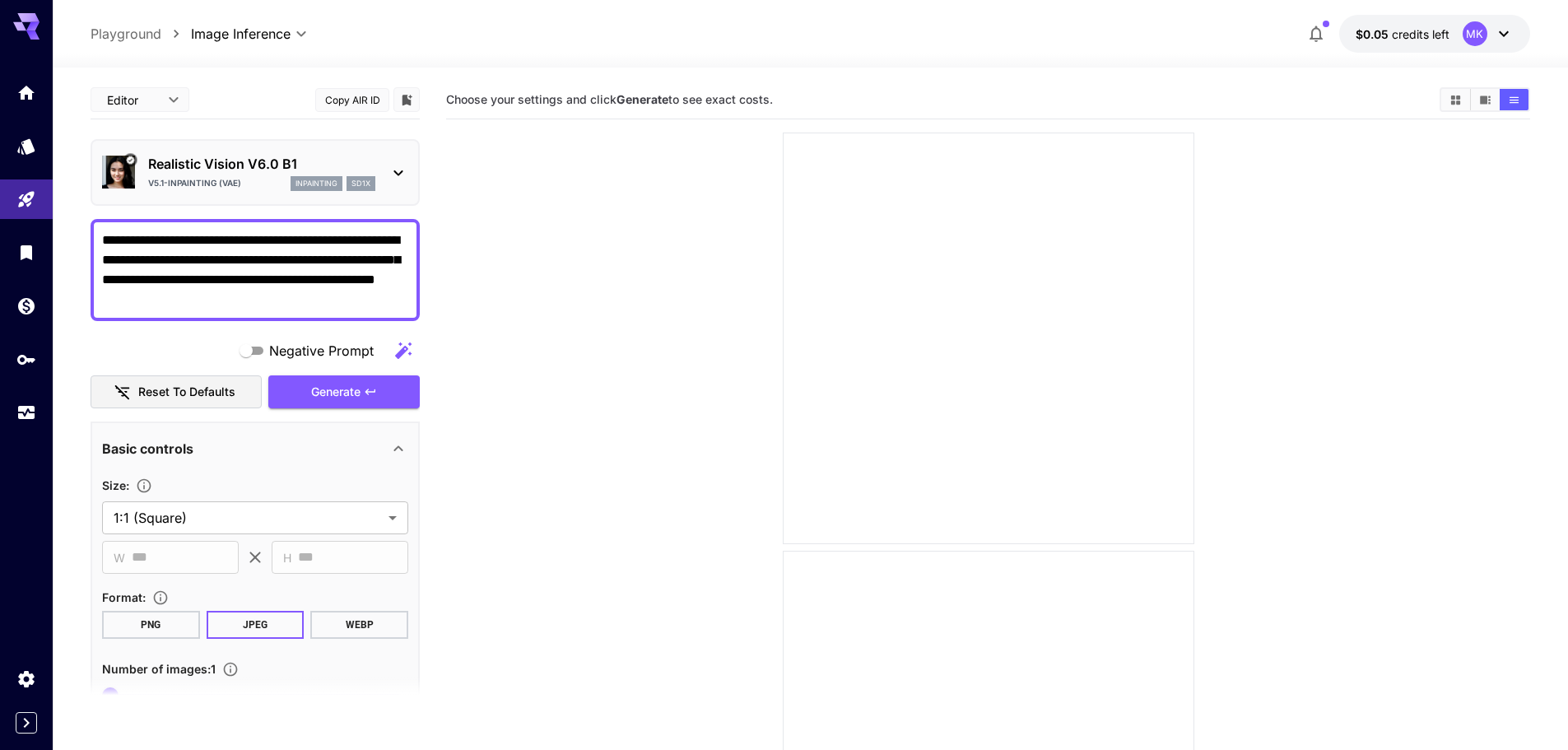
drag, startPoint x: 1437, startPoint y: 104, endPoint x: 1489, endPoint y: 103, distance: 52.0
click at [1444, 104] on div "Choose your settings and click Generate to see exact costs." at bounding box center [988, 99] width 1084 height 24
drag, startPoint x: 1461, startPoint y: 100, endPoint x: 1443, endPoint y: 102, distance: 18.1
click at [1459, 100] on icon "Show images in grid view" at bounding box center [1456, 101] width 13 height 13
